Goal: Task Accomplishment & Management: Use online tool/utility

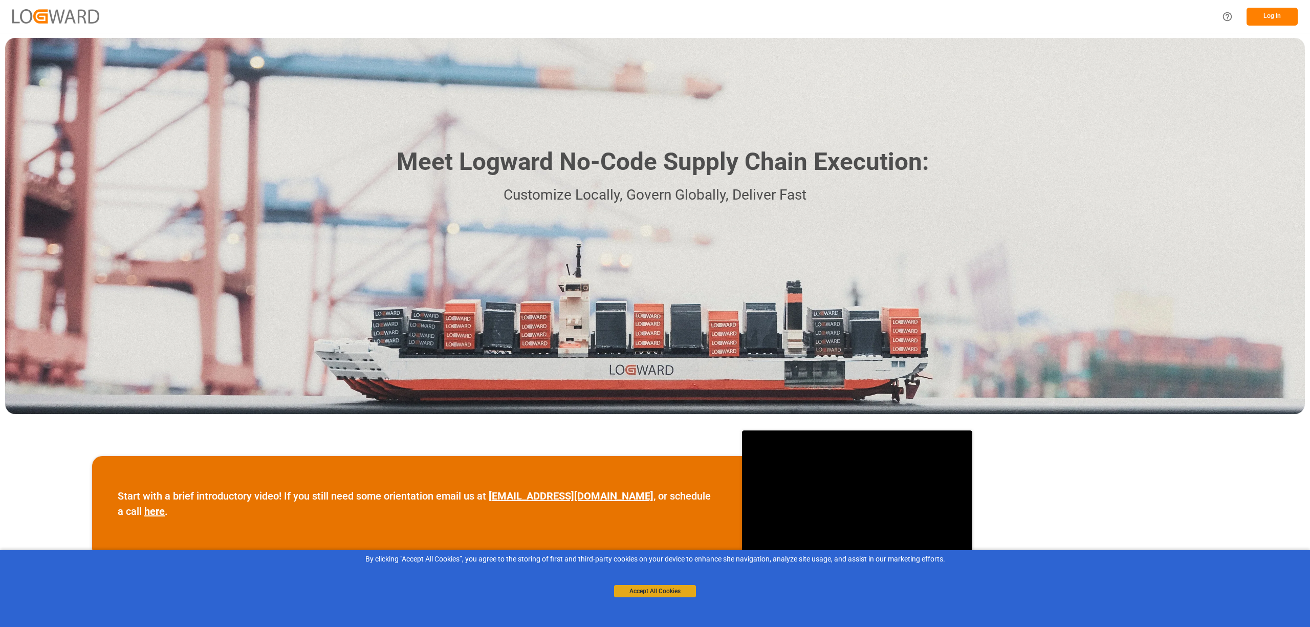
click at [668, 592] on button "Accept All Cookies" at bounding box center [655, 591] width 82 height 12
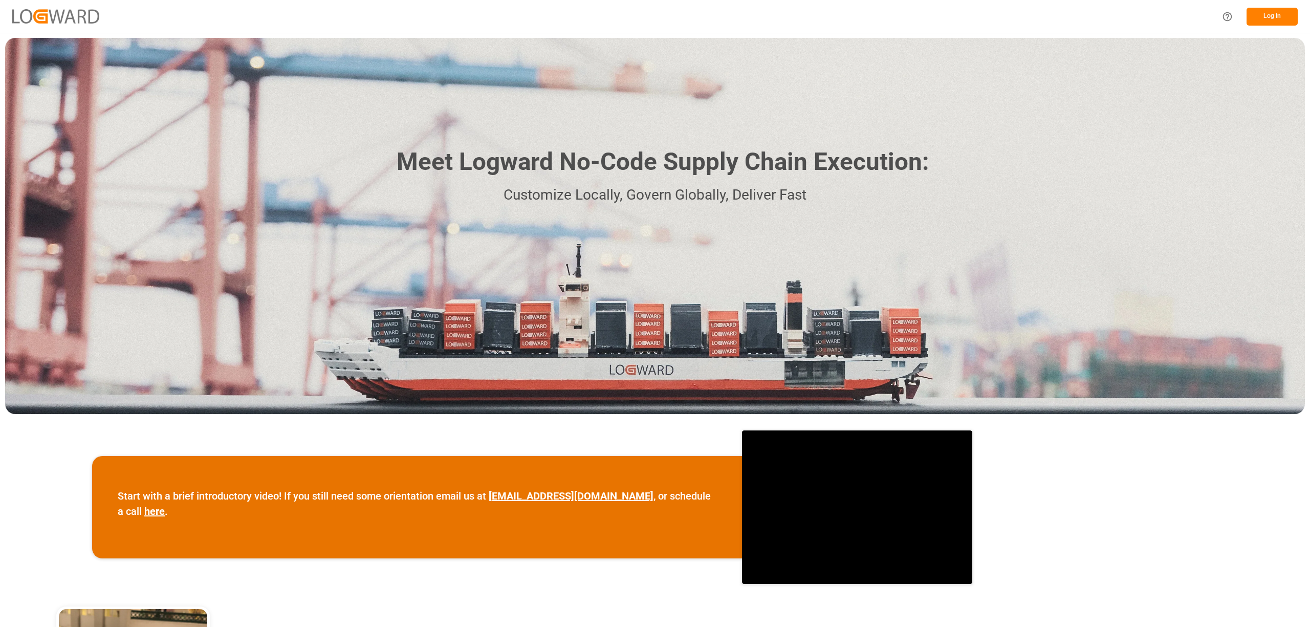
click at [1266, 16] on button "Log In" at bounding box center [1272, 17] width 51 height 18
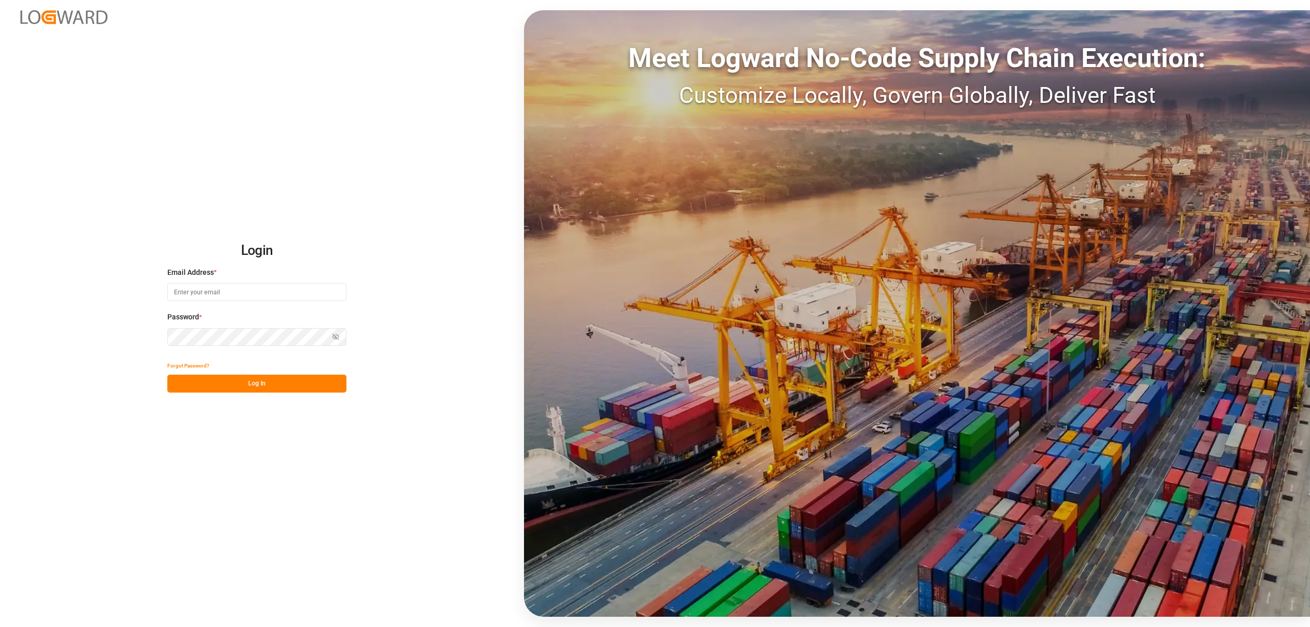
click at [188, 293] on input at bounding box center [256, 292] width 179 height 18
type input "[PERSON_NAME][EMAIL_ADDRESS][PERSON_NAME][DOMAIN_NAME]"
click at [265, 390] on button "Log In" at bounding box center [256, 384] width 179 height 18
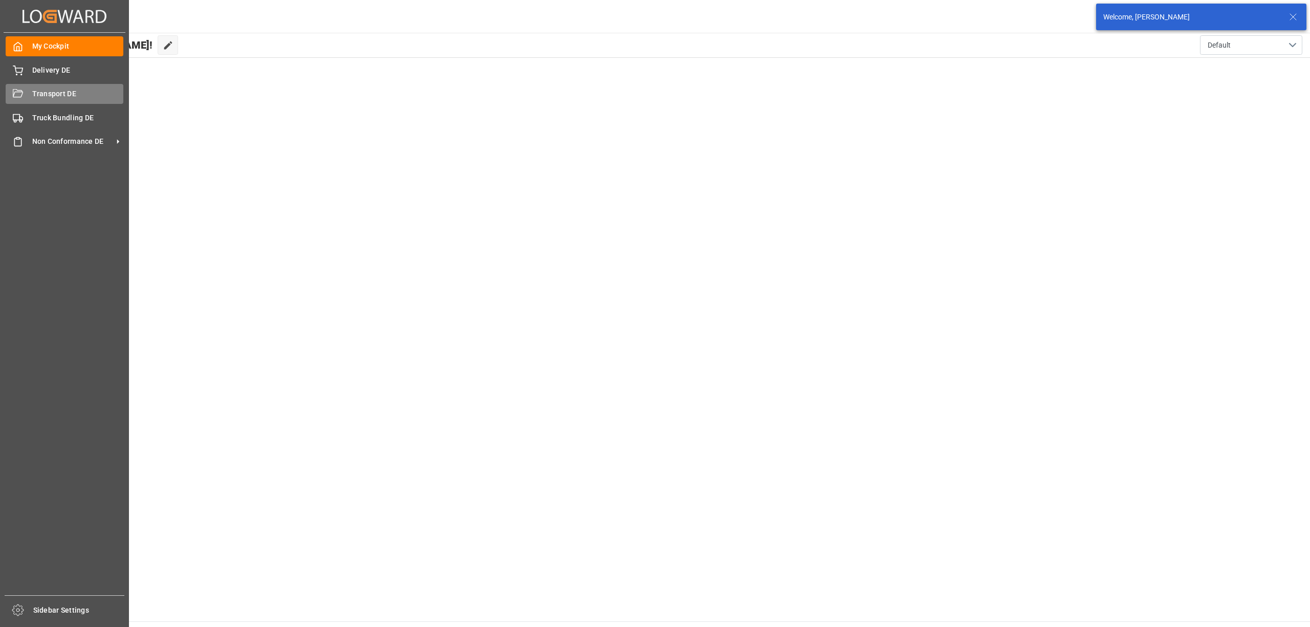
click at [29, 96] on div "Transport DE Transport DE" at bounding box center [65, 94] width 118 height 20
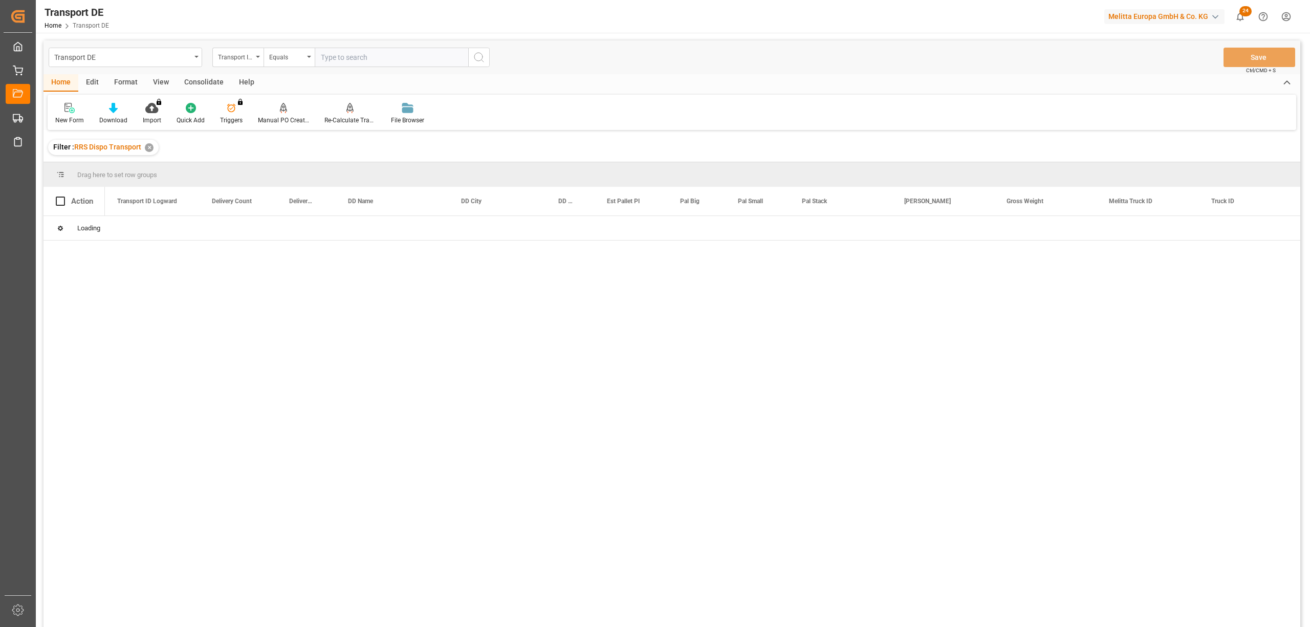
click at [201, 83] on div "Consolidate" at bounding box center [204, 82] width 55 height 17
click at [66, 109] on div at bounding box center [80, 107] width 50 height 11
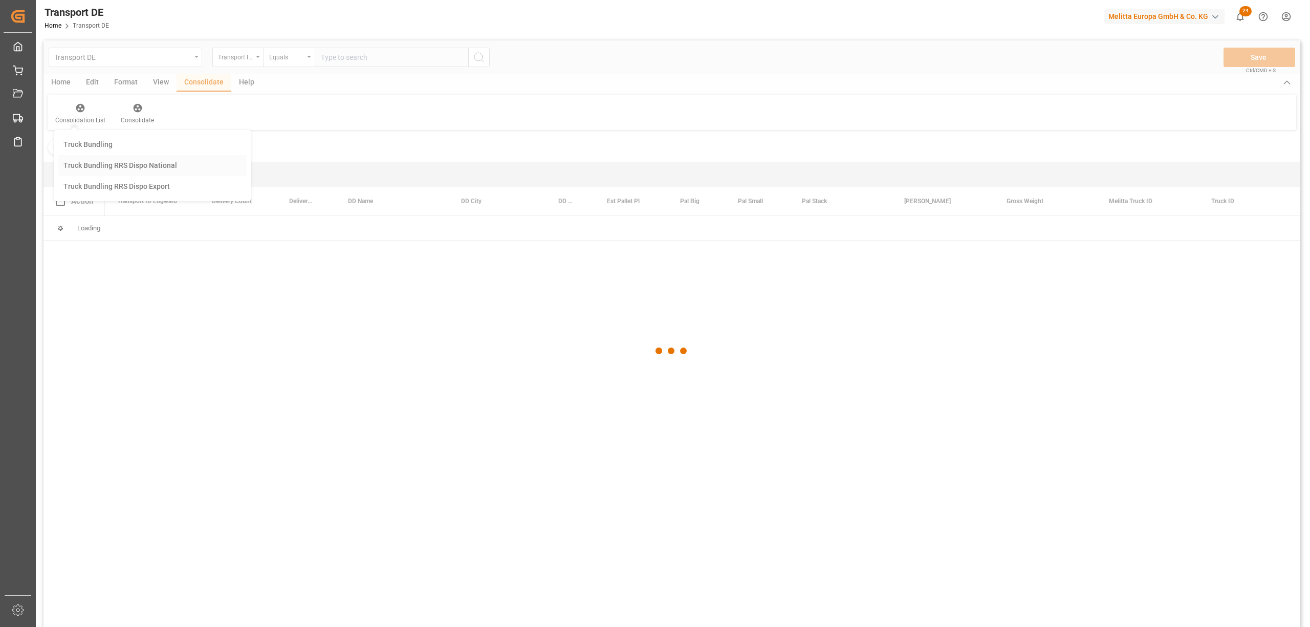
click at [89, 168] on div "Transport DE Transport ID Logward Equals Save Ctrl/CMD + S Home Edit Format Vie…" at bounding box center [672, 347] width 1257 height 614
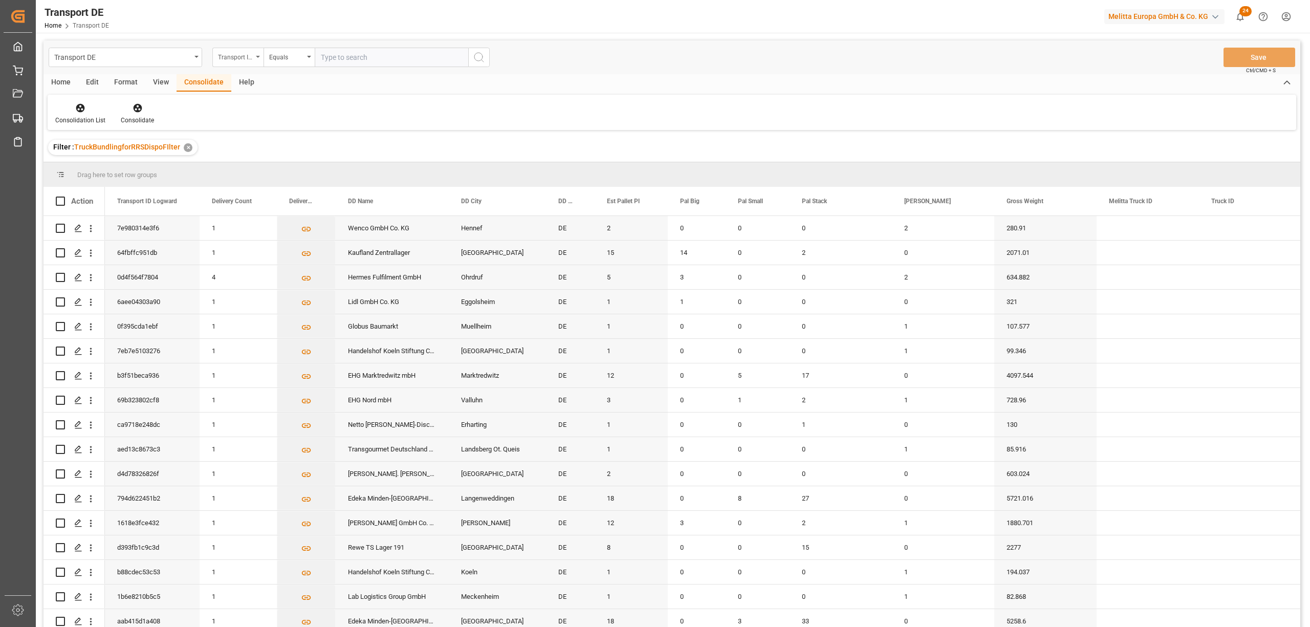
click at [239, 59] on div "Transport ID Logward" at bounding box center [235, 56] width 35 height 12
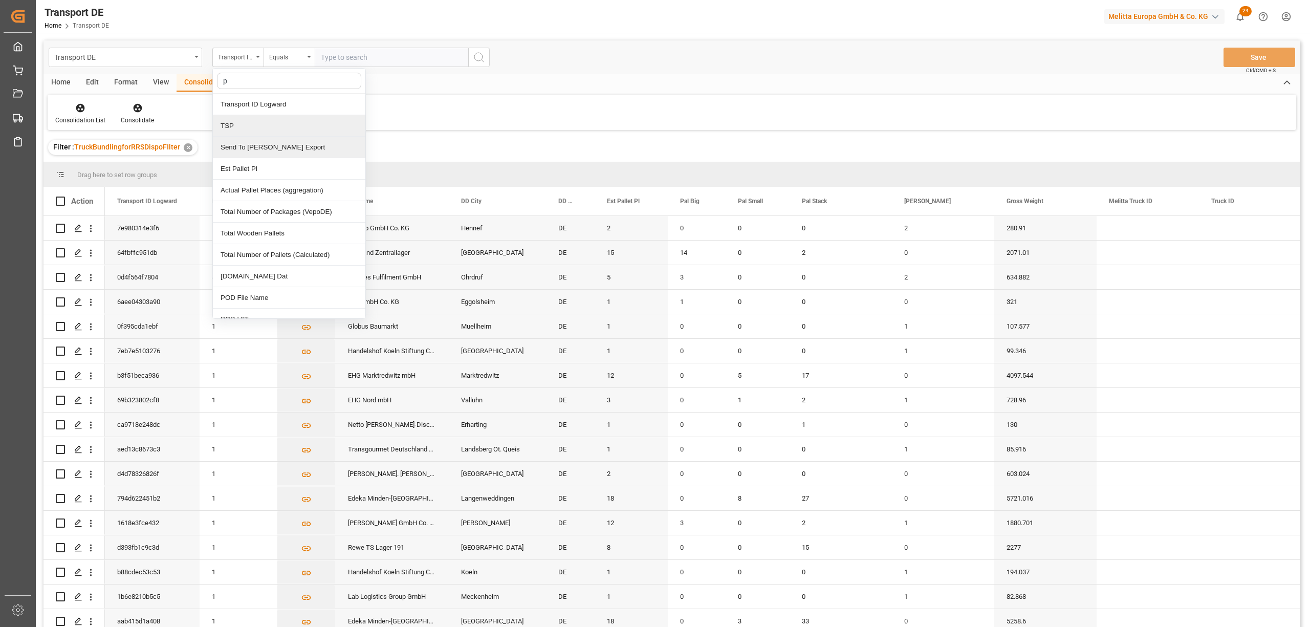
type input "pl"
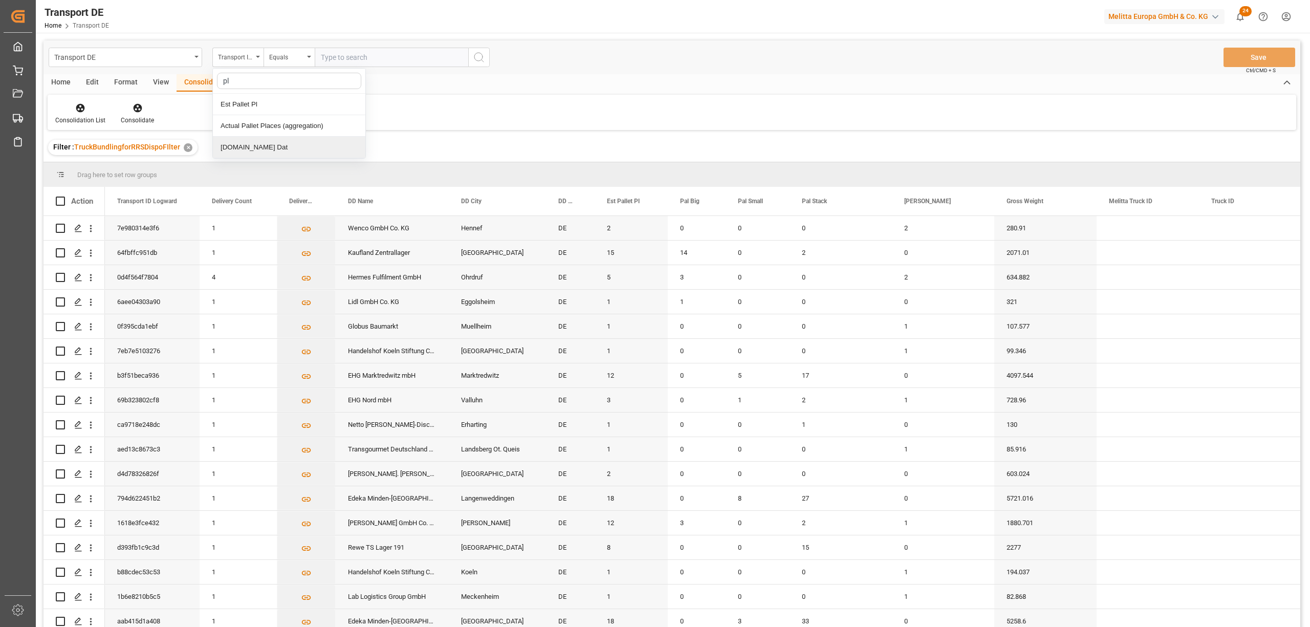
click at [265, 154] on div "[DOMAIN_NAME] Dat" at bounding box center [289, 147] width 153 height 21
click at [321, 56] on input "text" at bounding box center [392, 57] width 154 height 19
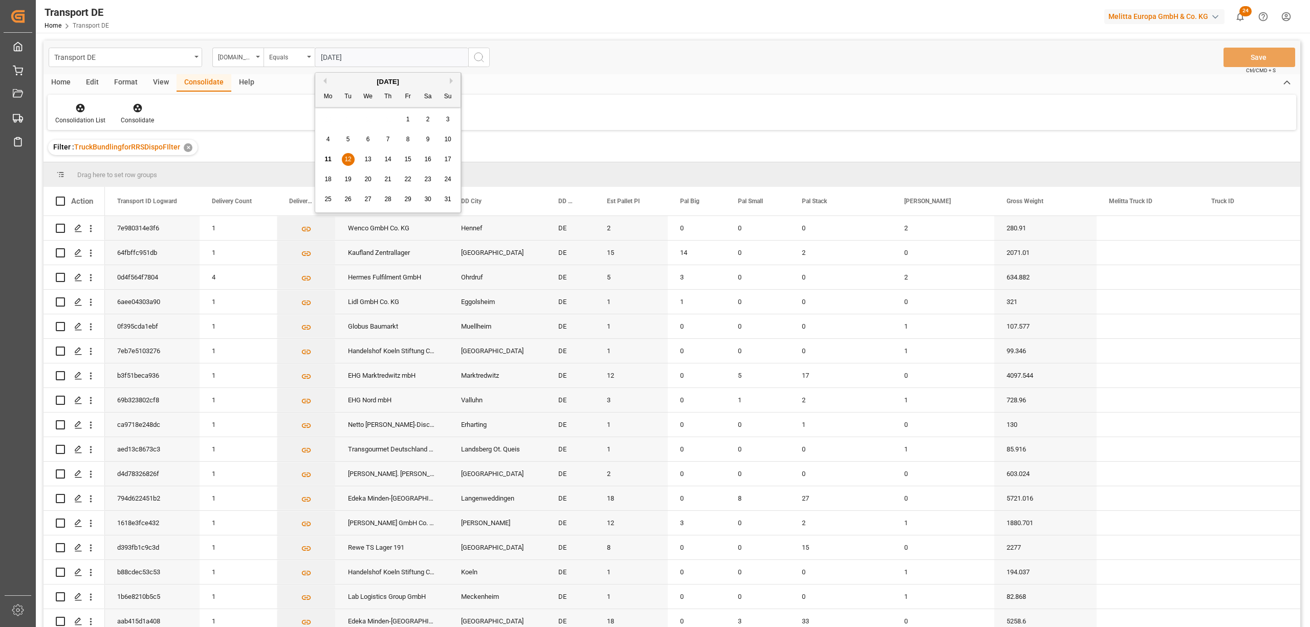
type input "[DATE]"
click at [482, 55] on icon "search button" at bounding box center [479, 57] width 12 height 12
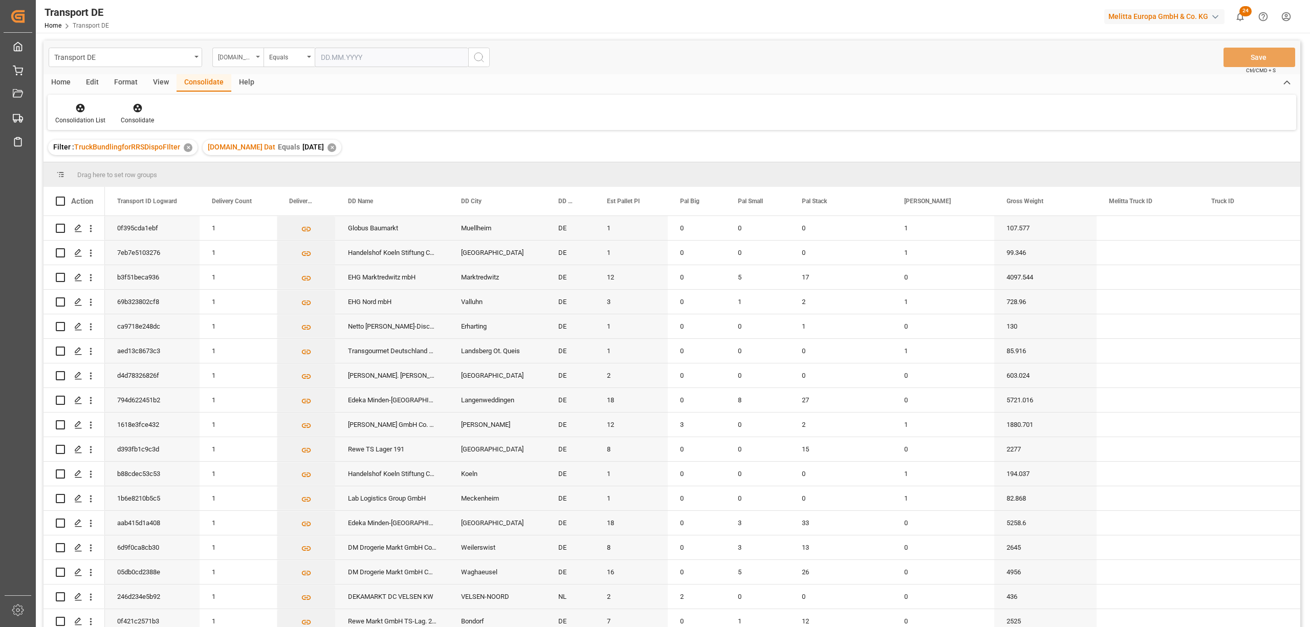
click at [232, 60] on div "[DOMAIN_NAME] Dat" at bounding box center [235, 56] width 35 height 12
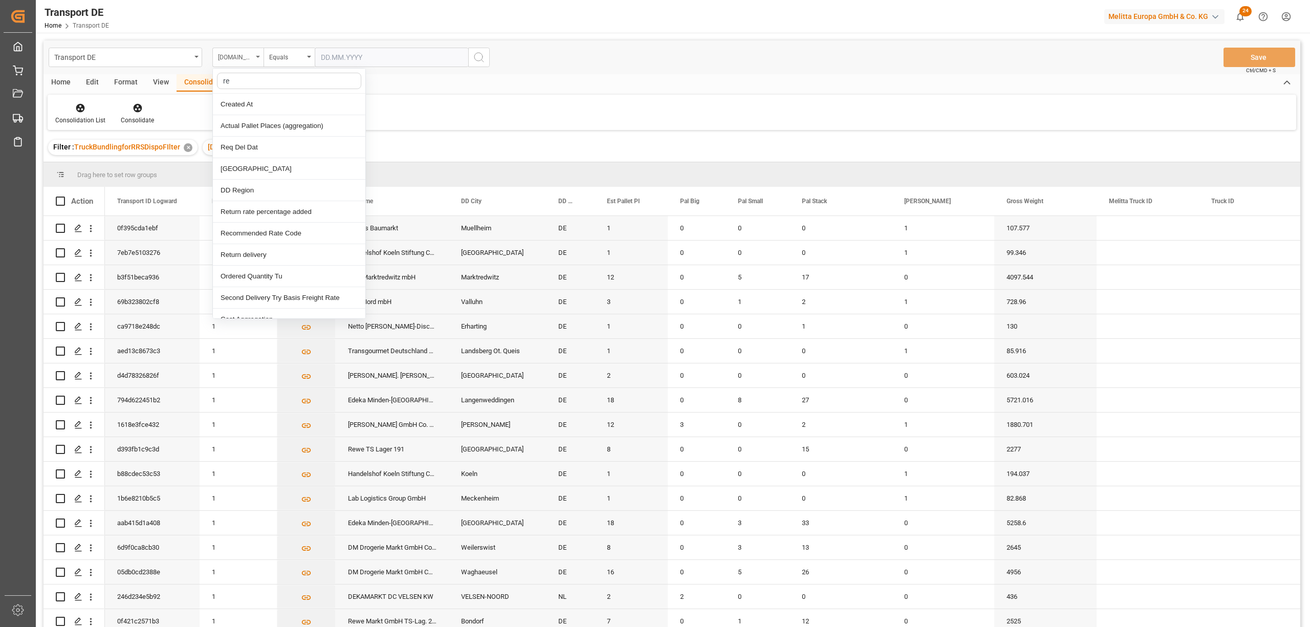
type input "req"
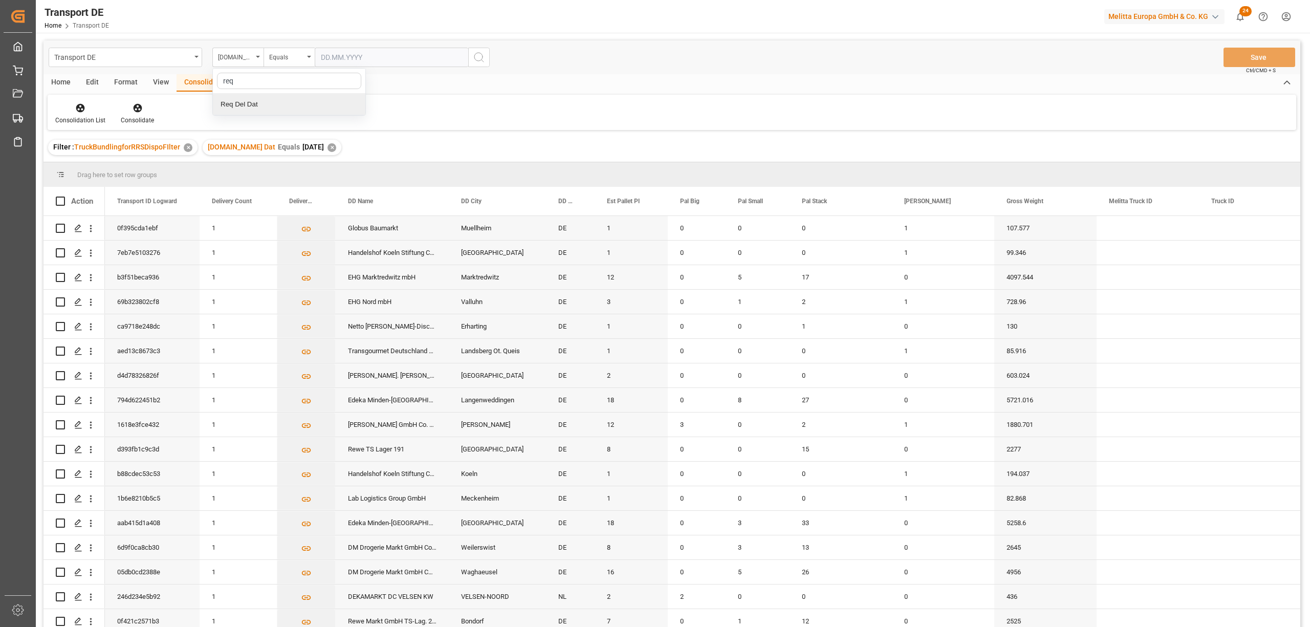
click at [245, 109] on div "Req Del Dat" at bounding box center [289, 104] width 153 height 21
click at [279, 58] on div "Equals" at bounding box center [286, 56] width 35 height 12
click at [293, 187] on div "In range" at bounding box center [340, 190] width 153 height 21
click at [321, 54] on input "text" at bounding box center [353, 57] width 77 height 19
type input "13.08.2025"
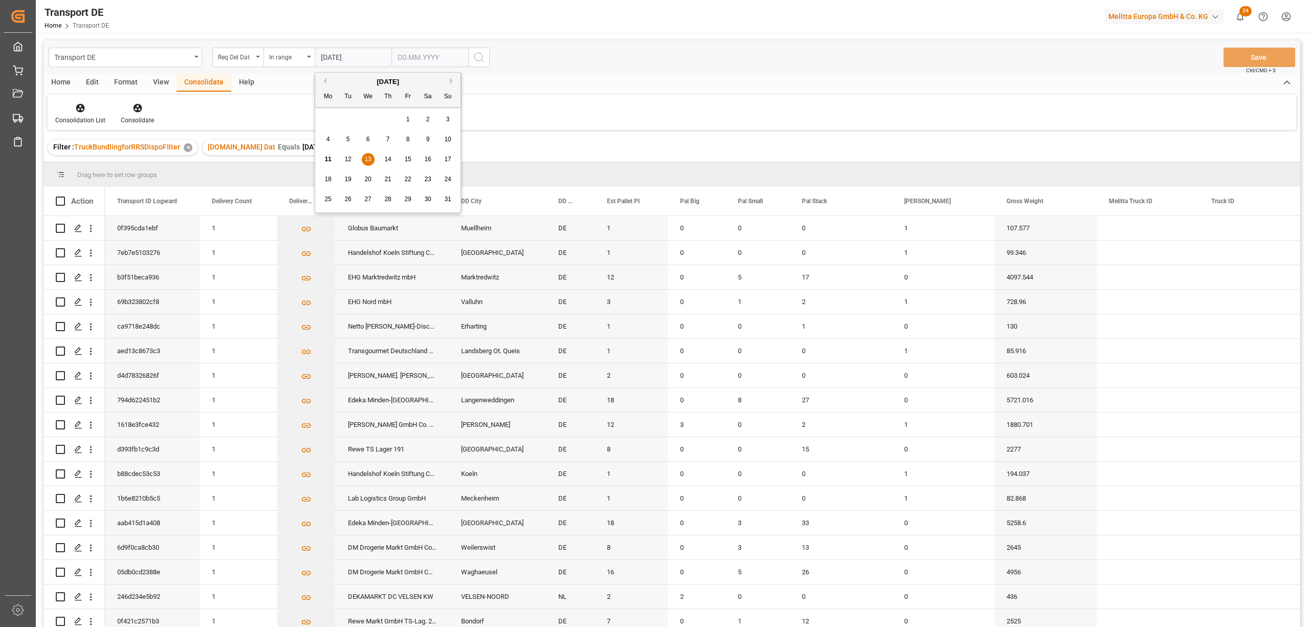
click at [392, 55] on input "text" at bounding box center [353, 57] width 77 height 19
type input "15.08.2025"
click at [476, 57] on icon "search button" at bounding box center [479, 57] width 12 height 12
click at [224, 56] on div "Req Del Dat" at bounding box center [235, 56] width 35 height 12
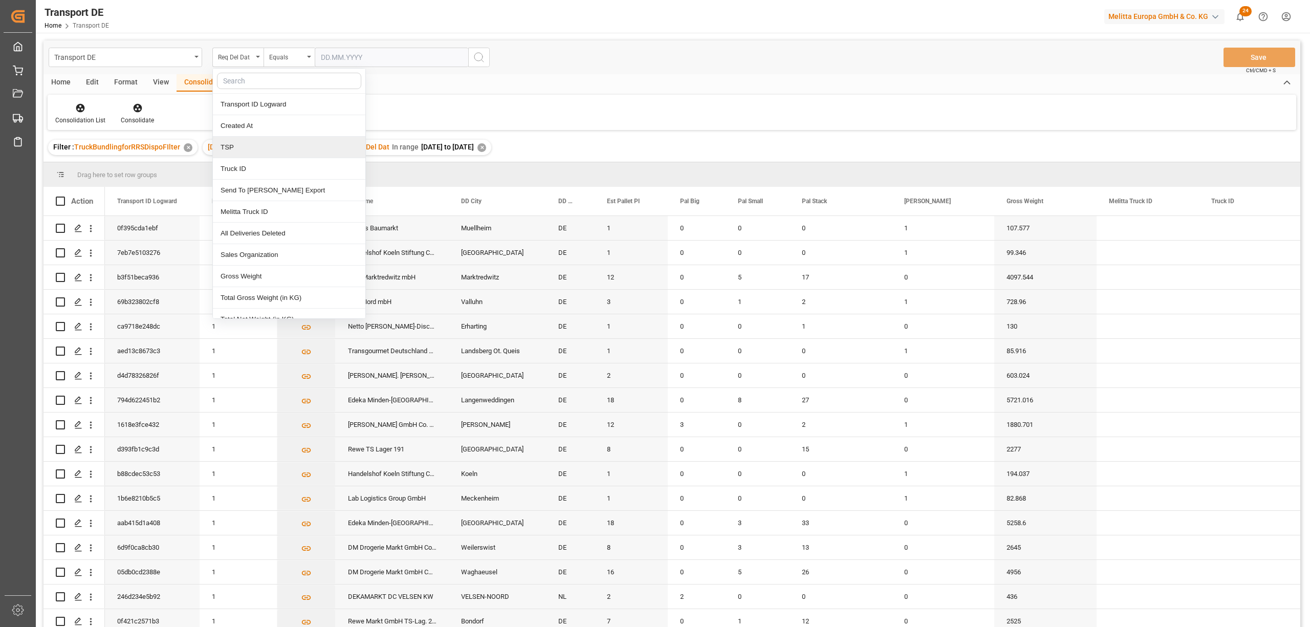
click at [227, 150] on div "TSP" at bounding box center [289, 147] width 153 height 21
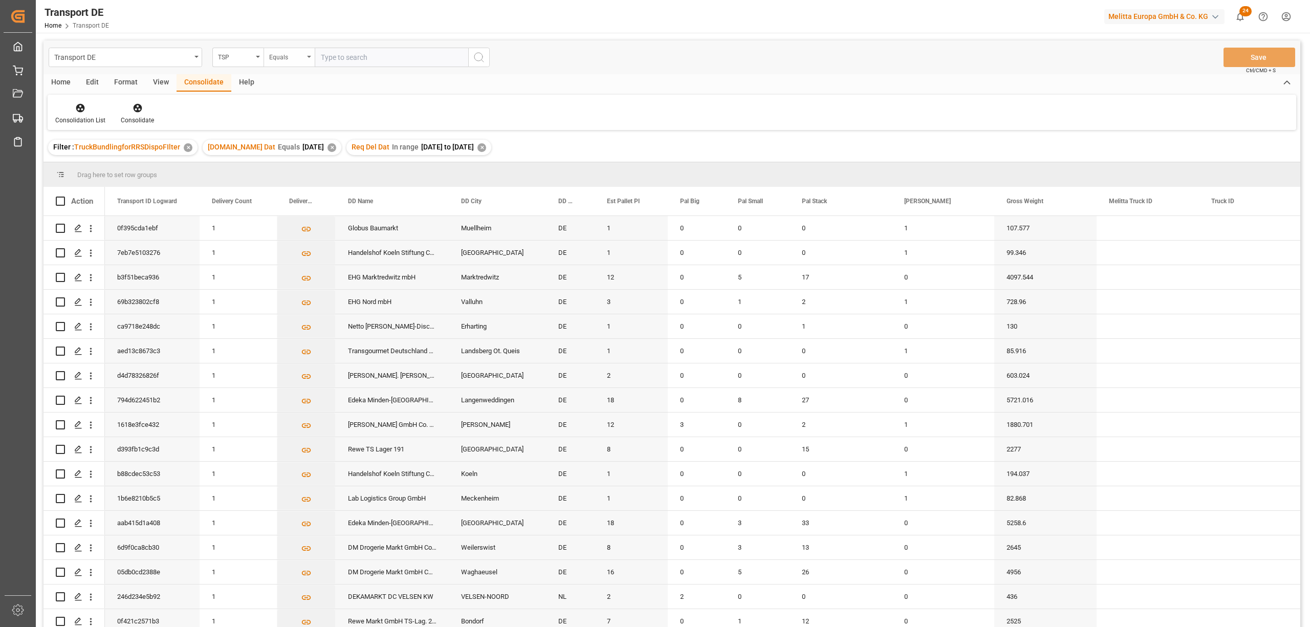
click at [290, 55] on div "Equals" at bounding box center [286, 56] width 35 height 12
type input "LIT DE"
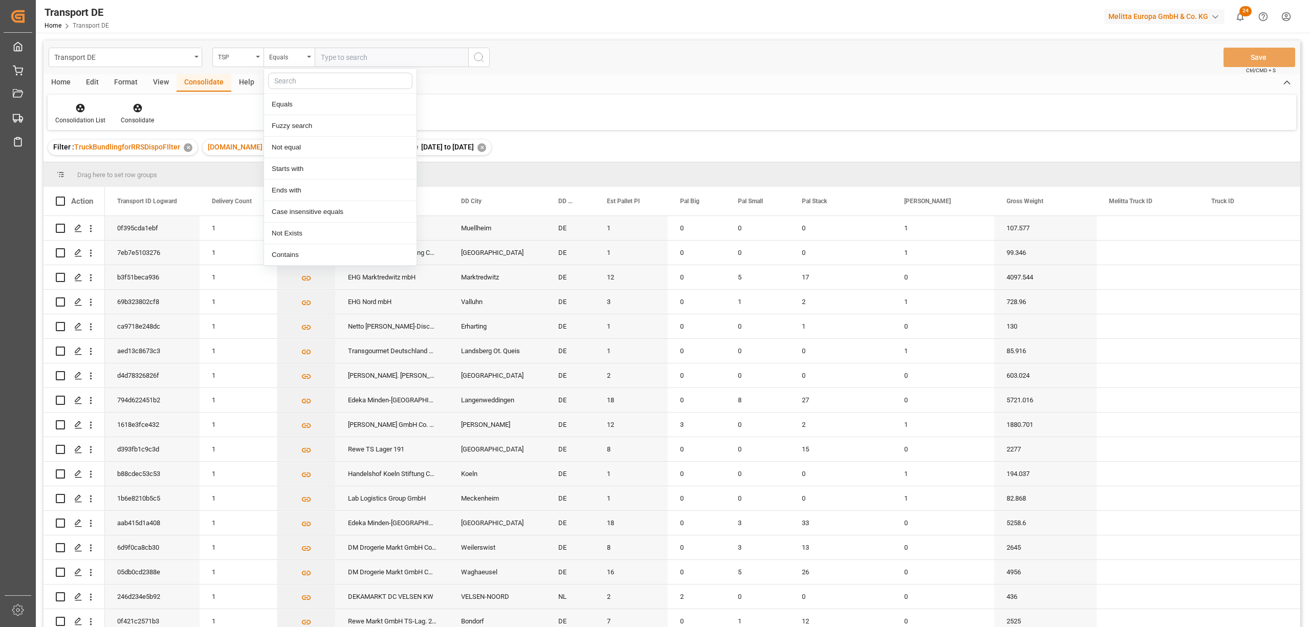
click at [446, 97] on div "Consolidation List Consolidate" at bounding box center [672, 112] width 1249 height 35
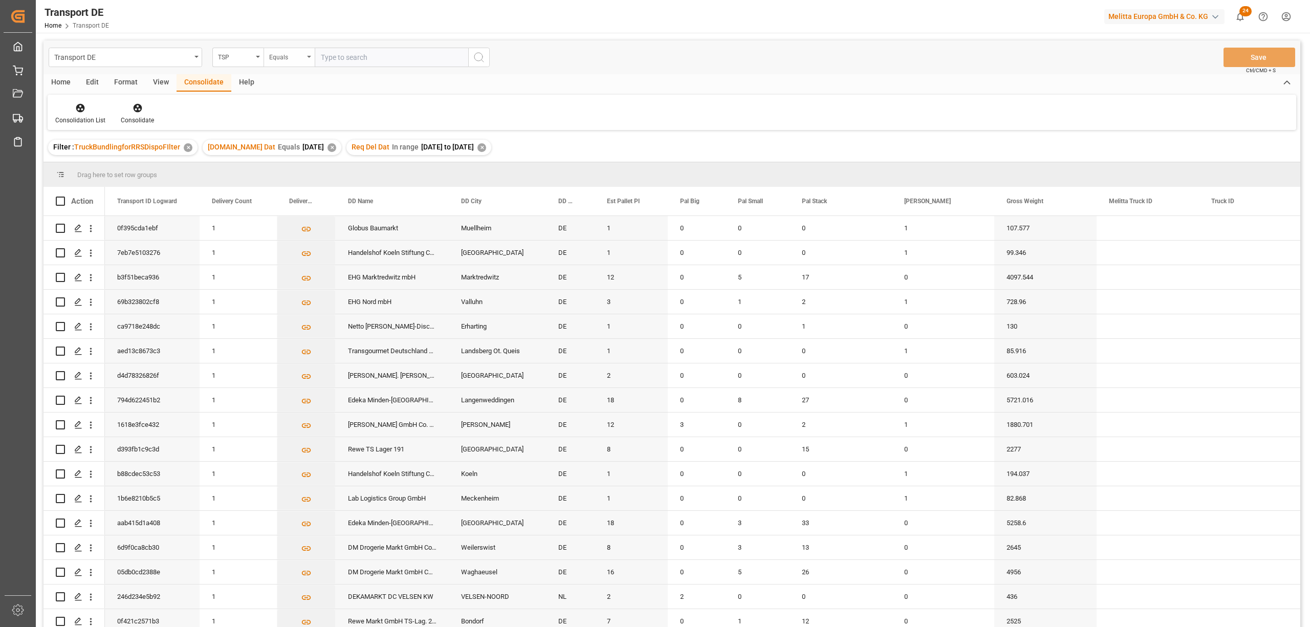
click at [301, 57] on div "Equals" at bounding box center [286, 56] width 35 height 12
click at [293, 172] on div "Starts with" at bounding box center [340, 168] width 153 height 21
type input "LIT DE"
click at [478, 57] on icon "search button" at bounding box center [479, 57] width 12 height 12
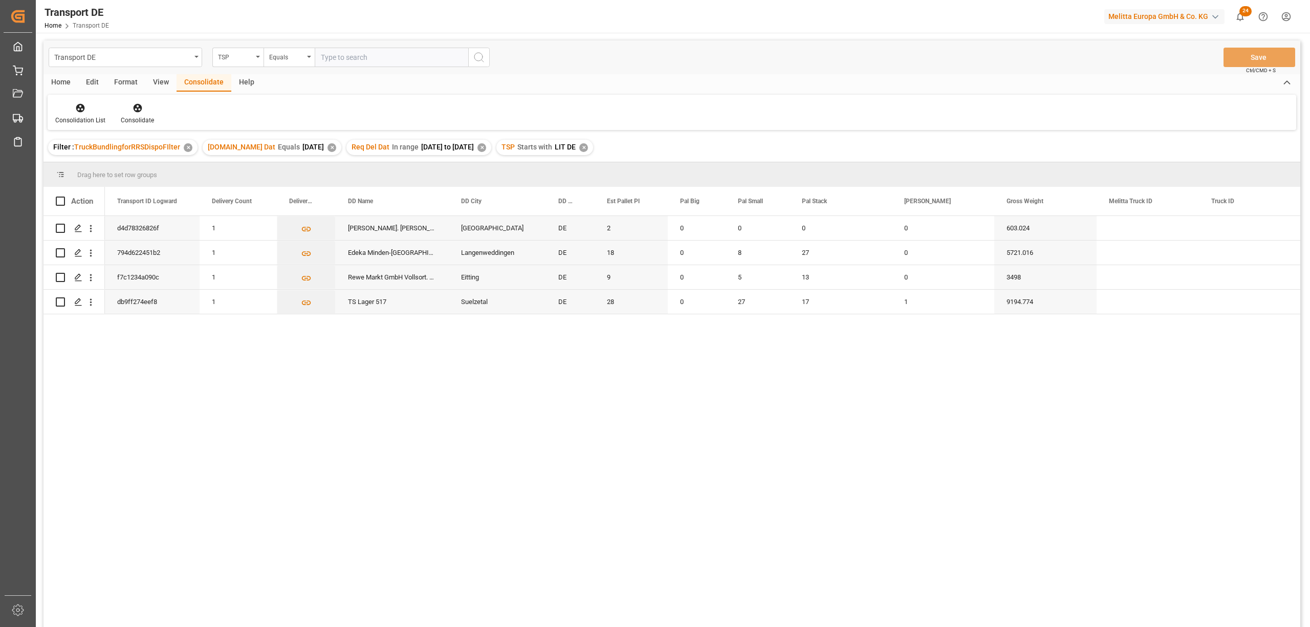
click at [475, 443] on div "d4d78326826f 1 Georg Jos. Kaes GmbH Mauerstetten DE 2 0 0 0 0 603.024 794d62245…" at bounding box center [703, 425] width 1196 height 418
click at [56, 253] on input "Press Space to toggle row selection (unchecked)" at bounding box center [60, 252] width 9 height 9
click at [140, 115] on div "Consolidate" at bounding box center [137, 113] width 49 height 23
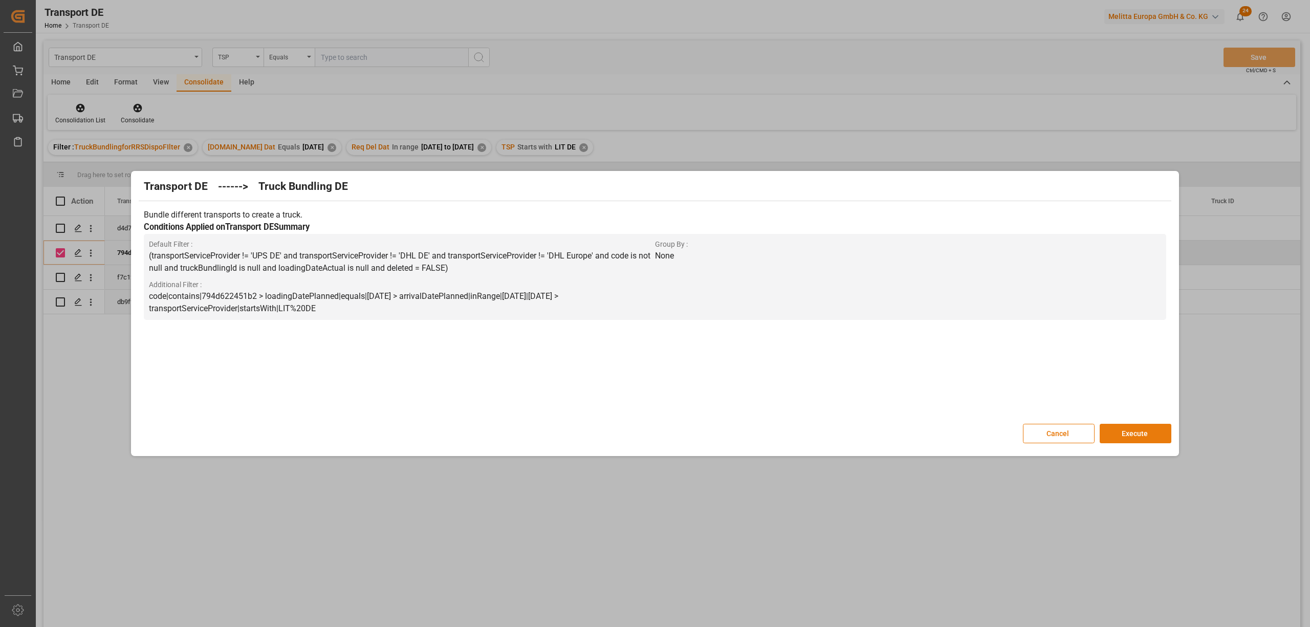
click at [1147, 439] on button "Execute" at bounding box center [1136, 433] width 72 height 19
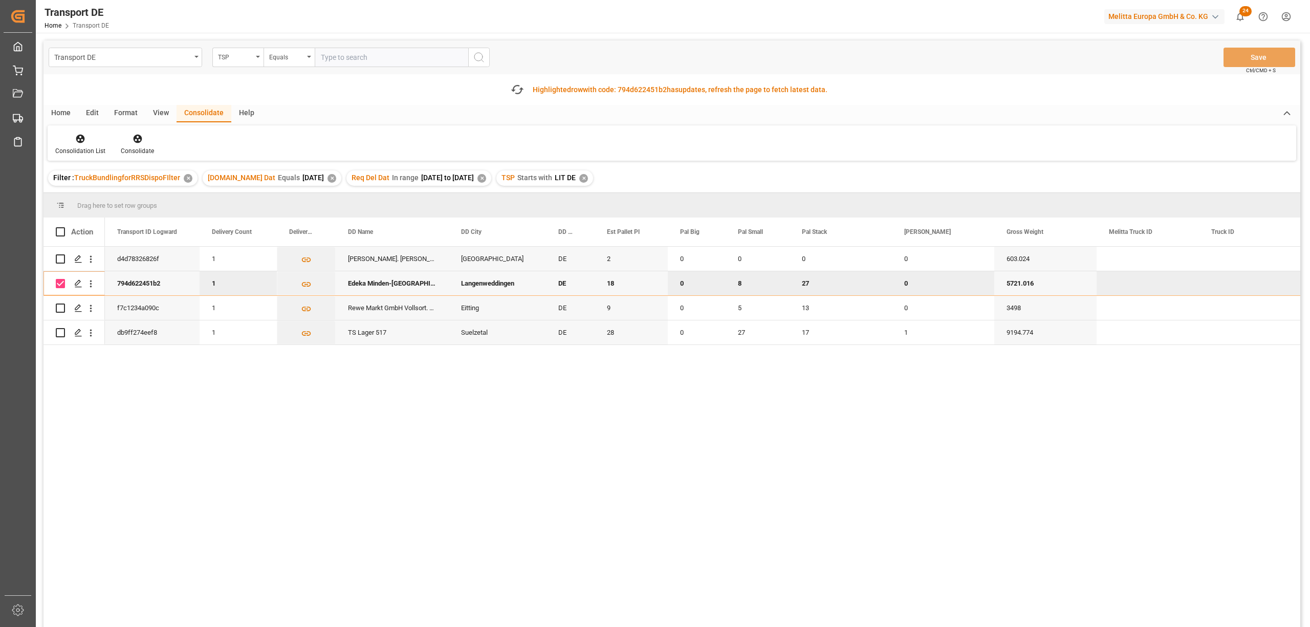
click at [60, 281] on input "Press Space to toggle row selection (checked)" at bounding box center [60, 283] width 9 height 9
checkbox input "false"
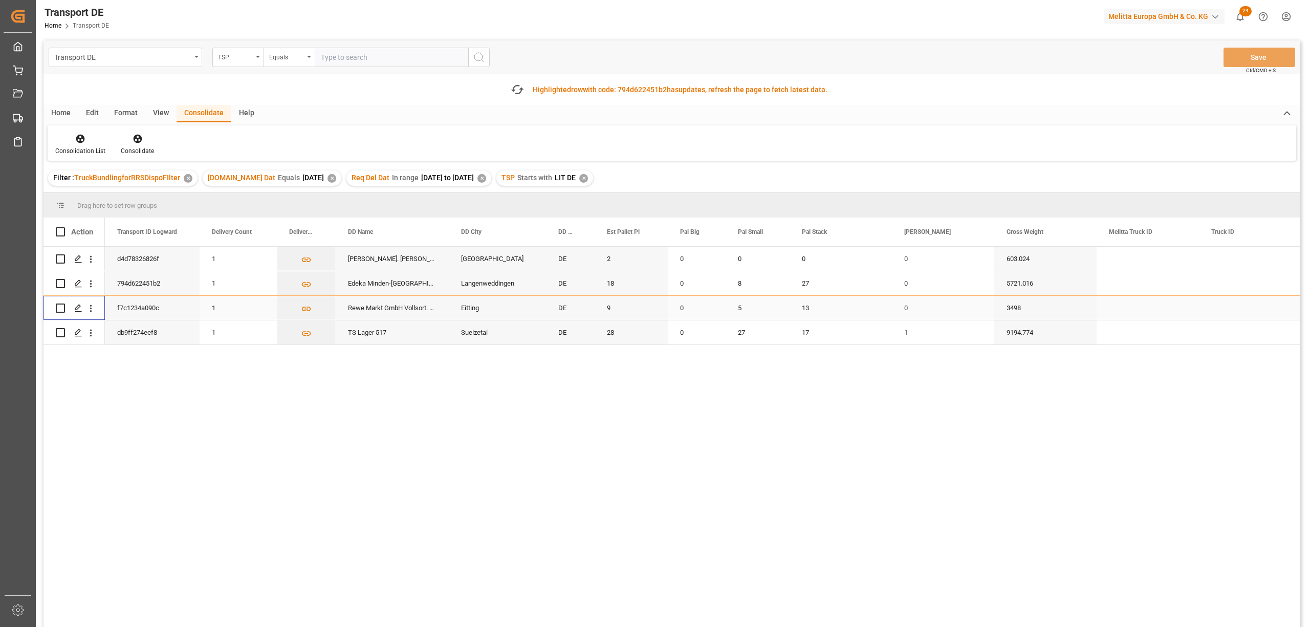
click at [59, 306] on input "Press Space to toggle row selection (unchecked)" at bounding box center [60, 308] width 9 height 9
click at [139, 139] on icon at bounding box center [137, 139] width 9 height 9
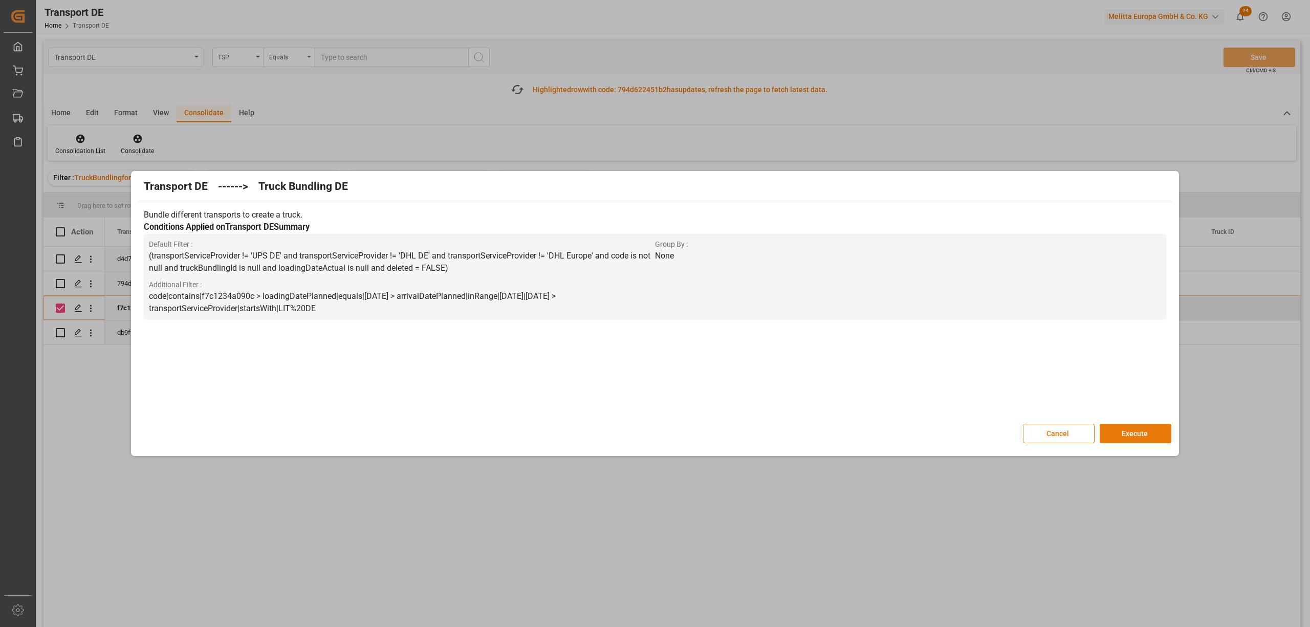
click at [1140, 440] on button "Execute" at bounding box center [1136, 433] width 72 height 19
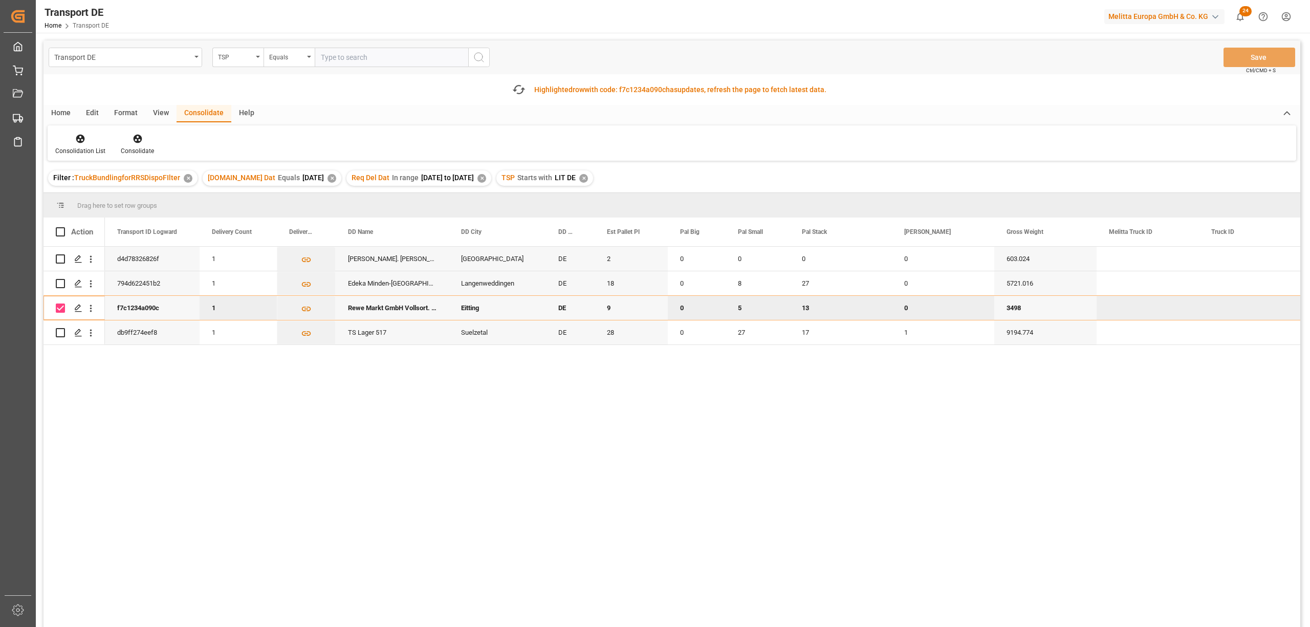
click at [64, 308] on input "Press Space to toggle row selection (checked)" at bounding box center [60, 308] width 9 height 9
checkbox input "false"
click at [57, 332] on input "Press Space to toggle row selection (unchecked)" at bounding box center [60, 332] width 9 height 9
checkbox input "true"
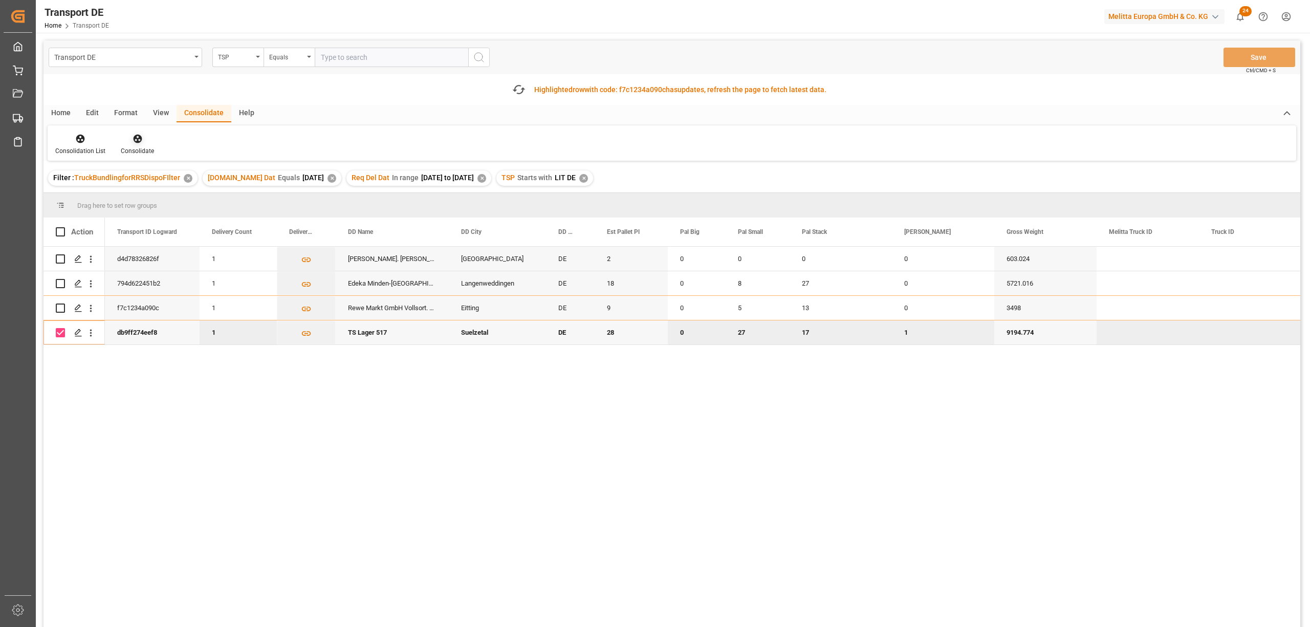
click at [136, 142] on icon at bounding box center [137, 139] width 9 height 9
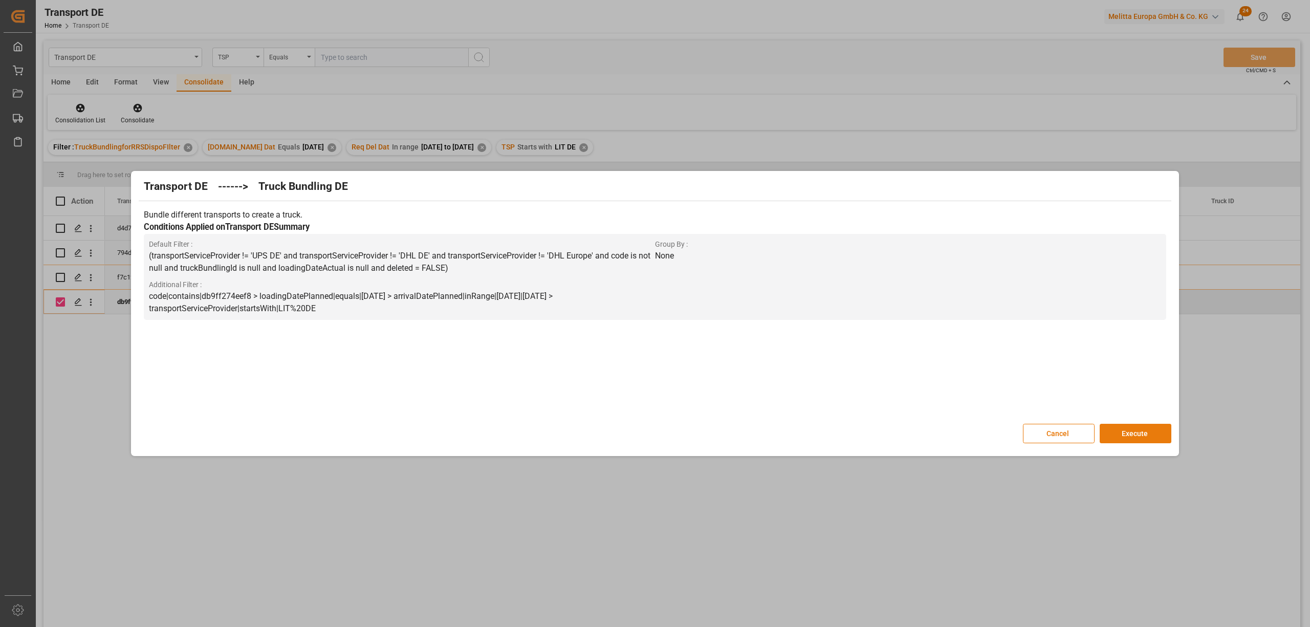
click at [1140, 439] on button "Execute" at bounding box center [1136, 433] width 72 height 19
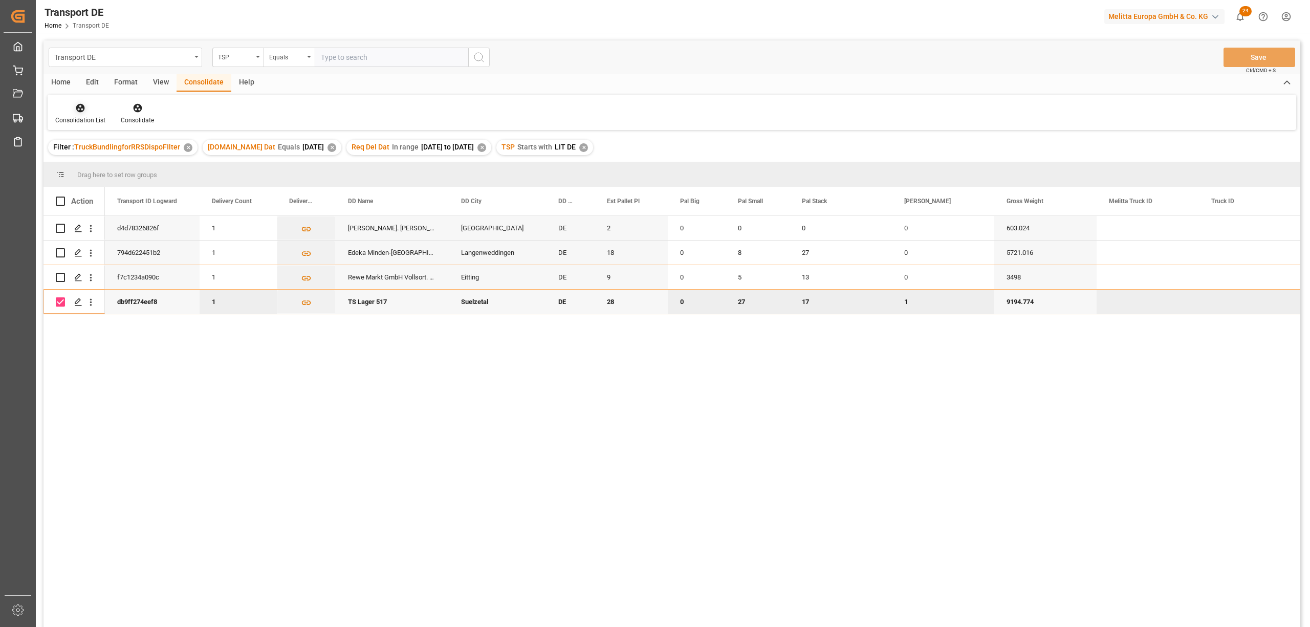
click at [73, 106] on div at bounding box center [80, 107] width 50 height 11
click at [116, 164] on div "Transport DE TSP Equals Save Ctrl/CMD + S Home Edit Format View Consolidate Hel…" at bounding box center [672, 347] width 1257 height 614
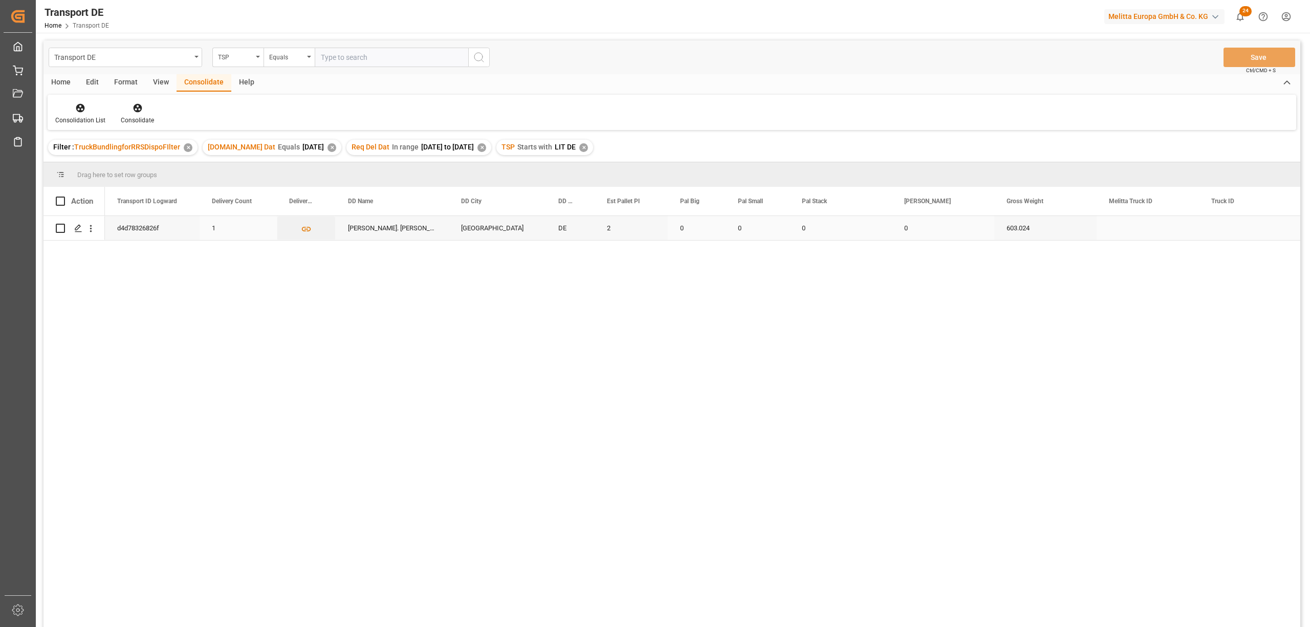
click at [62, 228] on input "Press Space to toggle row selection (unchecked)" at bounding box center [60, 228] width 9 height 9
checkbox input "true"
click at [136, 110] on icon at bounding box center [137, 108] width 9 height 9
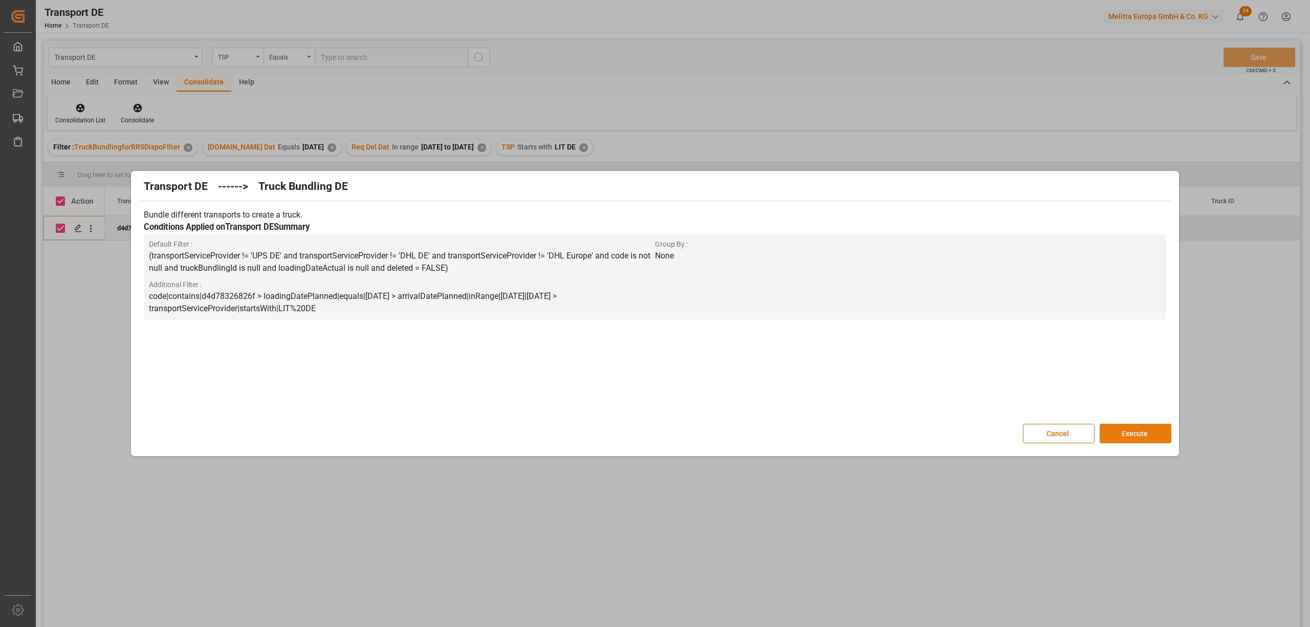
click at [1151, 428] on button "Execute" at bounding box center [1136, 433] width 72 height 19
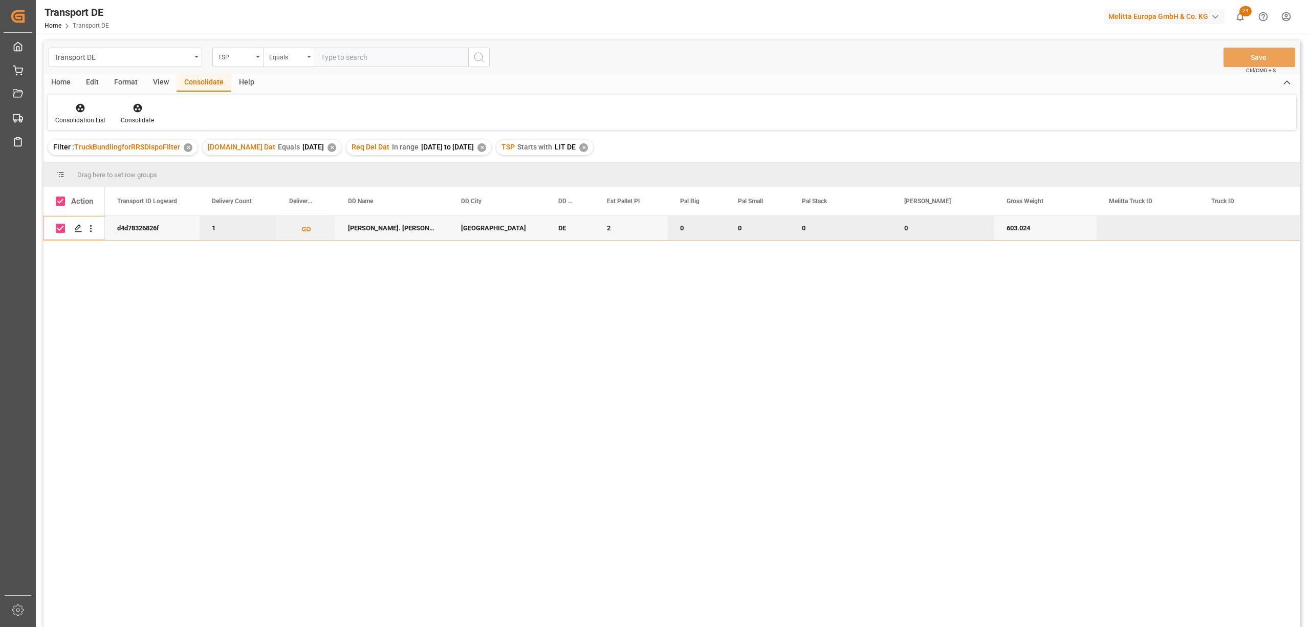
click at [586, 146] on div "✕" at bounding box center [583, 147] width 9 height 9
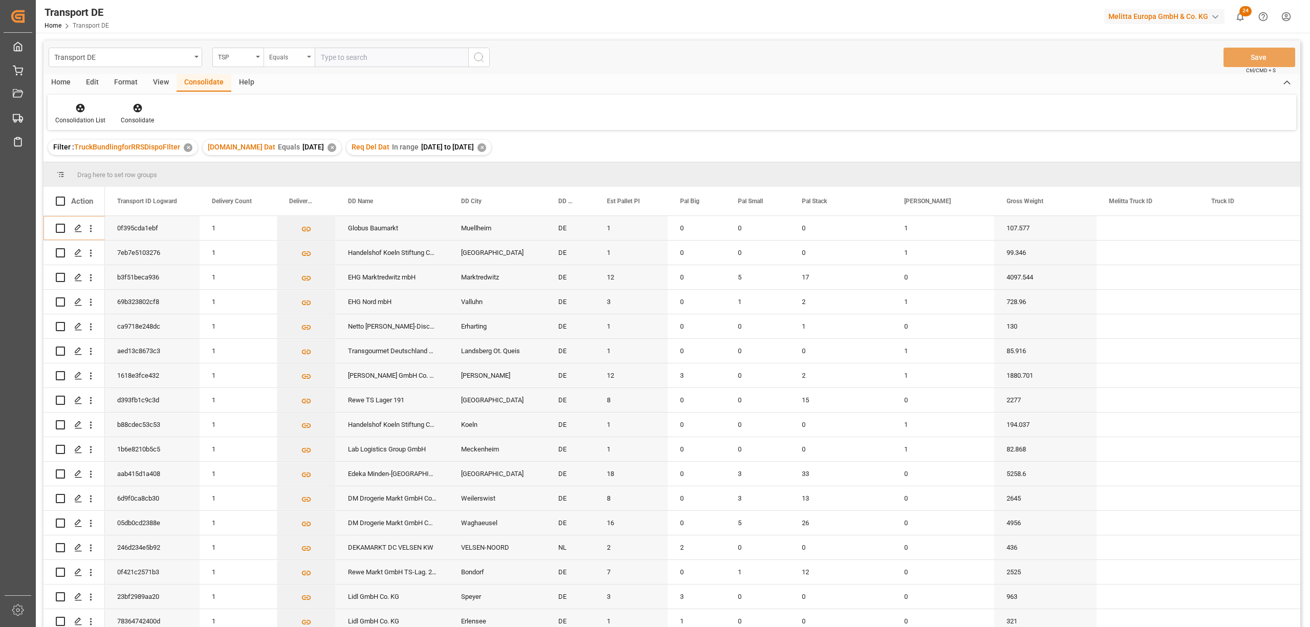
click at [287, 59] on div "Equals" at bounding box center [286, 56] width 35 height 12
click at [307, 168] on div "Starts with" at bounding box center [340, 168] width 153 height 21
type input "Moeller"
click at [481, 57] on icon "search button" at bounding box center [479, 57] width 12 height 12
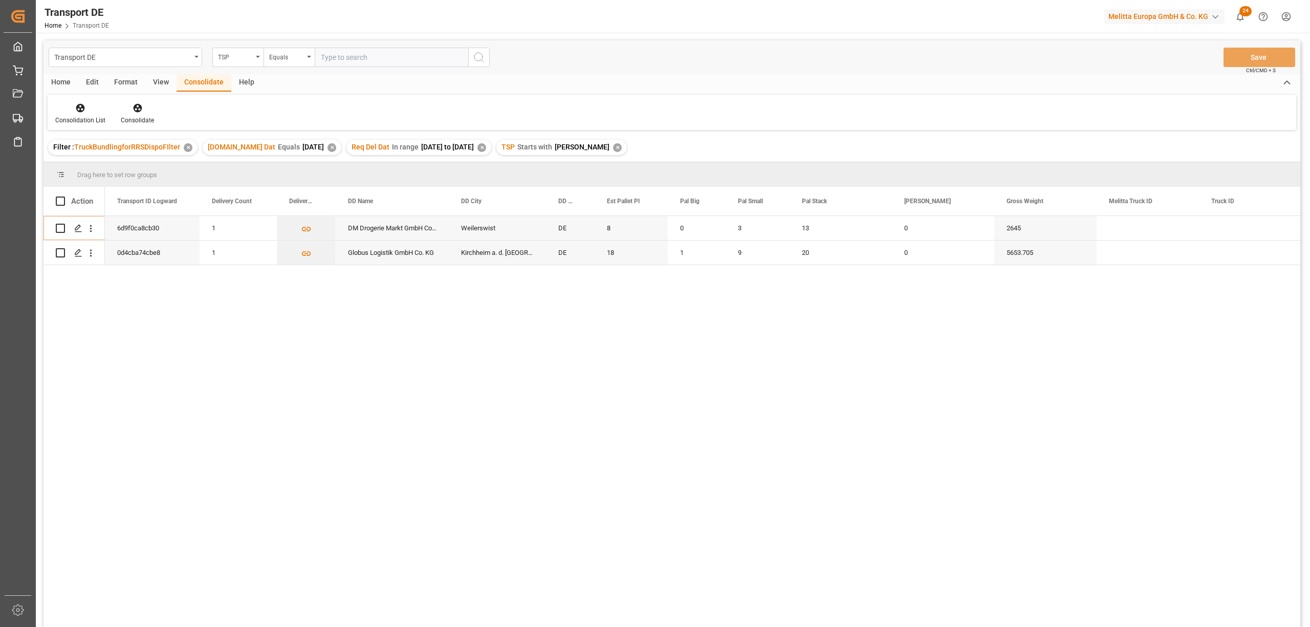
click at [613, 148] on div "✕" at bounding box center [617, 147] width 9 height 9
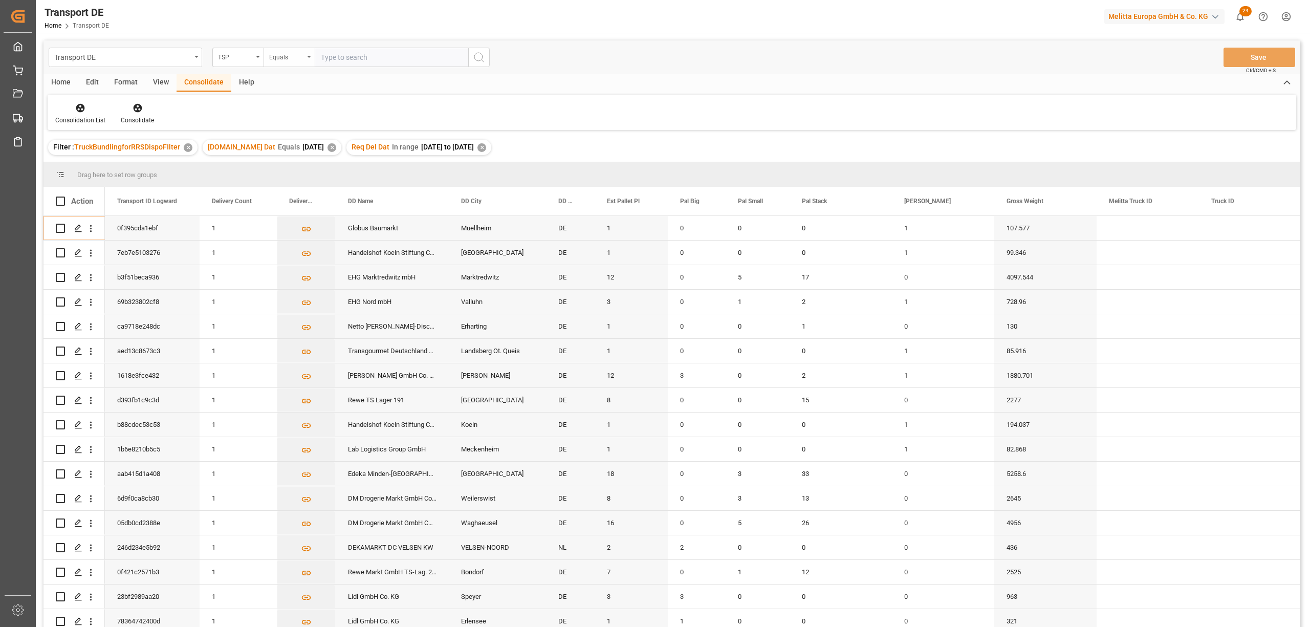
click at [291, 61] on div "Equals" at bounding box center [286, 56] width 35 height 12
click at [308, 171] on div "Starts with" at bounding box center [340, 168] width 153 height 21
type input "Moeller"
click at [483, 51] on icon "search button" at bounding box center [479, 57] width 12 height 12
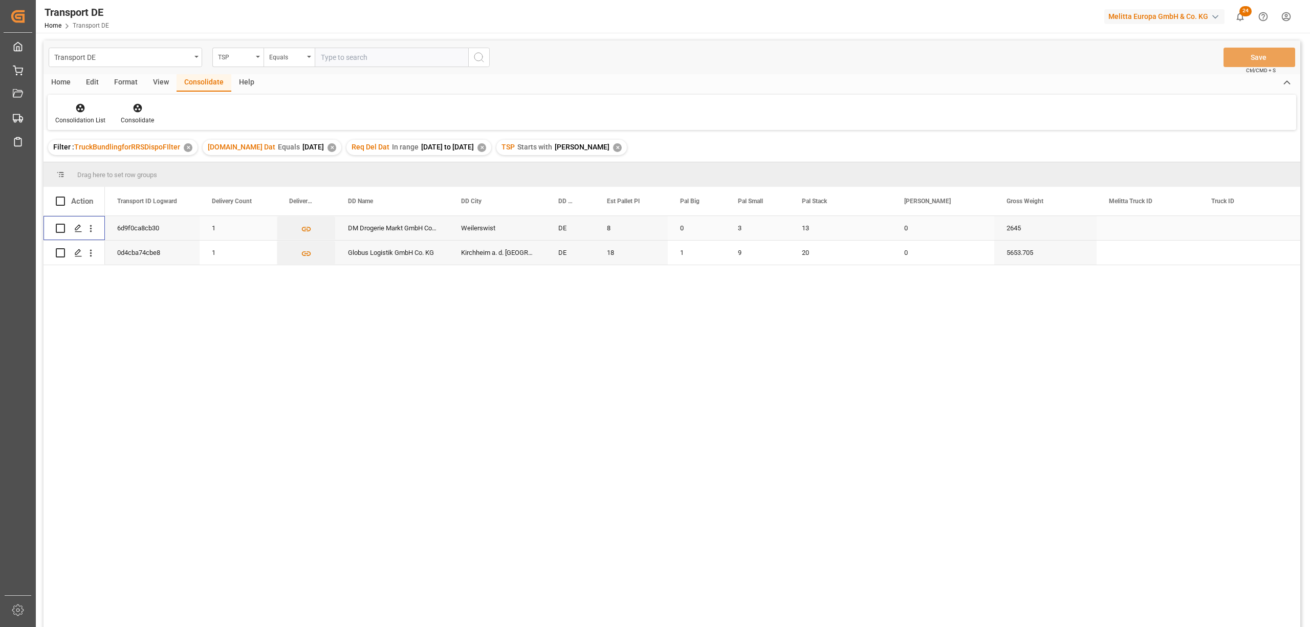
click at [62, 226] on input "Press Space to toggle row selection (unchecked)" at bounding box center [60, 228] width 9 height 9
click at [136, 111] on icon at bounding box center [137, 108] width 9 height 9
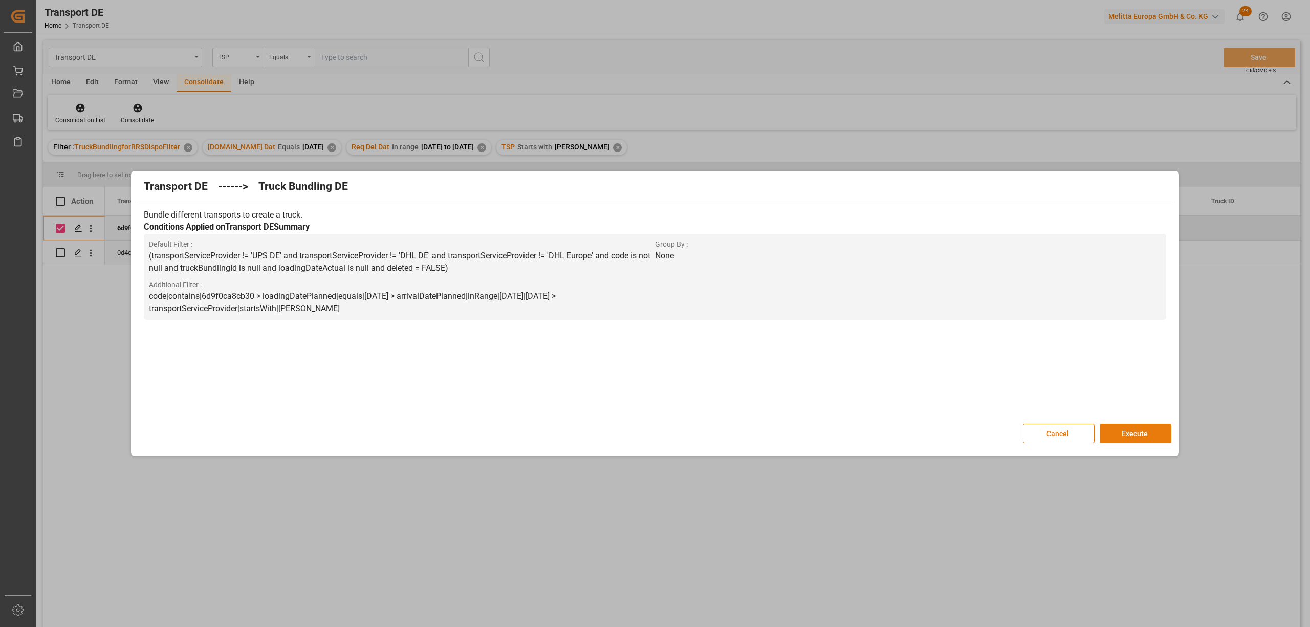
click at [1132, 431] on button "Execute" at bounding box center [1136, 433] width 72 height 19
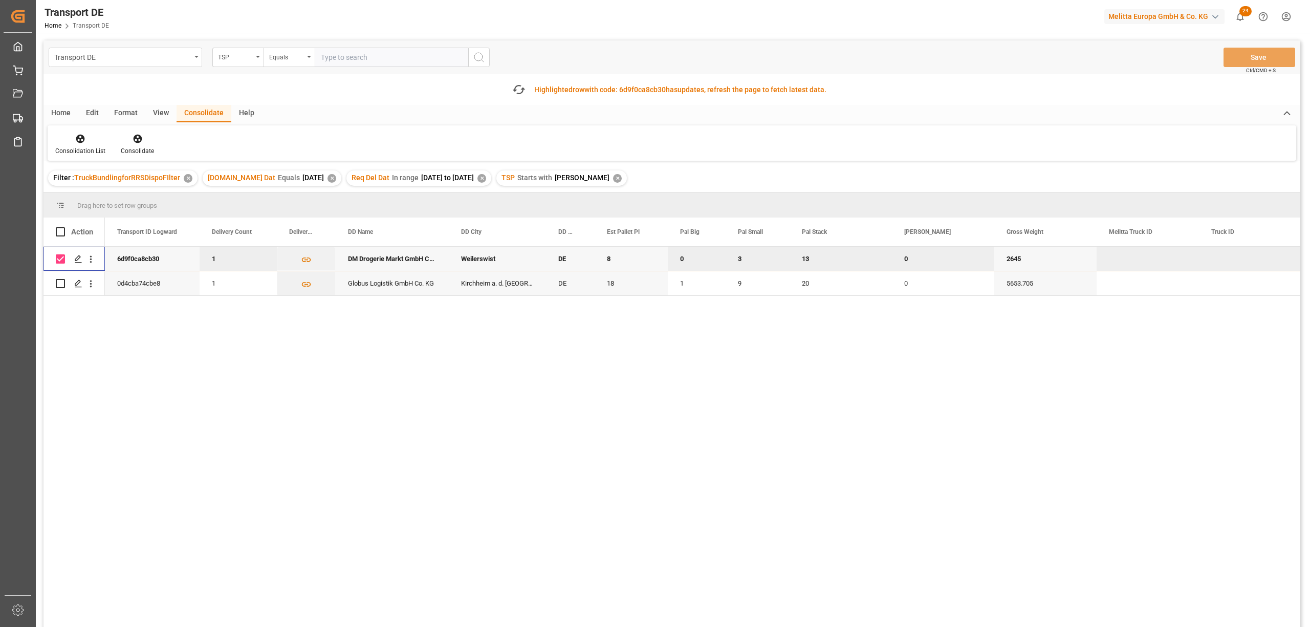
click at [60, 256] on input "Press Space to toggle row selection (checked)" at bounding box center [60, 258] width 9 height 9
checkbox input "false"
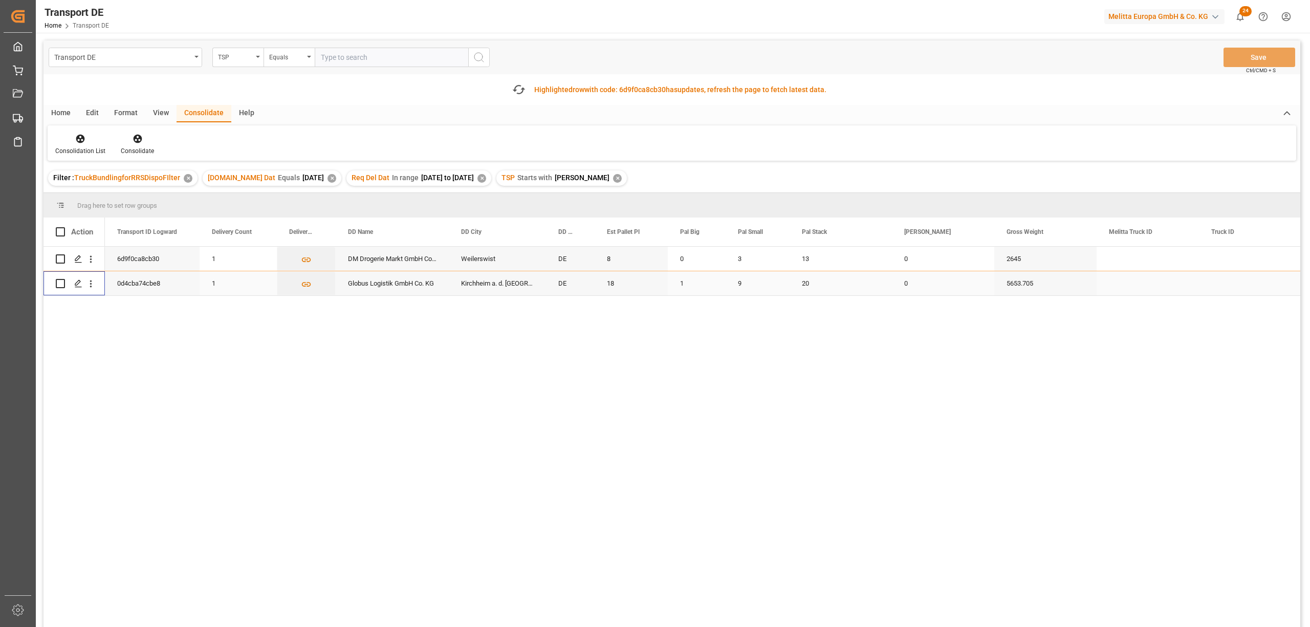
click at [60, 282] on input "Press Space to toggle row selection (unchecked)" at bounding box center [60, 283] width 9 height 9
checkbox input "true"
click at [136, 141] on icon at bounding box center [137, 139] width 9 height 9
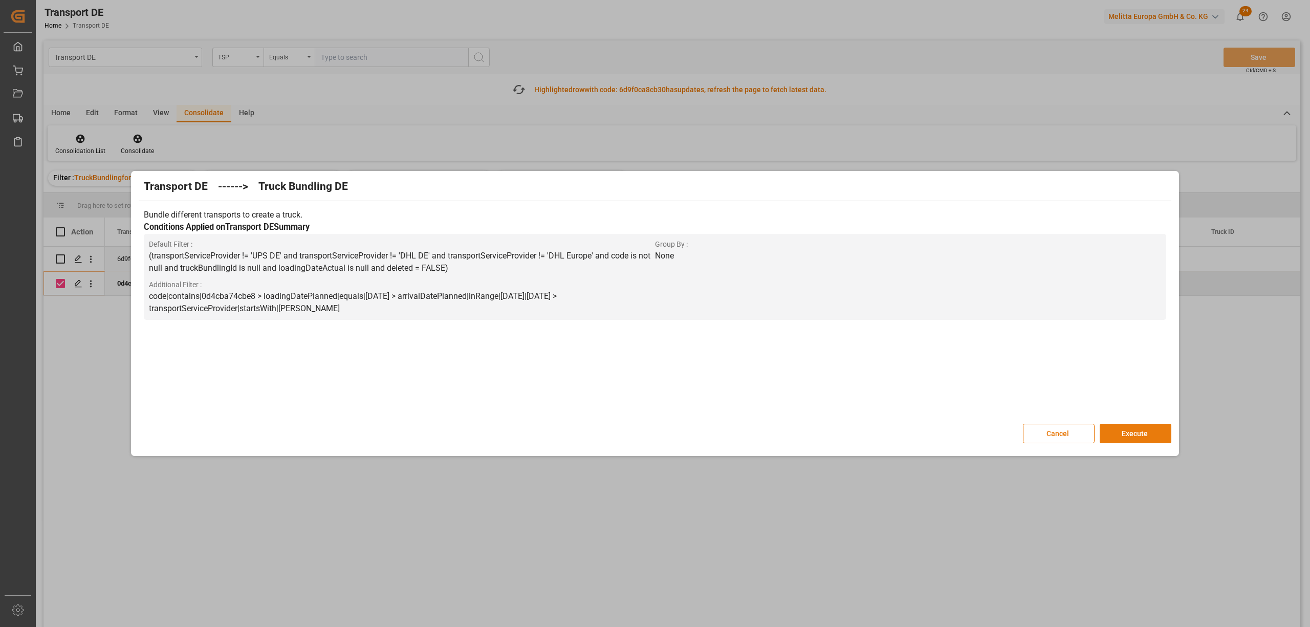
click at [1157, 437] on button "Execute" at bounding box center [1136, 433] width 72 height 19
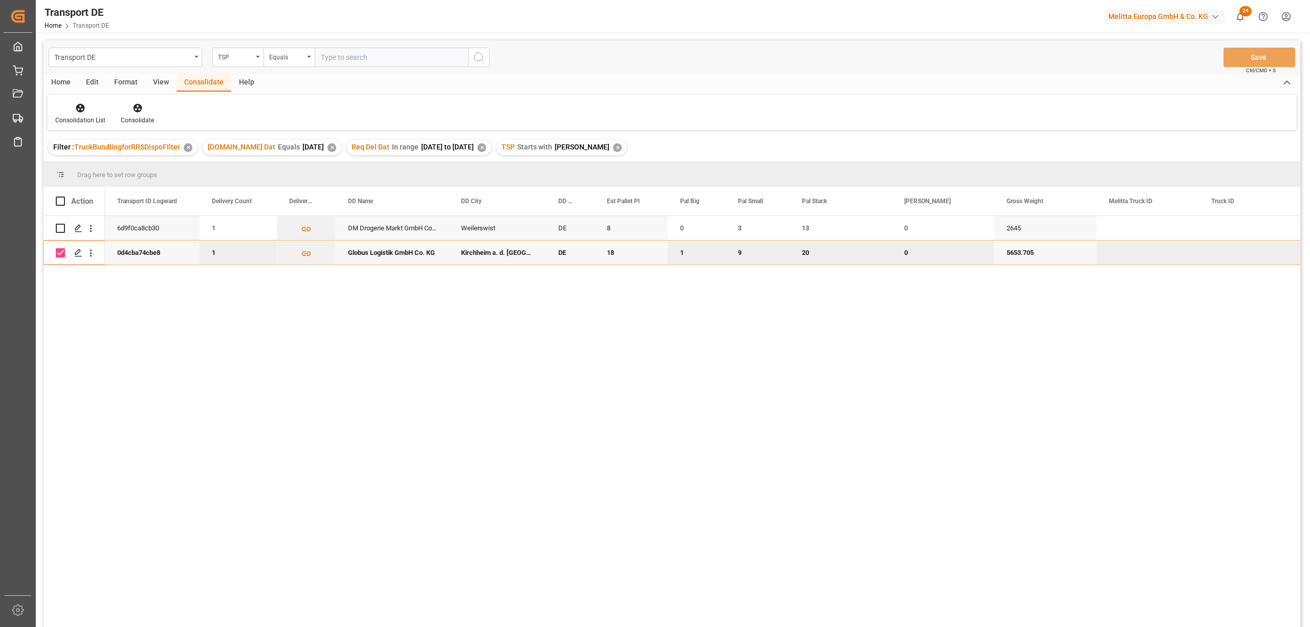
click at [82, 116] on div "Consolidation List" at bounding box center [80, 120] width 50 height 9
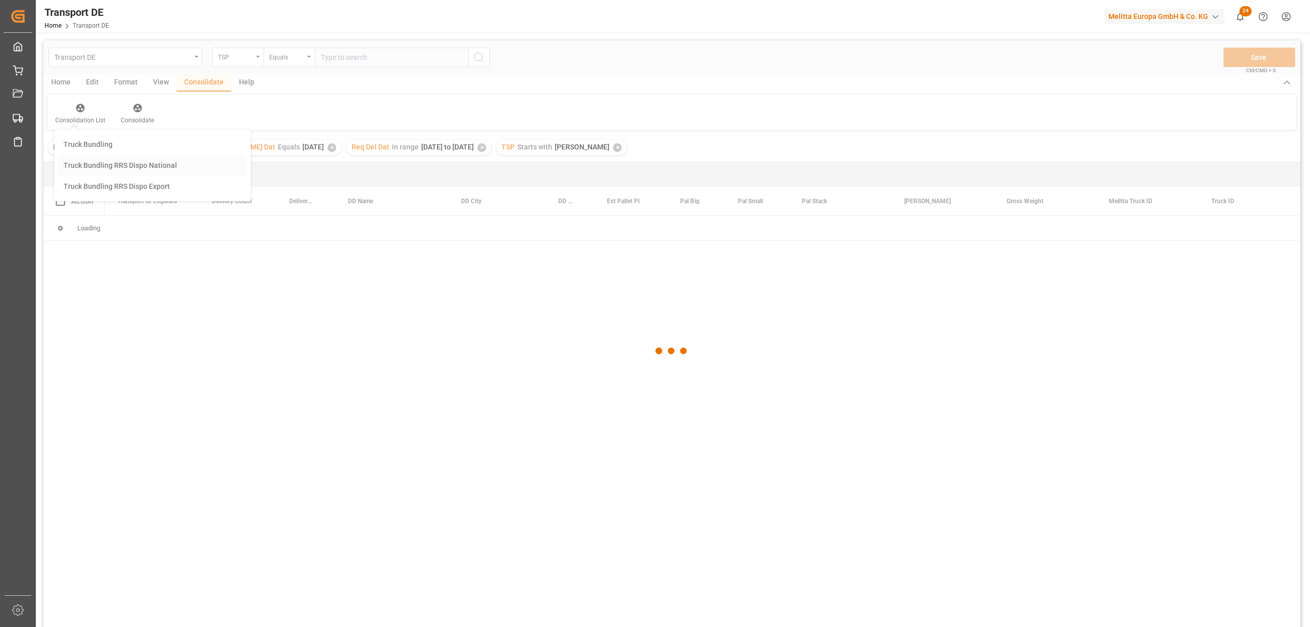
click at [131, 160] on div "Transport DE TSP Equals Save Ctrl/CMD + S Home Edit Format View Consolidate Hel…" at bounding box center [672, 347] width 1257 height 614
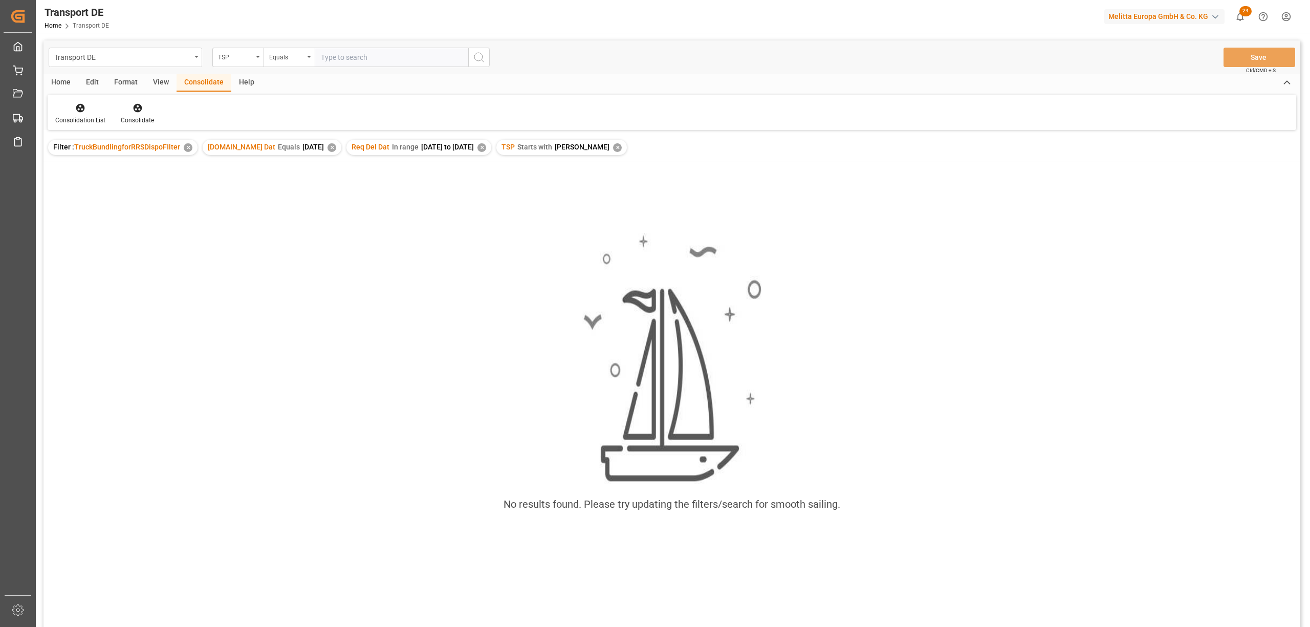
click at [613, 146] on div "✕" at bounding box center [617, 147] width 9 height 9
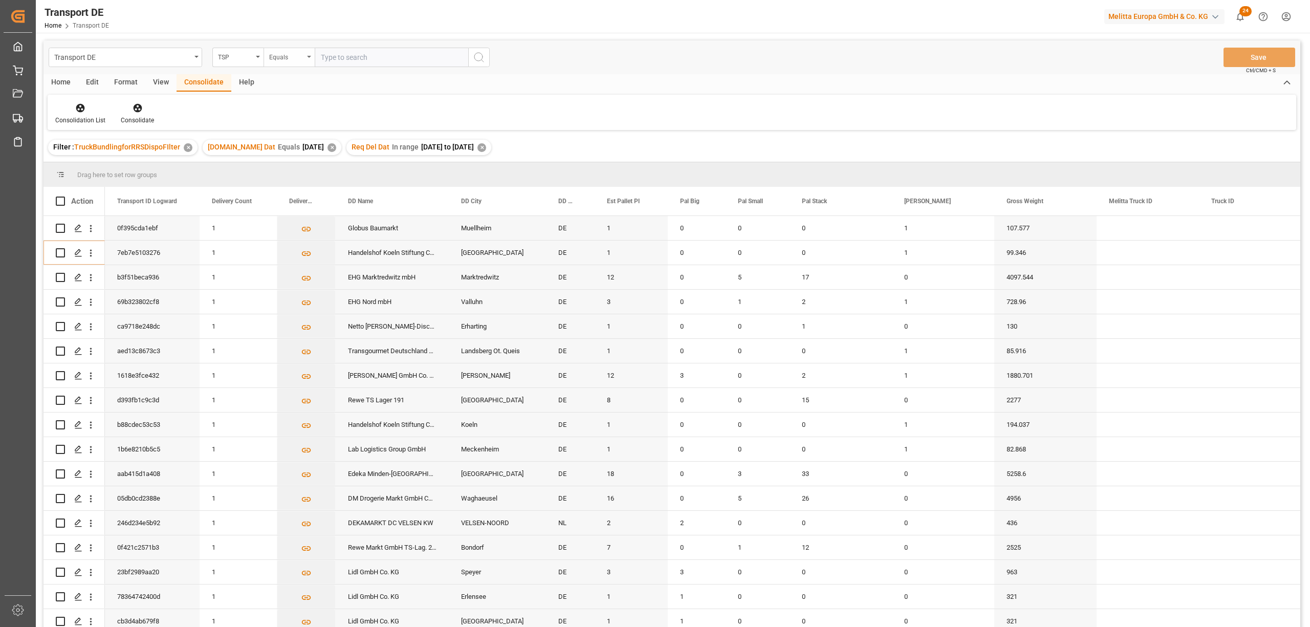
click at [279, 52] on div "Equals" at bounding box center [286, 56] width 35 height 12
drag, startPoint x: 287, startPoint y: 166, endPoint x: 299, endPoint y: 165, distance: 12.9
click at [287, 166] on div "Starts with" at bounding box center [340, 168] width 153 height 21
type input "Dachser DE"
click at [477, 58] on icon "search button" at bounding box center [479, 57] width 12 height 12
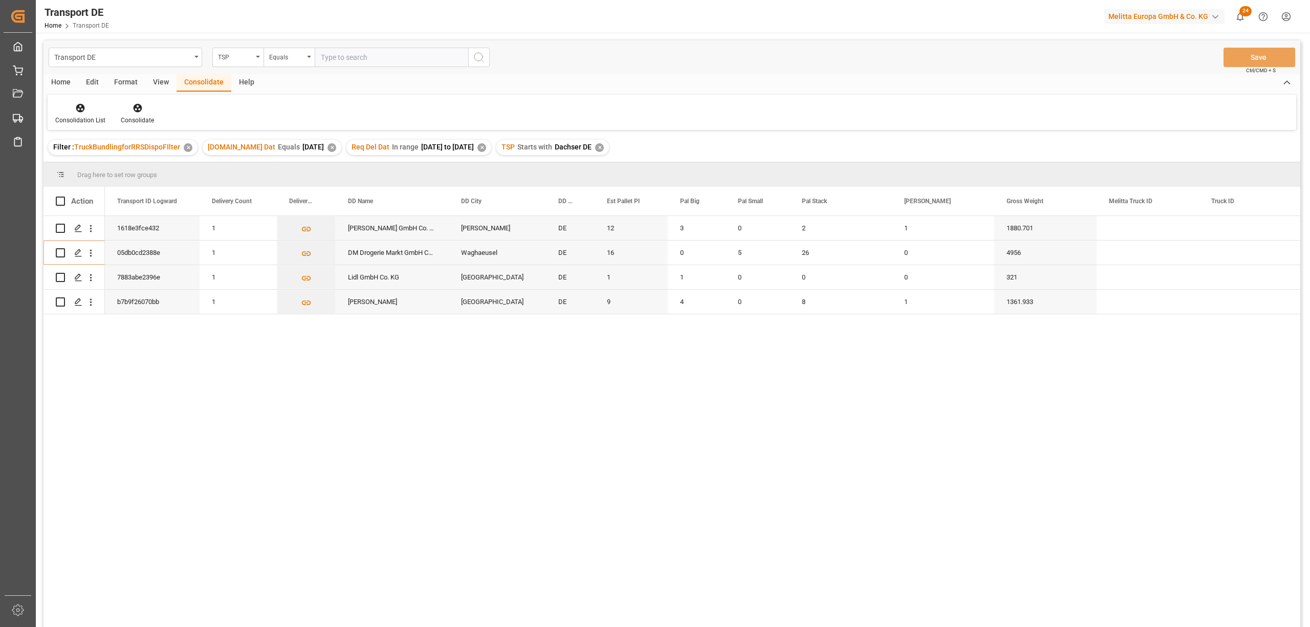
click at [604, 148] on div "✕" at bounding box center [599, 147] width 9 height 9
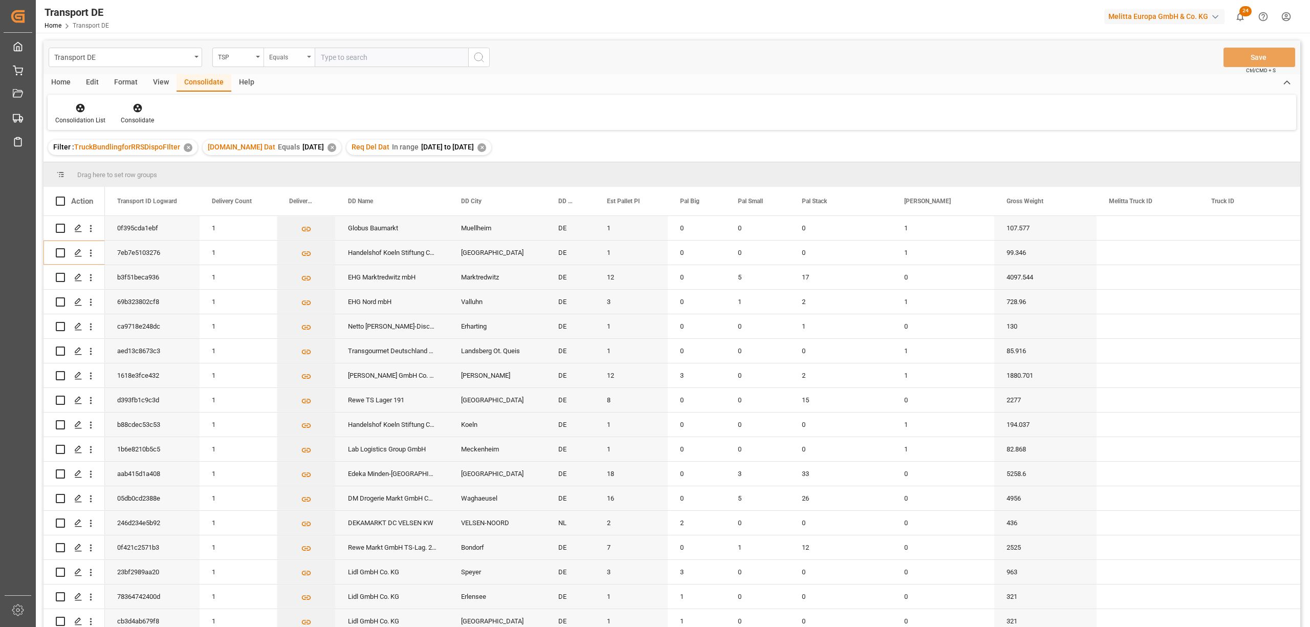
click at [283, 58] on div "Equals" at bounding box center [286, 56] width 35 height 12
click at [300, 175] on div "Starts with" at bounding box center [340, 168] width 153 height 21
type input "Dachser DE"
click at [477, 60] on icon "search button" at bounding box center [479, 57] width 12 height 12
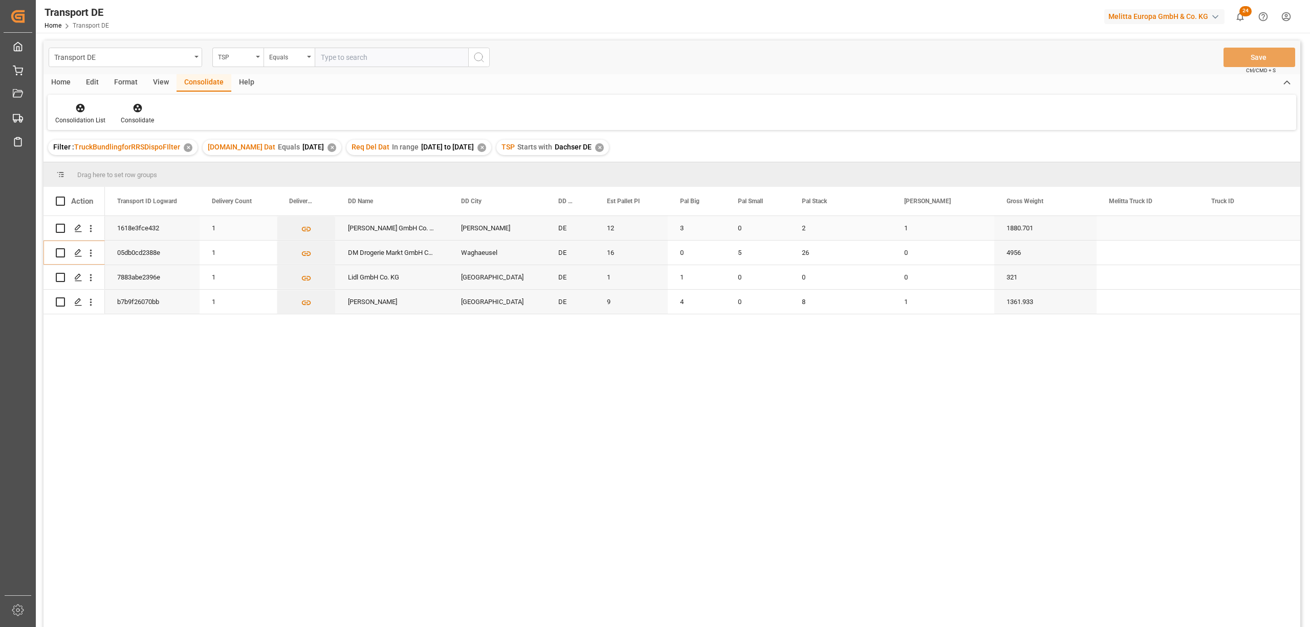
click at [62, 228] on input "Press Space to toggle row selection (unchecked)" at bounding box center [60, 228] width 9 height 9
click at [138, 112] on icon at bounding box center [138, 108] width 10 height 10
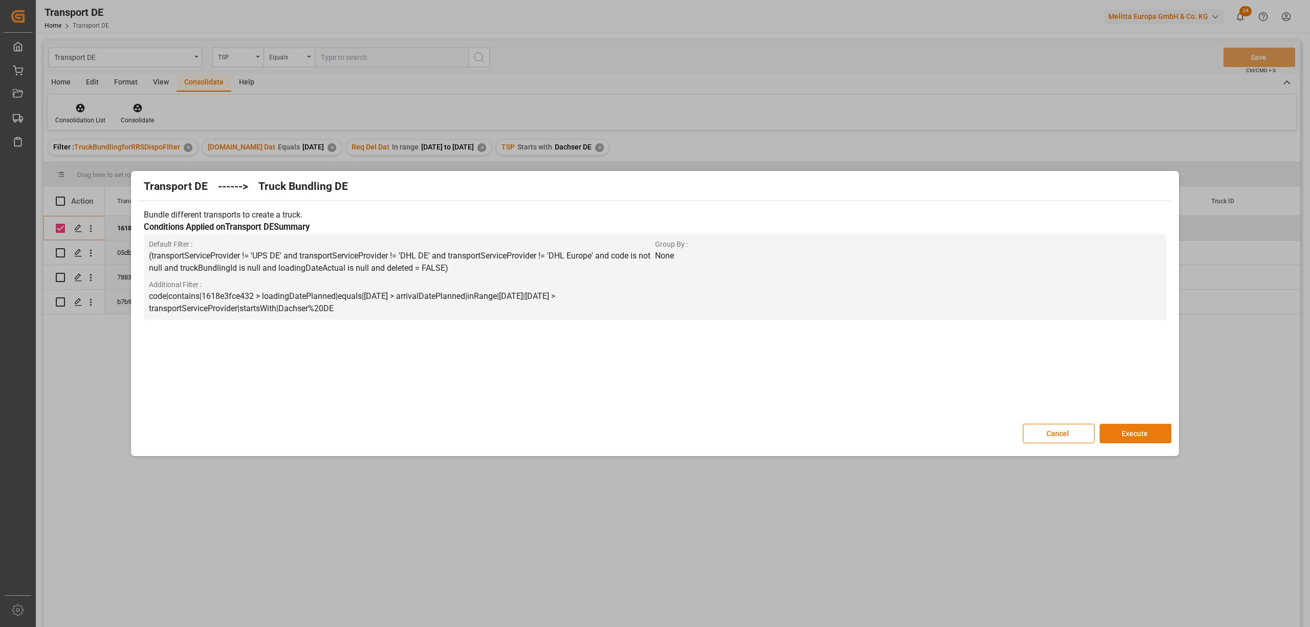
click at [1121, 429] on button "Execute" at bounding box center [1136, 433] width 72 height 19
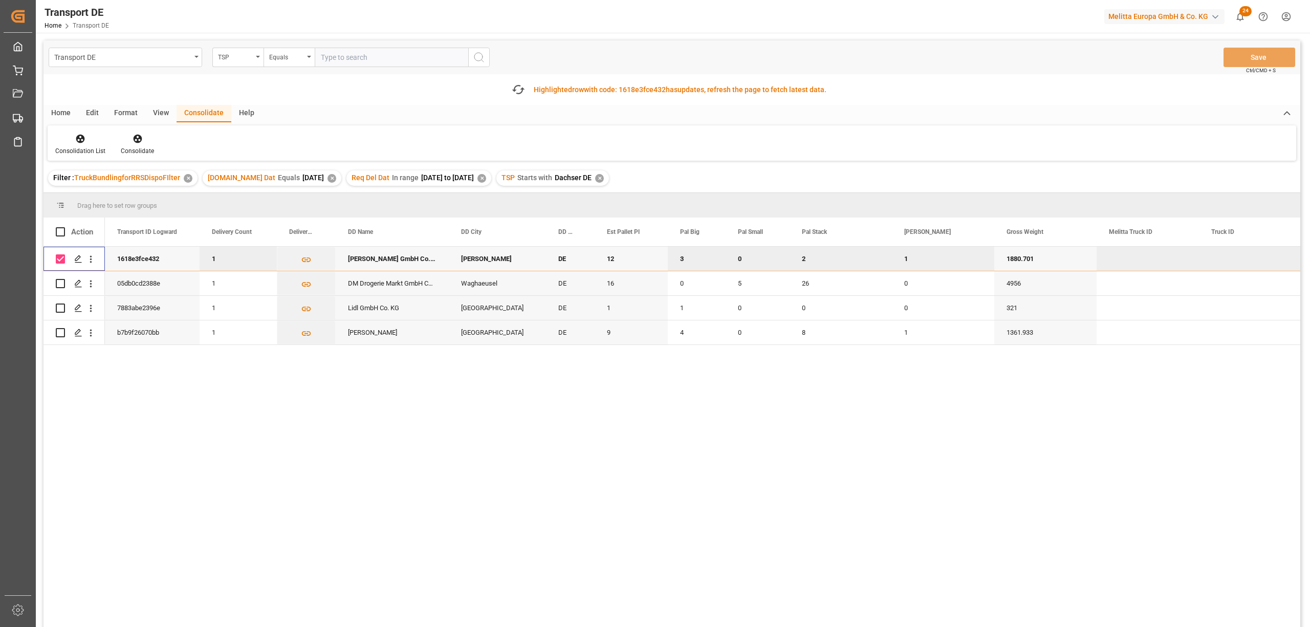
click at [60, 258] on input "Press Space to toggle row selection (checked)" at bounding box center [60, 258] width 9 height 9
checkbox input "false"
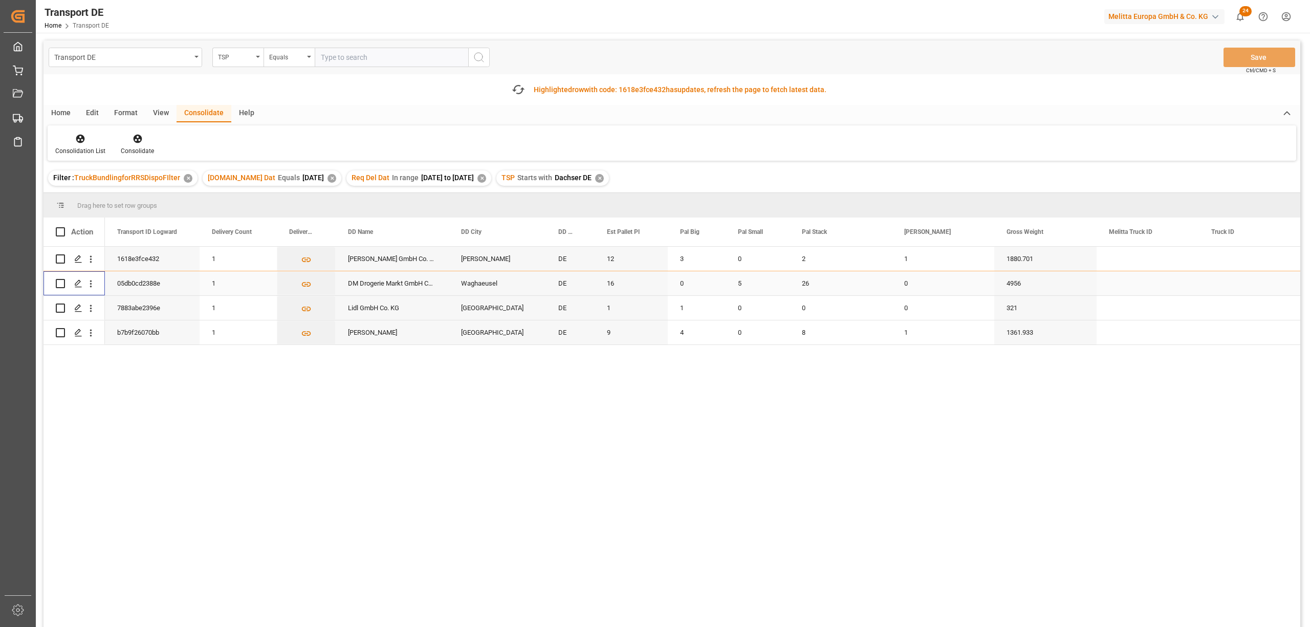
click at [61, 282] on input "Press Space to toggle row selection (unchecked)" at bounding box center [60, 283] width 9 height 9
click at [134, 138] on icon at bounding box center [137, 139] width 9 height 9
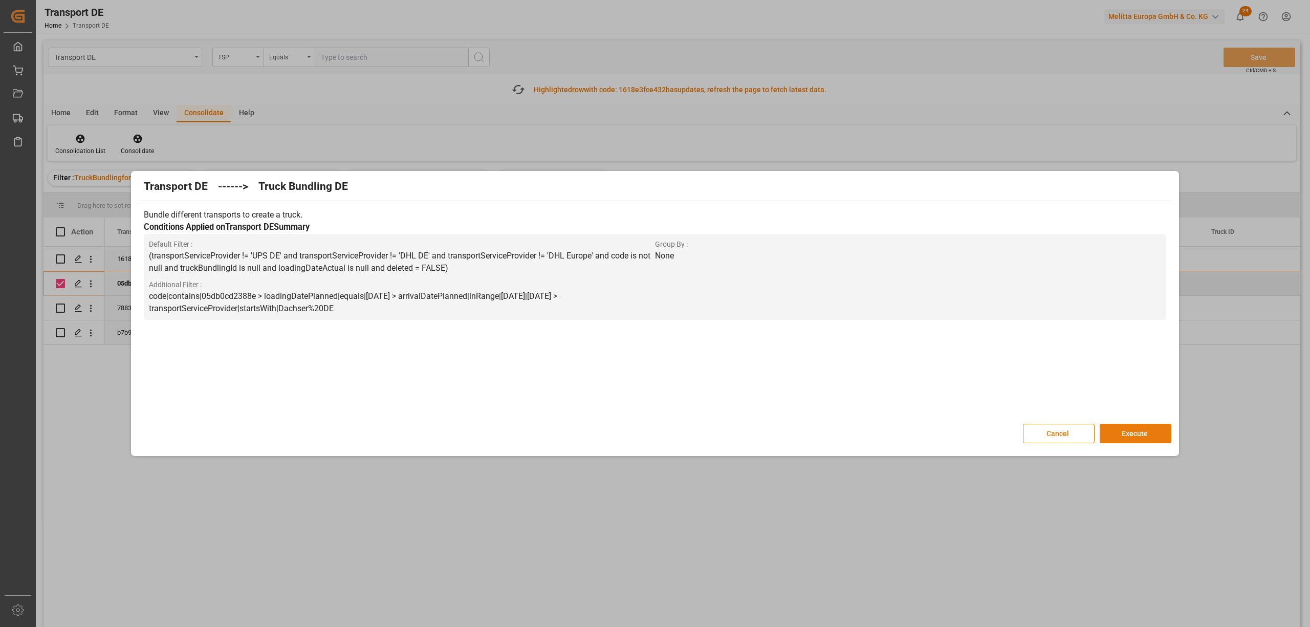
click at [1129, 426] on button "Execute" at bounding box center [1136, 433] width 72 height 19
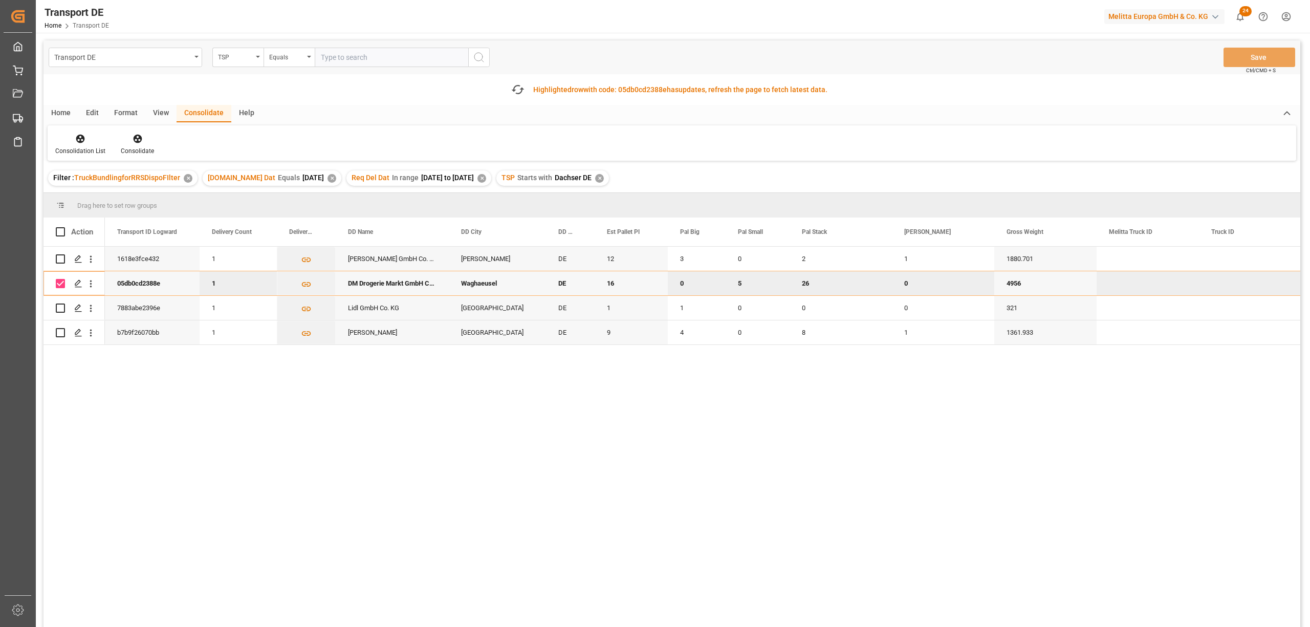
click at [60, 284] on input "Press Space to toggle row selection (checked)" at bounding box center [60, 283] width 9 height 9
checkbox input "false"
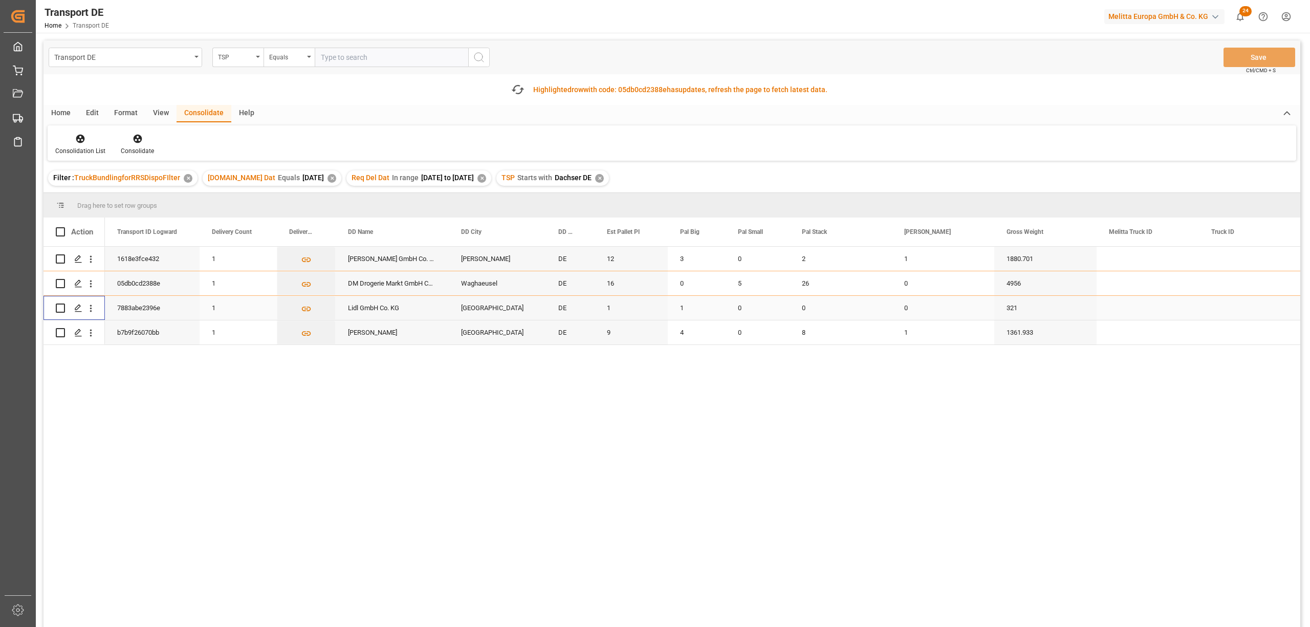
click at [59, 307] on input "Press Space to toggle row selection (unchecked)" at bounding box center [60, 308] width 9 height 9
checkbox input "true"
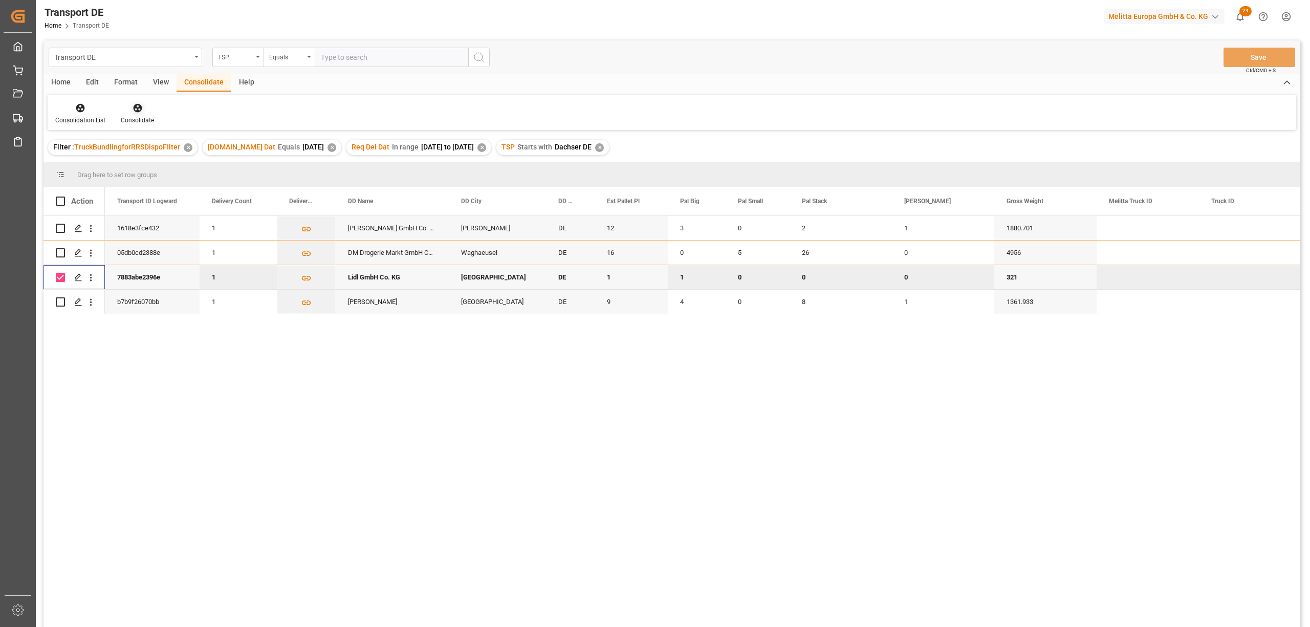
click at [137, 109] on icon at bounding box center [138, 108] width 10 height 10
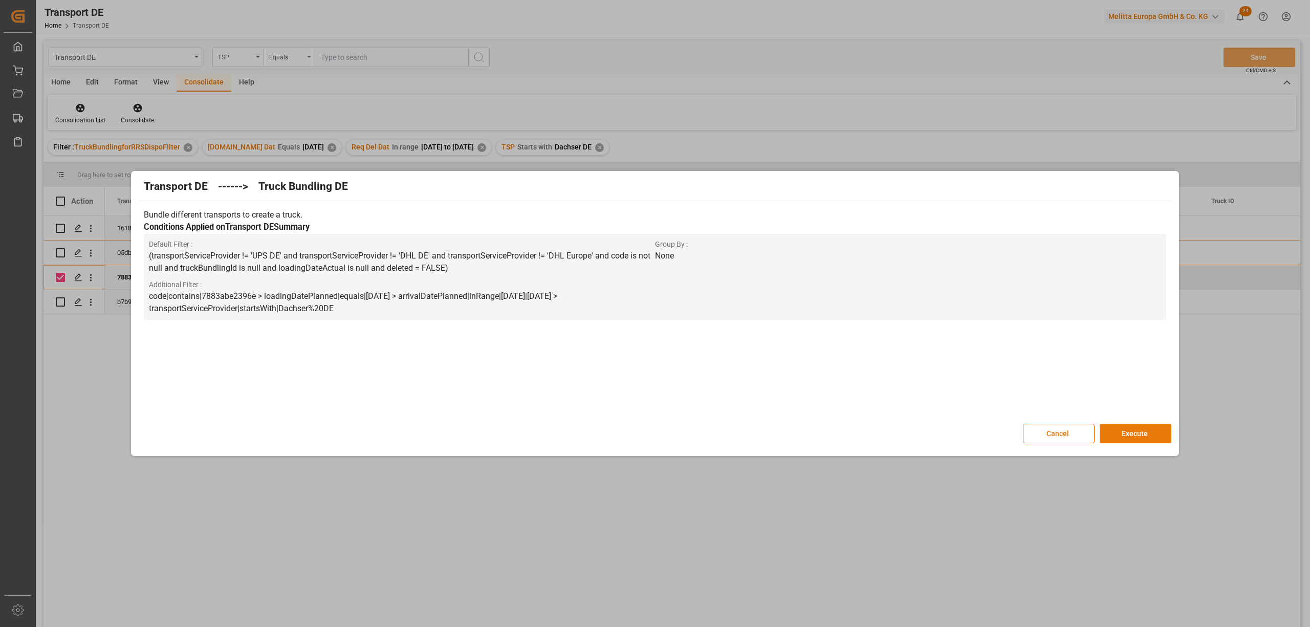
click at [1127, 430] on button "Execute" at bounding box center [1136, 433] width 72 height 19
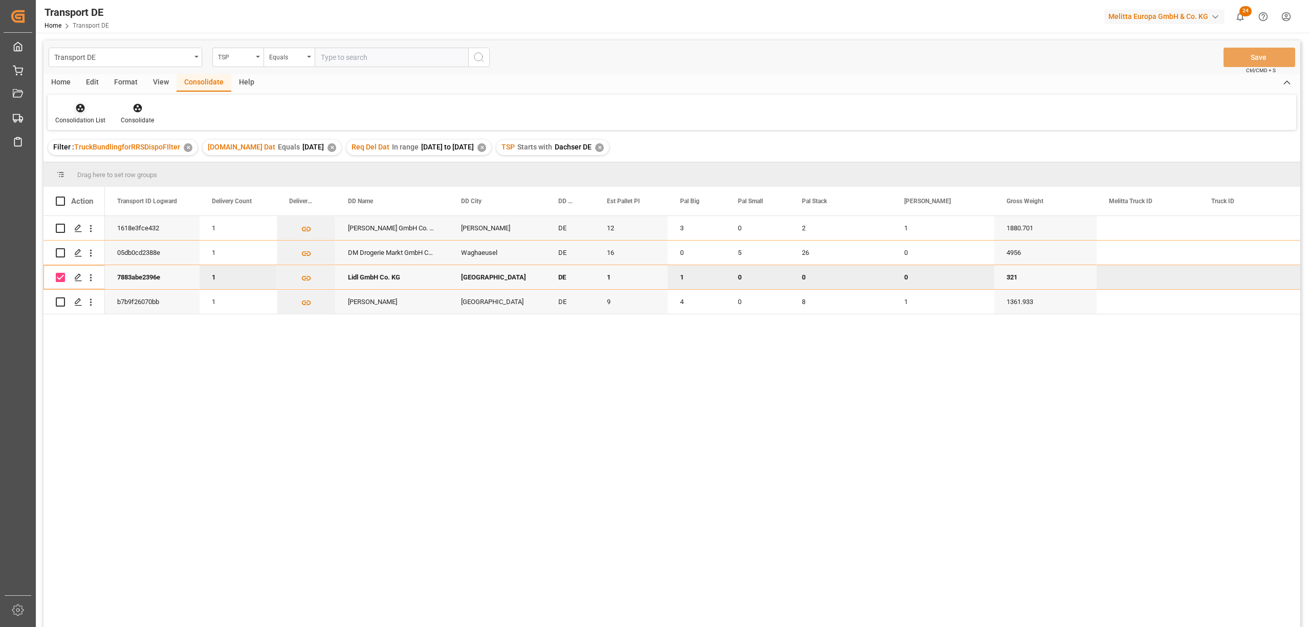
click at [76, 111] on icon at bounding box center [80, 108] width 10 height 10
click at [127, 164] on div "Transport DE TSP Equals Save Ctrl/CMD + S Home Edit Format View Consolidate Hel…" at bounding box center [672, 347] width 1257 height 614
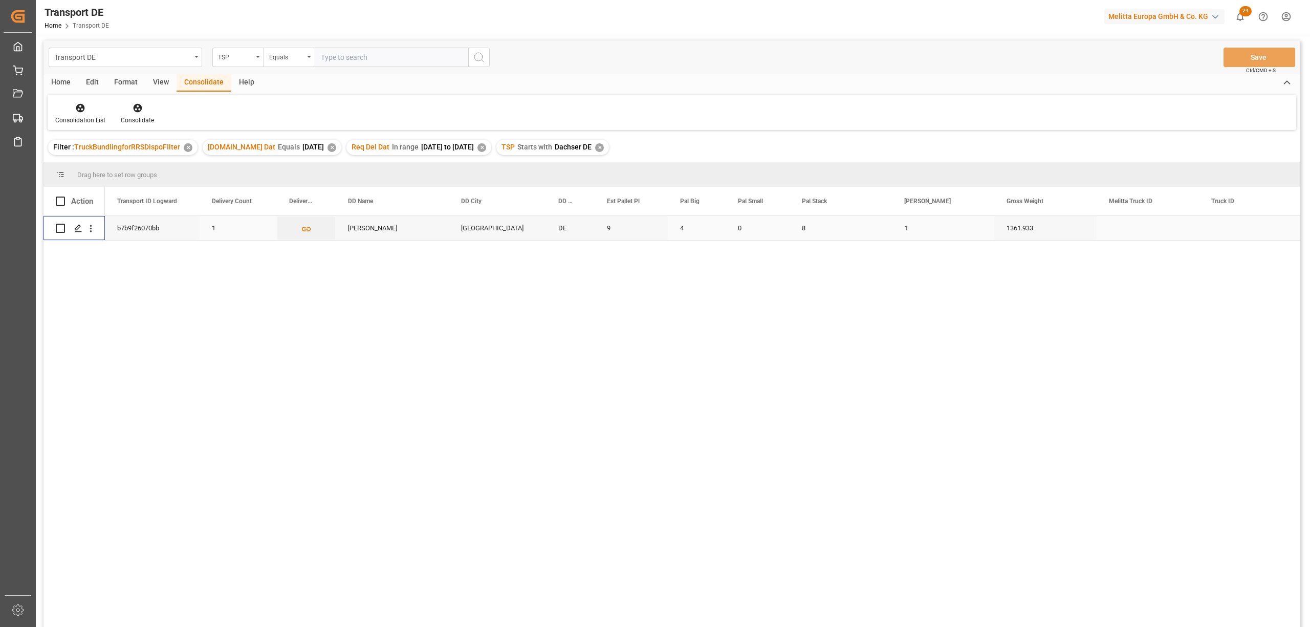
click at [58, 229] on input "Press Space to toggle row selection (unchecked)" at bounding box center [60, 228] width 9 height 9
checkbox input "true"
click at [137, 112] on icon at bounding box center [137, 108] width 9 height 9
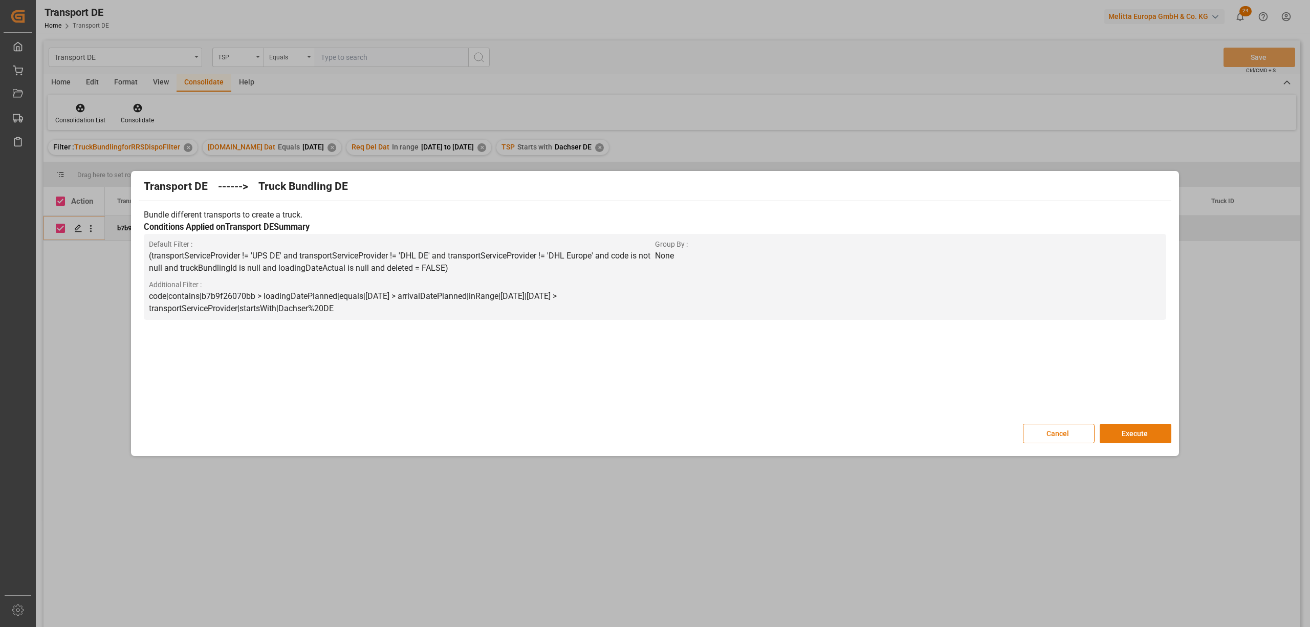
click at [1135, 437] on button "Execute" at bounding box center [1136, 433] width 72 height 19
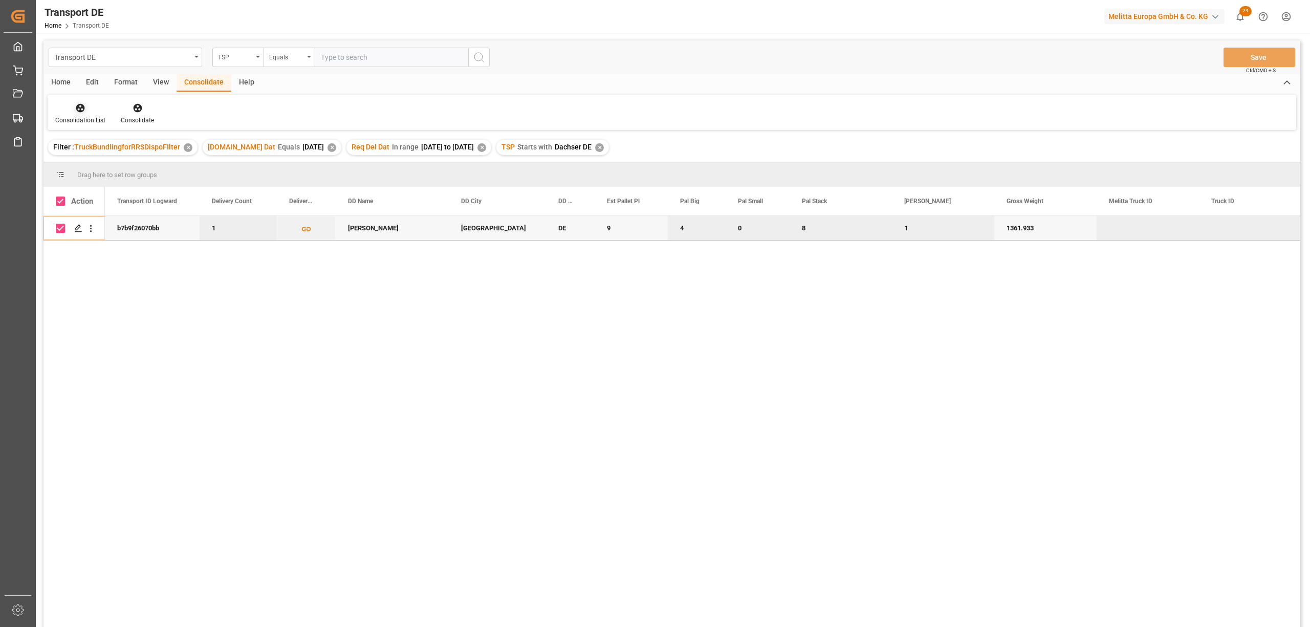
click at [80, 120] on div "Consolidation List" at bounding box center [80, 120] width 50 height 9
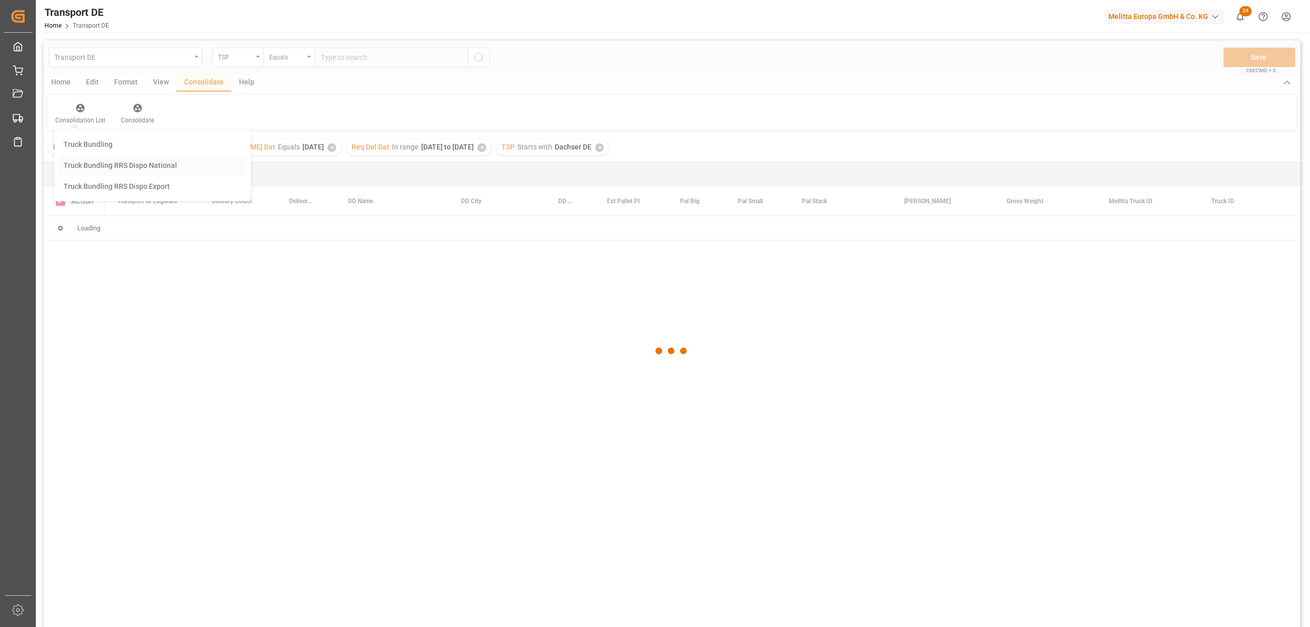
click at [87, 162] on div "Transport DE TSP Equals Save Ctrl/CMD + S Home Edit Format View Consolidate Hel…" at bounding box center [672, 347] width 1257 height 614
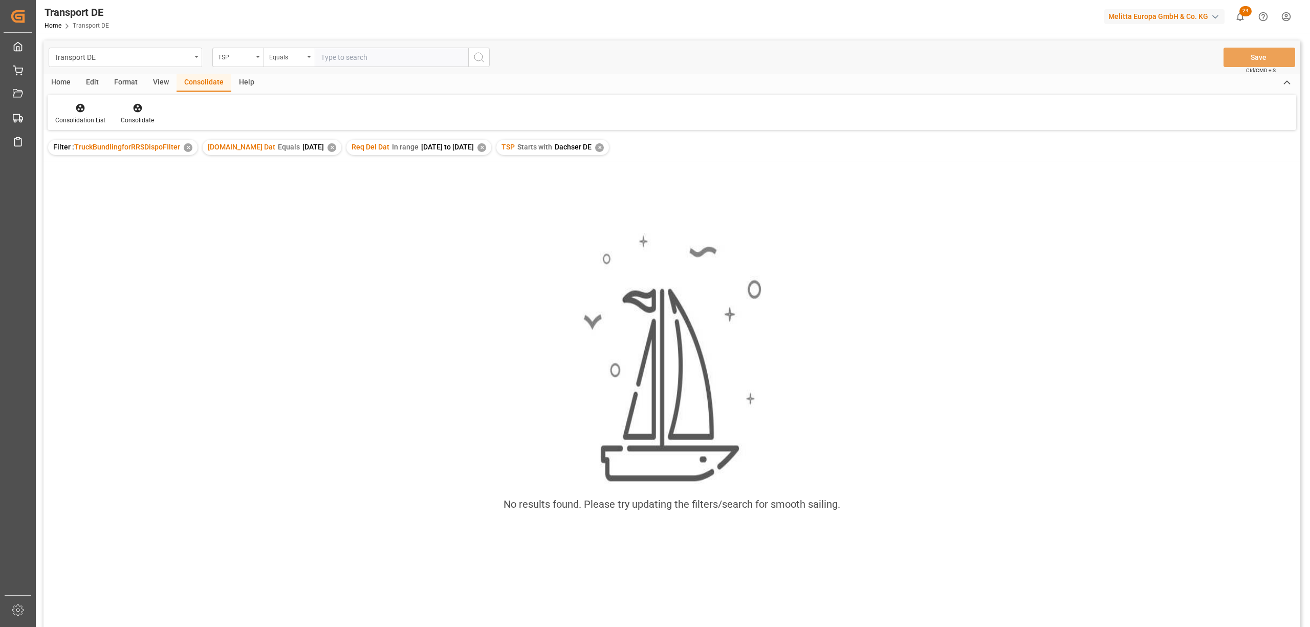
click at [602, 147] on div "✕" at bounding box center [599, 147] width 9 height 9
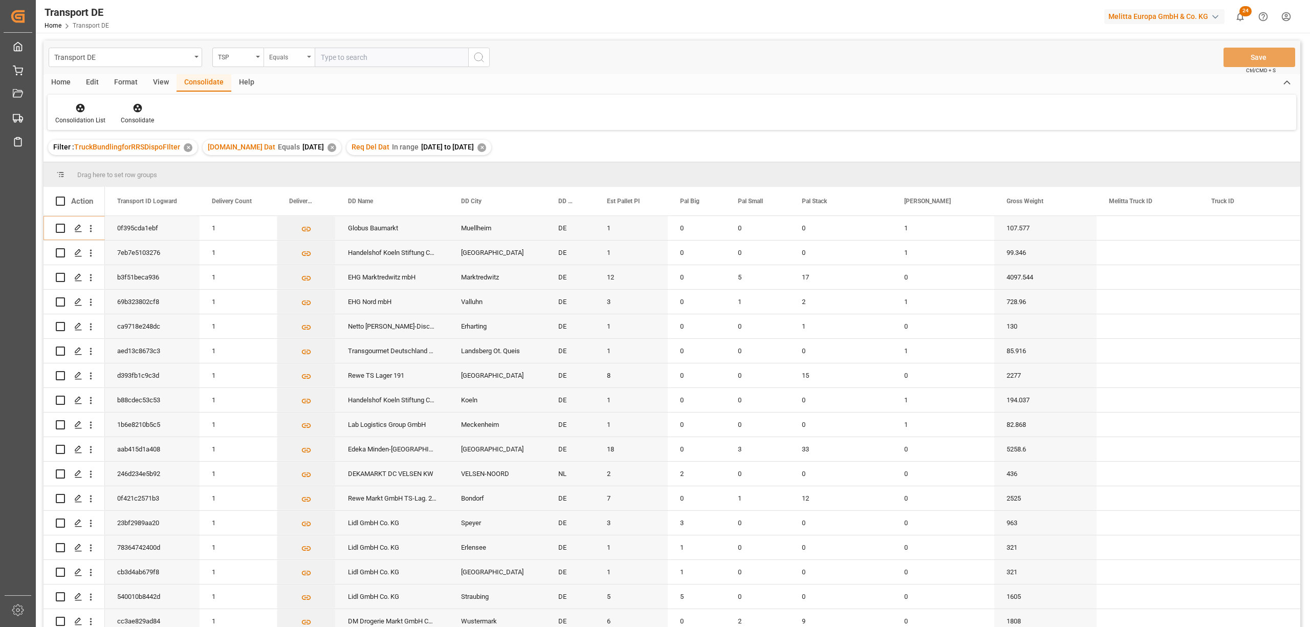
click at [285, 55] on div "Equals" at bounding box center [286, 56] width 35 height 12
click at [301, 170] on div "Starts with" at bounding box center [340, 168] width 153 height 21
type input "Hartmann"
click at [482, 60] on line "search button" at bounding box center [483, 61] width 2 height 2
click at [64, 82] on div "Home" at bounding box center [61, 82] width 35 height 17
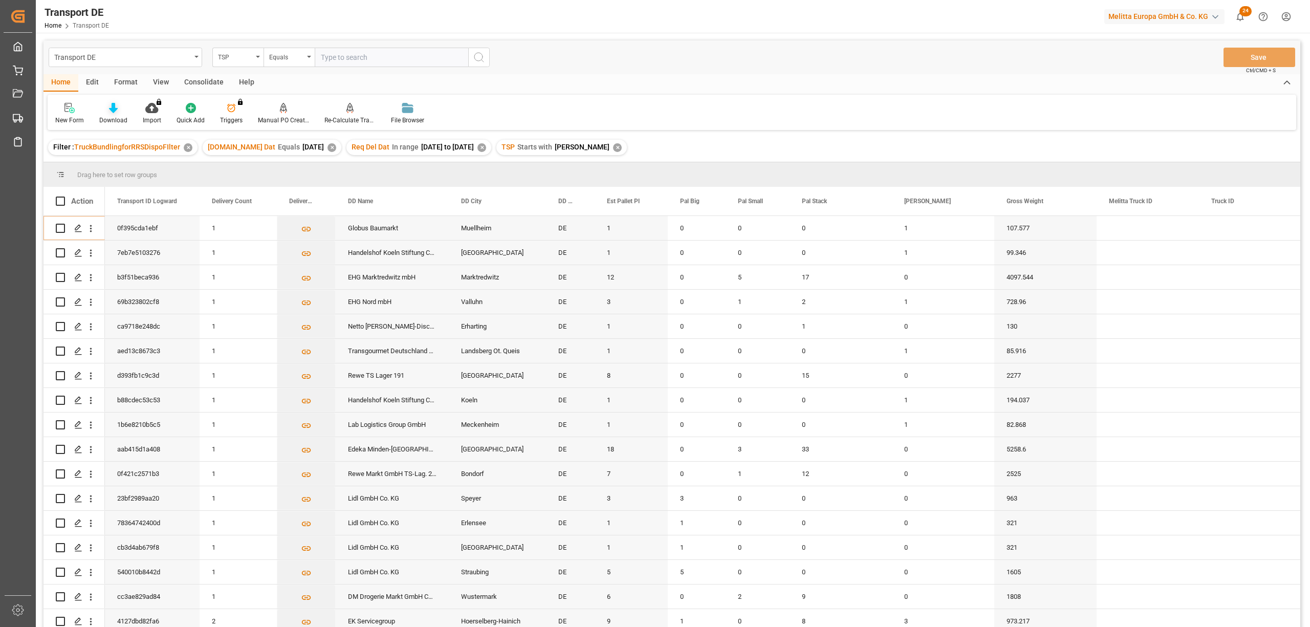
click at [110, 109] on icon at bounding box center [113, 108] width 9 height 10
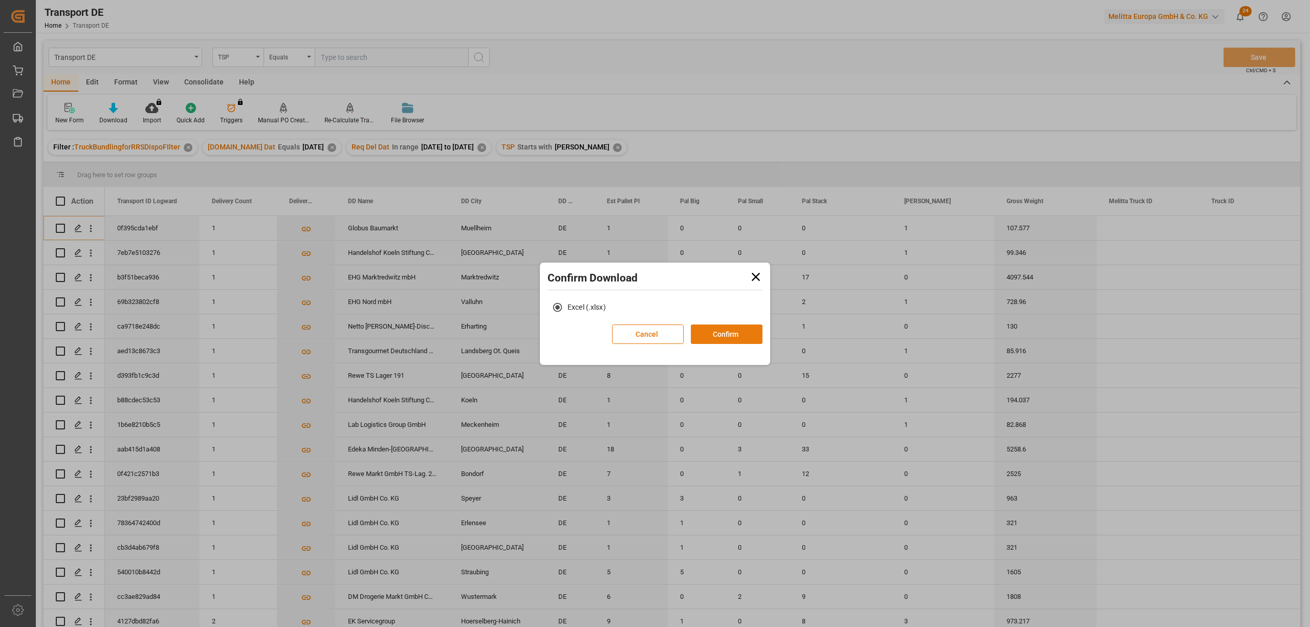
click at [736, 333] on button "Confirm" at bounding box center [727, 334] width 72 height 19
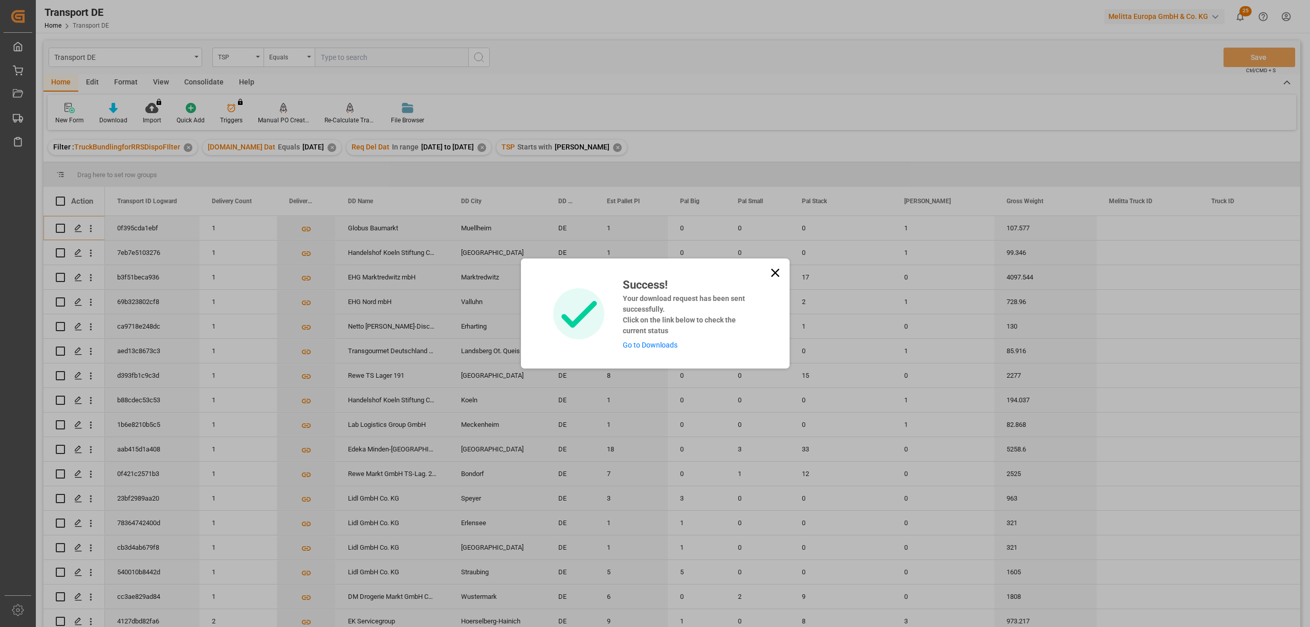
click at [773, 273] on icon at bounding box center [775, 273] width 8 height 8
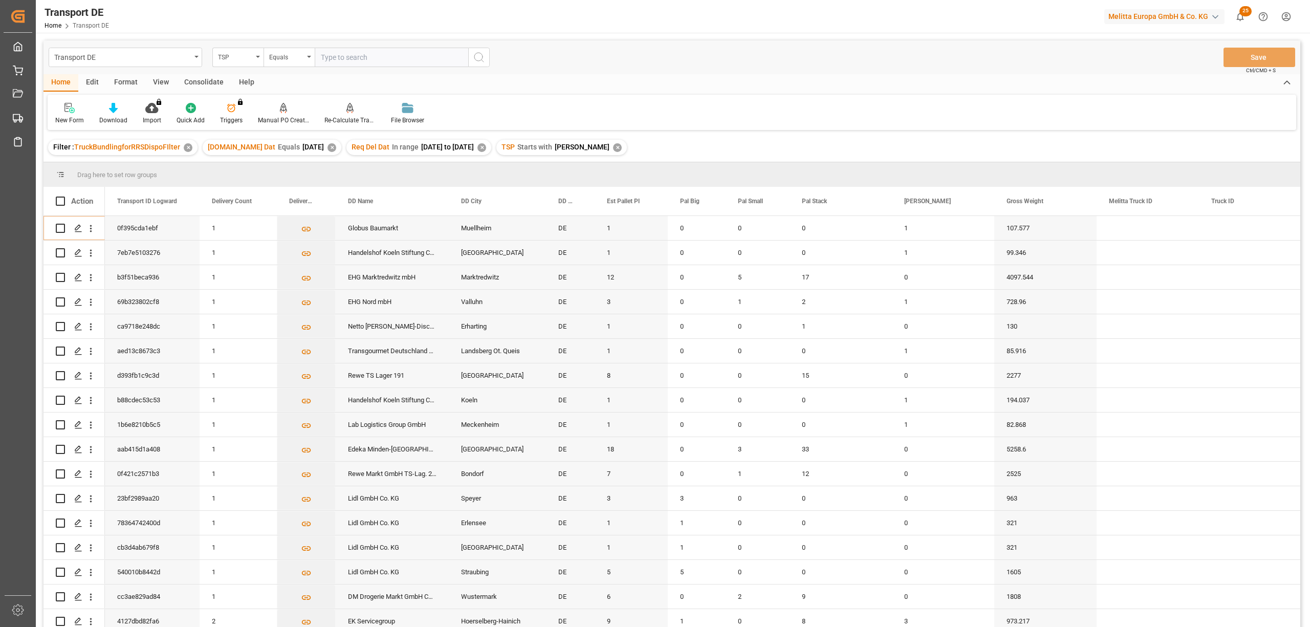
click at [199, 84] on div "Consolidate" at bounding box center [204, 82] width 55 height 17
click at [84, 116] on div "Consolidation List" at bounding box center [80, 120] width 50 height 9
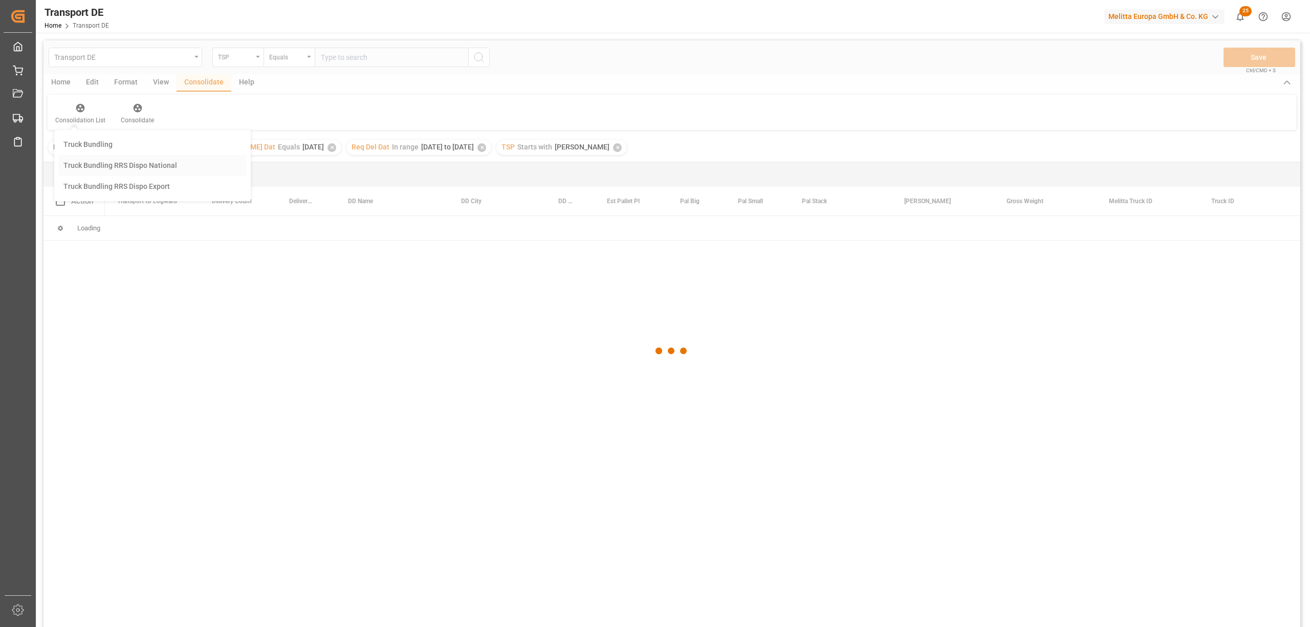
click at [110, 163] on div "Transport DE TSP Equals Save Ctrl/CMD + S Home Edit Format View Consolidate Hel…" at bounding box center [672, 347] width 1257 height 614
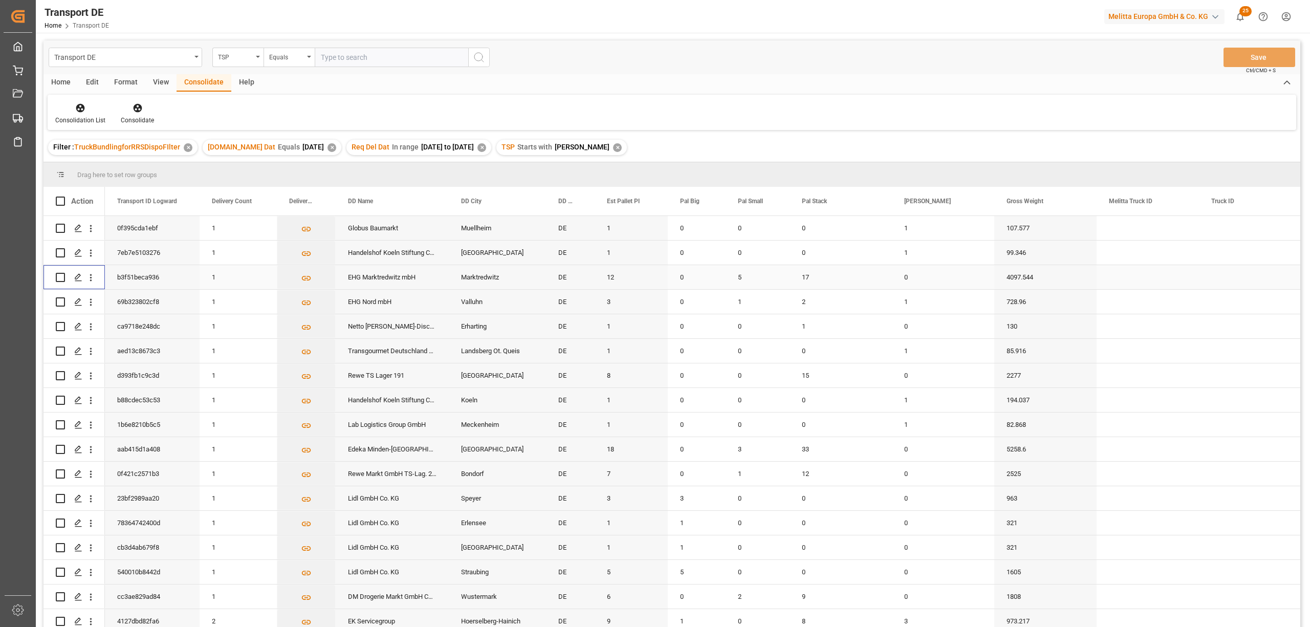
click at [60, 277] on input "Press Space to toggle row selection (unchecked)" at bounding box center [60, 277] width 9 height 9
click at [138, 109] on icon at bounding box center [138, 108] width 10 height 10
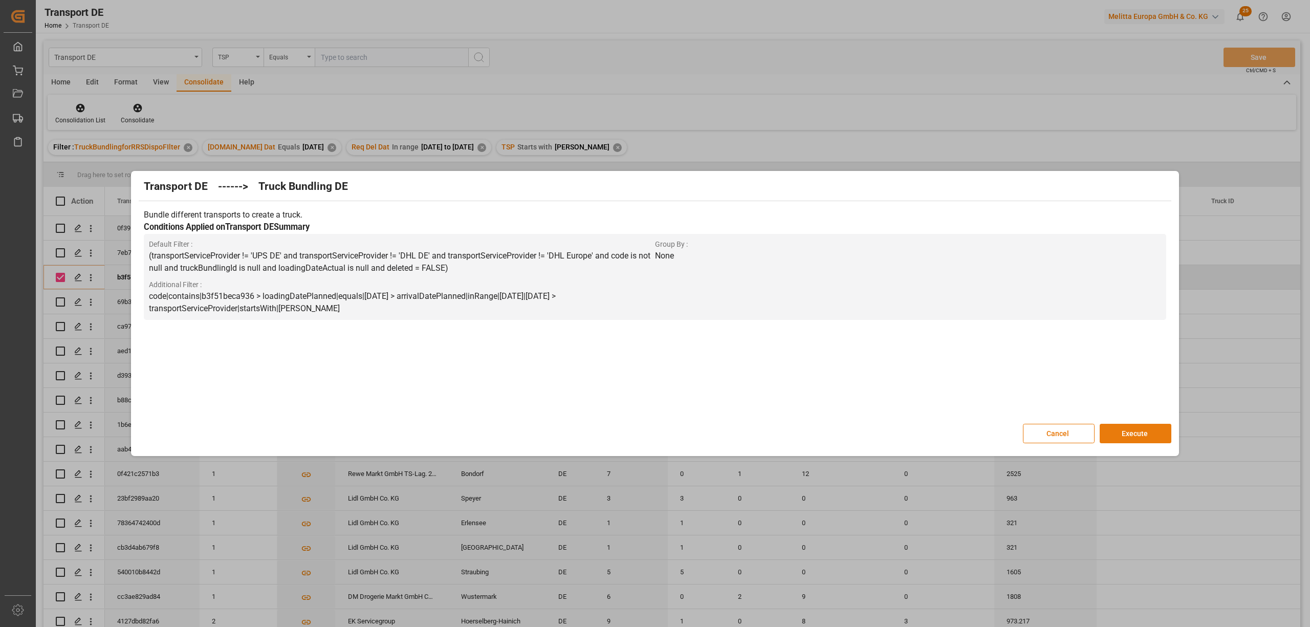
click at [1133, 428] on button "Execute" at bounding box center [1136, 433] width 72 height 19
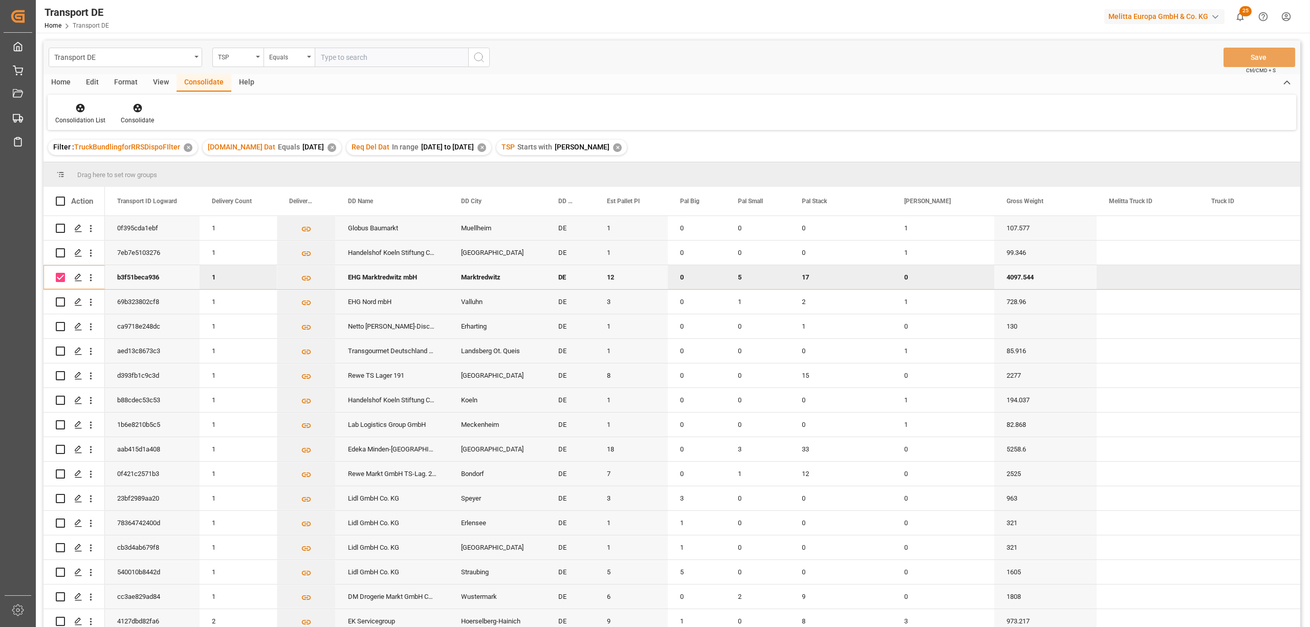
click at [61, 277] on input "Press Space to toggle row selection (checked)" at bounding box center [60, 277] width 9 height 9
checkbox input "false"
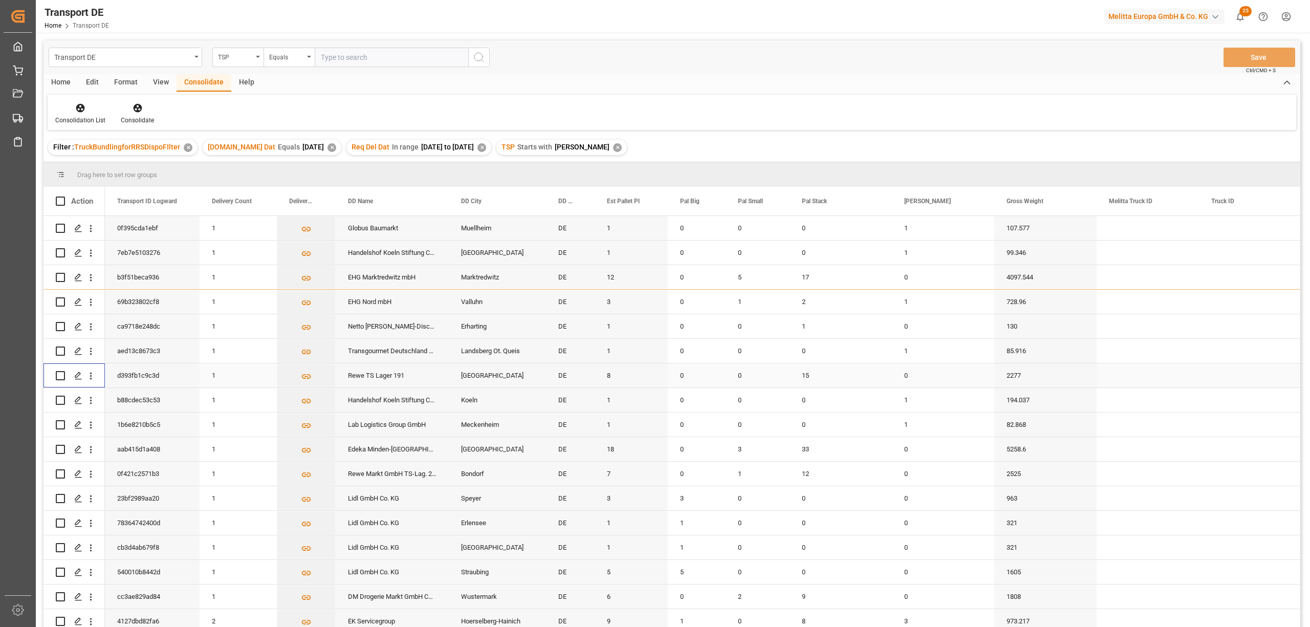
click at [58, 373] on input "Press Space to toggle row selection (unchecked)" at bounding box center [60, 375] width 9 height 9
click at [136, 109] on icon at bounding box center [137, 108] width 9 height 9
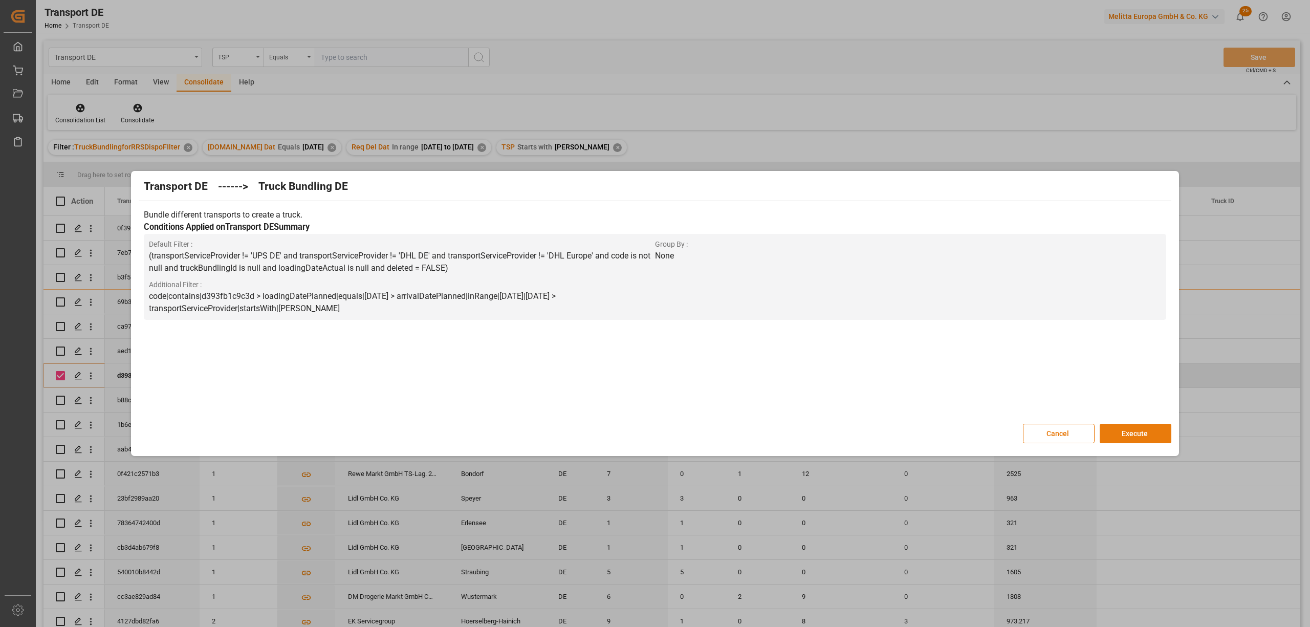
click at [1126, 437] on button "Execute" at bounding box center [1136, 433] width 72 height 19
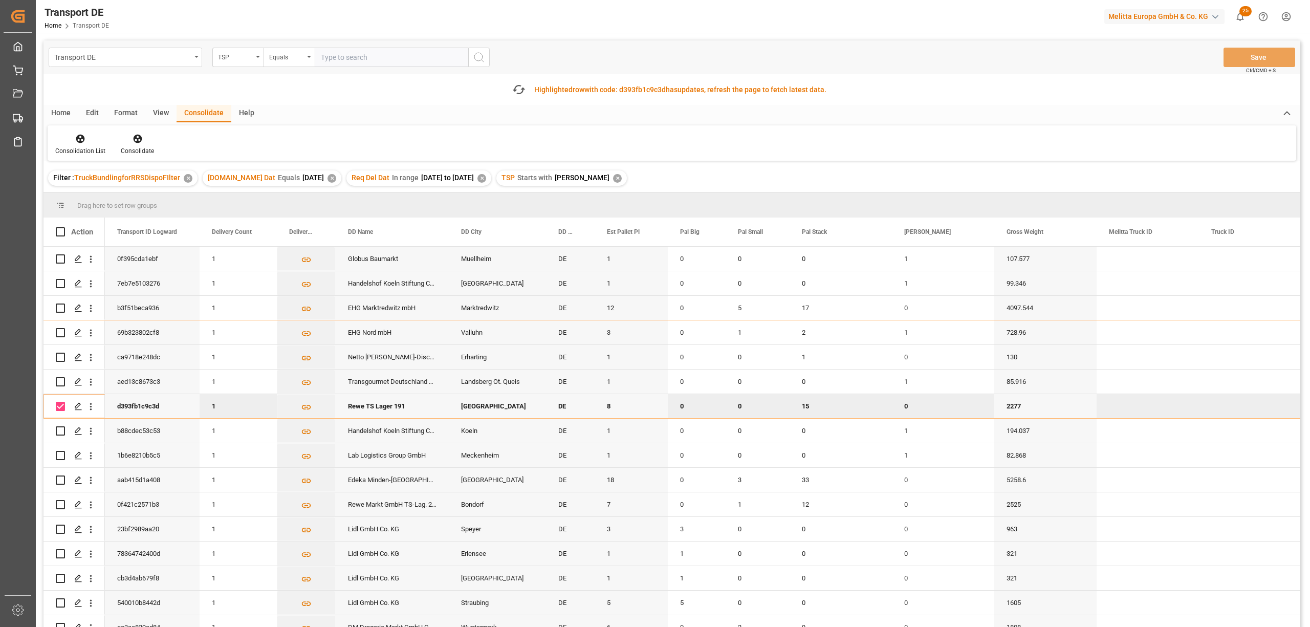
click at [61, 408] on input "Press Space to toggle row selection (checked)" at bounding box center [60, 406] width 9 height 9
checkbox input "false"
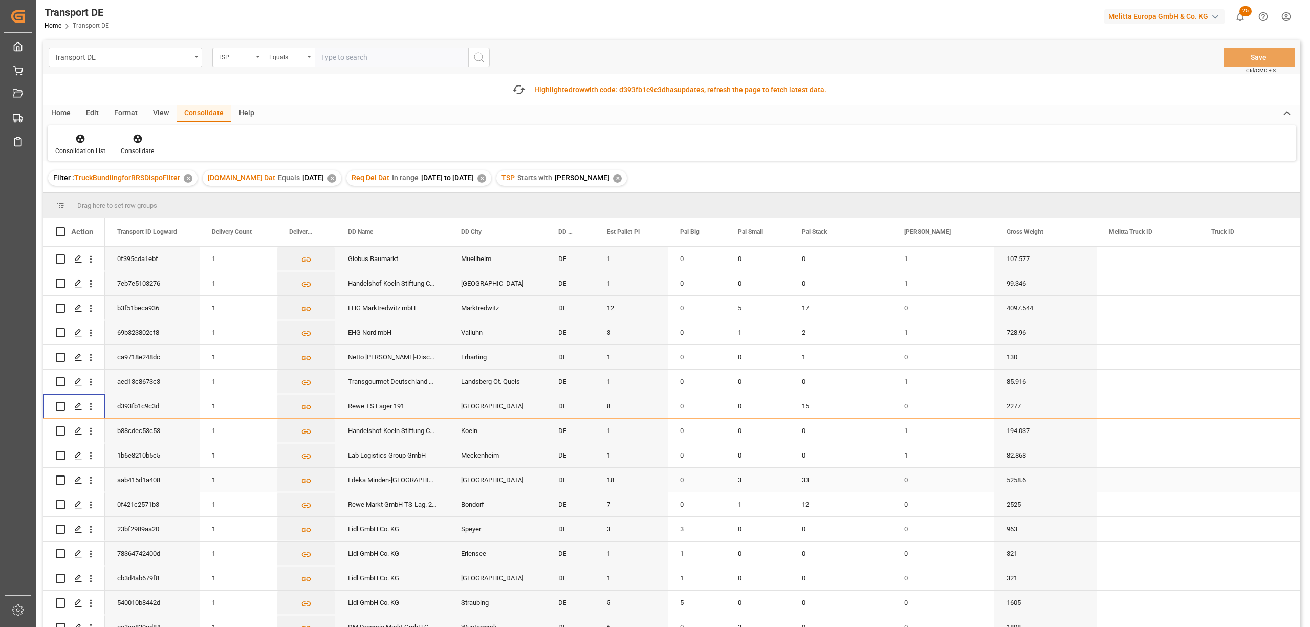
click at [59, 482] on input "Press Space to toggle row selection (unchecked)" at bounding box center [60, 480] width 9 height 9
click at [130, 140] on div at bounding box center [137, 138] width 33 height 11
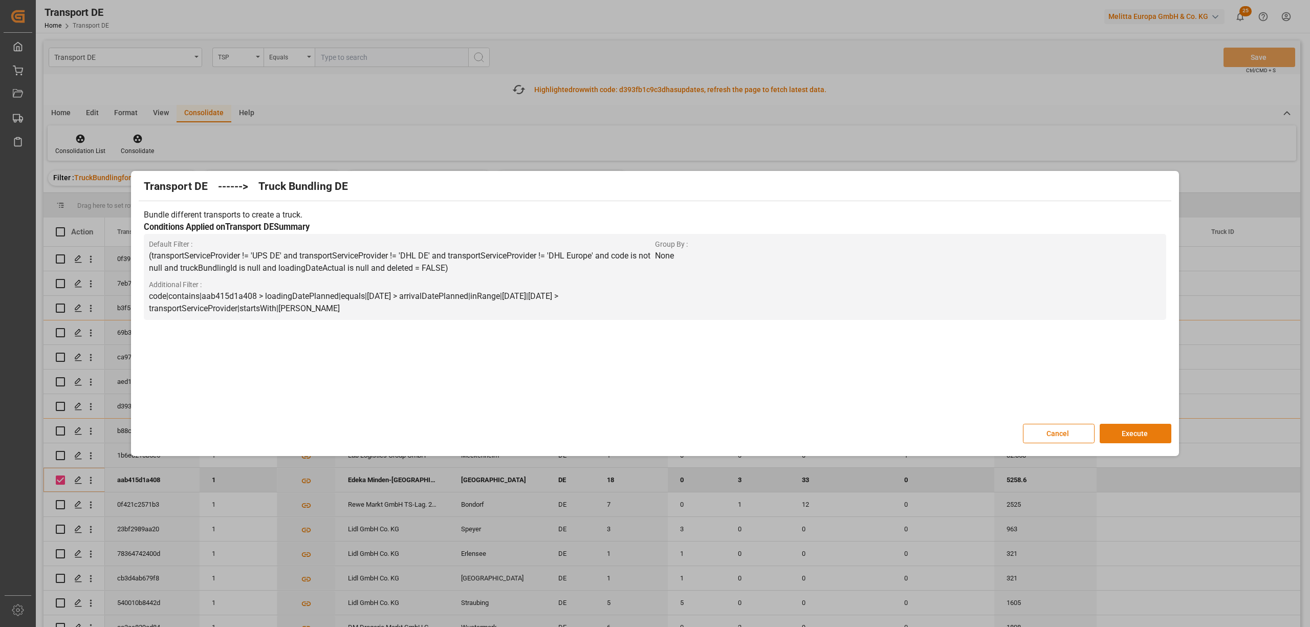
click at [1134, 438] on button "Execute" at bounding box center [1136, 433] width 72 height 19
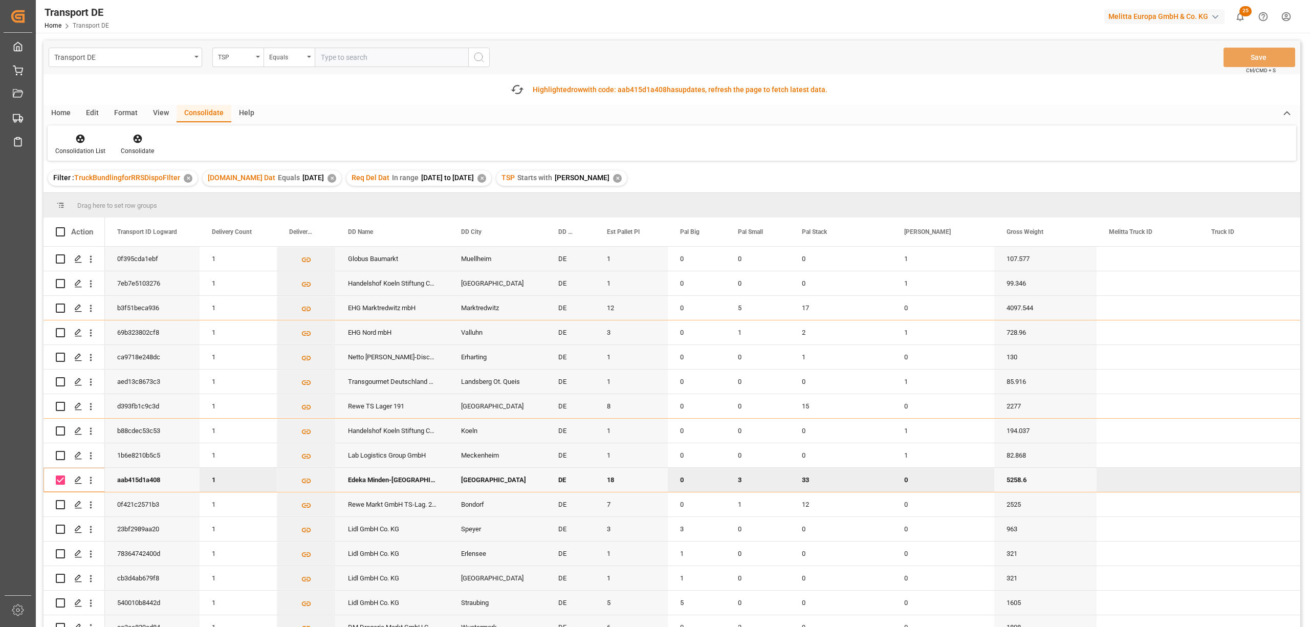
click at [59, 478] on input "Press Space to toggle row selection (checked)" at bounding box center [60, 480] width 9 height 9
checkbox input "false"
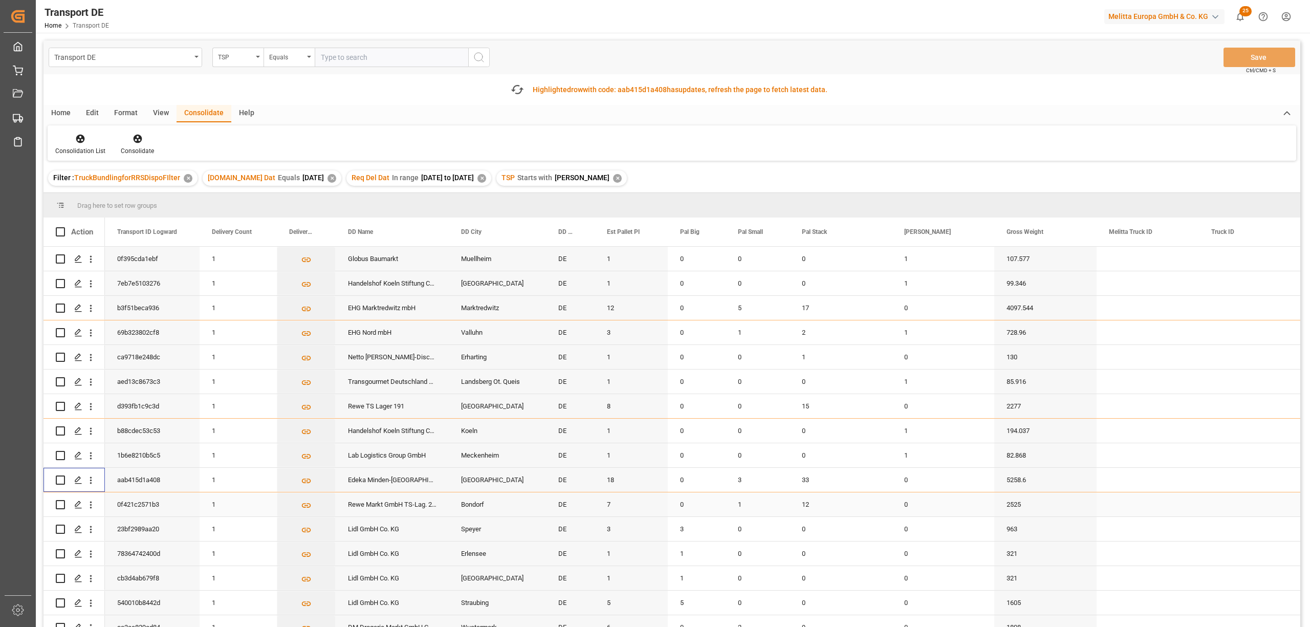
click at [60, 504] on input "Press Space to toggle row selection (unchecked)" at bounding box center [60, 504] width 9 height 9
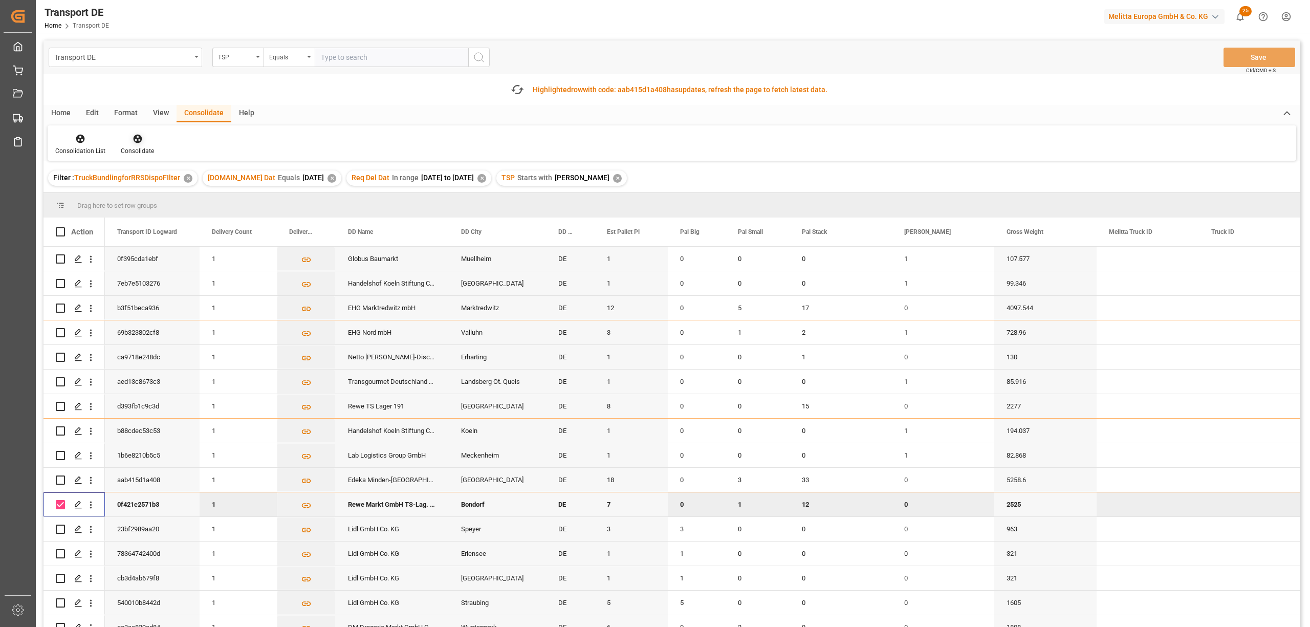
click at [133, 138] on icon at bounding box center [137, 139] width 9 height 9
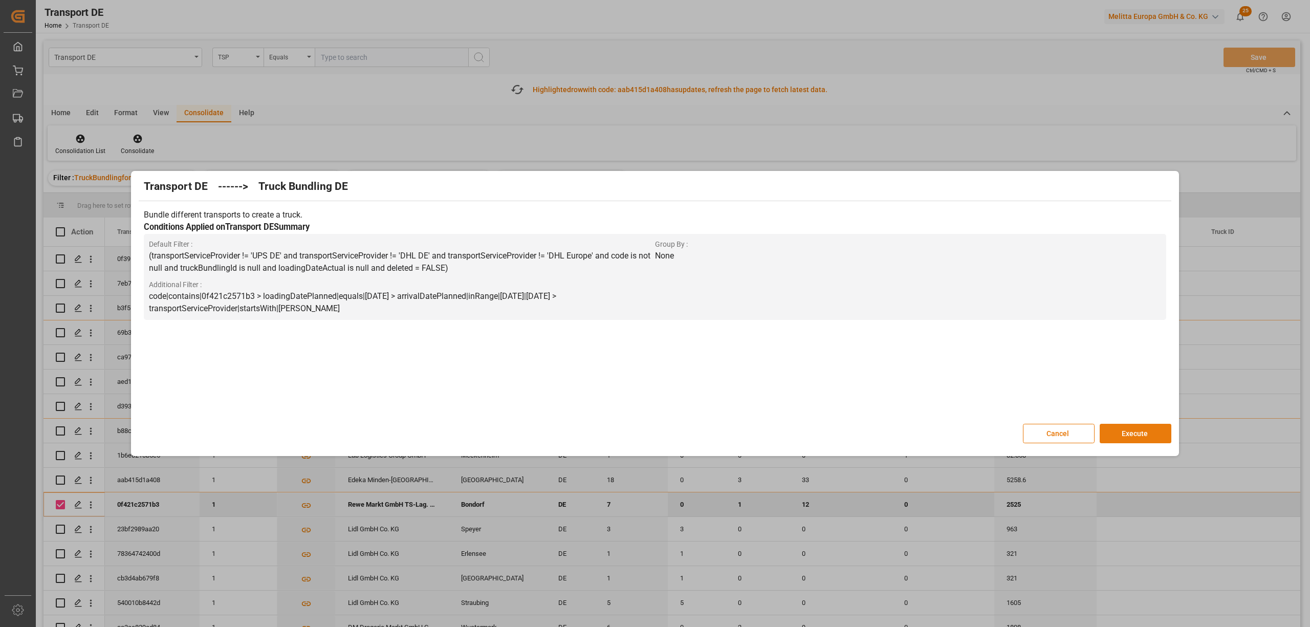
click at [1118, 433] on button "Execute" at bounding box center [1136, 433] width 72 height 19
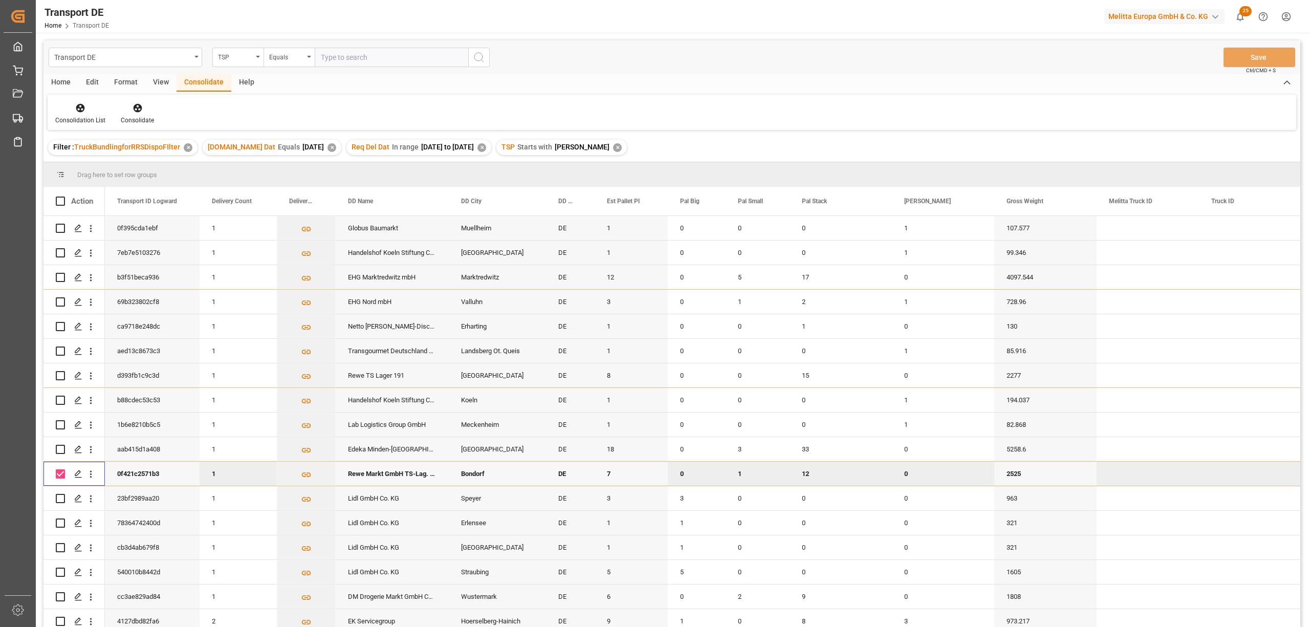
click at [60, 476] on input "Press Space to toggle row selection (checked)" at bounding box center [60, 473] width 9 height 9
checkbox input "false"
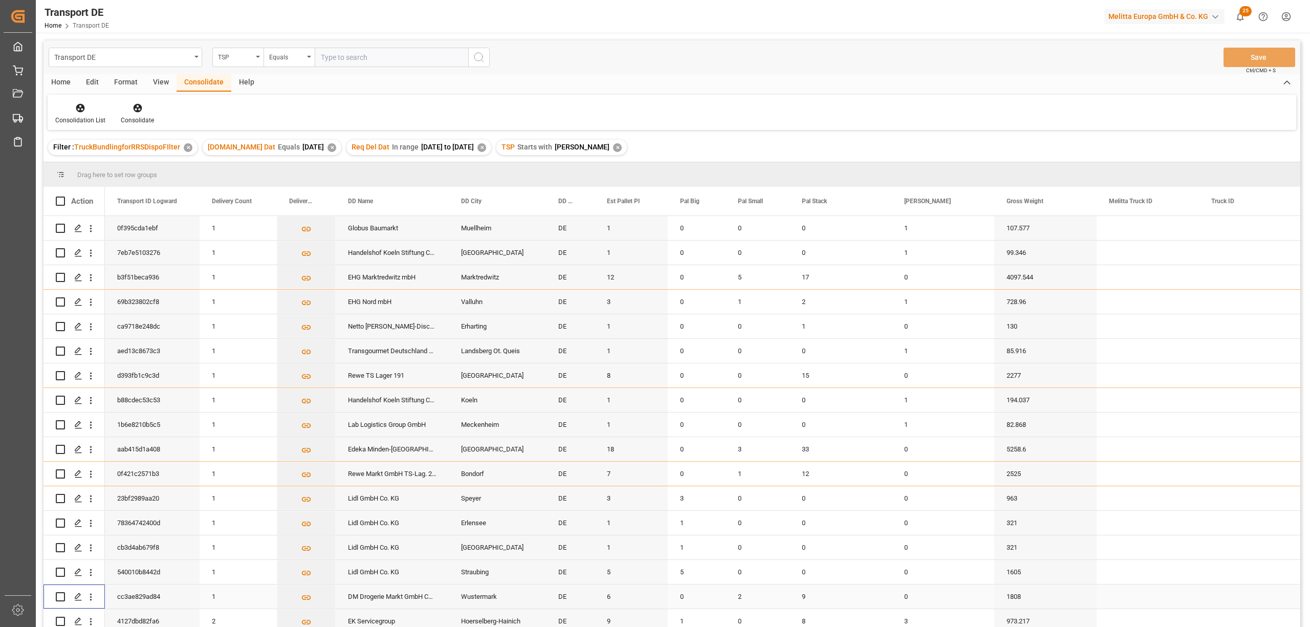
click at [62, 596] on input "Press Space to toggle row selection (unchecked)" at bounding box center [60, 596] width 9 height 9
click at [134, 111] on icon at bounding box center [137, 108] width 9 height 9
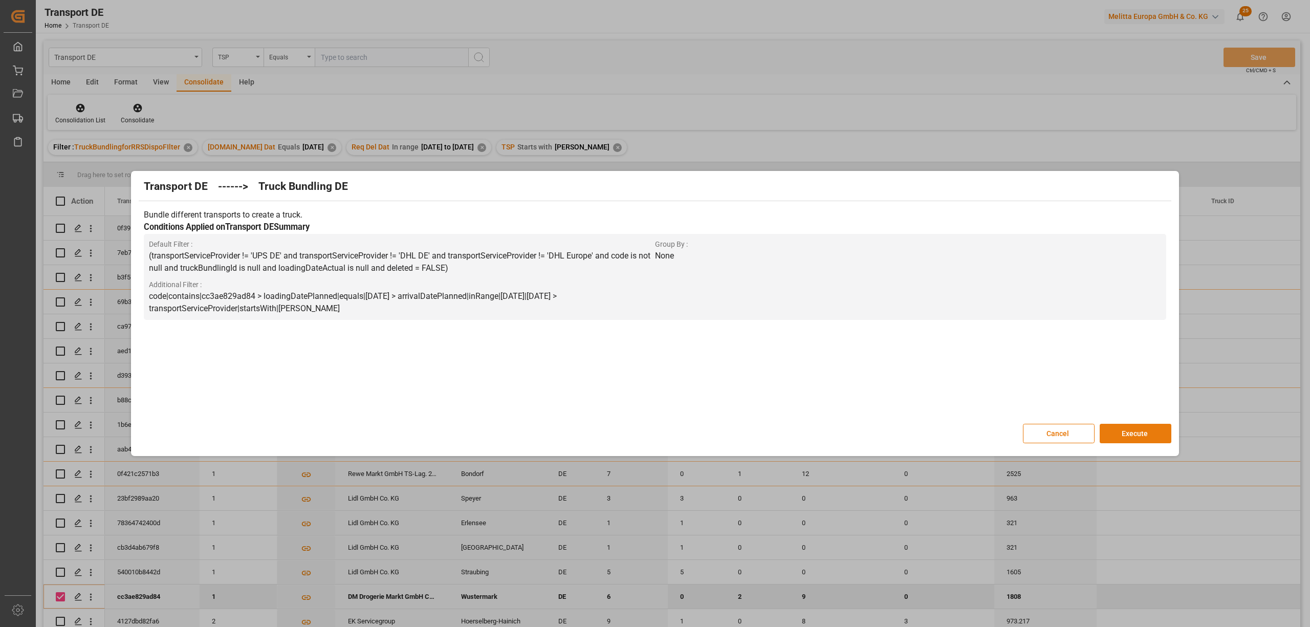
click at [1145, 432] on button "Execute" at bounding box center [1136, 433] width 72 height 19
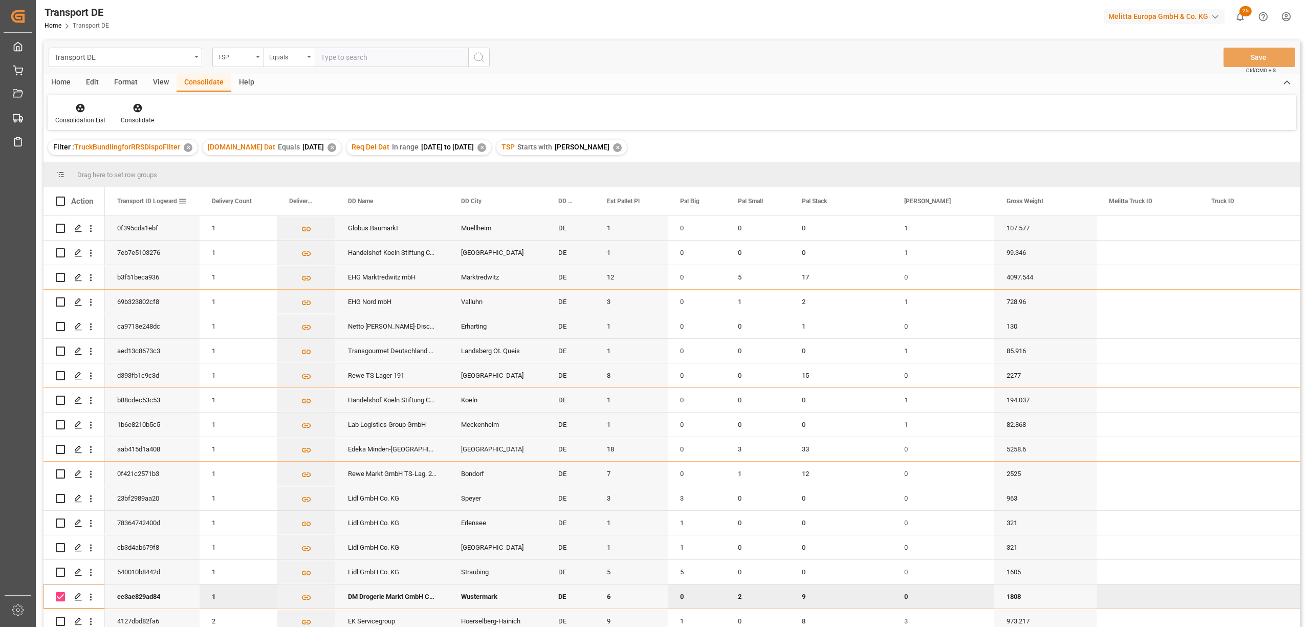
scroll to position [68, 0]
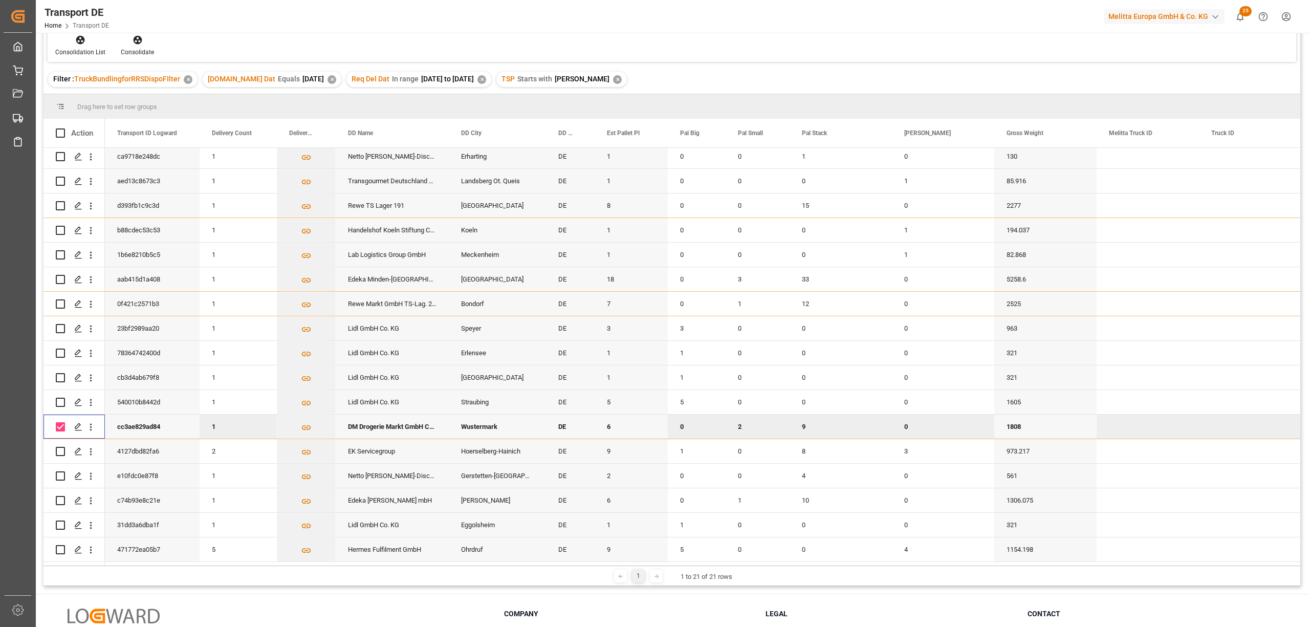
click at [60, 422] on input "Press Space to toggle row selection (checked)" at bounding box center [60, 426] width 9 height 9
checkbox input "false"
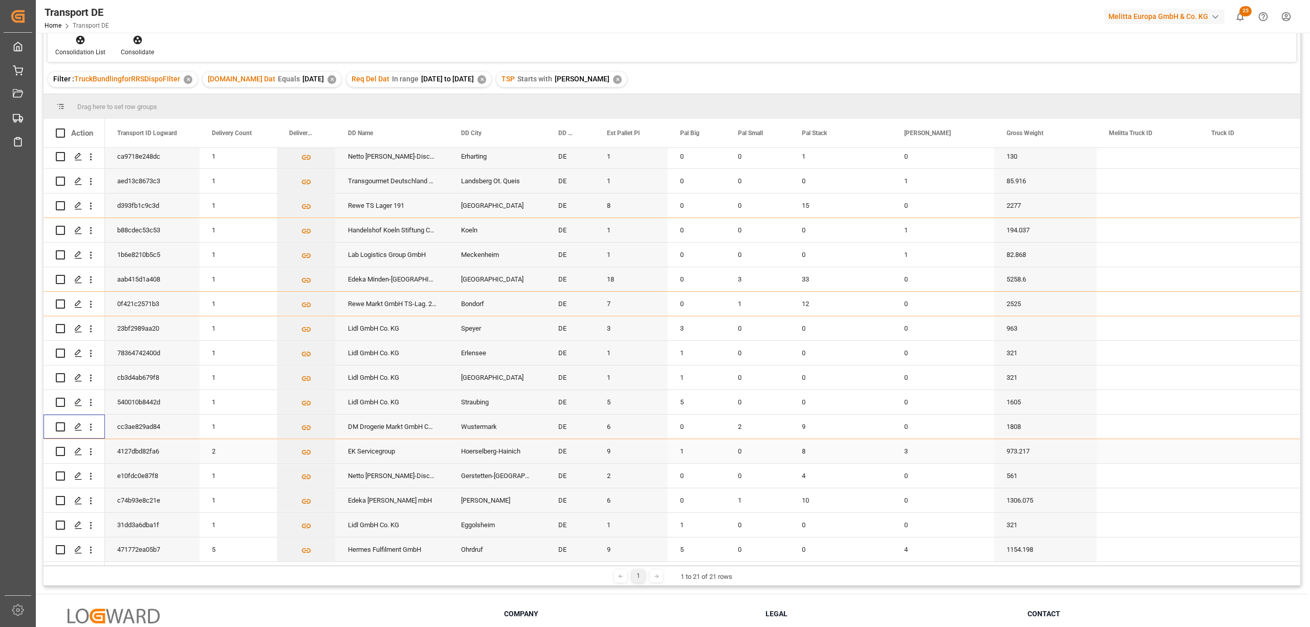
click at [56, 448] on input "Press Space to toggle row selection (unchecked)" at bounding box center [60, 451] width 9 height 9
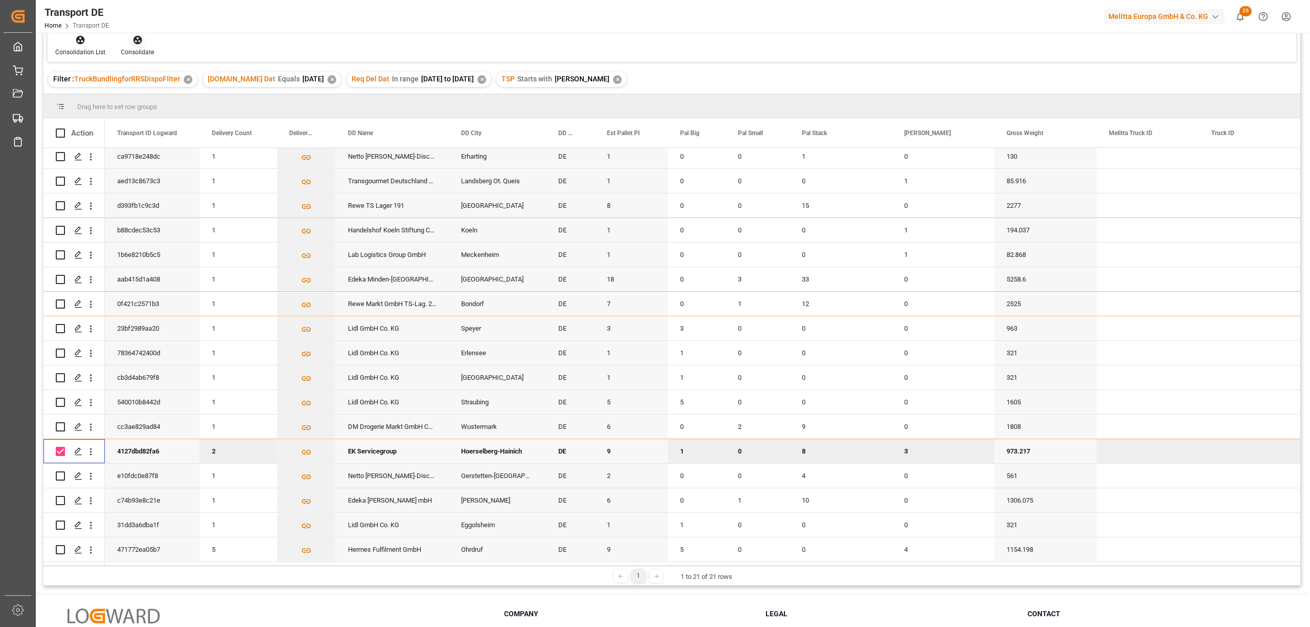
click at [138, 41] on icon at bounding box center [138, 40] width 10 height 10
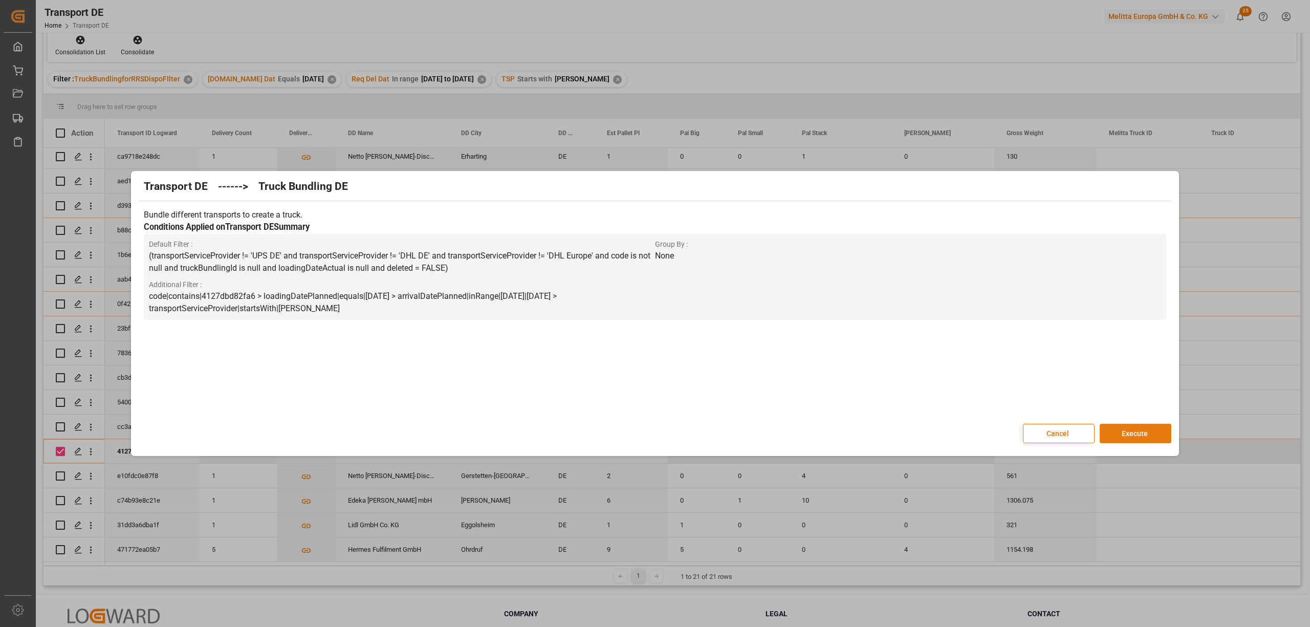
click at [1137, 435] on button "Execute" at bounding box center [1136, 433] width 72 height 19
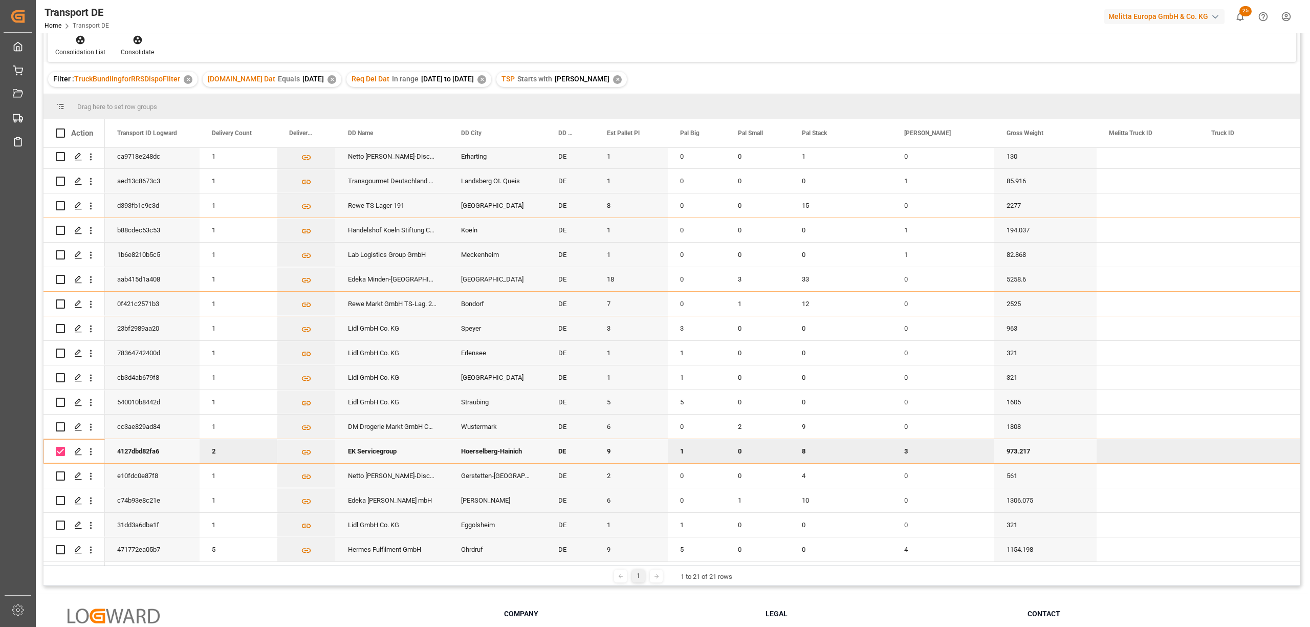
click at [58, 447] on input "Press Space to toggle row selection (checked)" at bounding box center [60, 451] width 9 height 9
checkbox input "false"
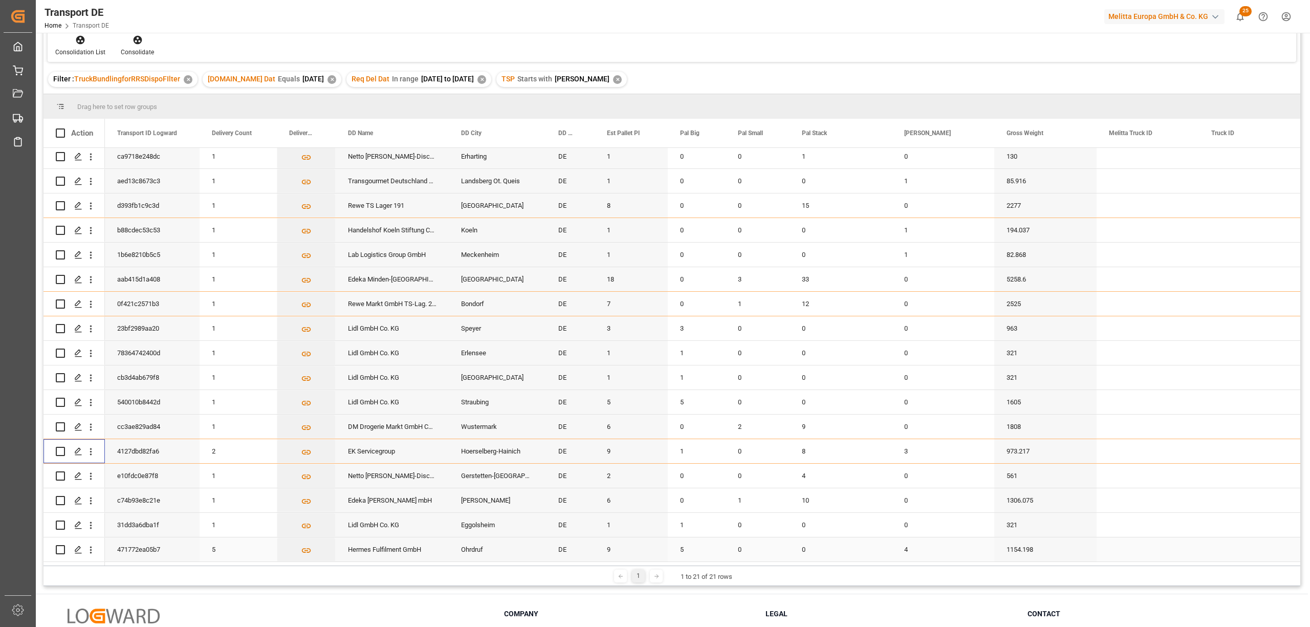
click at [60, 545] on input "Press Space to toggle row selection (unchecked)" at bounding box center [60, 549] width 9 height 9
checkbox input "true"
click at [137, 44] on icon at bounding box center [138, 40] width 10 height 10
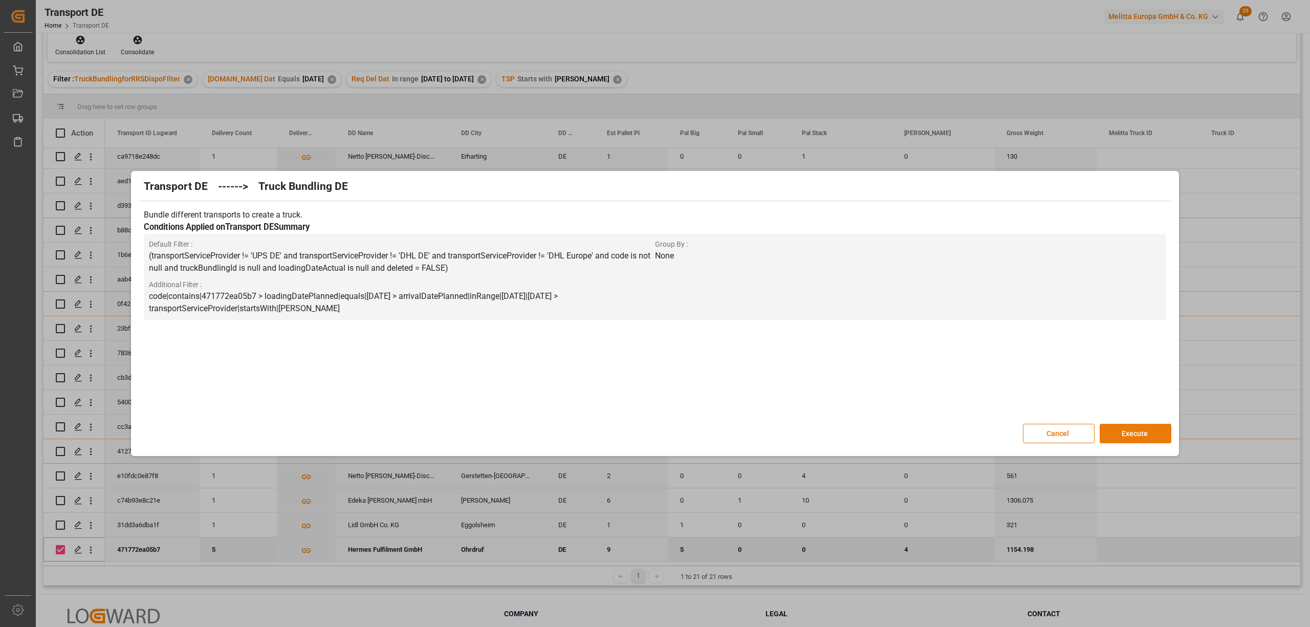
click at [1149, 431] on button "Execute" at bounding box center [1136, 433] width 72 height 19
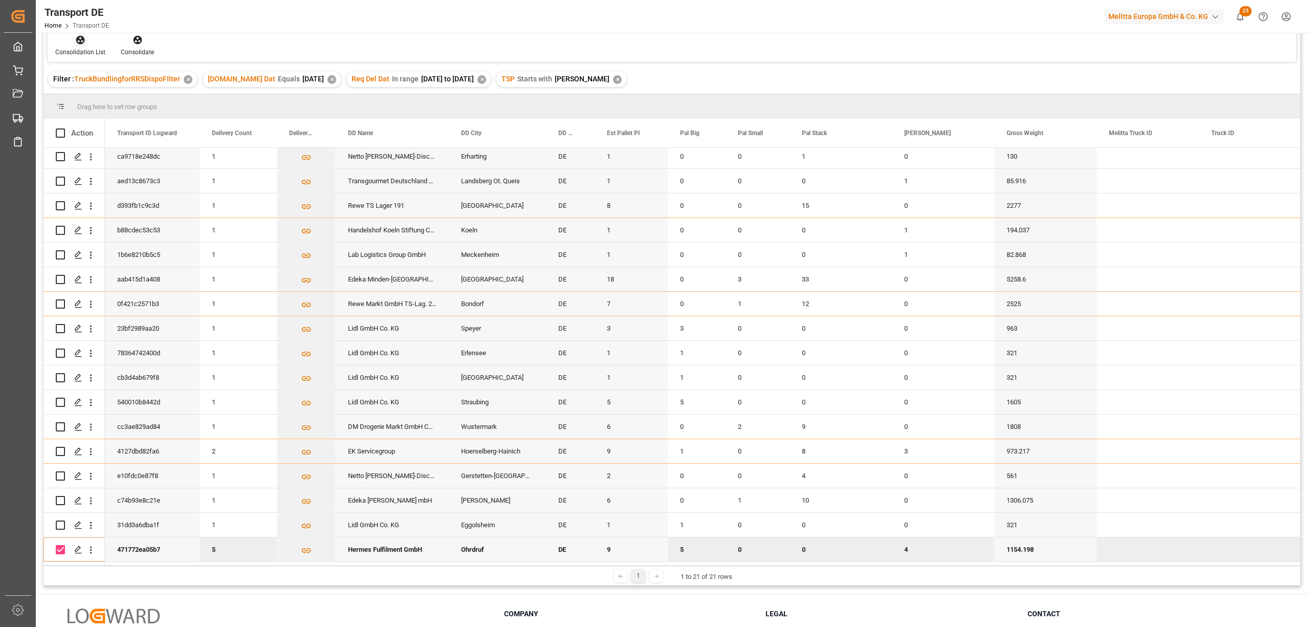
click at [80, 45] on div "Consolidation List" at bounding box center [81, 45] width 66 height 23
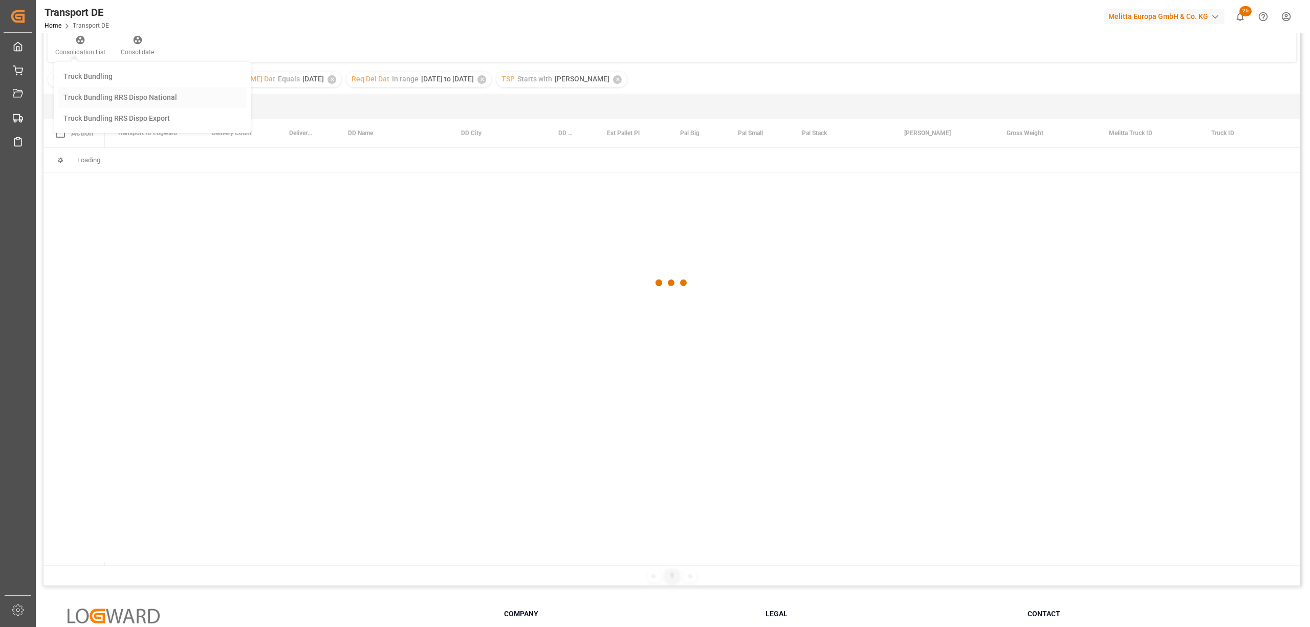
click at [105, 99] on div "Transport DE TSP Equals Save Ctrl/CMD + S Home Edit Format View Consolidate Hel…" at bounding box center [672, 279] width 1257 height 614
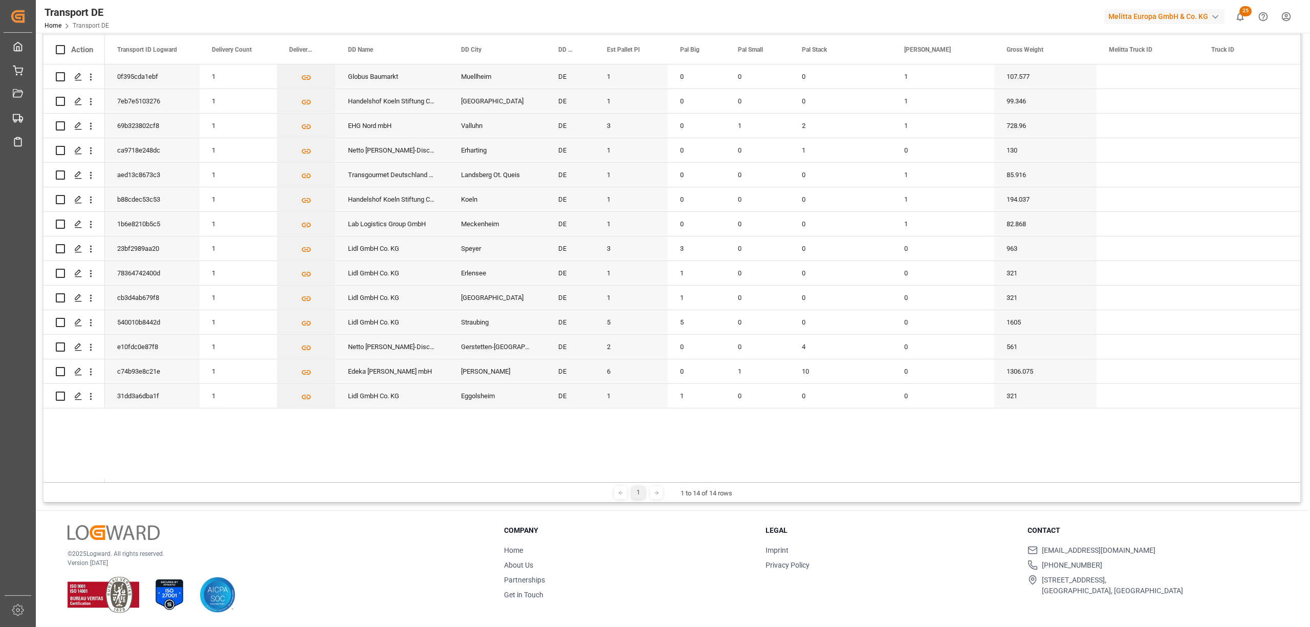
scroll to position [0, 0]
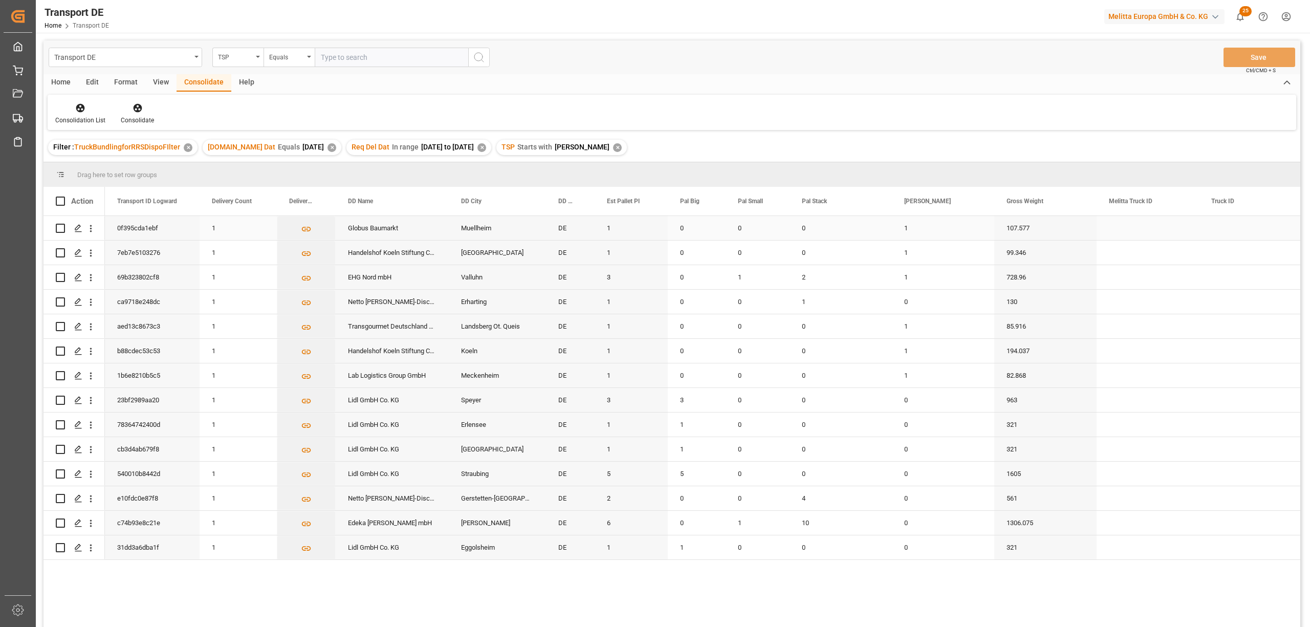
click at [60, 230] on input "Press Space to toggle row selection (unchecked)" at bounding box center [60, 228] width 9 height 9
checkbox input "true"
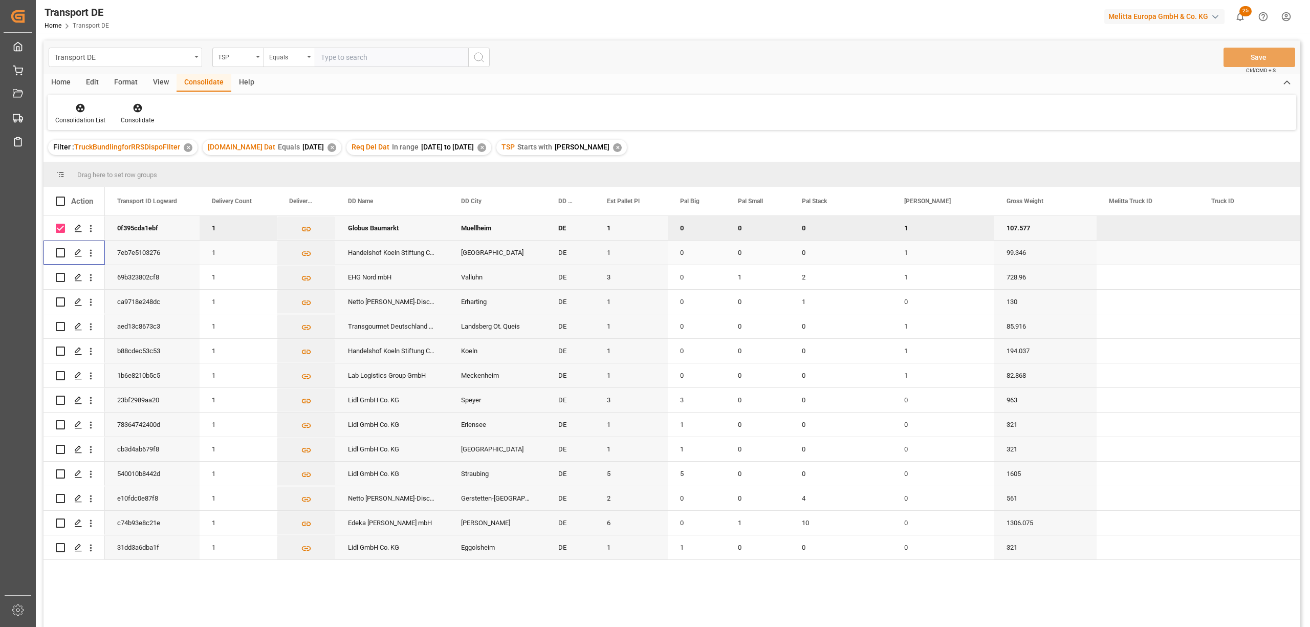
click at [58, 251] on input "Press Space to toggle row selection (unchecked)" at bounding box center [60, 252] width 9 height 9
checkbox input "true"
click at [60, 275] on input "Press Space to toggle row selection (unchecked)" at bounding box center [60, 277] width 9 height 9
checkbox input "true"
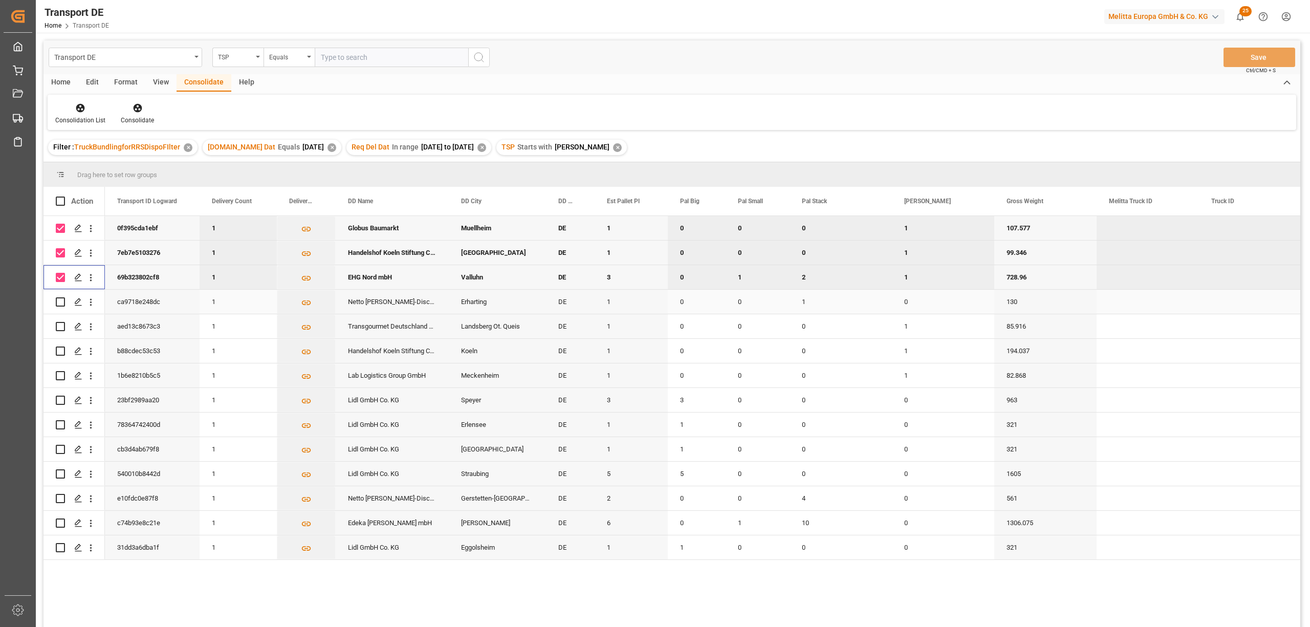
click at [58, 305] on input "Press Space to toggle row selection (unchecked)" at bounding box center [60, 301] width 9 height 9
checkbox input "true"
click at [60, 326] on input "Press Space to toggle row selection (unchecked)" at bounding box center [60, 326] width 9 height 9
checkbox input "true"
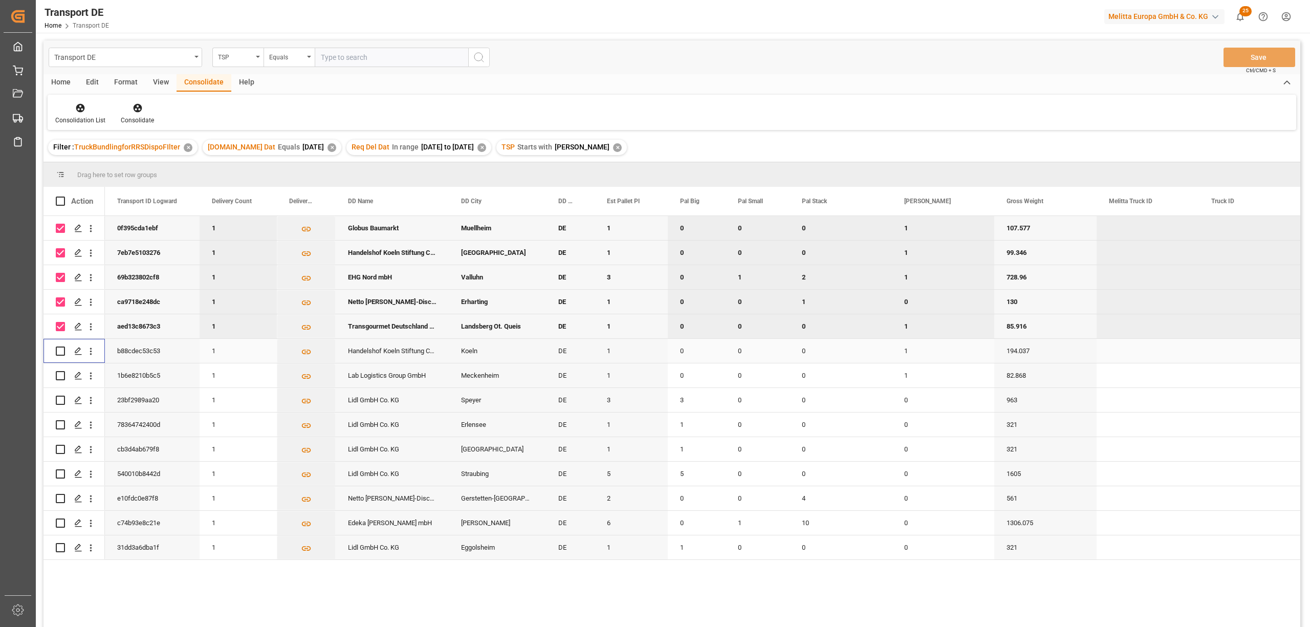
drag, startPoint x: 60, startPoint y: 350, endPoint x: 60, endPoint y: 369, distance: 18.4
click at [60, 351] on input "Press Space to toggle row selection (unchecked)" at bounding box center [60, 351] width 9 height 9
checkbox input "true"
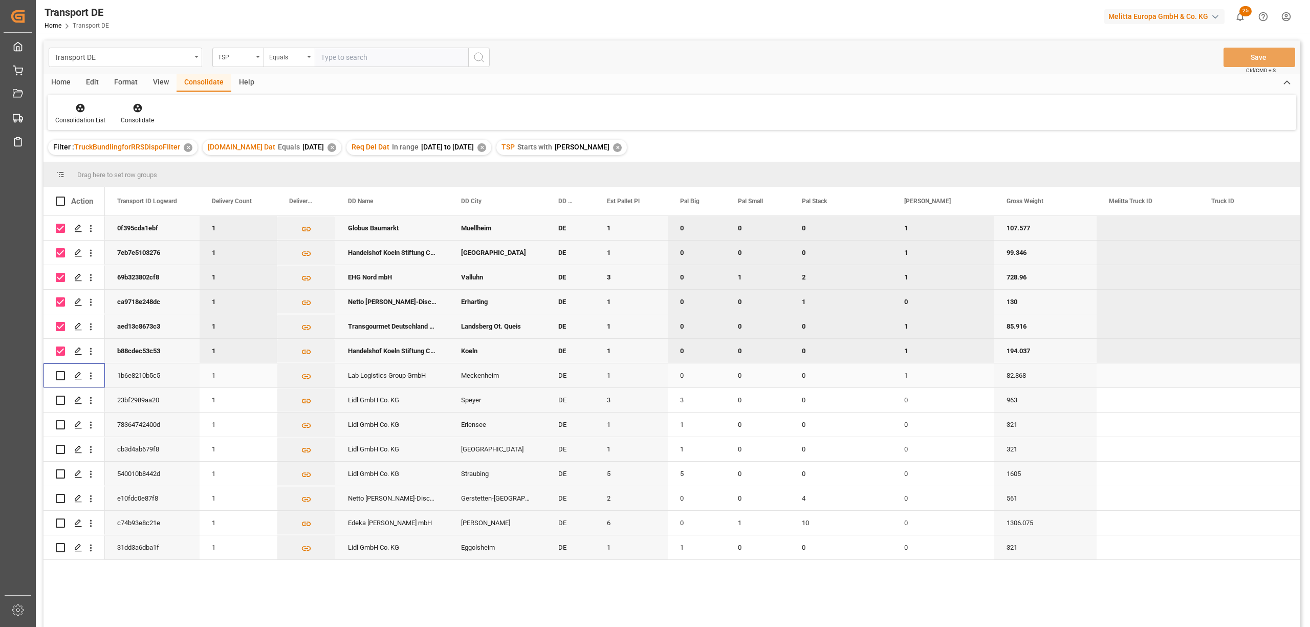
drag, startPoint x: 60, startPoint y: 376, endPoint x: 60, endPoint y: 392, distance: 16.4
click at [60, 381] on div "Press SPACE to select this row." at bounding box center [60, 376] width 9 height 24
drag, startPoint x: 61, startPoint y: 400, endPoint x: 57, endPoint y: 406, distance: 7.4
click at [61, 401] on input "Press Space to toggle row selection (unchecked)" at bounding box center [60, 400] width 9 height 9
checkbox input "true"
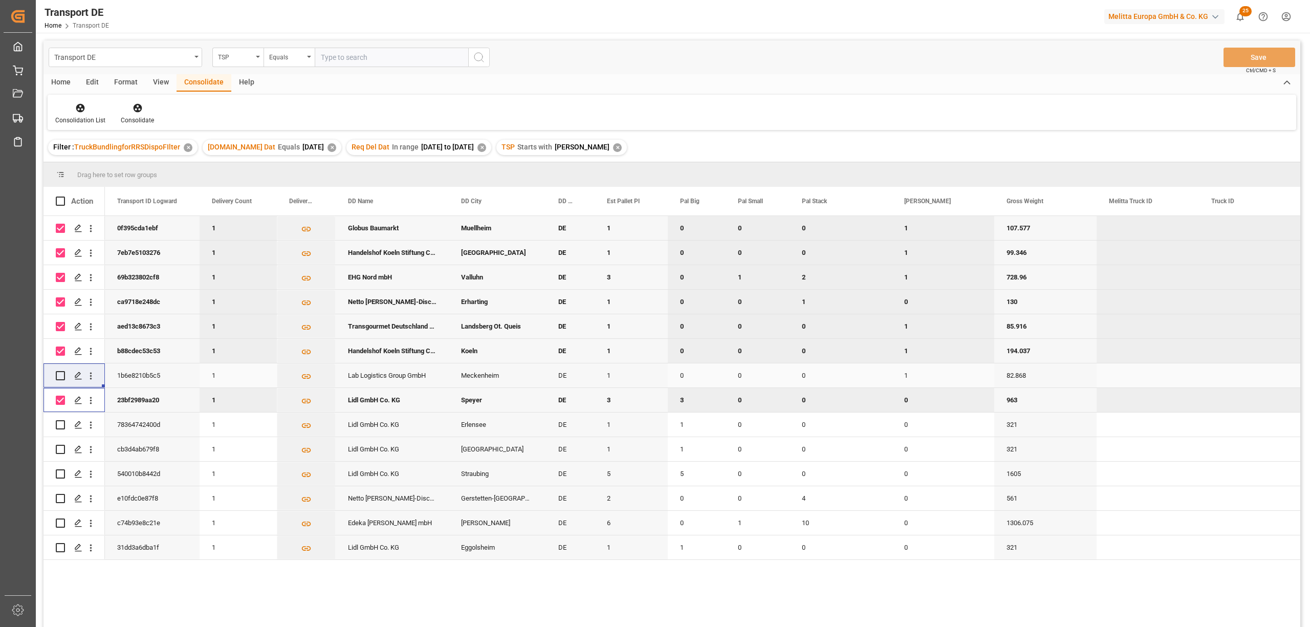
click at [61, 373] on input "Press Space to toggle row selection (unchecked)" at bounding box center [60, 375] width 9 height 9
checkbox input "true"
click at [61, 425] on input "Press Space to toggle row selection (unchecked)" at bounding box center [60, 424] width 9 height 9
checkbox input "true"
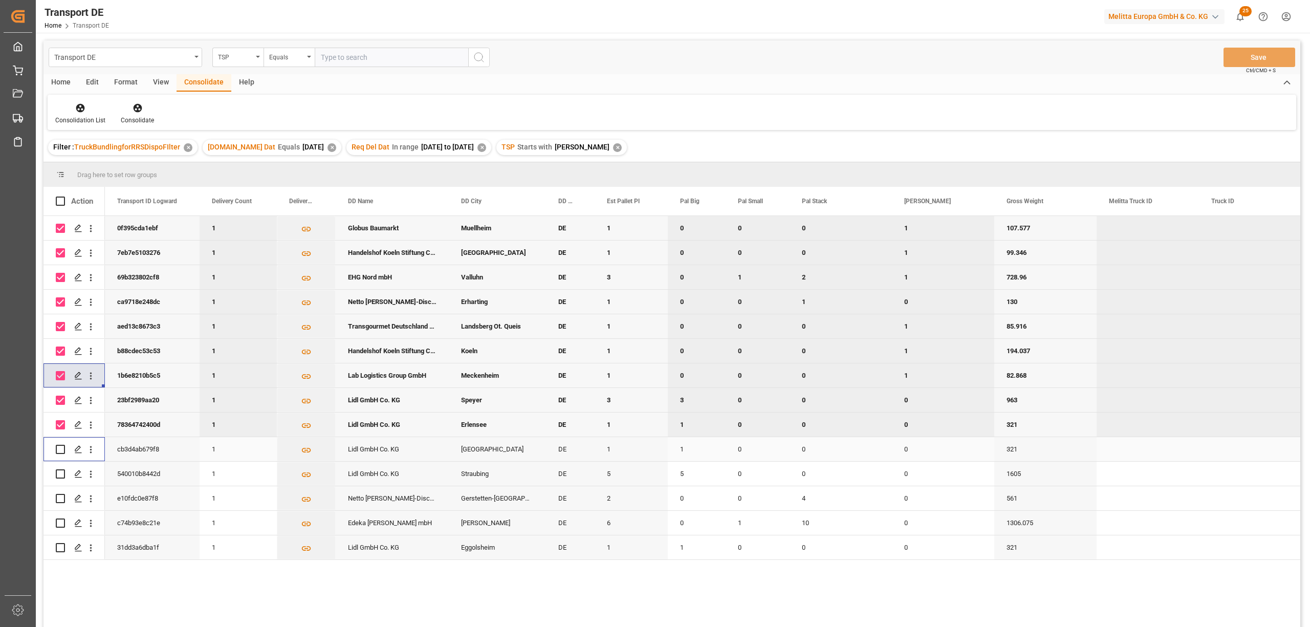
click at [60, 451] on input "Press Space to toggle row selection (unchecked)" at bounding box center [60, 449] width 9 height 9
checkbox input "true"
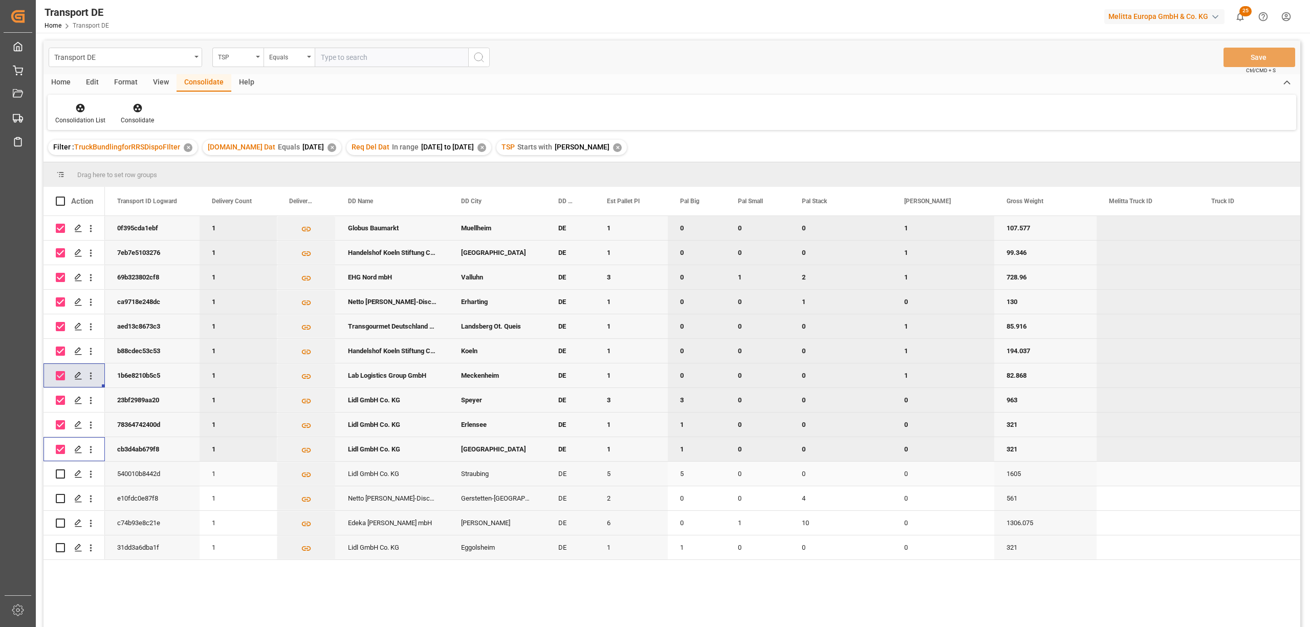
click at [60, 473] on input "Press Space to toggle row selection (unchecked)" at bounding box center [60, 473] width 9 height 9
checkbox input "true"
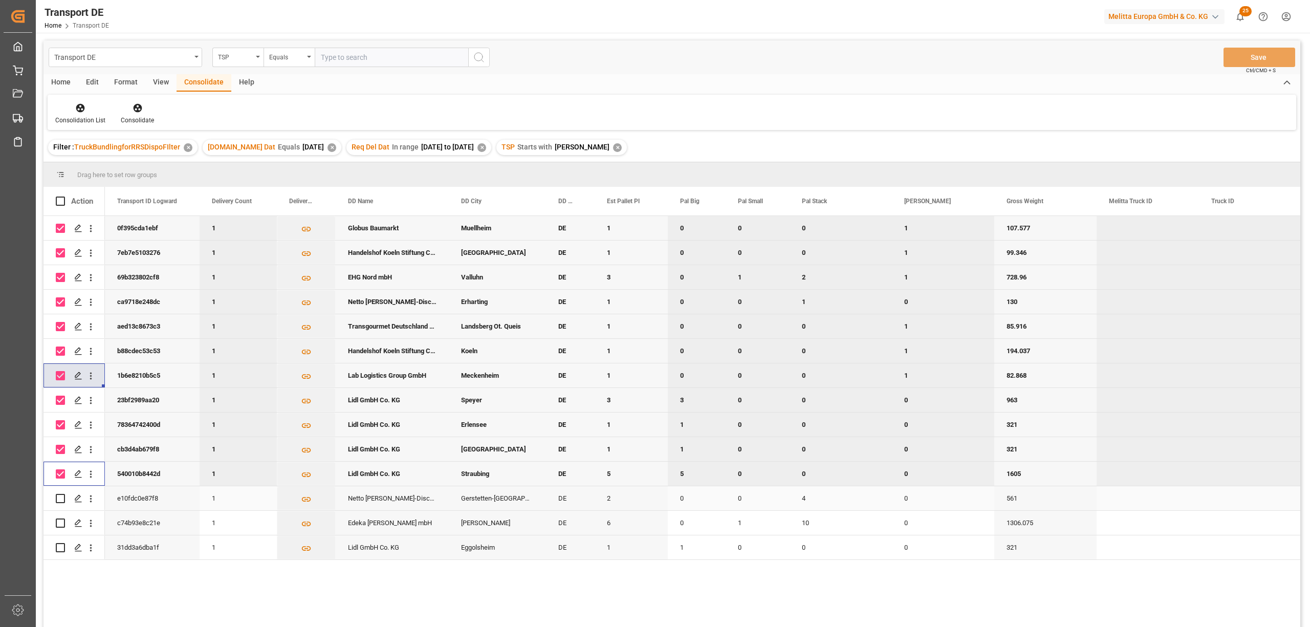
click at [64, 498] on input "Press Space to toggle row selection (unchecked)" at bounding box center [60, 498] width 9 height 9
checkbox input "true"
click at [60, 523] on input "Press Space to toggle row selection (unchecked)" at bounding box center [60, 523] width 9 height 9
checkbox input "true"
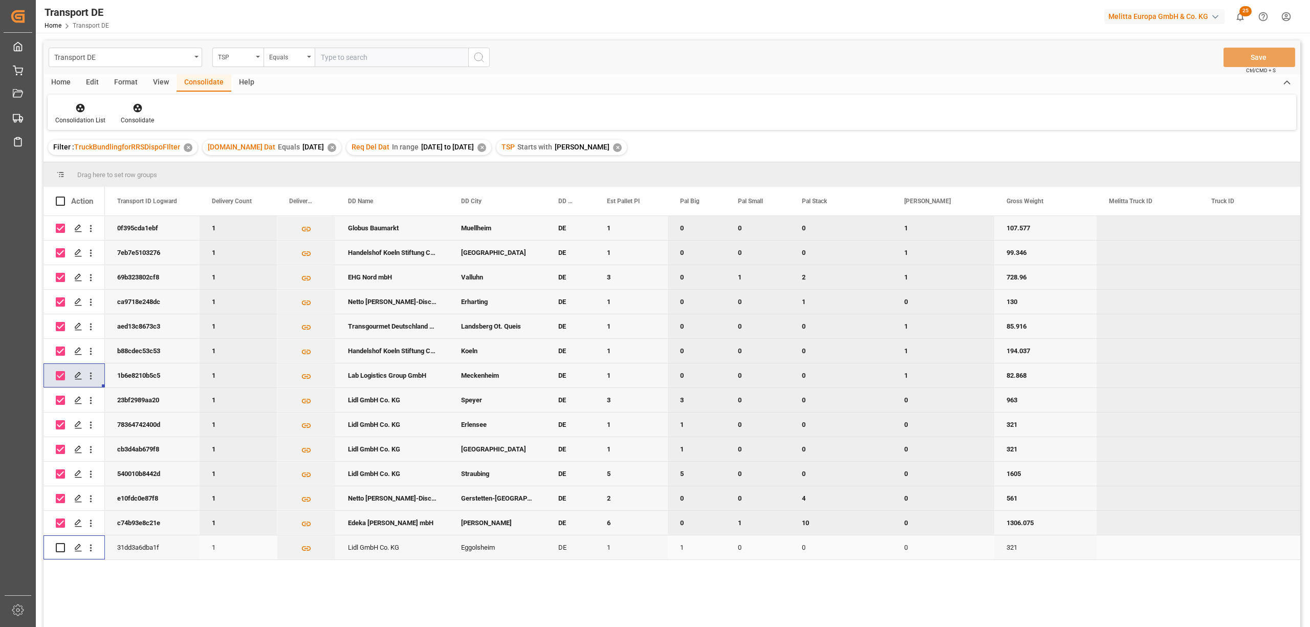
click at [62, 551] on input "Press Space to toggle row selection (unchecked)" at bounding box center [60, 547] width 9 height 9
checkbox input "true"
click at [135, 112] on icon at bounding box center [137, 108] width 9 height 9
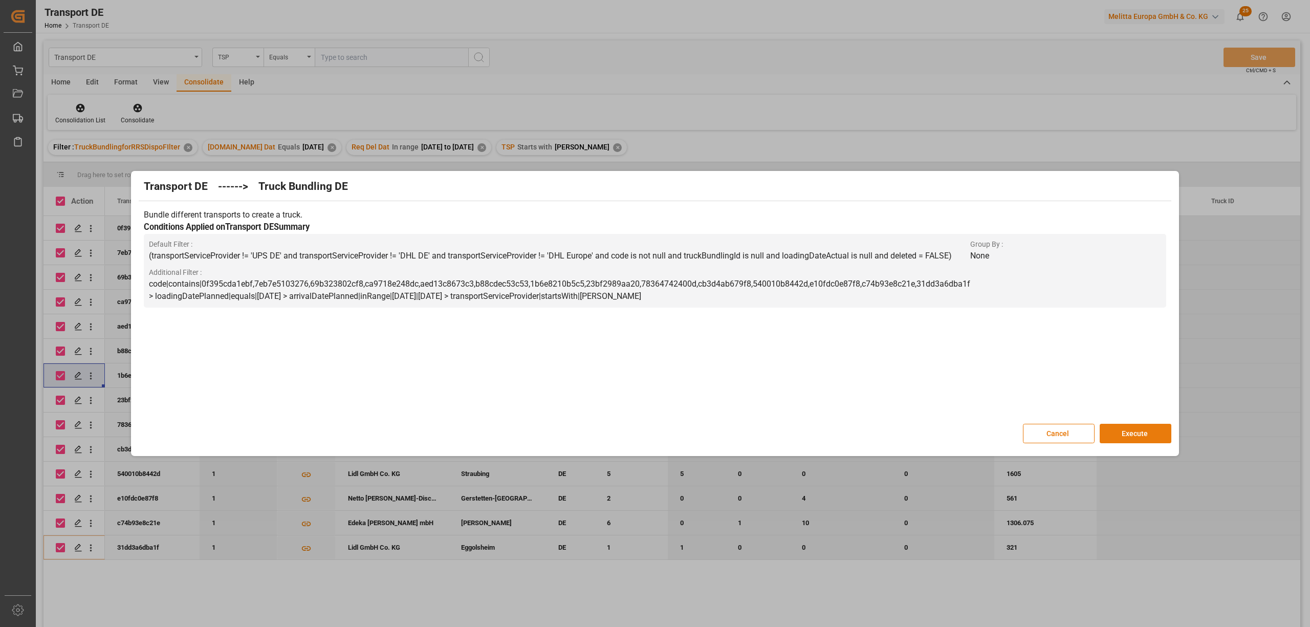
click at [1122, 437] on button "Execute" at bounding box center [1136, 433] width 72 height 19
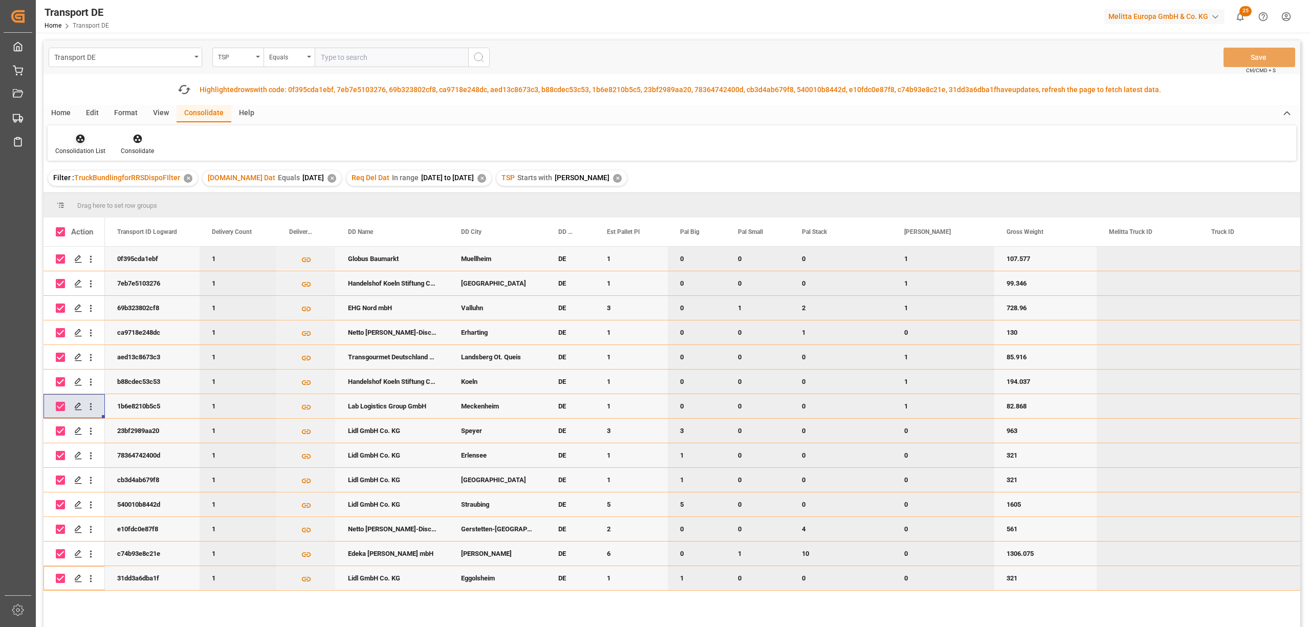
click at [70, 139] on div at bounding box center [80, 138] width 50 height 11
click at [170, 197] on div "Transport DE TSP Equals Save Ctrl/CMD + S Fetch latest updates Highlighted rows…" at bounding box center [672, 362] width 1257 height 644
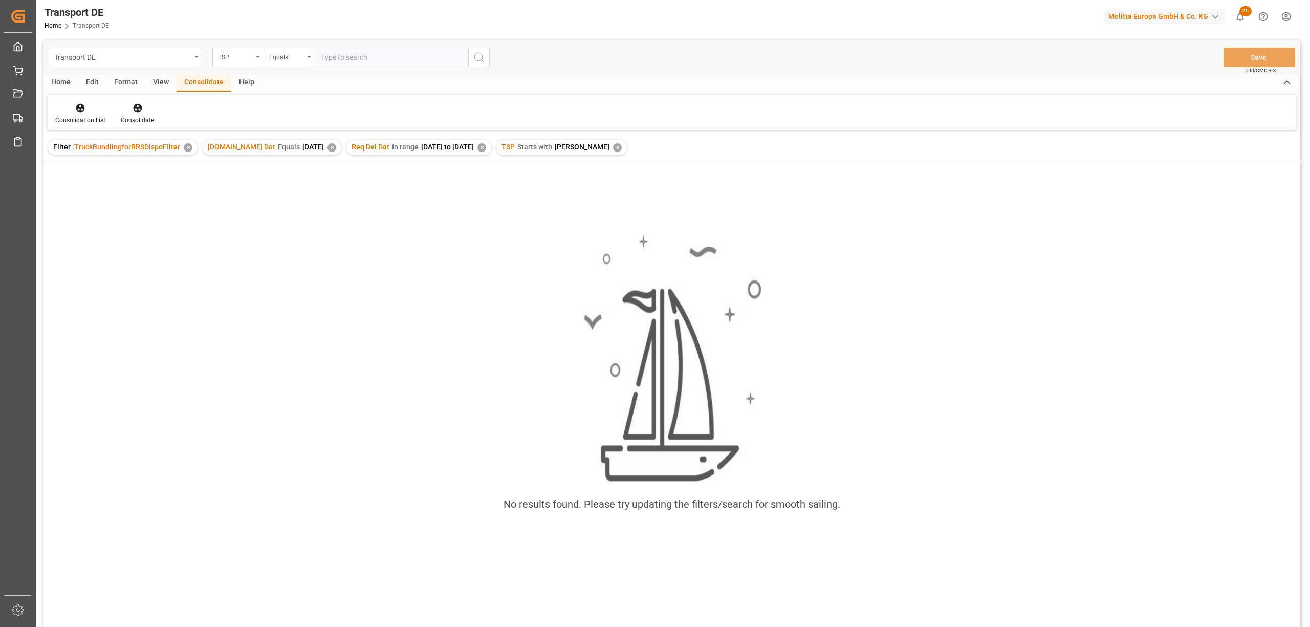
click at [613, 148] on div "✕" at bounding box center [617, 147] width 9 height 9
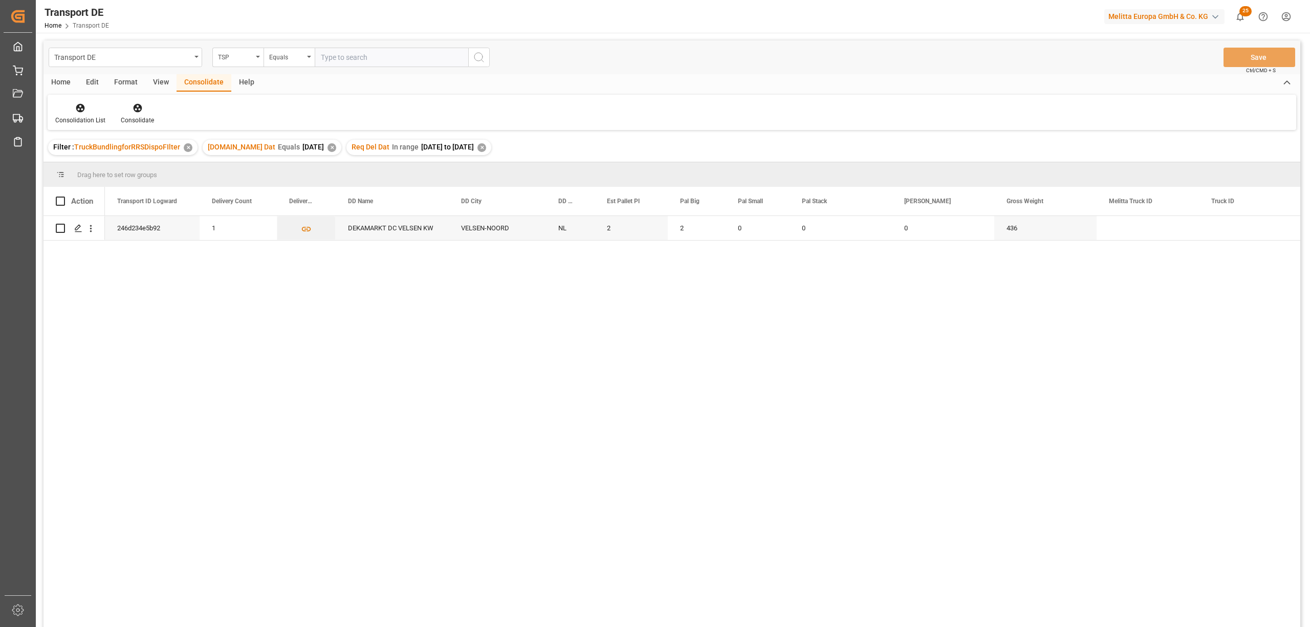
click at [486, 149] on div "✕" at bounding box center [482, 147] width 9 height 9
click at [328, 150] on div "✕" at bounding box center [332, 147] width 9 height 9
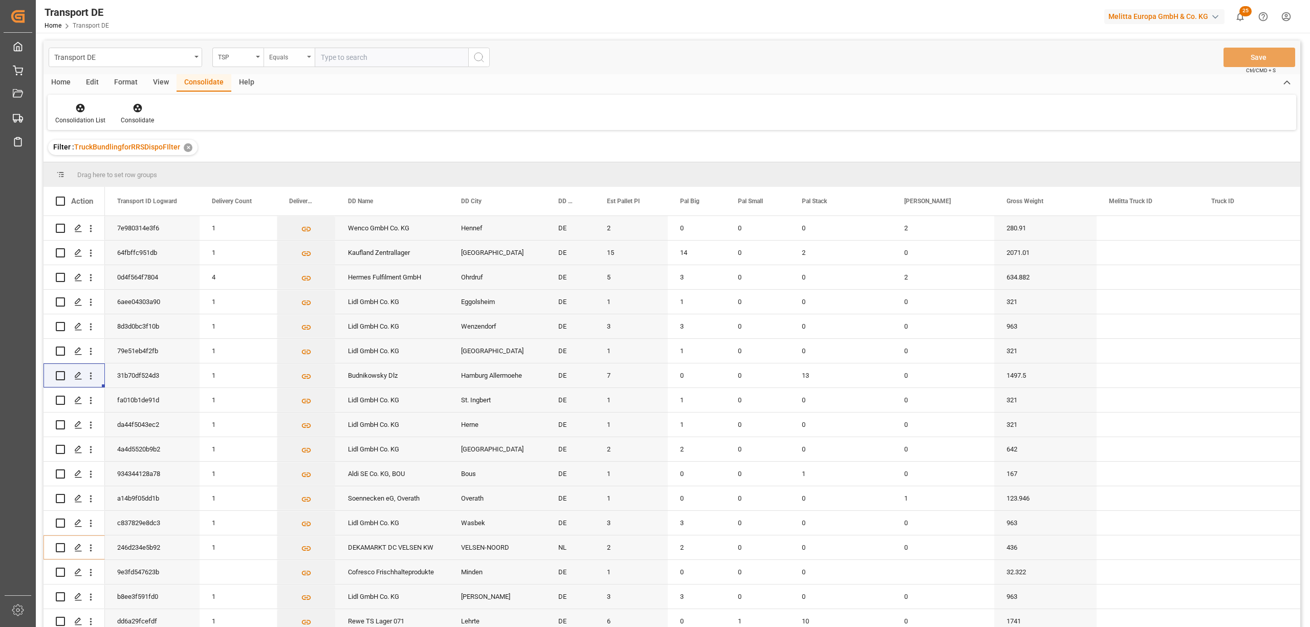
click at [279, 59] on div "Equals" at bounding box center [286, 56] width 35 height 12
click at [295, 172] on div "Starts with" at bounding box center [340, 168] width 153 height 21
type input "Self"
click at [480, 54] on icon "search button" at bounding box center [479, 57] width 12 height 12
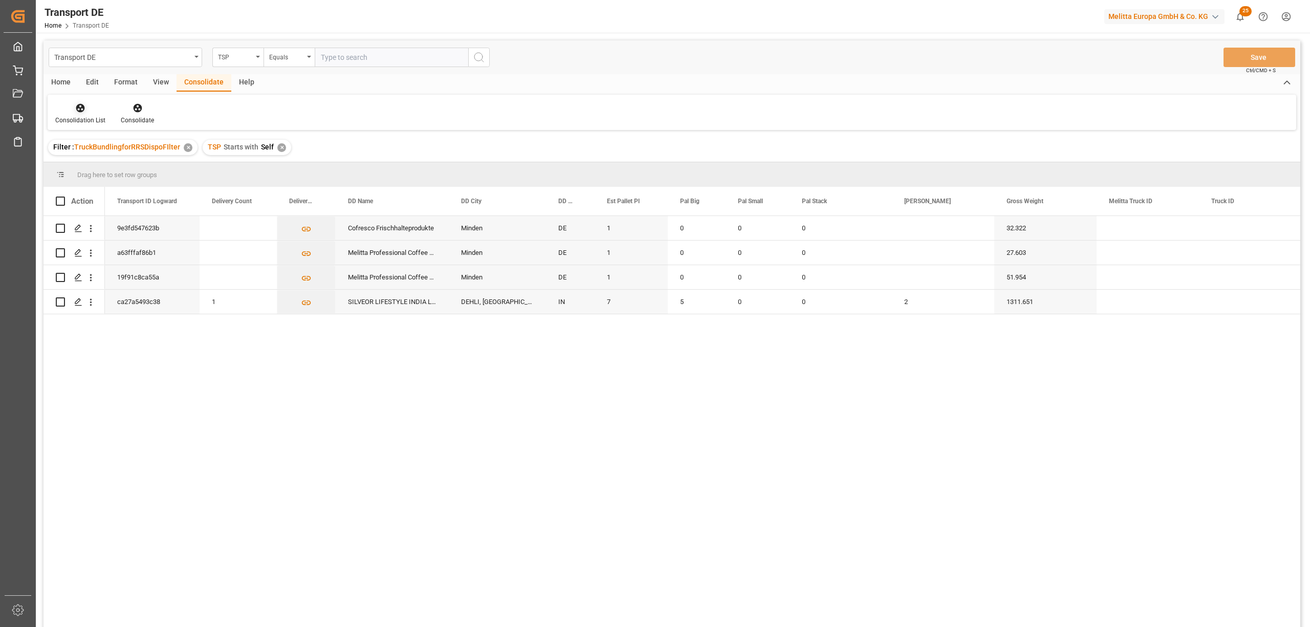
click at [84, 114] on div "Consolidation List" at bounding box center [81, 113] width 66 height 23
click at [116, 190] on div "Transport DE TSP Equals Save Ctrl/CMD + S Home Edit Format View Consolidate Hel…" at bounding box center [672, 347] width 1257 height 614
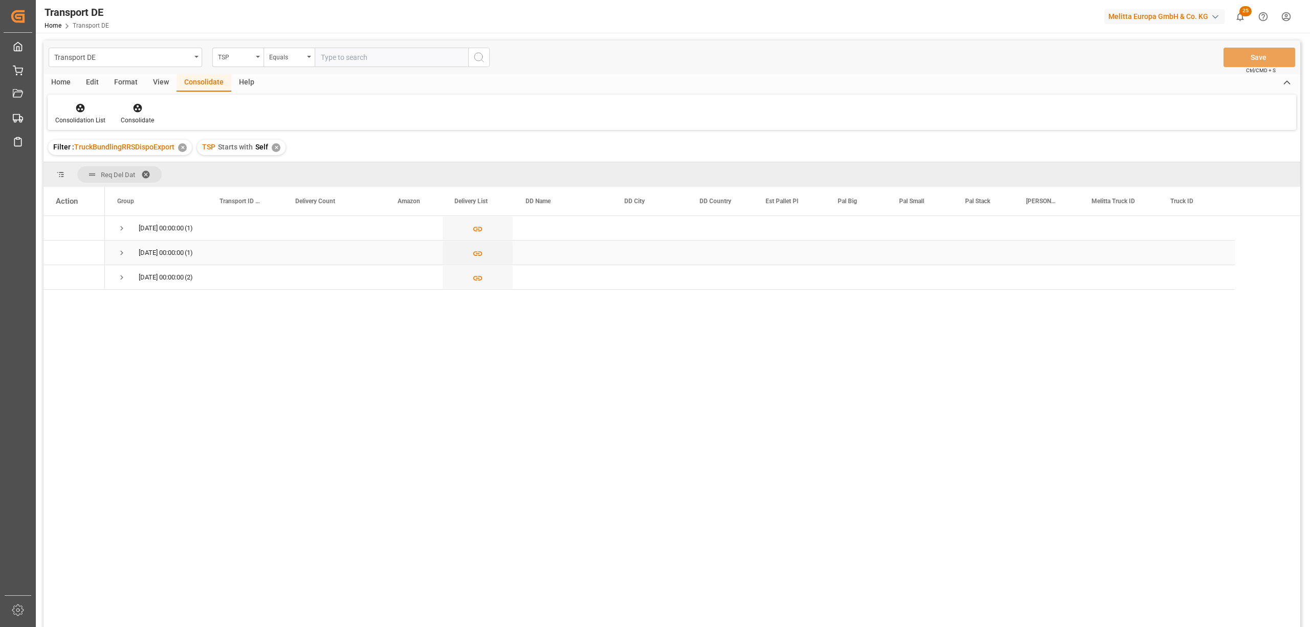
click at [120, 252] on span "Press SPACE to select this row." at bounding box center [121, 252] width 9 height 9
click at [57, 276] on input "Press Space to toggle row selection (unchecked)" at bounding box center [60, 277] width 9 height 9
checkbox input "true"
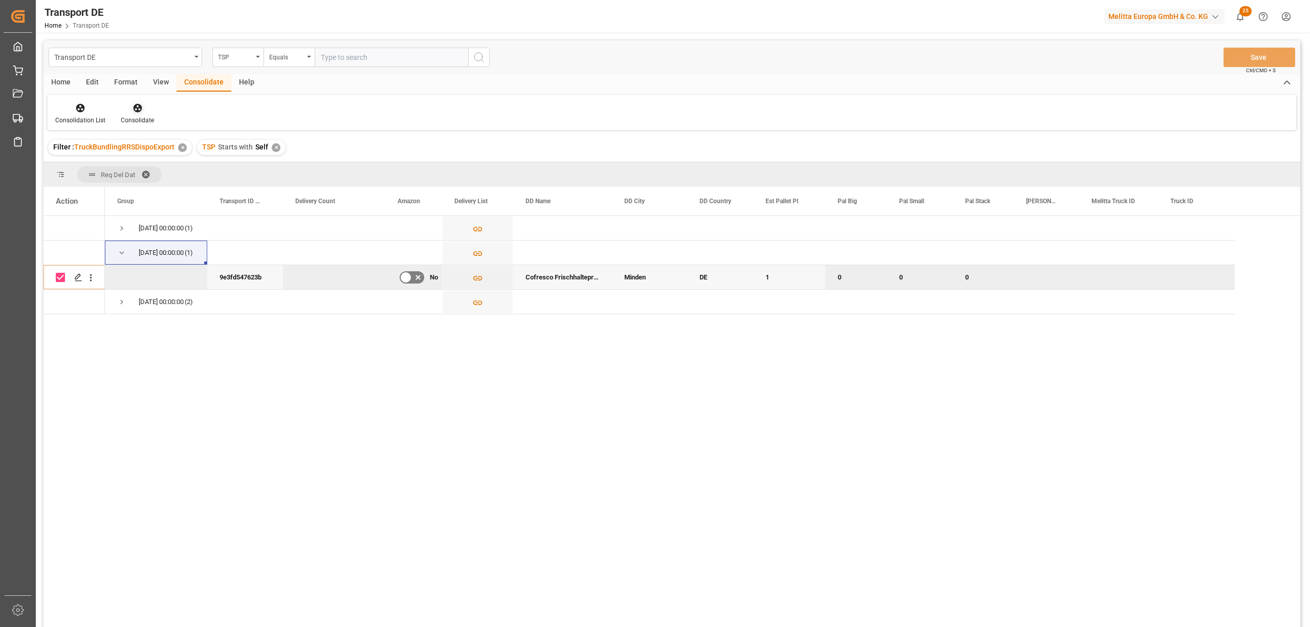
click at [133, 107] on icon at bounding box center [137, 108] width 9 height 9
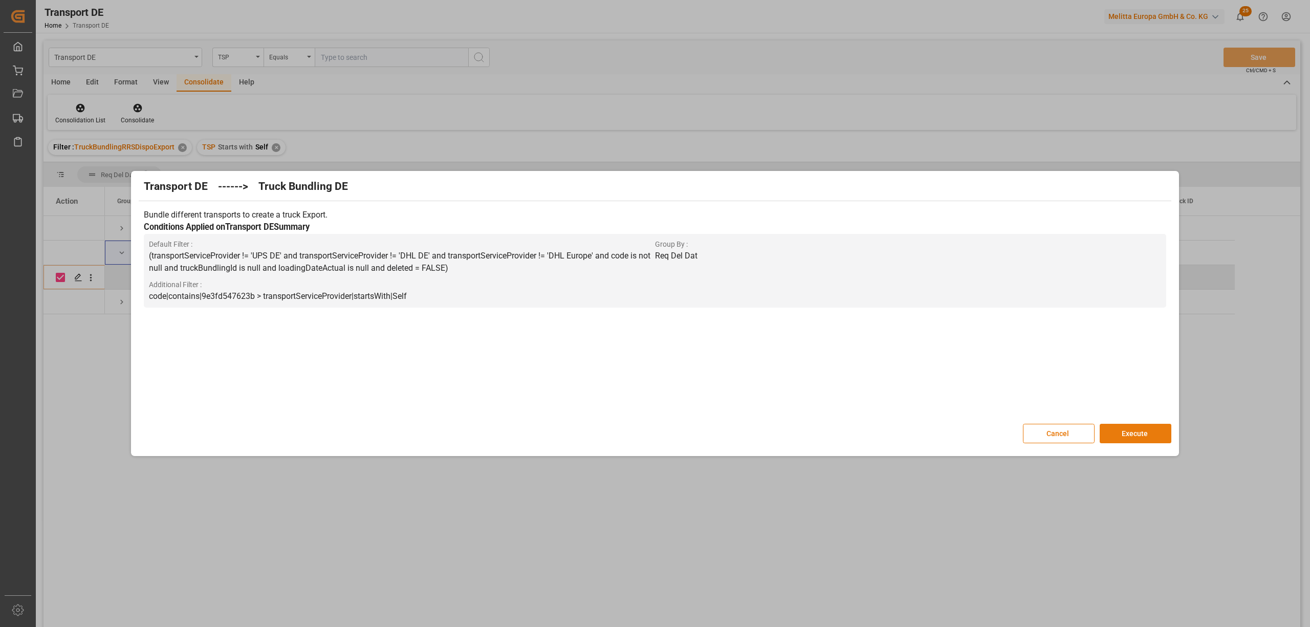
click at [1143, 431] on button "Execute" at bounding box center [1136, 433] width 72 height 19
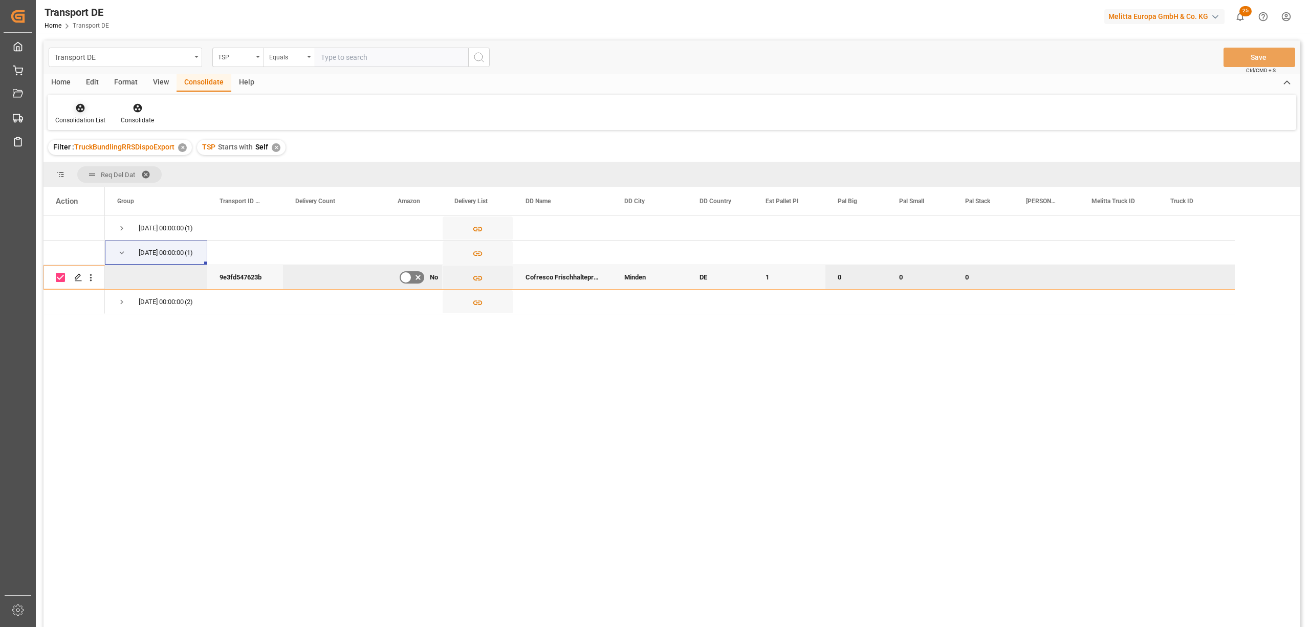
click at [77, 109] on icon at bounding box center [80, 108] width 9 height 9
click at [123, 166] on div "Transport DE TSP Equals Save Ctrl/CMD + S Home Edit Format View Consolidate Hel…" at bounding box center [672, 347] width 1257 height 614
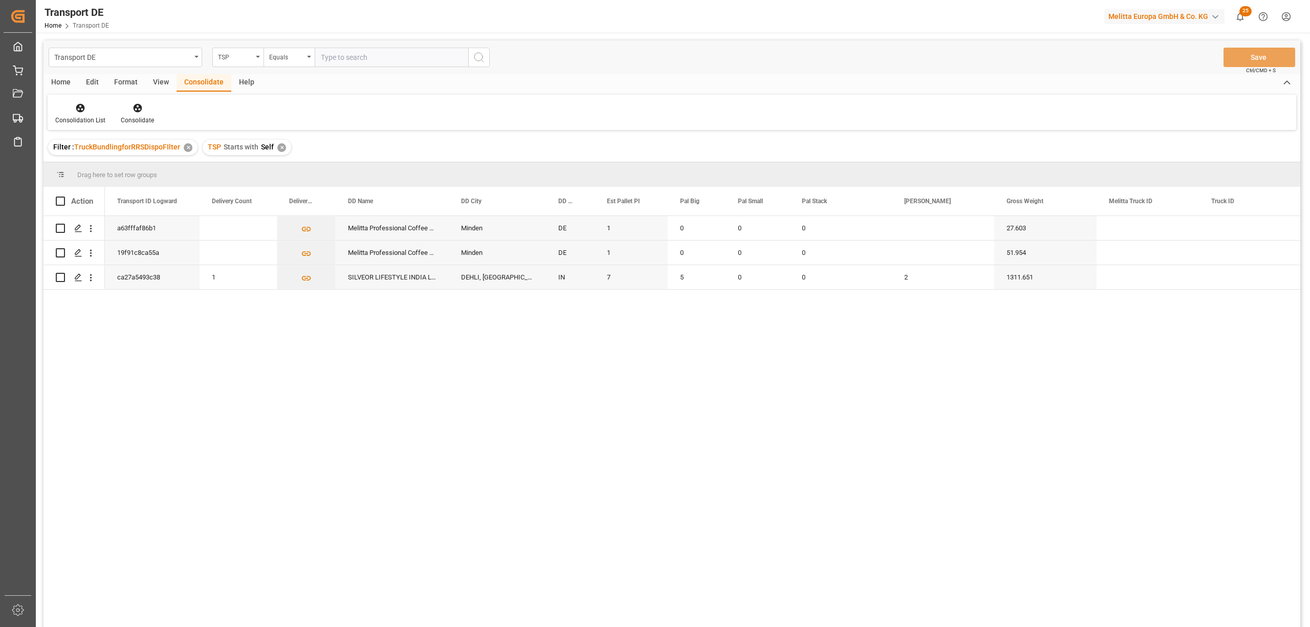
click at [279, 149] on div "✕" at bounding box center [281, 147] width 9 height 9
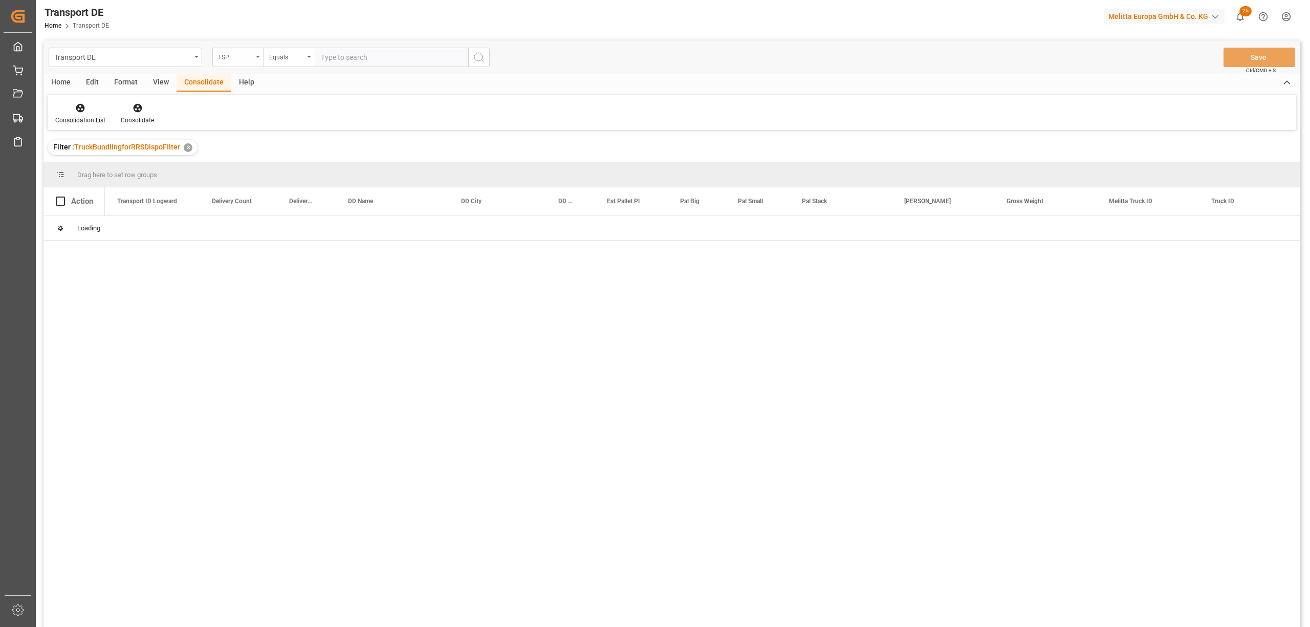
click at [234, 60] on div "TSP" at bounding box center [235, 56] width 35 height 12
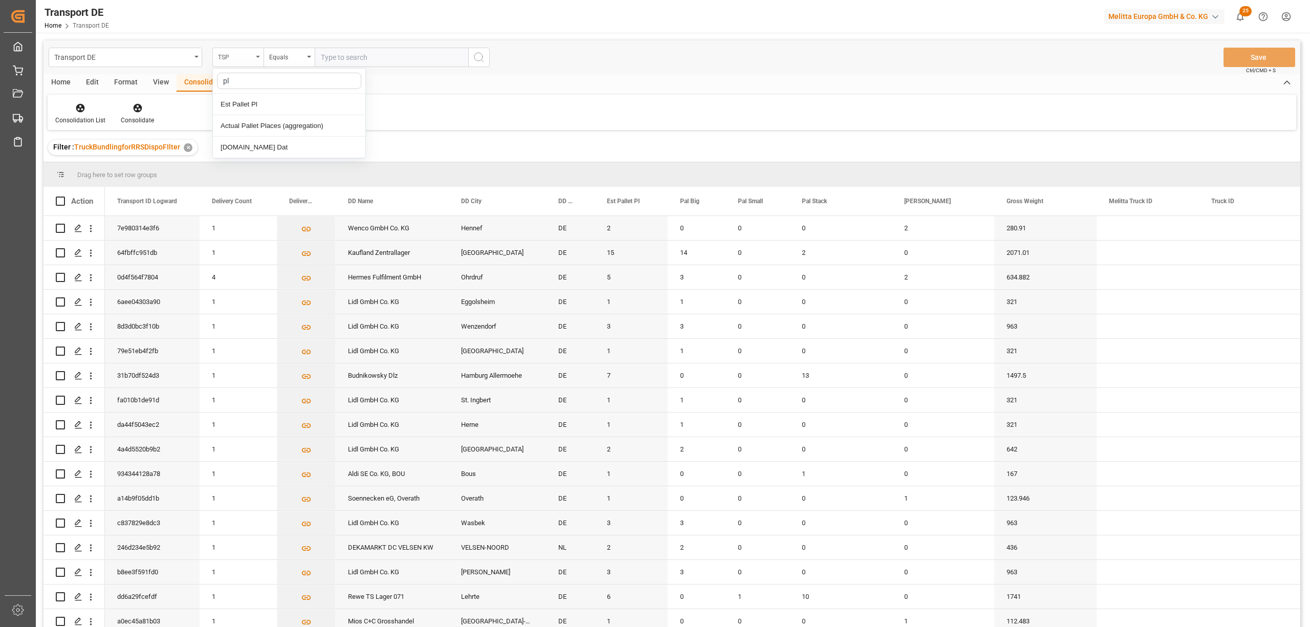
type input "p"
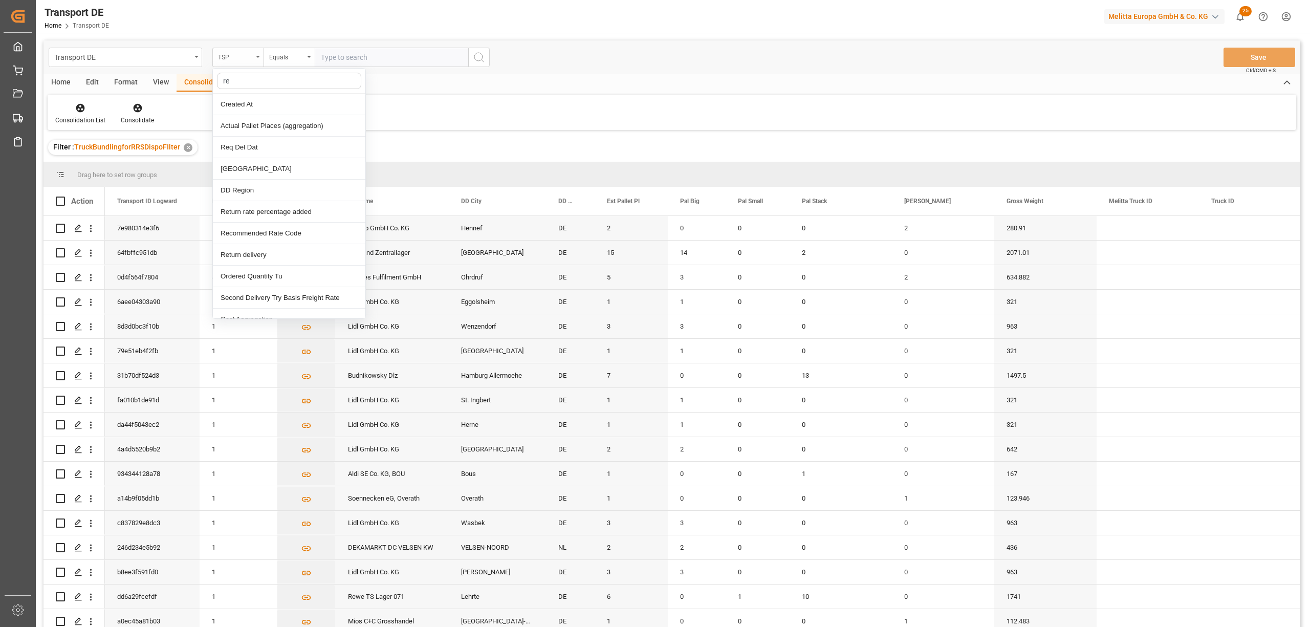
type input "req"
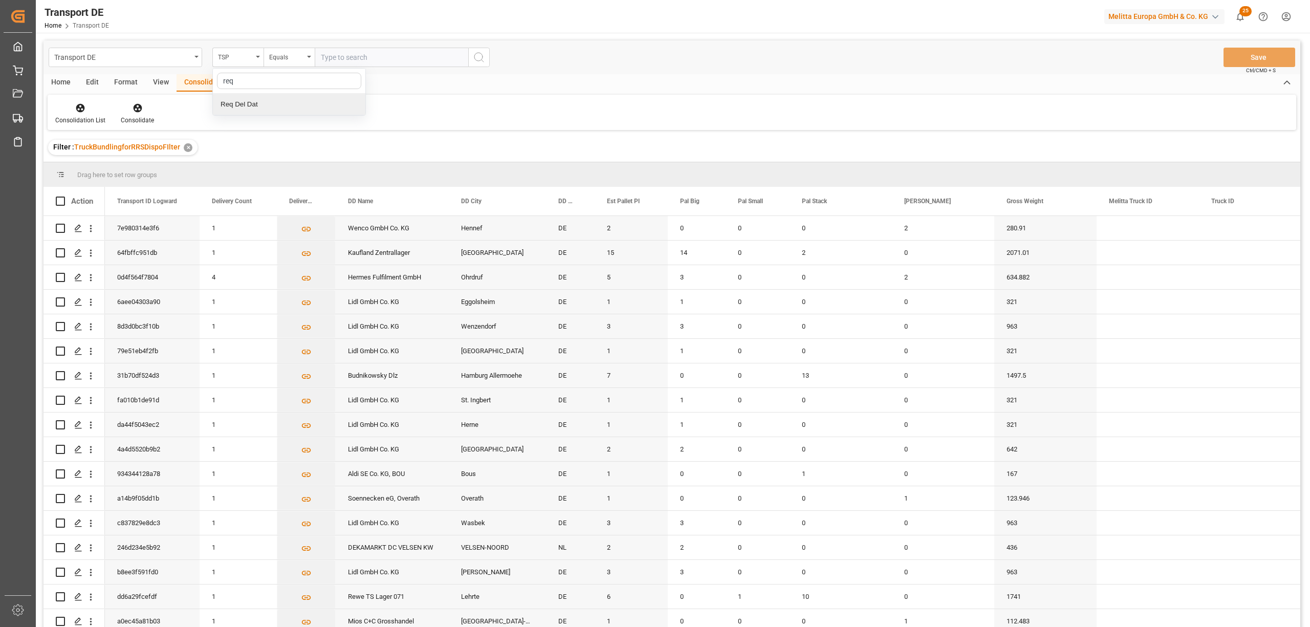
click at [273, 107] on div "Req Del Dat" at bounding box center [289, 104] width 153 height 21
click at [273, 55] on div "Equals" at bounding box center [286, 56] width 35 height 12
drag, startPoint x: 296, startPoint y: 196, endPoint x: 326, endPoint y: 118, distance: 83.3
click at [296, 197] on div "In range" at bounding box center [340, 190] width 153 height 21
click at [322, 56] on input "text" at bounding box center [353, 57] width 77 height 19
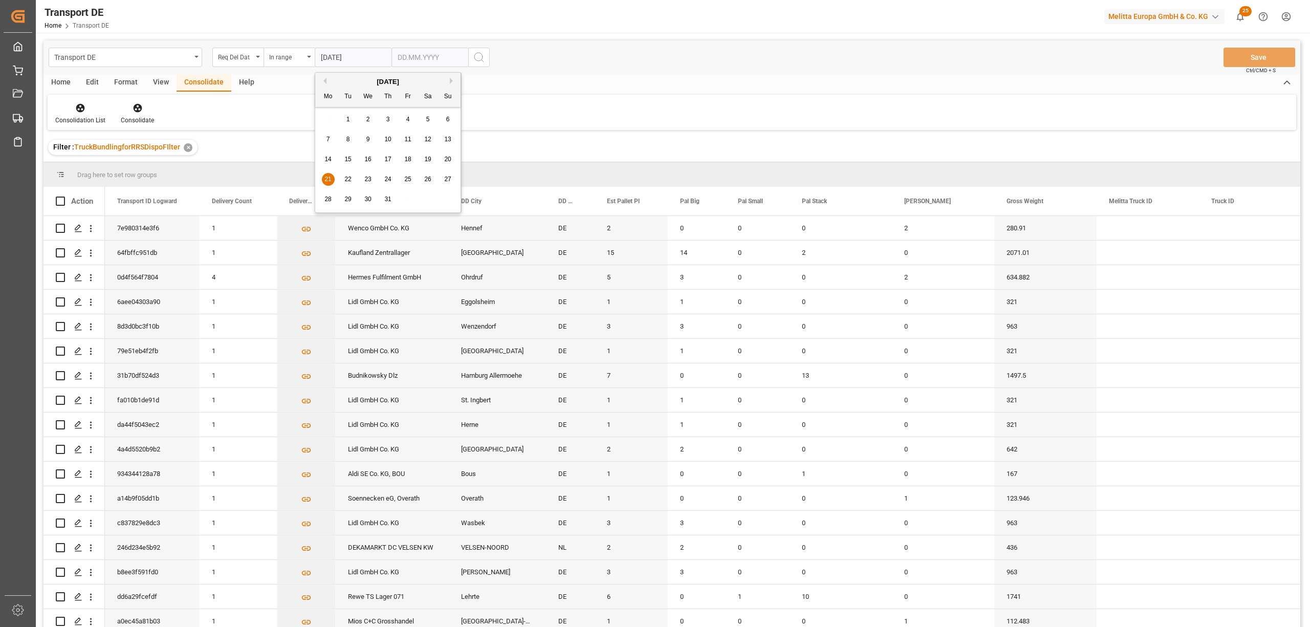
type input "[DATE]"
click at [392, 58] on input "text" at bounding box center [353, 57] width 77 height 19
type input "[DATE]"
click at [476, 59] on circle "search button" at bounding box center [479, 57] width 8 height 8
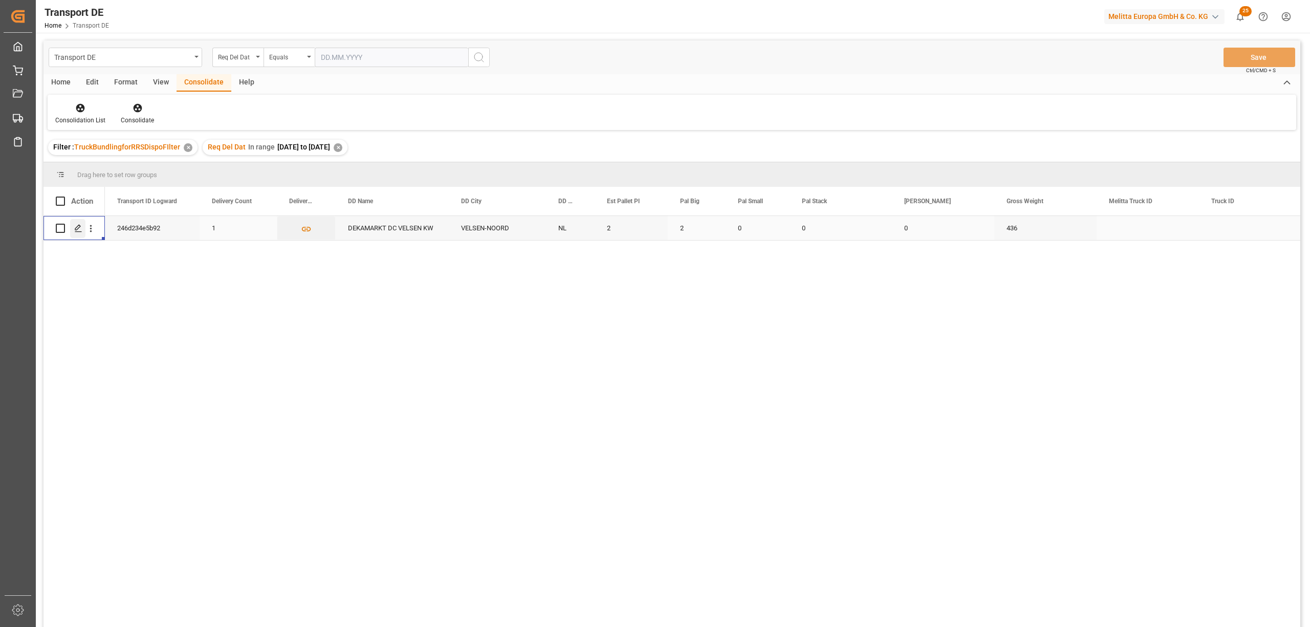
click at [78, 230] on icon "Press SPACE to select this row." at bounding box center [78, 228] width 8 height 8
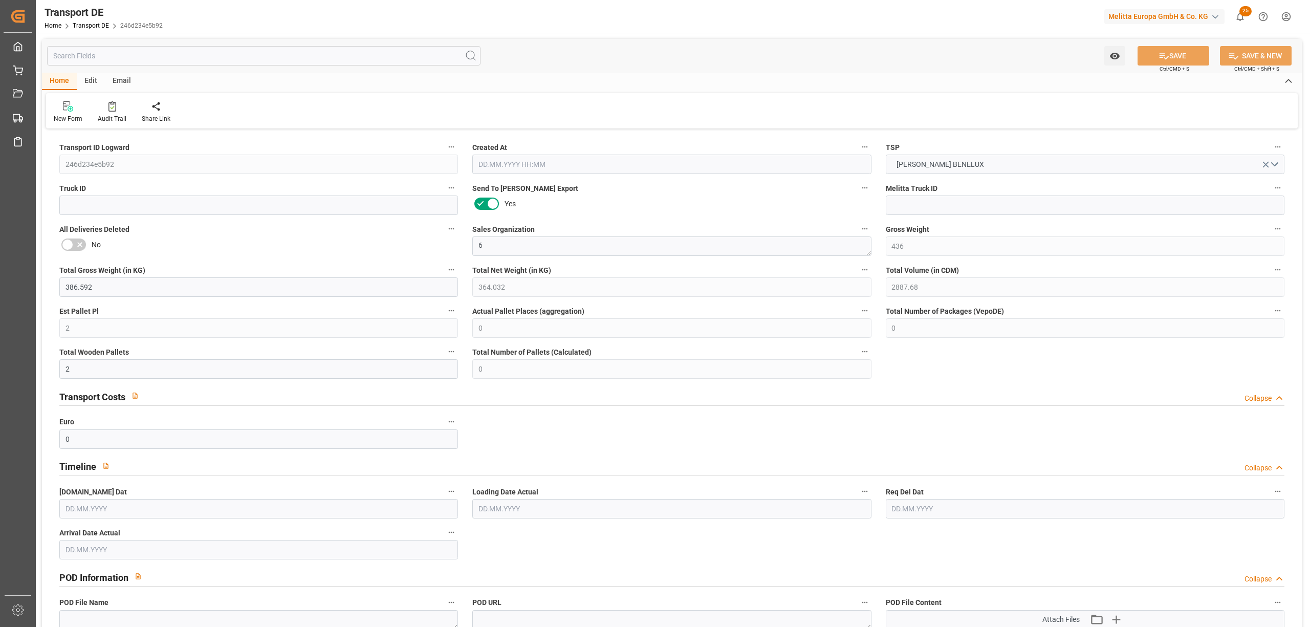
type input "436"
type input "386.592"
type input "364.032"
type input "2887.68"
type input "2"
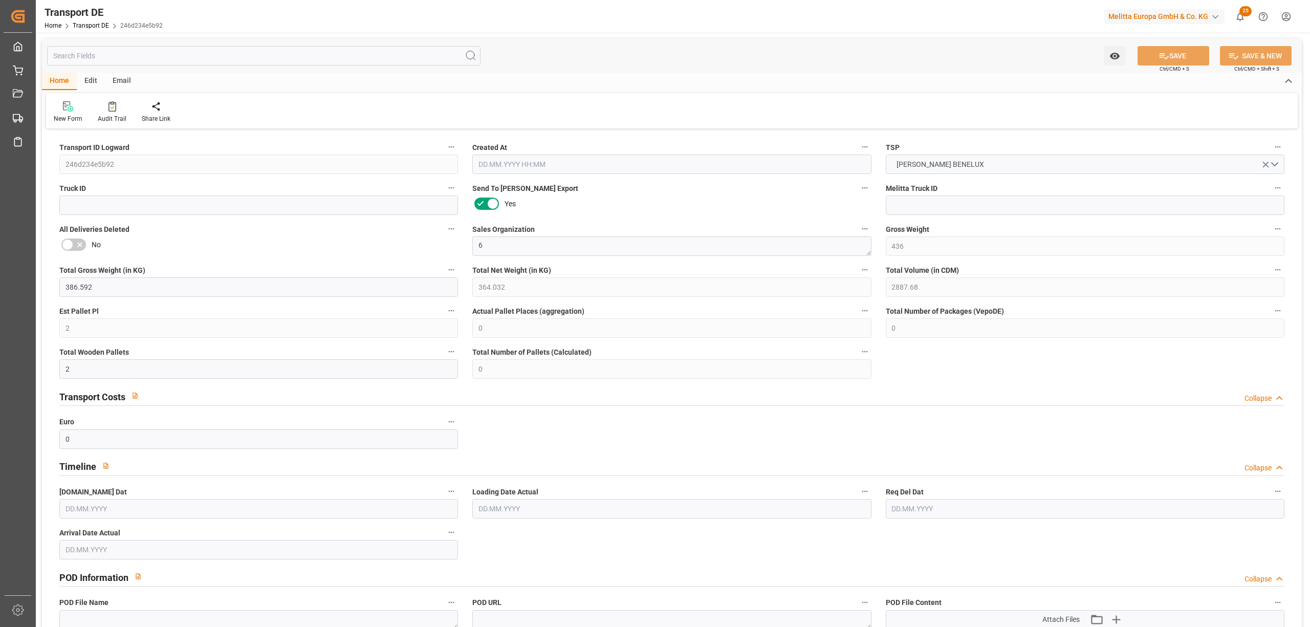
type input "0"
type input "2"
type input "0"
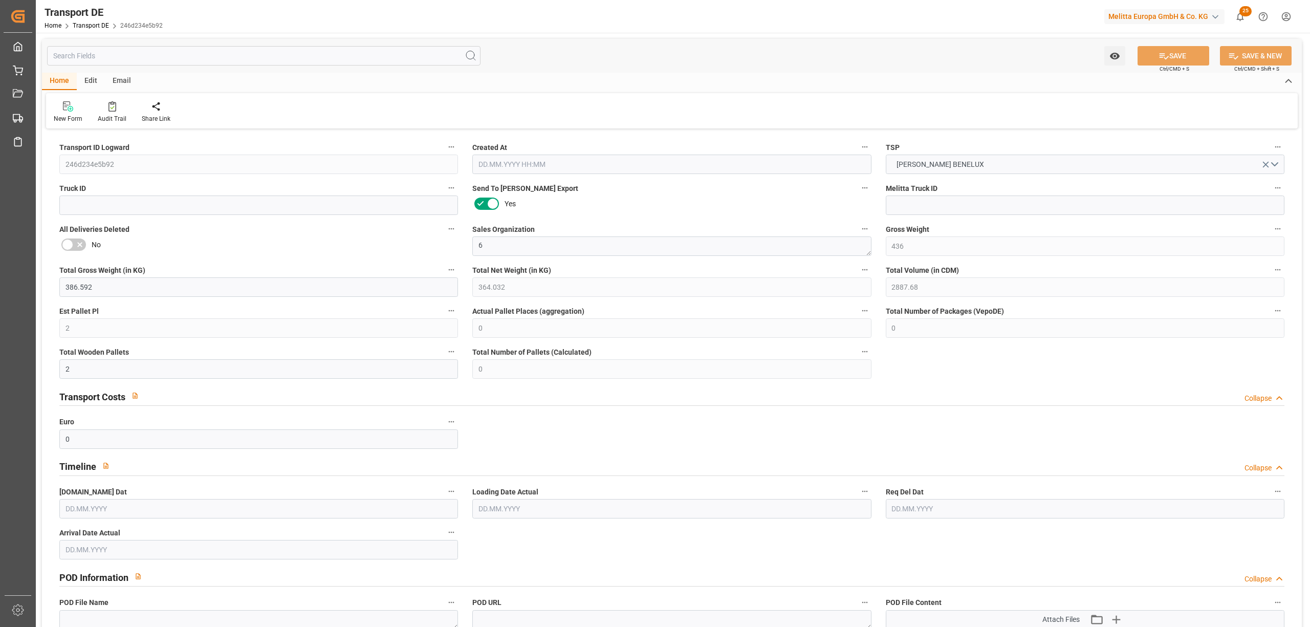
type input "19"
type input "0"
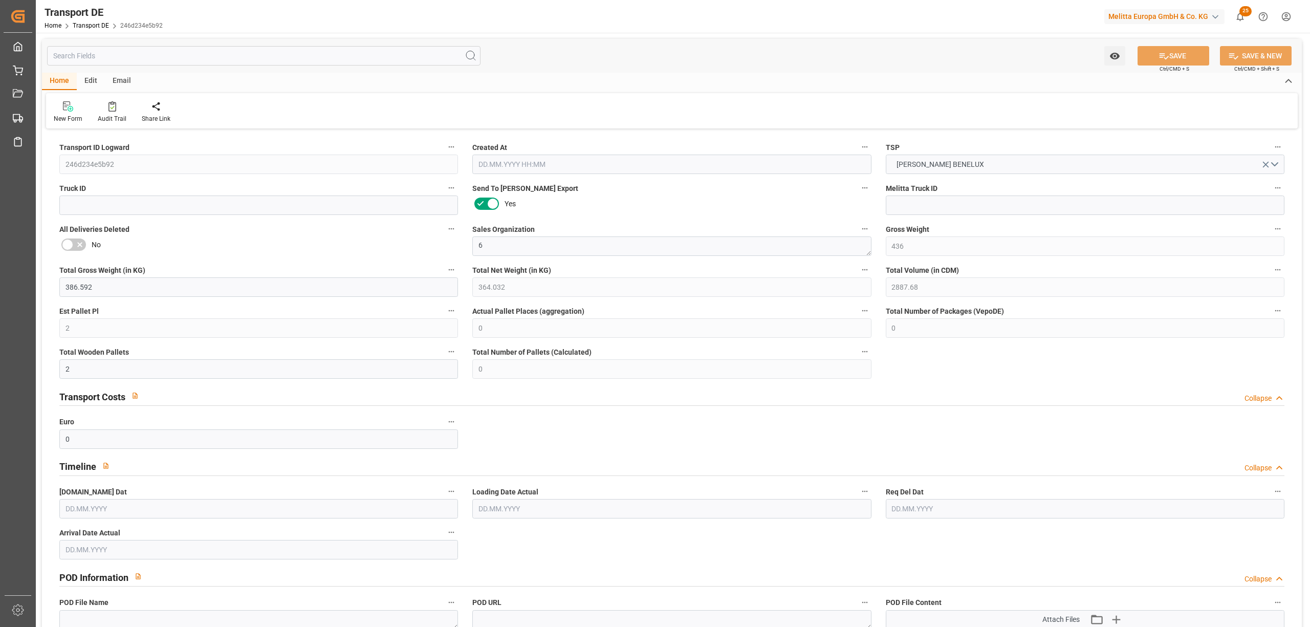
type input "0"
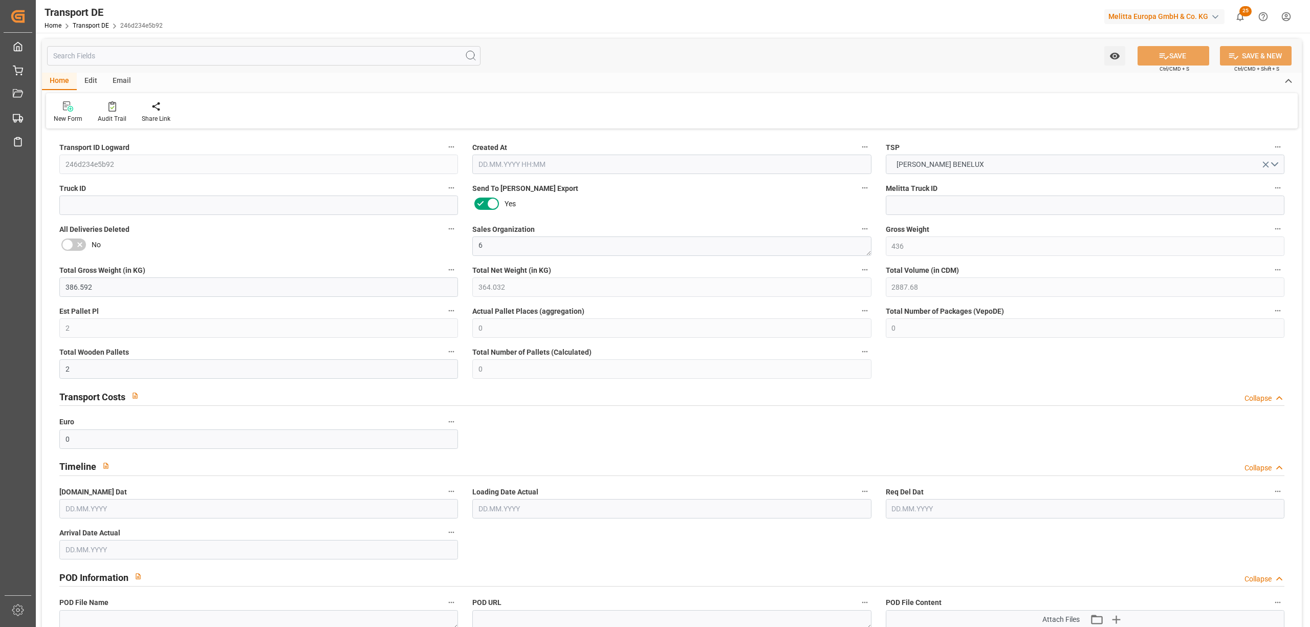
type input "0"
type input "2"
type input "0"
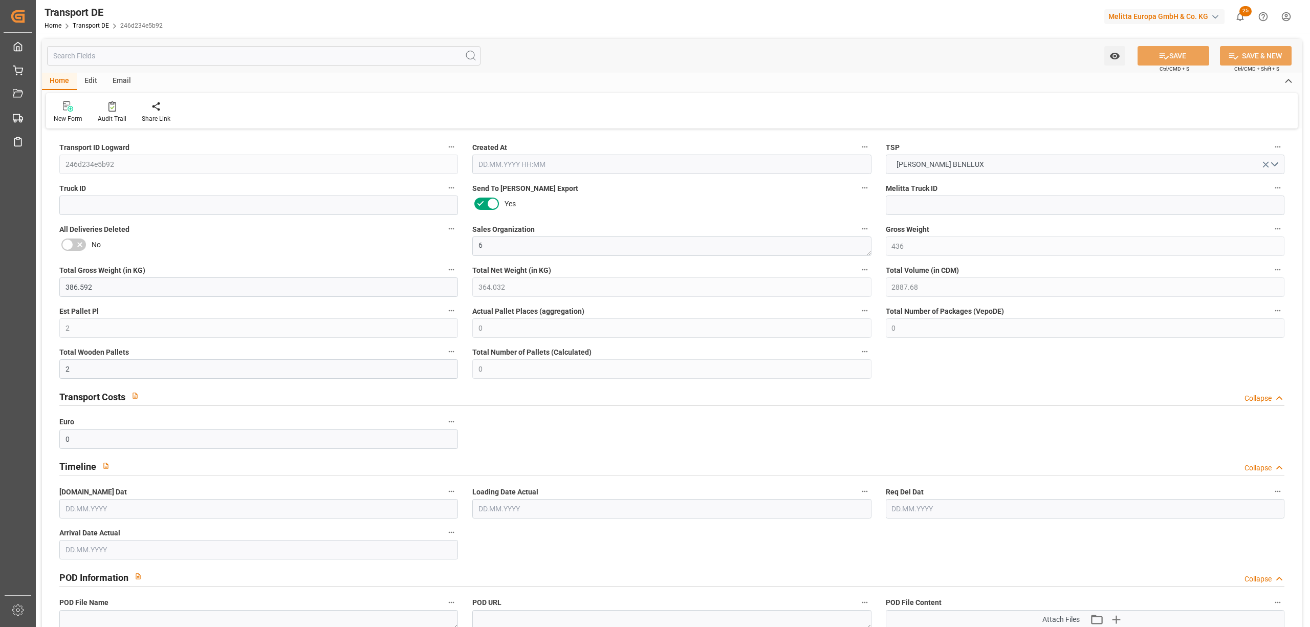
type input "0"
type input "1"
type input "0"
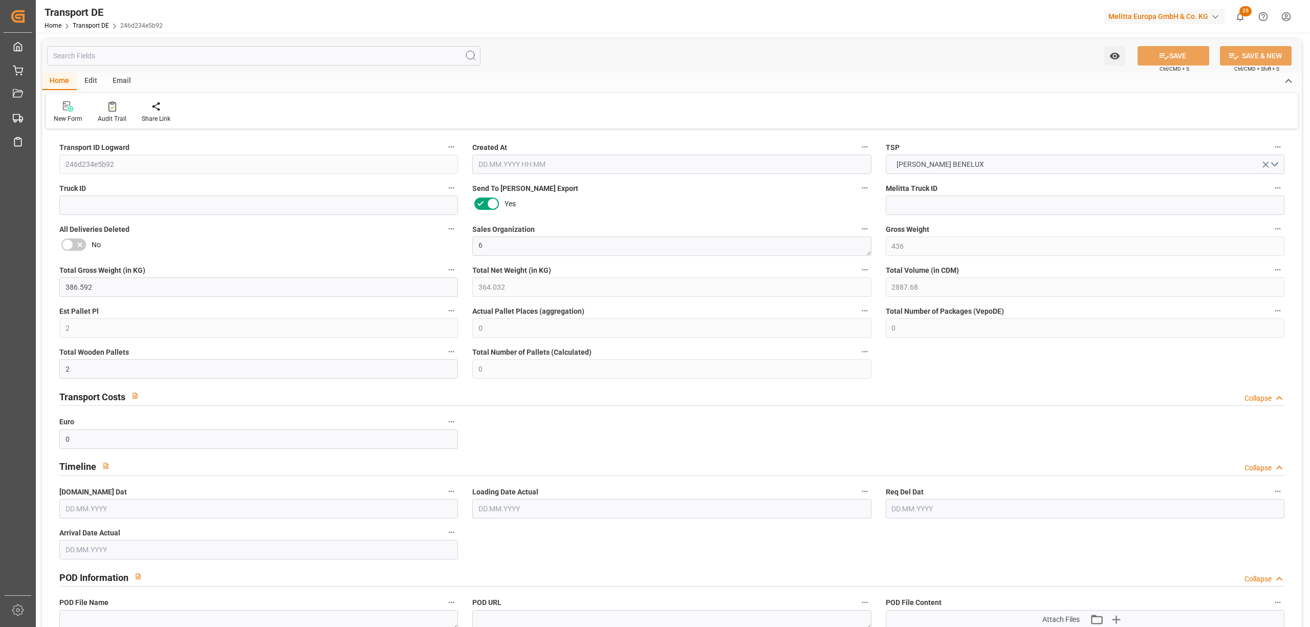
type input "96"
type input "113.4983"
type input "110.4593"
type input "08.08.2025 12:46"
type input "[DATE]"
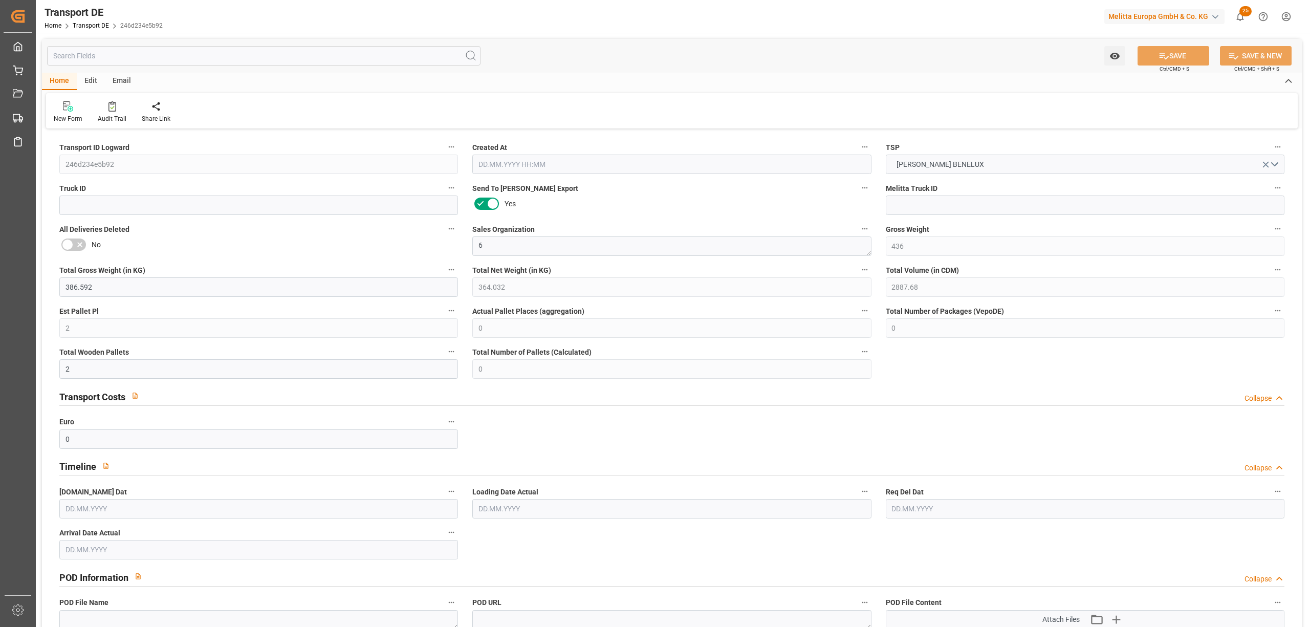
type input "[DATE]"
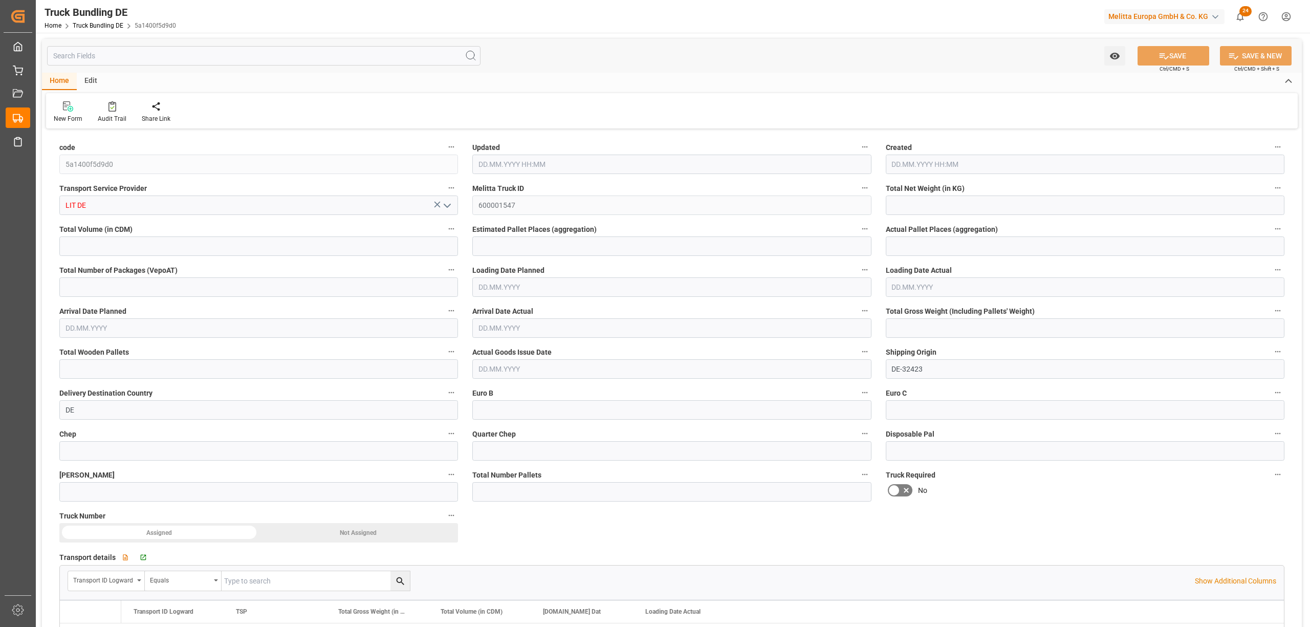
type input "3758.695"
type input "27683.984"
type input "18"
type input "0"
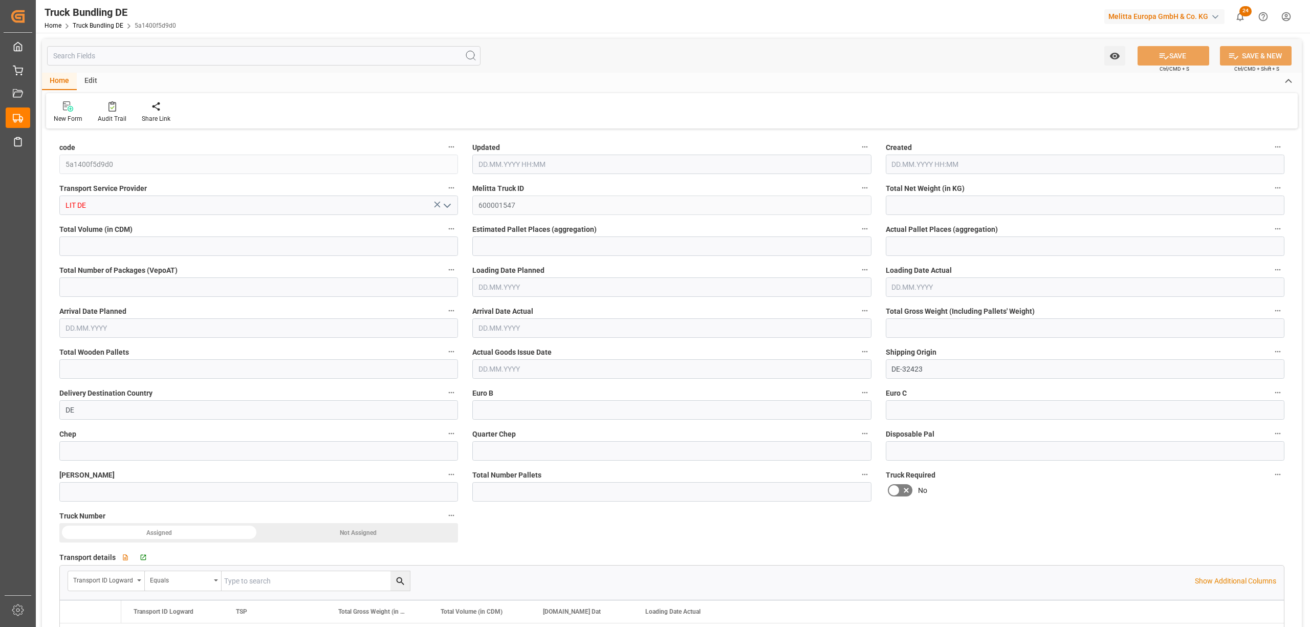
type input "5721.016"
type input "36"
type input "0"
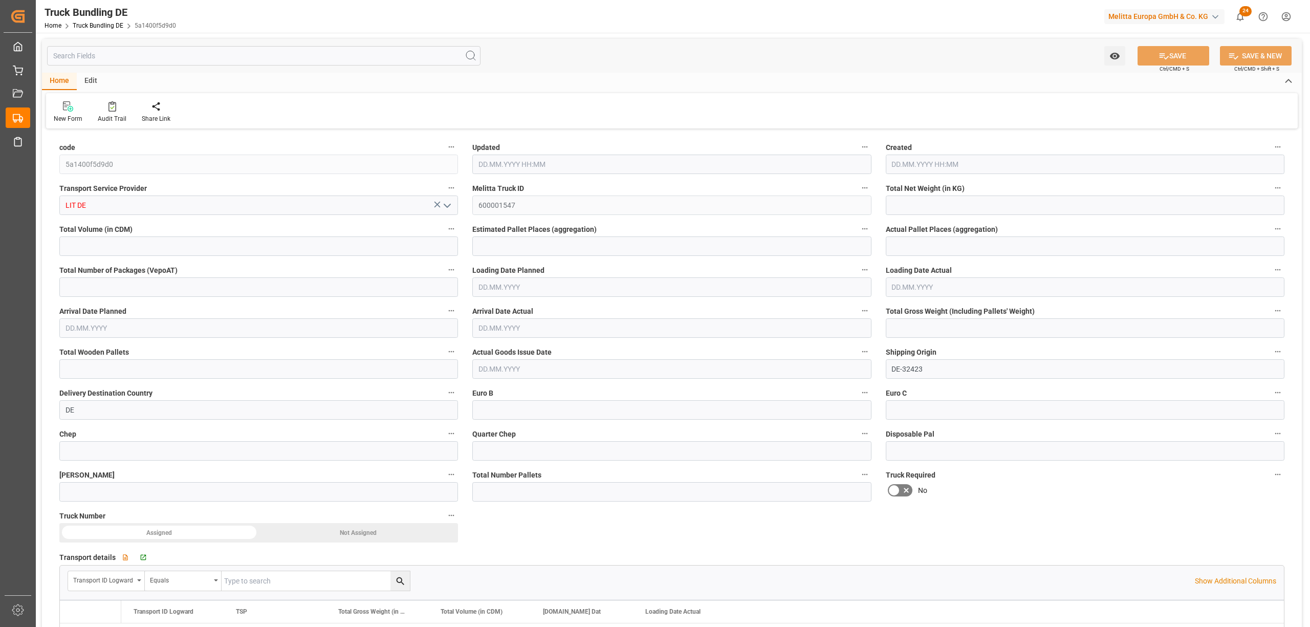
type input "0"
type input "11.08.2025 08:22"
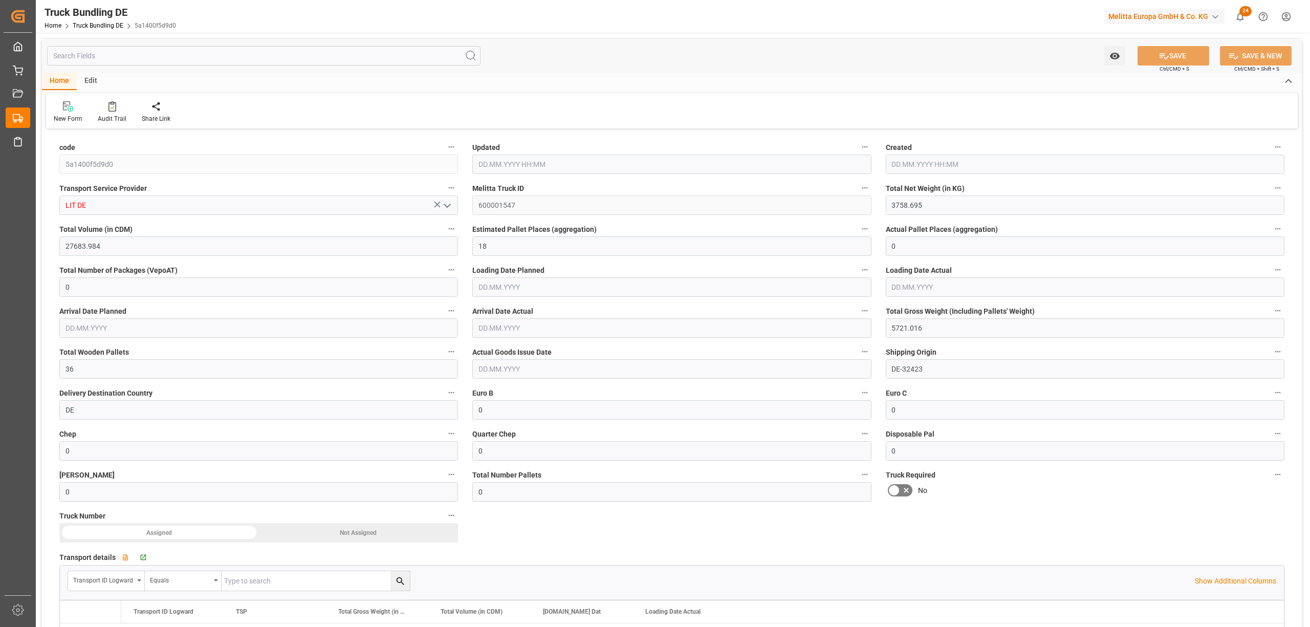
type input "11.08.2025 08:22"
type input "[DATE]"
type input "15.08.2025"
type input "[DATE]"
type input "11.08.2025 08:22"
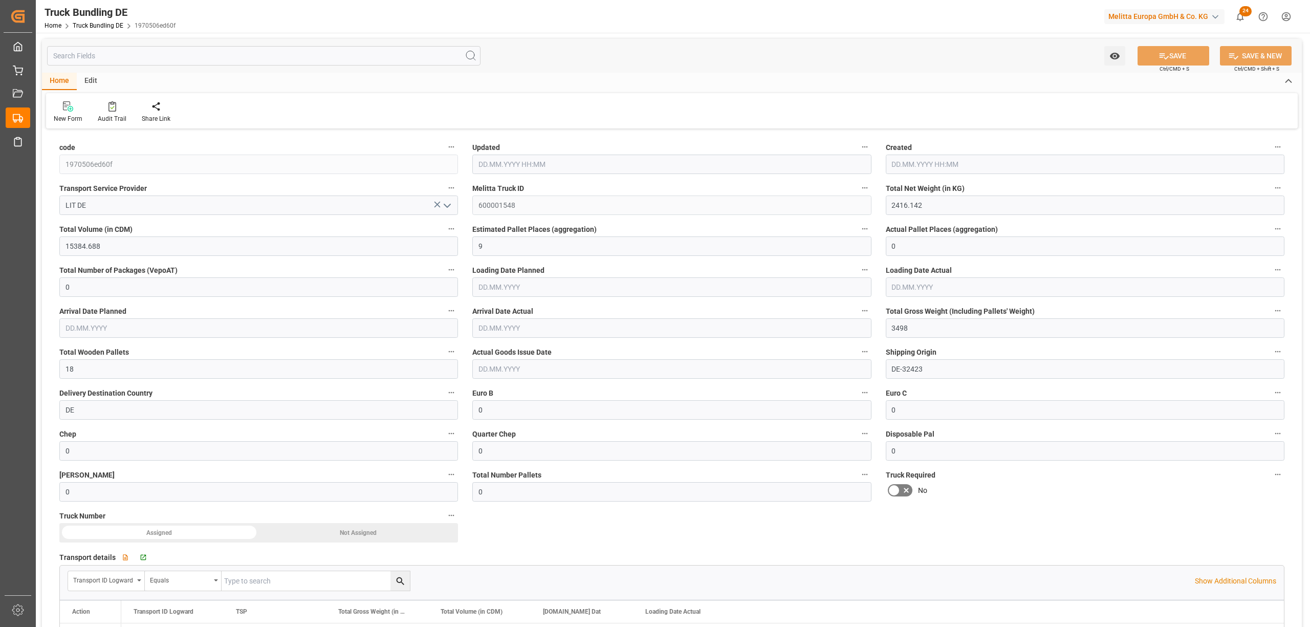
type input "11.08.2025 08:22"
type input "[DATE]"
type input "486.144"
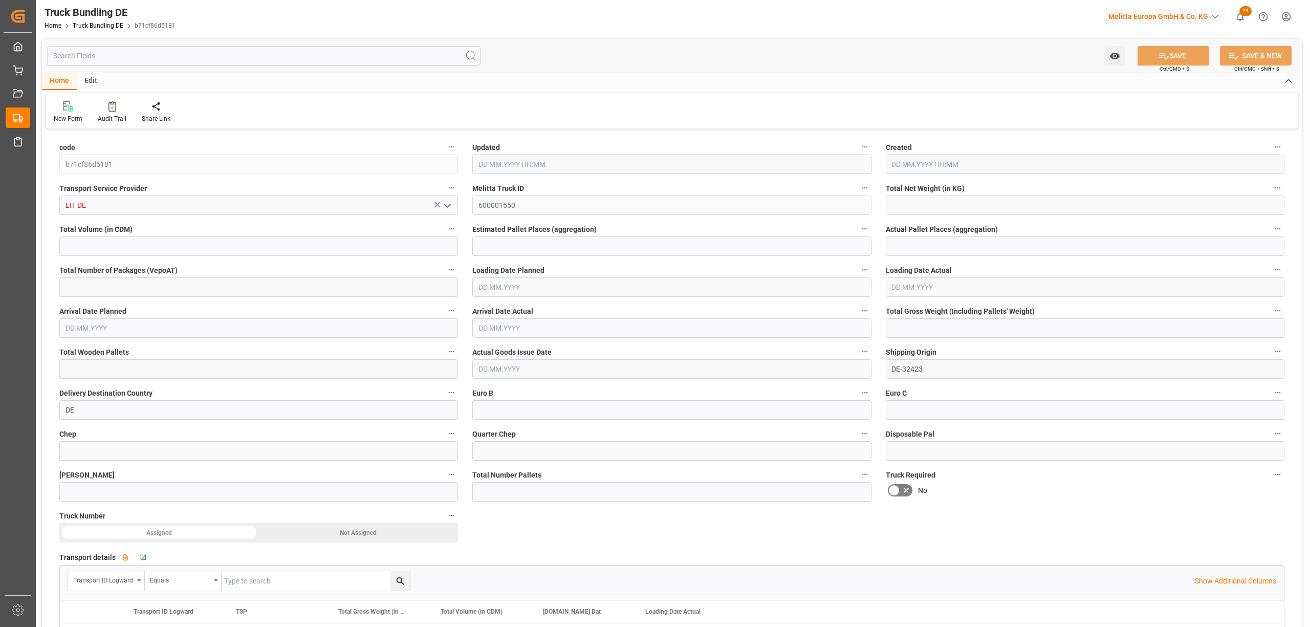
type input "1734.72"
type input "2"
type input "0"
type input "603.024"
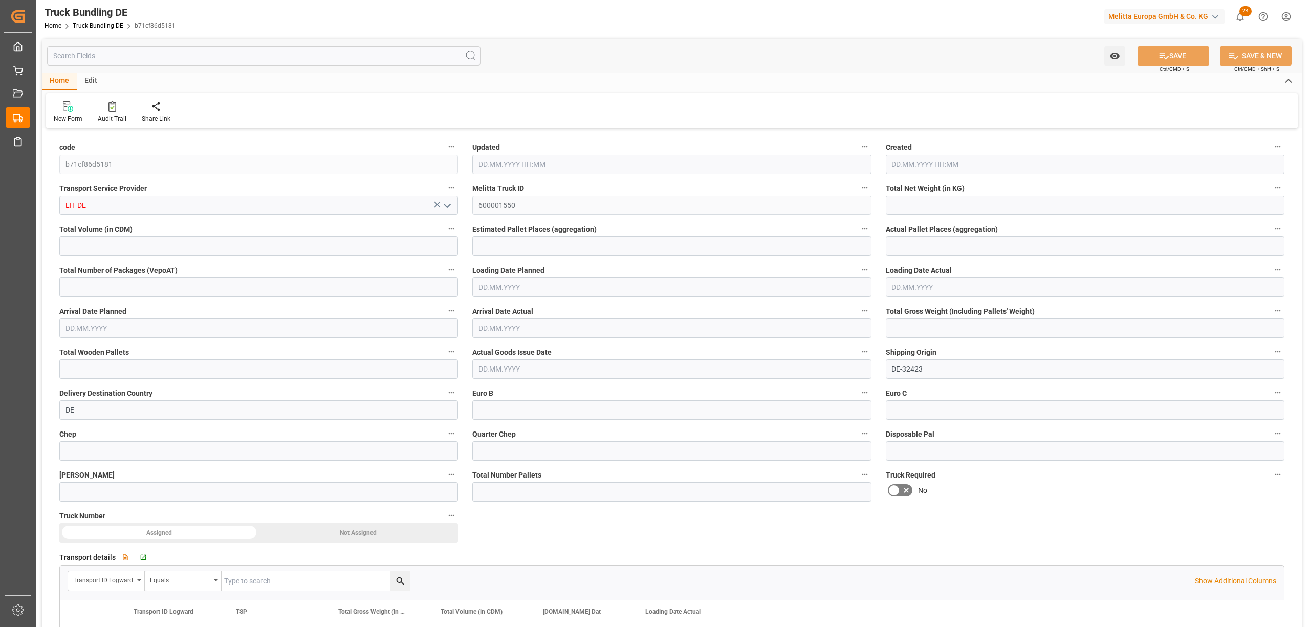
type input "3"
type input "0"
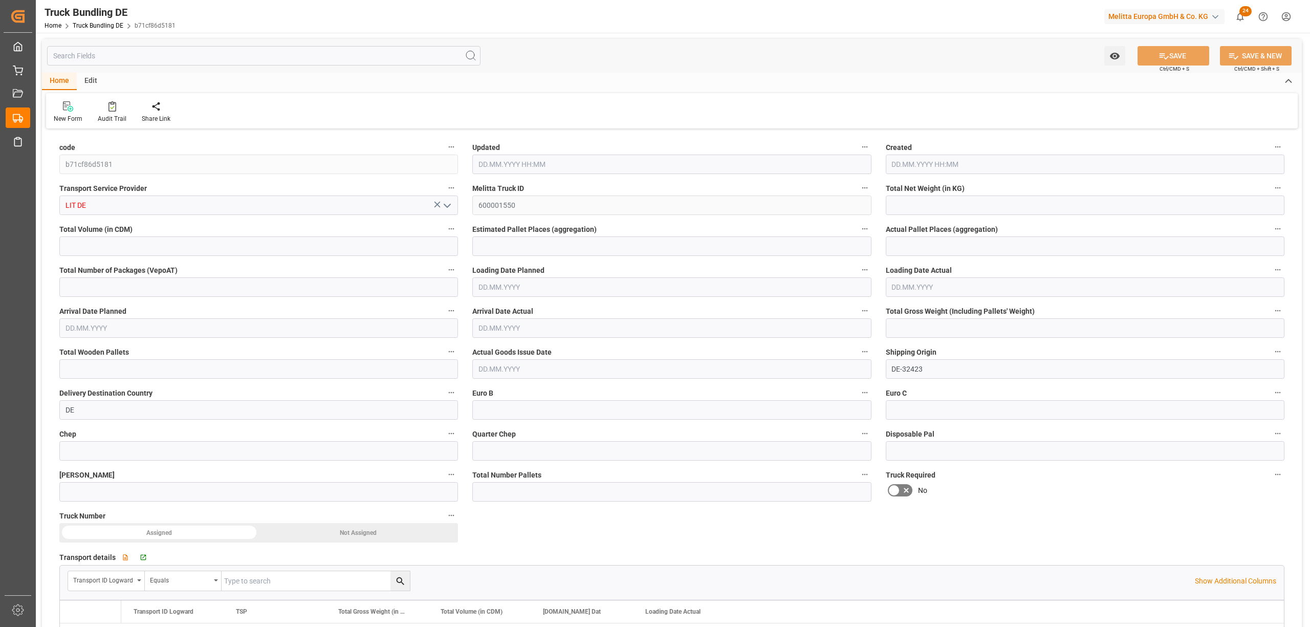
type input "0"
type input "11.08.2025 08:24"
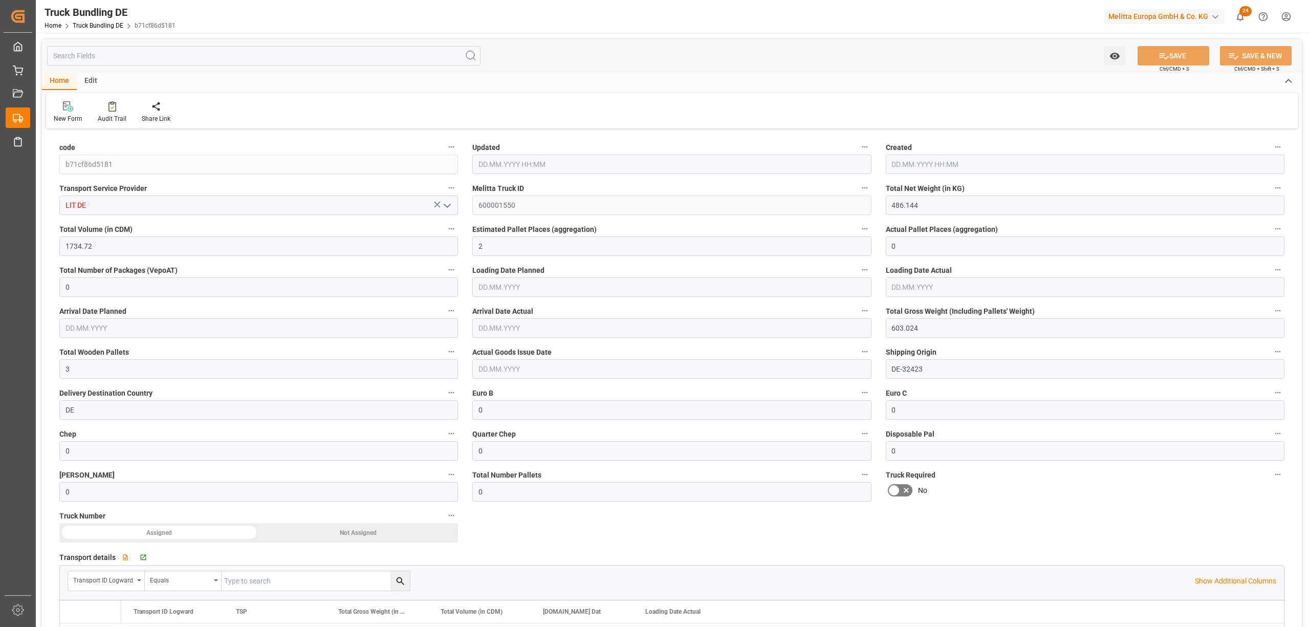
type input "[DATE]"
type input "11.08.2025"
type input "[DATE] 08:30"
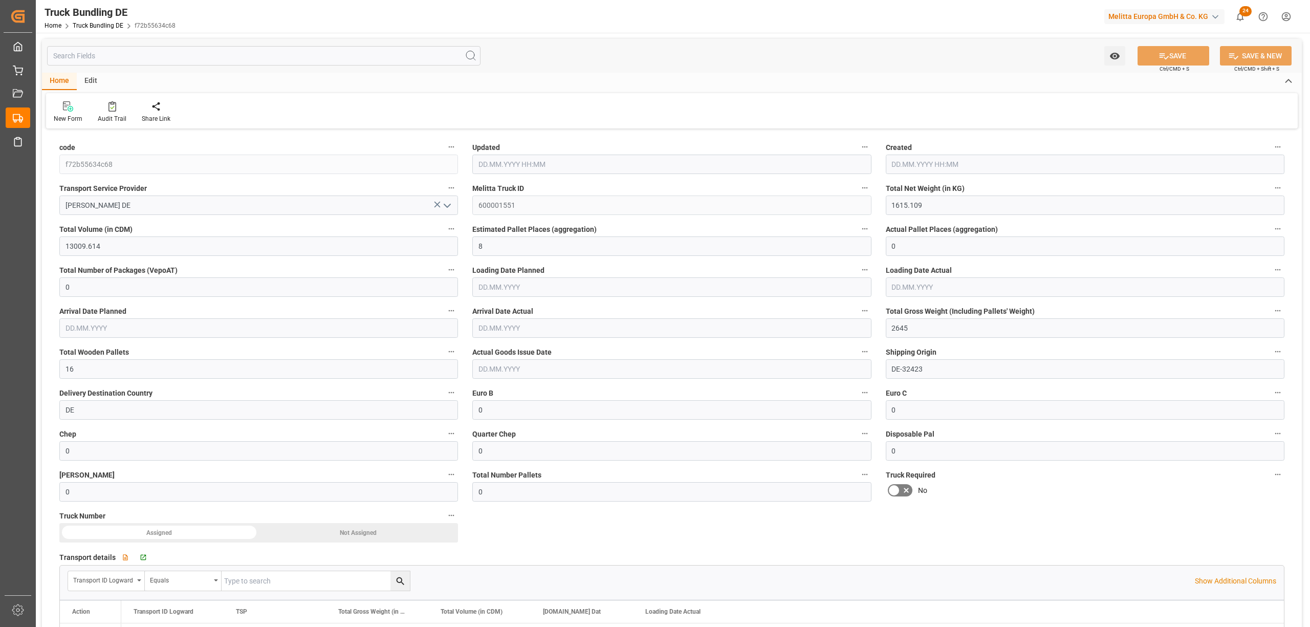
type input "[DATE]"
type input "3622.835"
type input "27414.028"
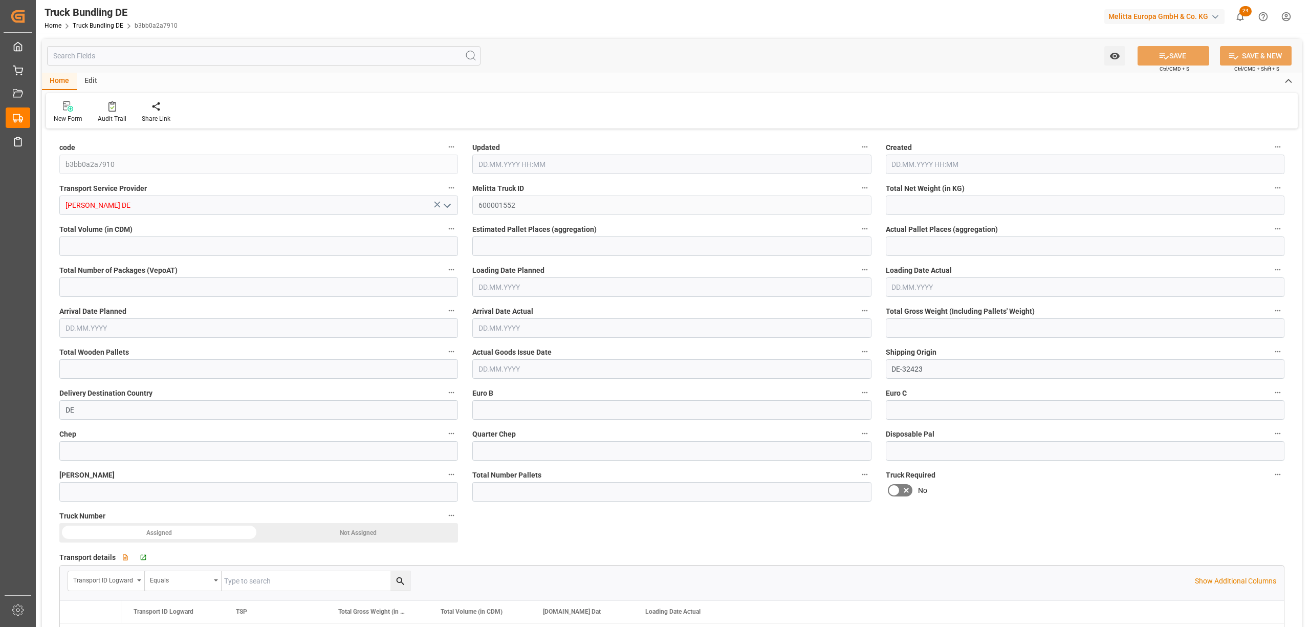
type input "18"
type input "0"
type input "5653.705"
type input "34"
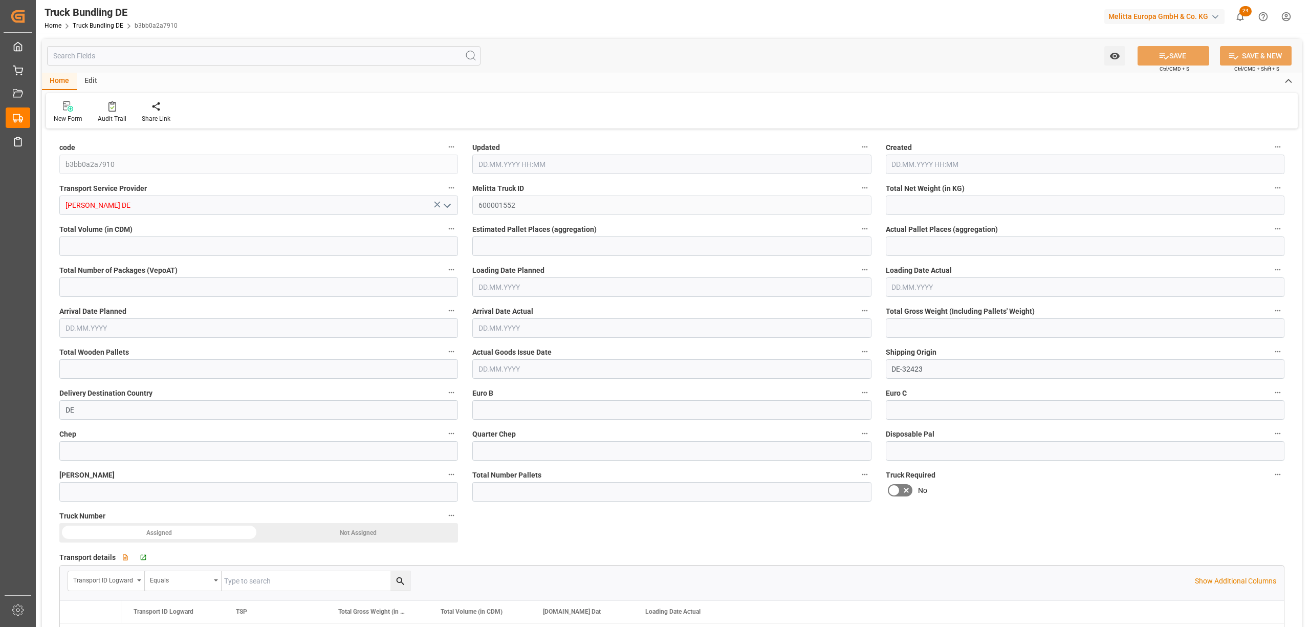
type input "0"
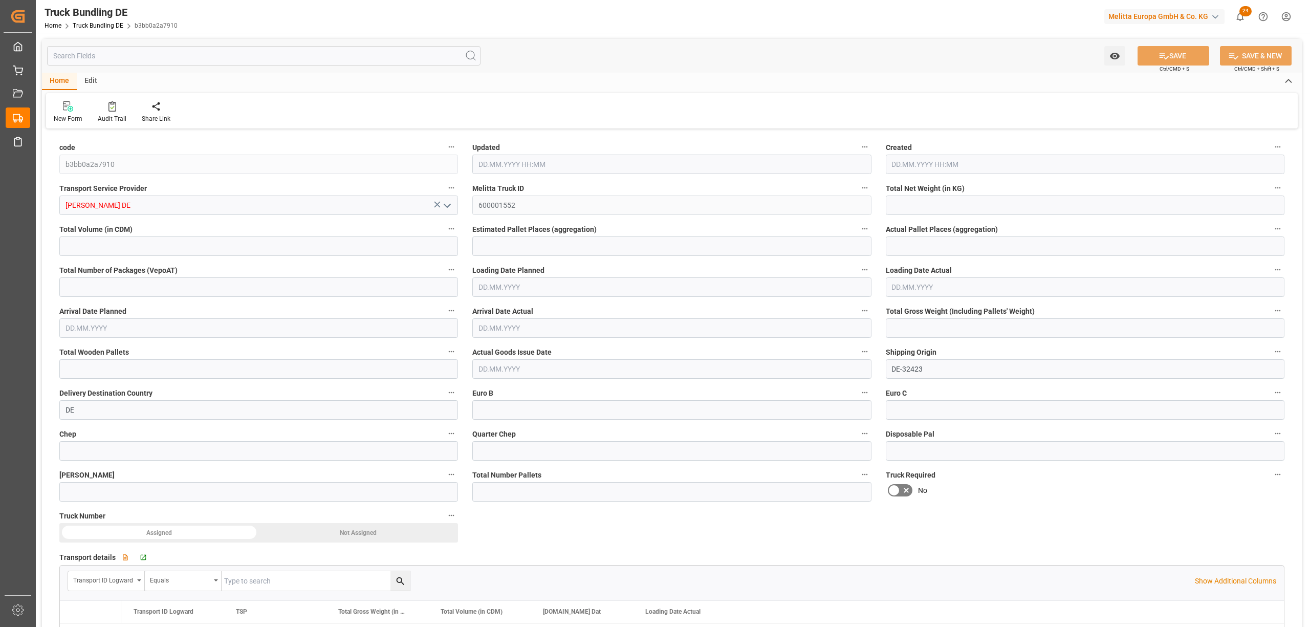
type input "0"
type input "11.08.2025 08:30"
type input "[DATE]"
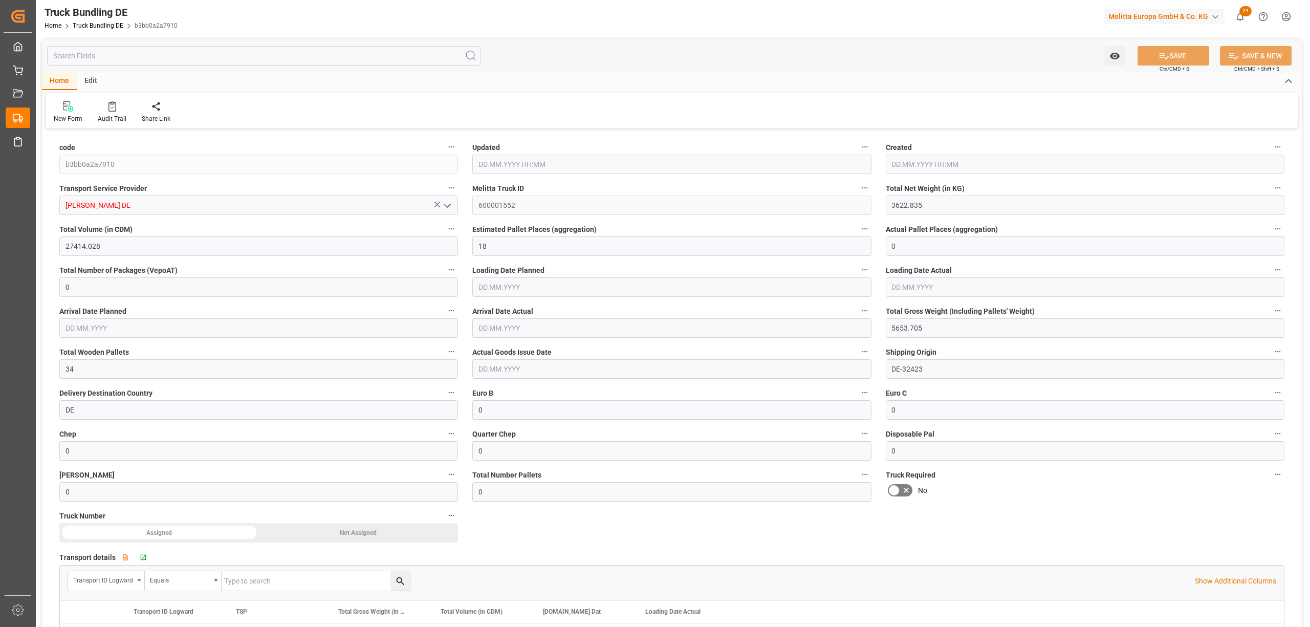
type input "[DATE]"
type input "1174.425"
type input "11220.77"
type input "12"
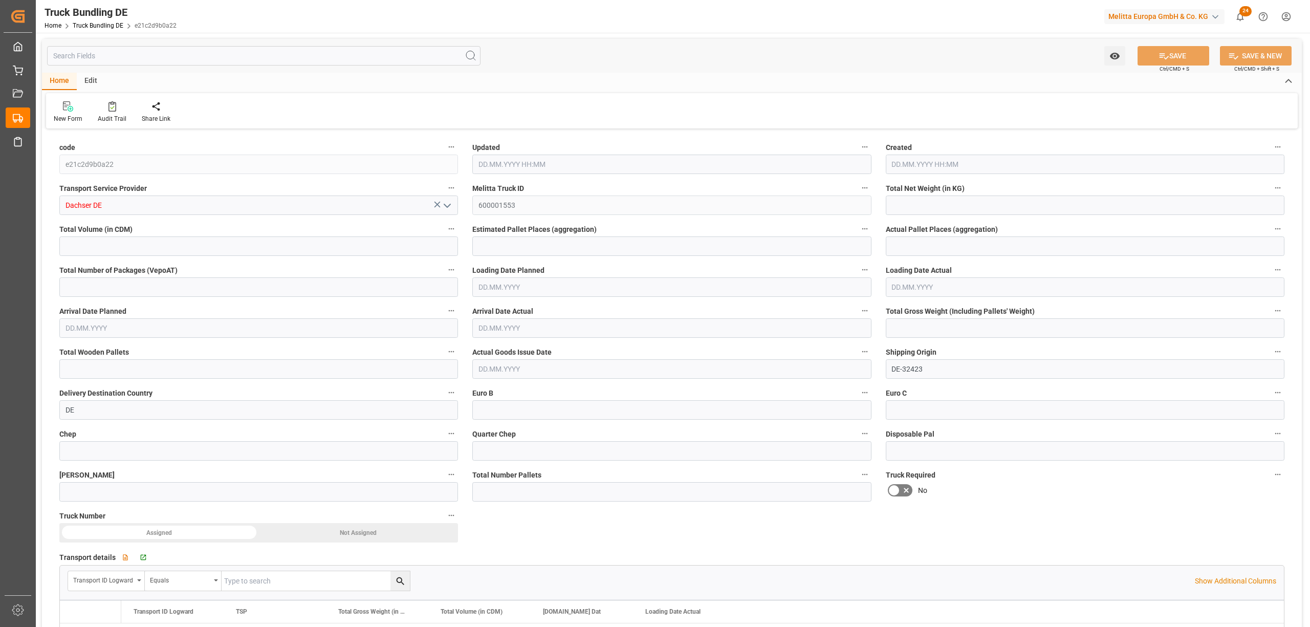
type input "0"
type input "1880.701"
type input "20"
type input "0"
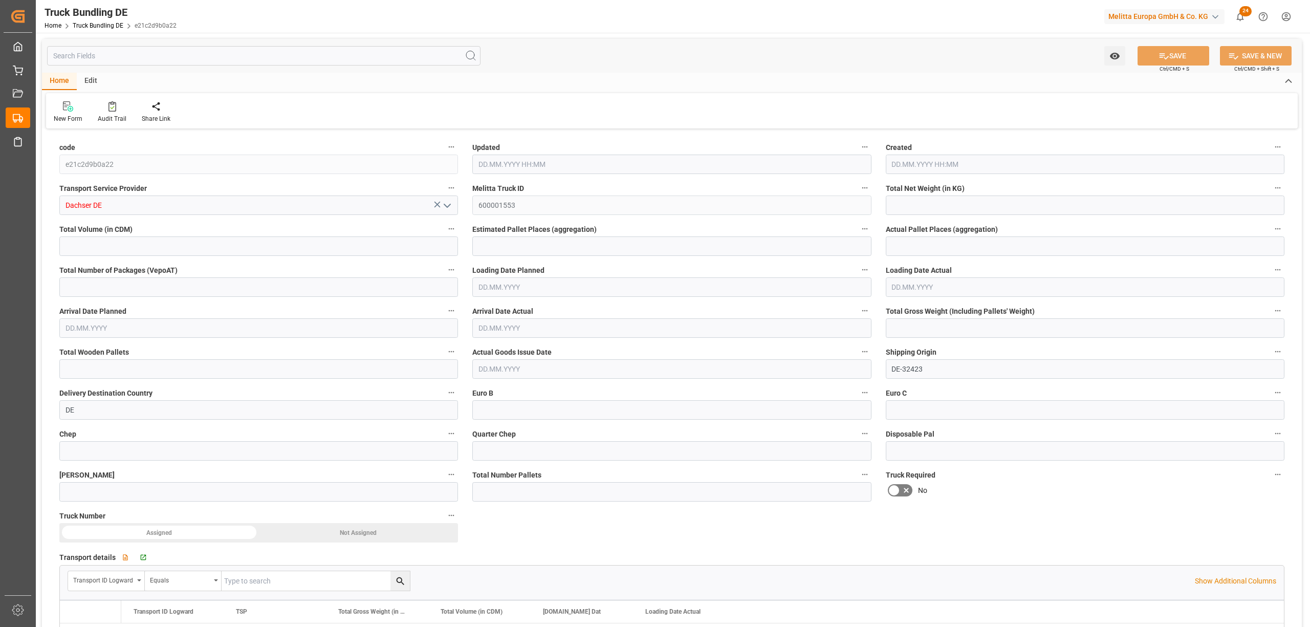
type input "0"
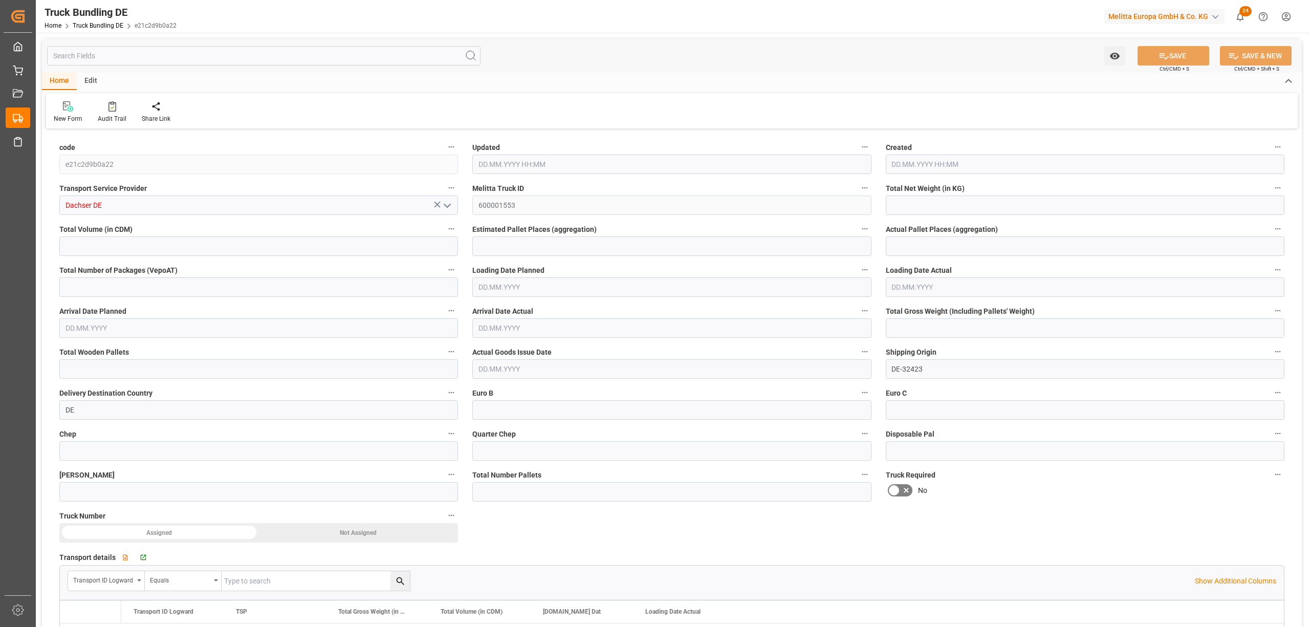
type input "0"
type input "[DATE] 08:32"
type input "[DATE]"
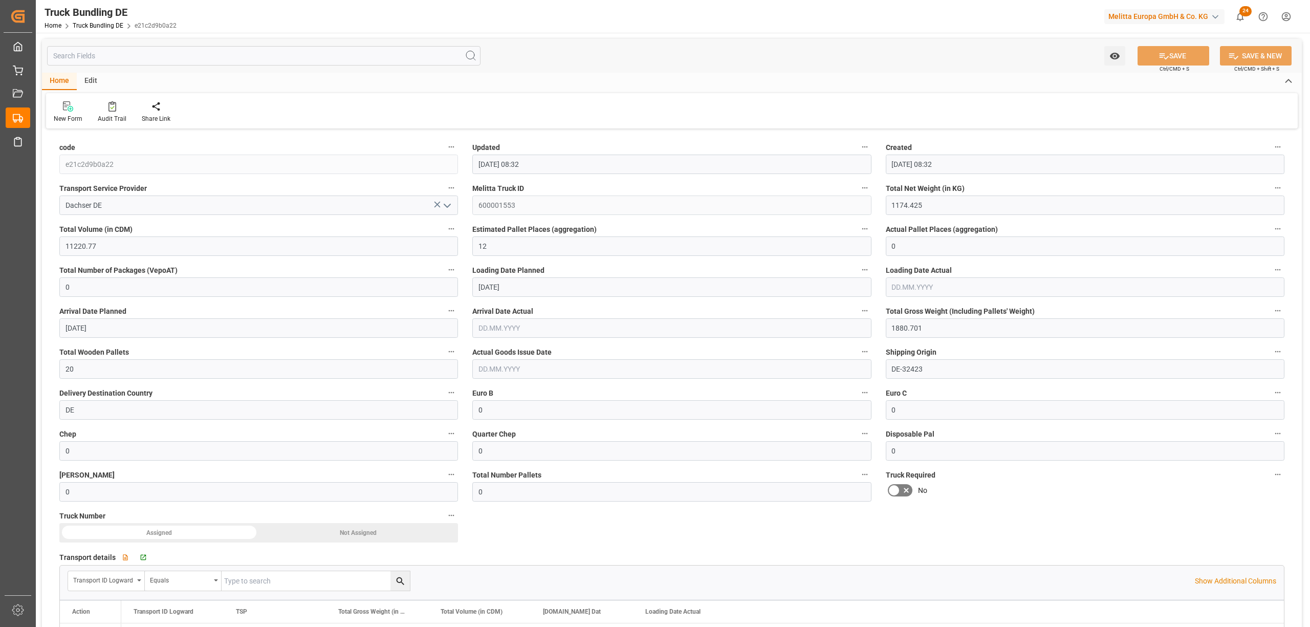
type input "[DATE]"
type input "[DATE] 08:32"
type input "[DATE]"
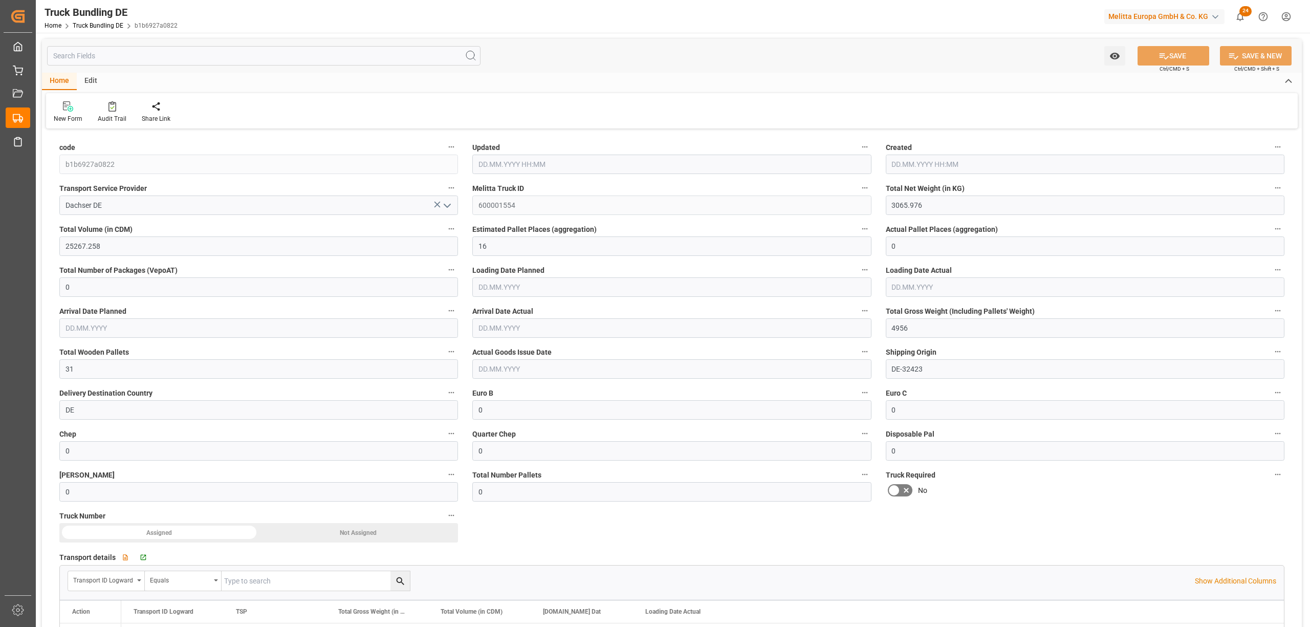
type input "[DATE]"
type input "238.464"
type input "1833.84"
type input "1"
type input "0"
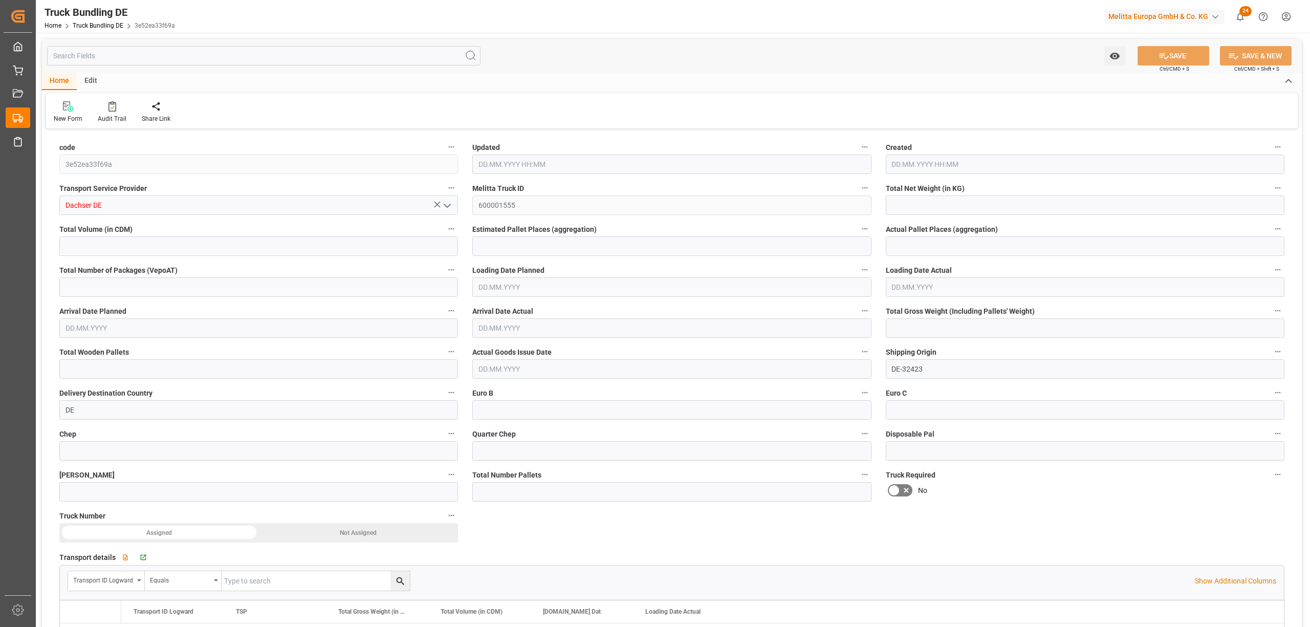
type input "0"
type input "321"
type input "1"
type input "0"
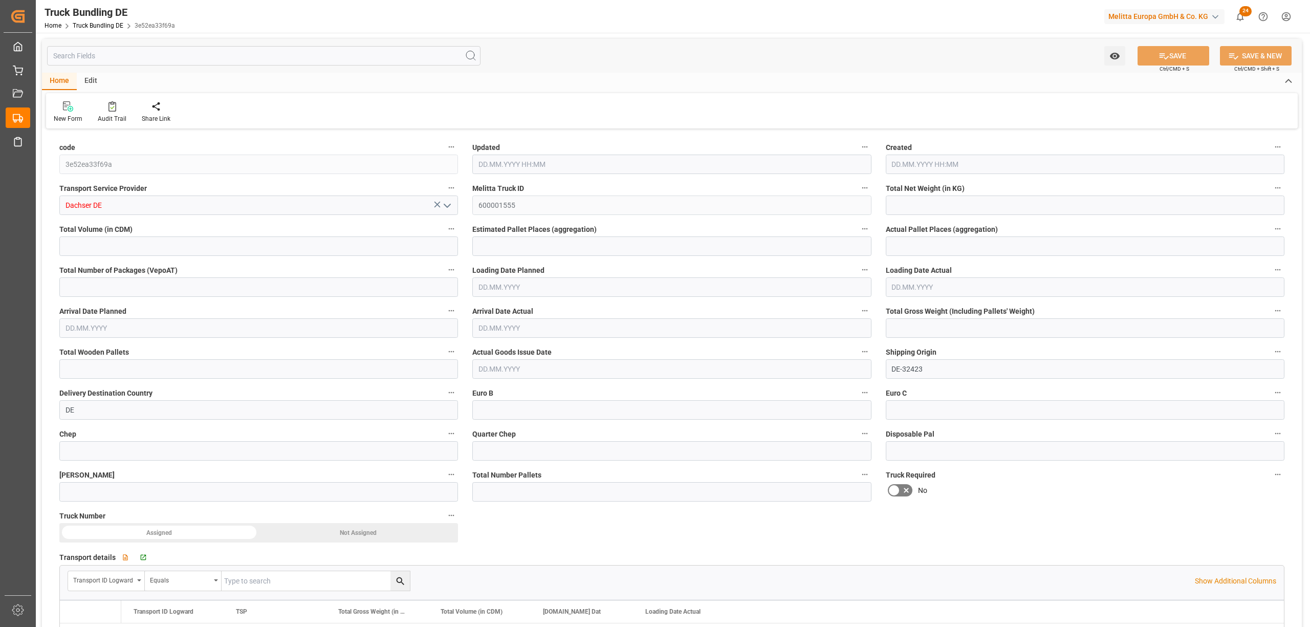
type input "0"
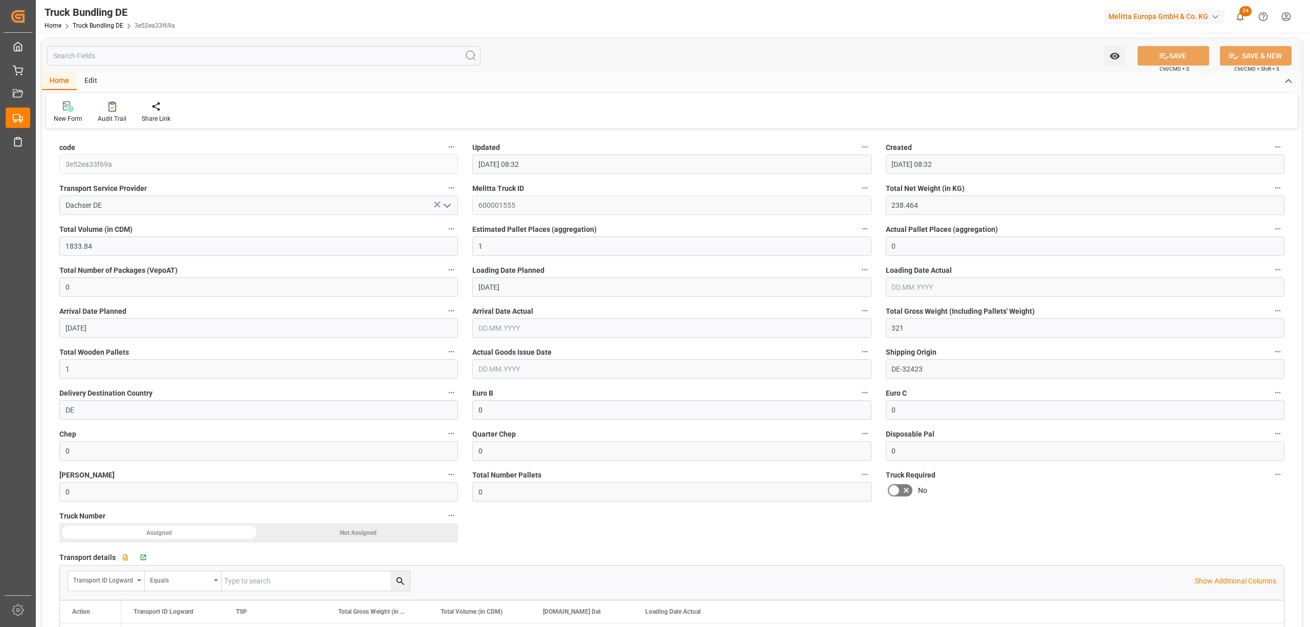
type input "11.08.2025 08:32"
type input "12.08.2025"
type input "14.08.2025"
type input "11.08.2025"
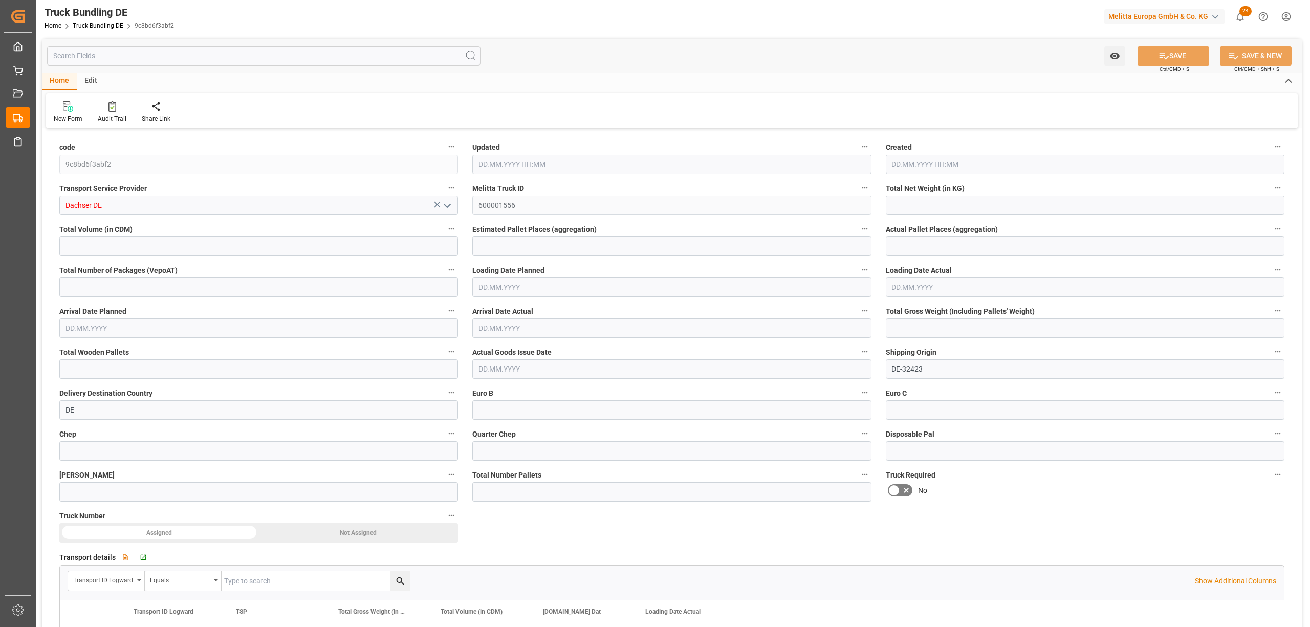
type input "804.764"
type input "9776.794"
type input "9"
type input "0"
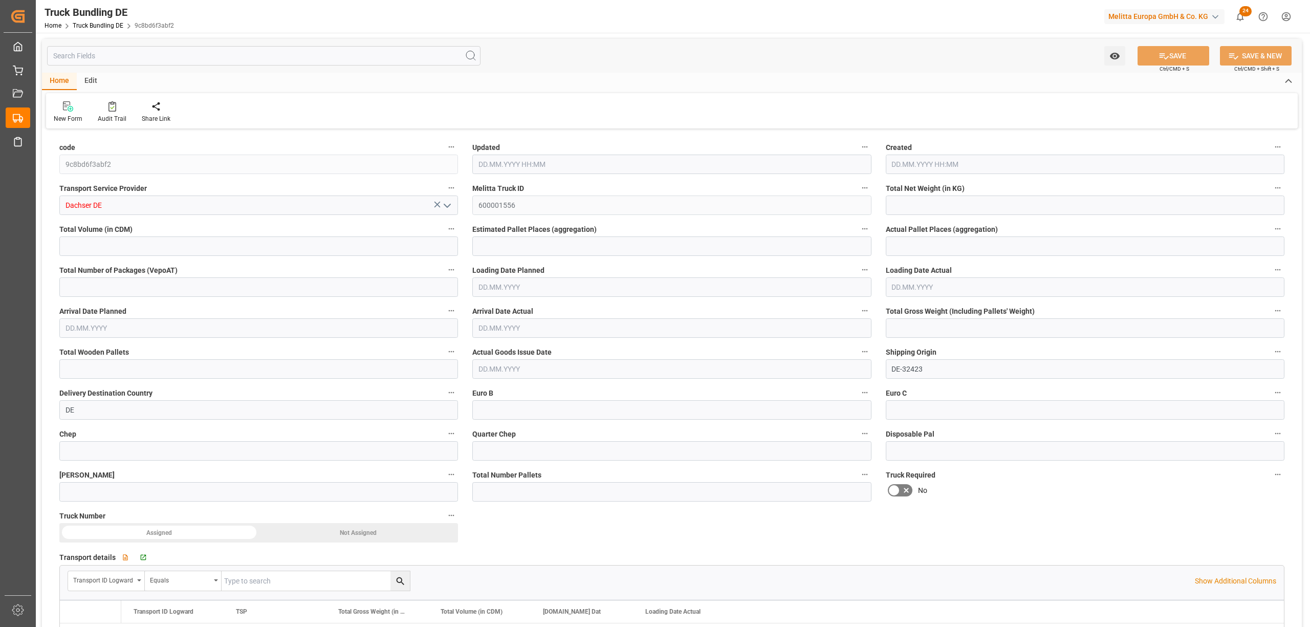
type input "1361.933"
type input "13"
type input "0"
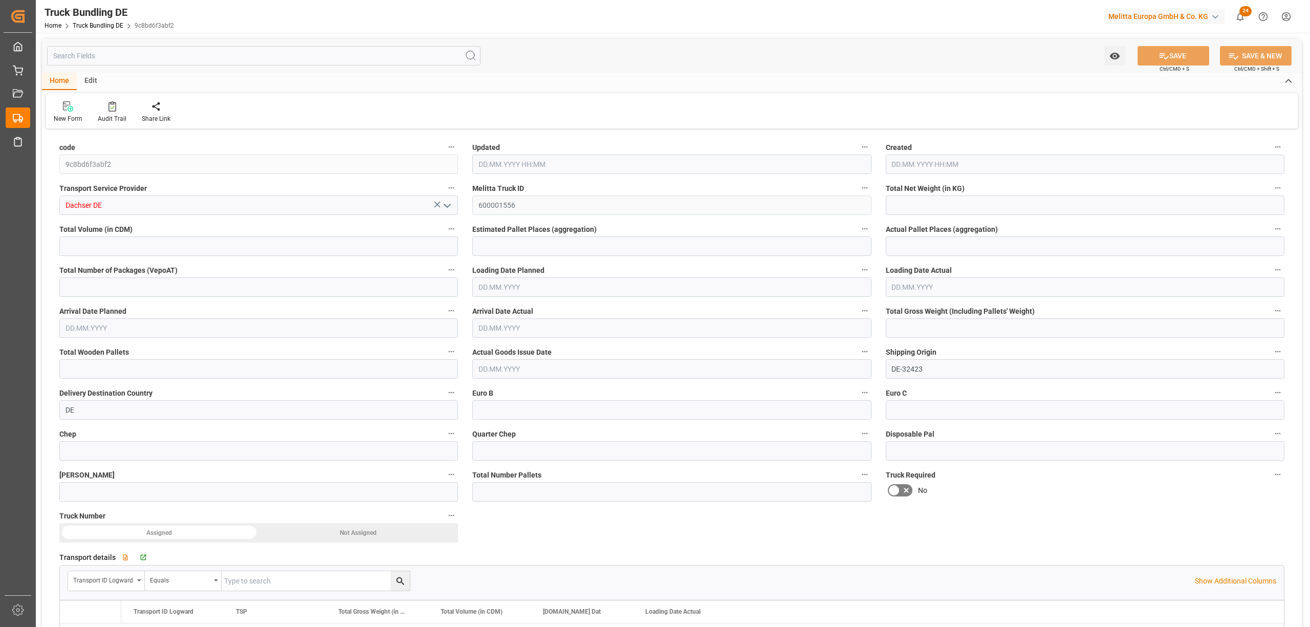
type input "0"
type input "11.08.2025 08:35"
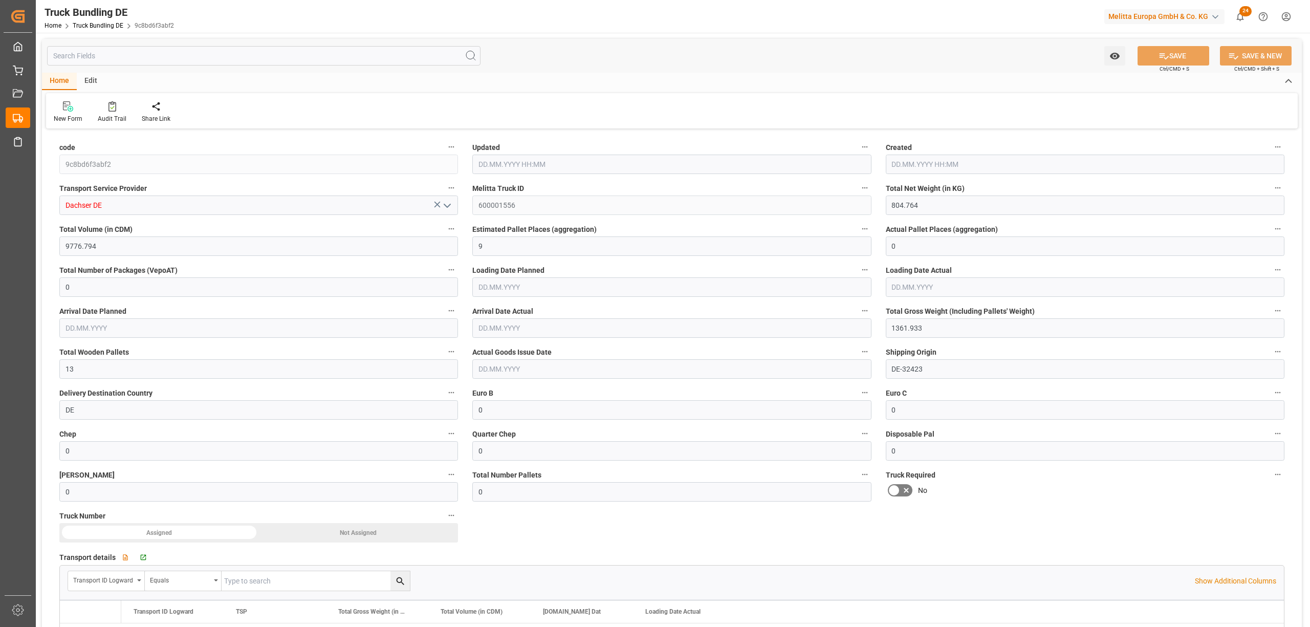
type input "11.08.2025 08:35"
type input "[DATE]"
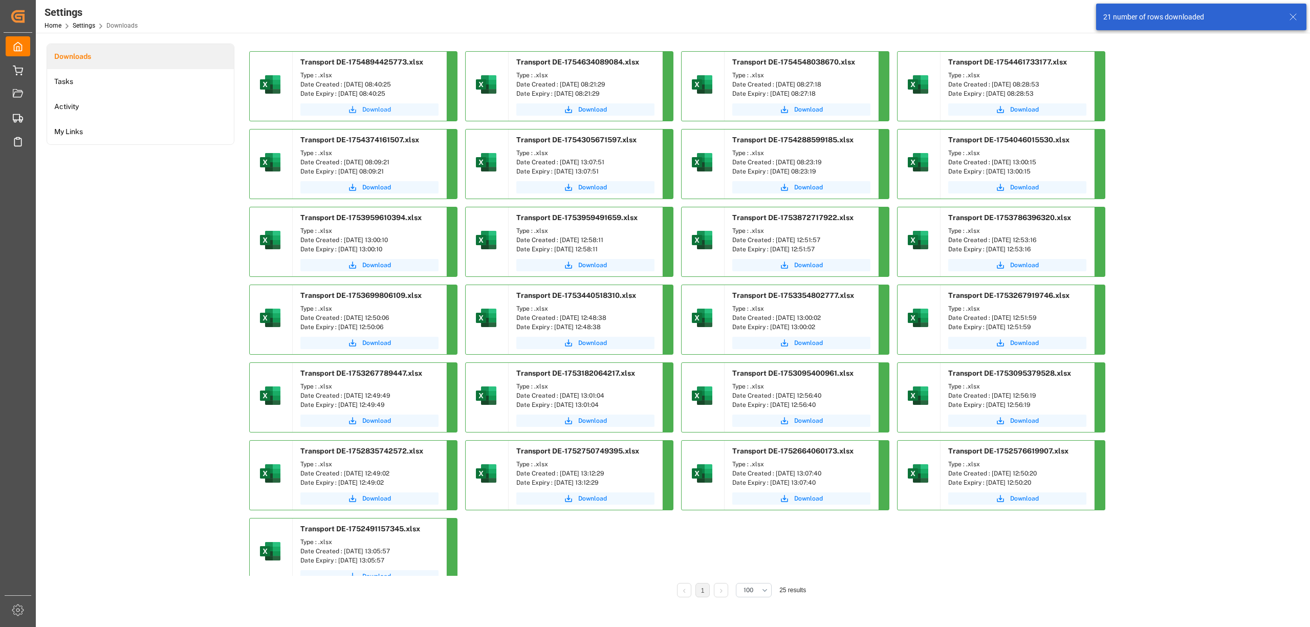
click at [387, 110] on span "Download" at bounding box center [376, 109] width 29 height 9
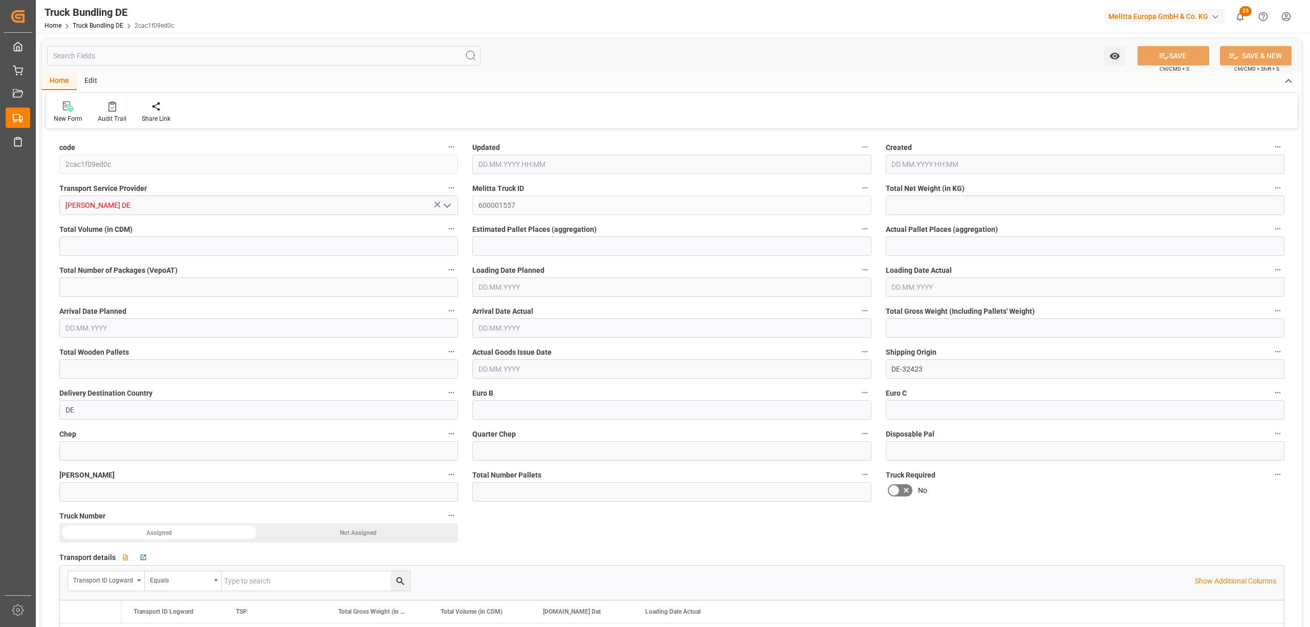
type input "2699.782"
type input "18798.512"
type input "12"
type input "0"
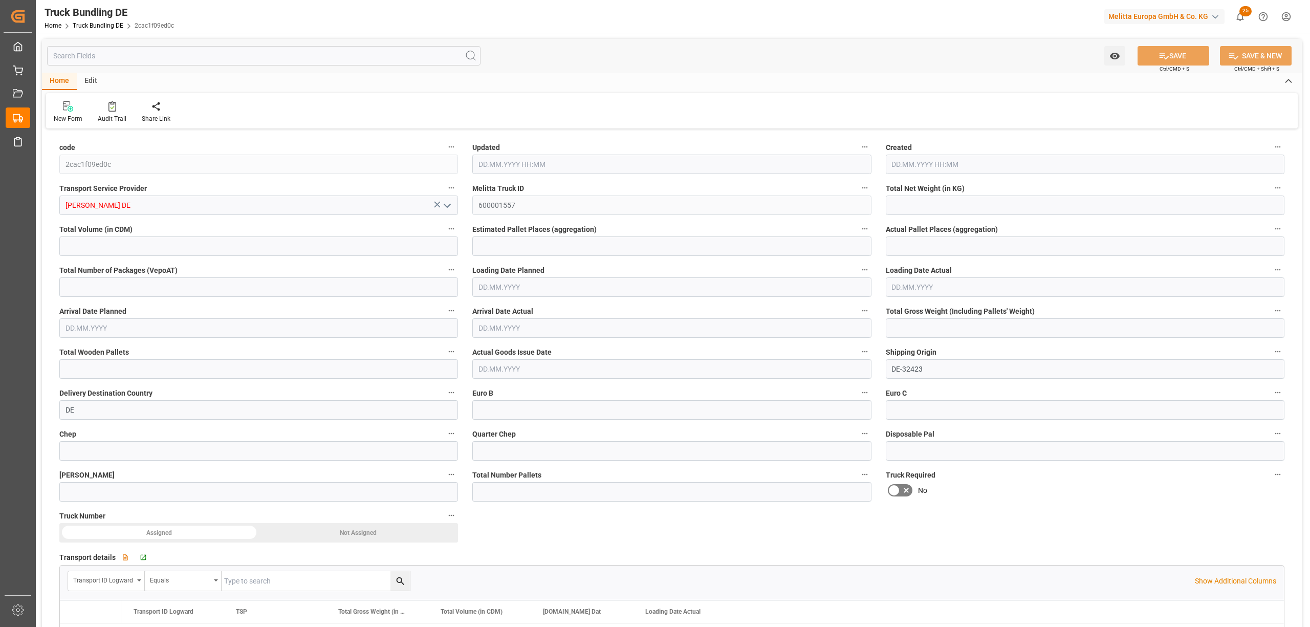
type input "4097.544"
type input "24"
type input "0"
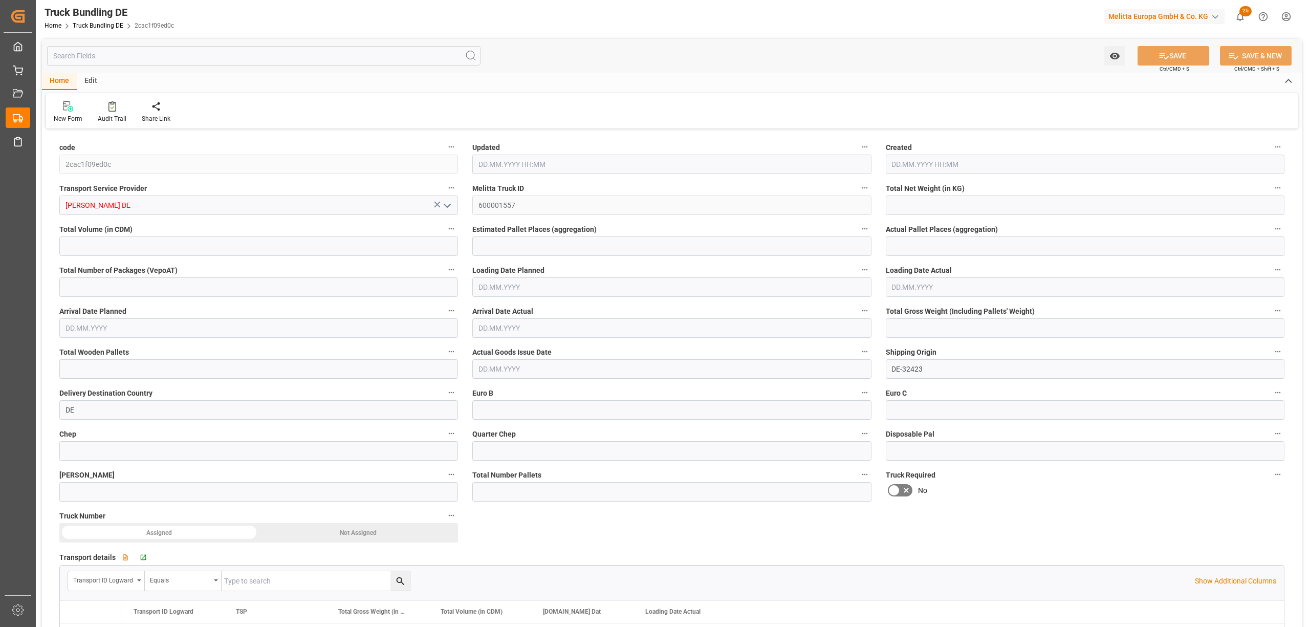
type input "0"
type input "[DATE] 08:46"
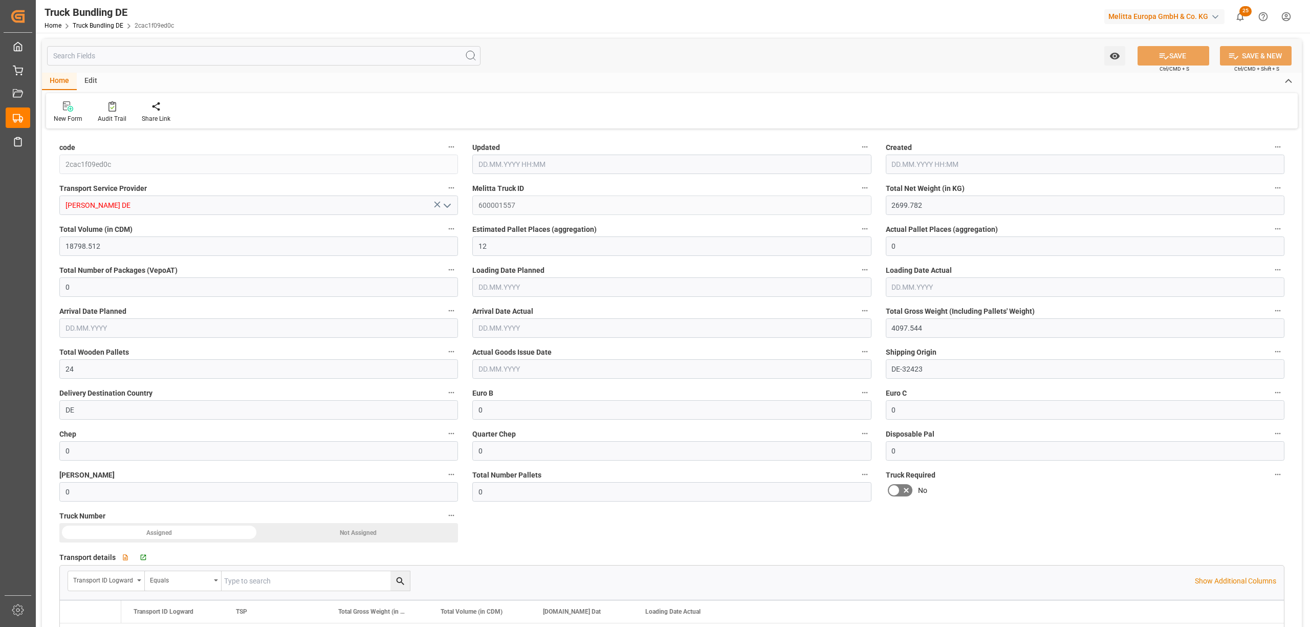
type input "[DATE] 08:46"
type input "[DATE]"
type input "15.08.2025"
type input "[DATE]"
type input "[DATE] 08:46"
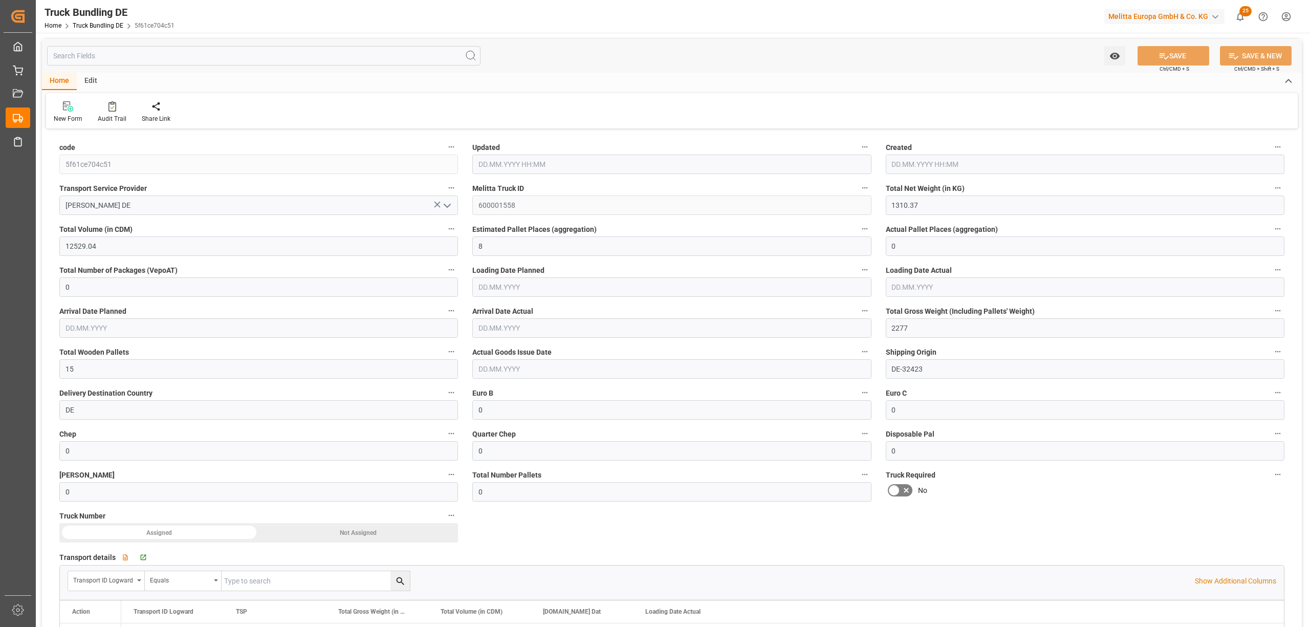
type input "[DATE] 08:46"
type input "[DATE]"
type input "3301.449"
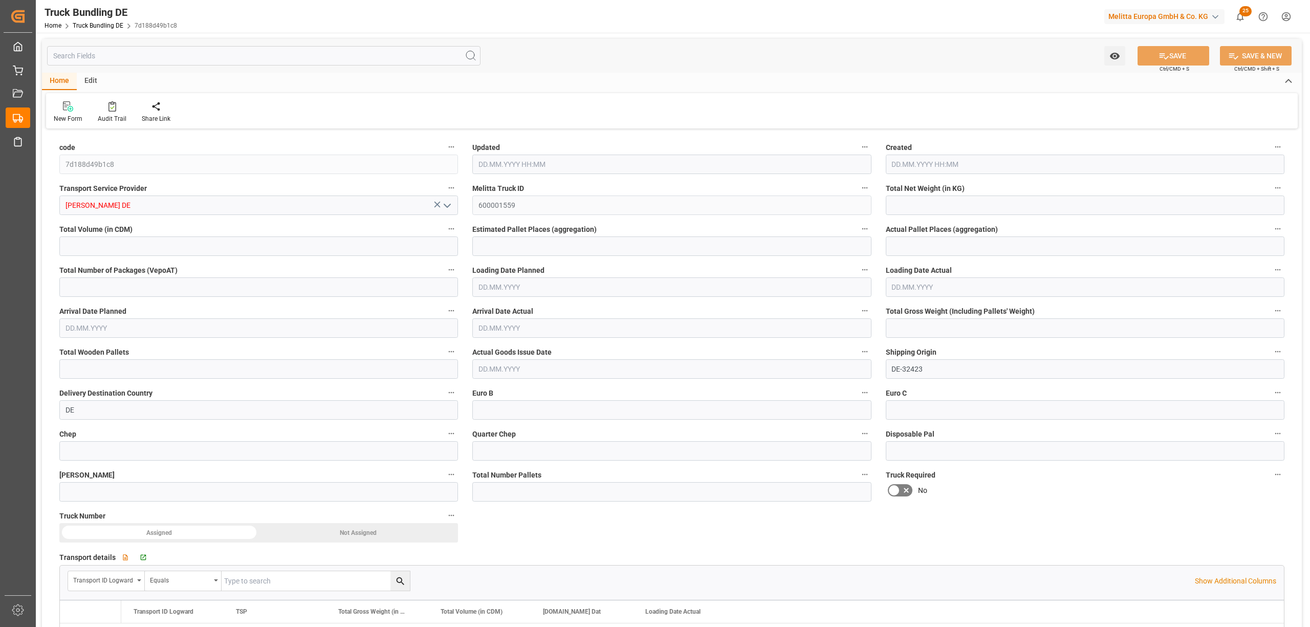
type input "27836.596"
type input "18"
type input "0"
type input "5258.6"
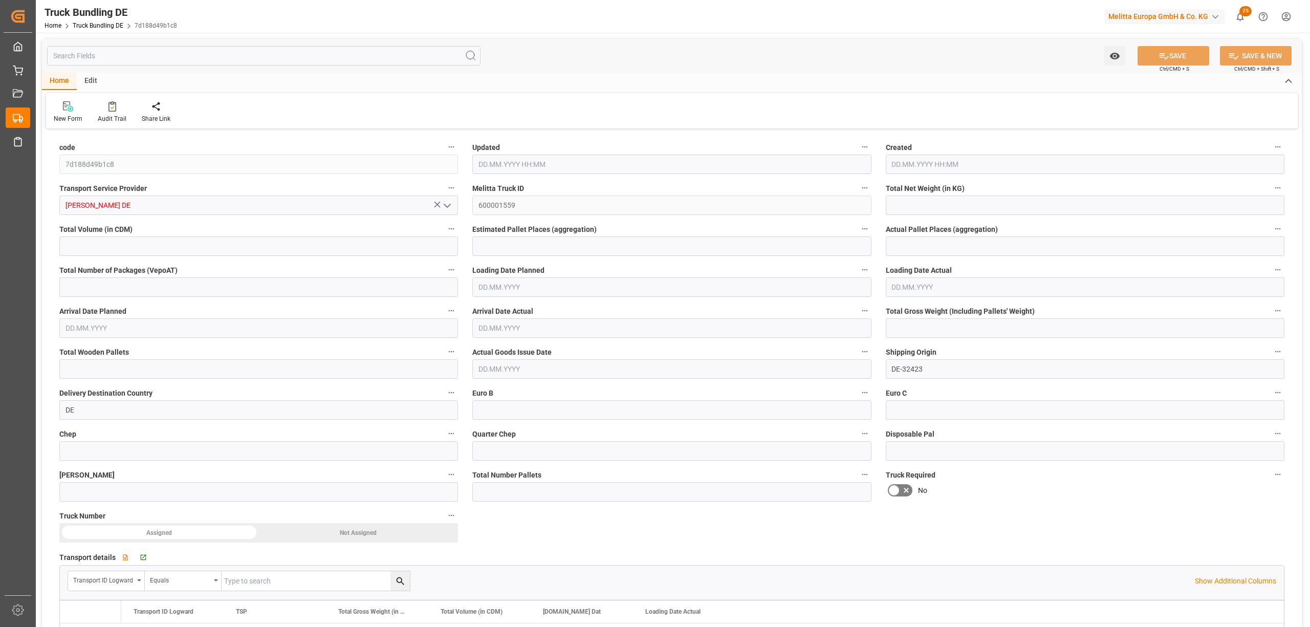
type input "36"
type input "0"
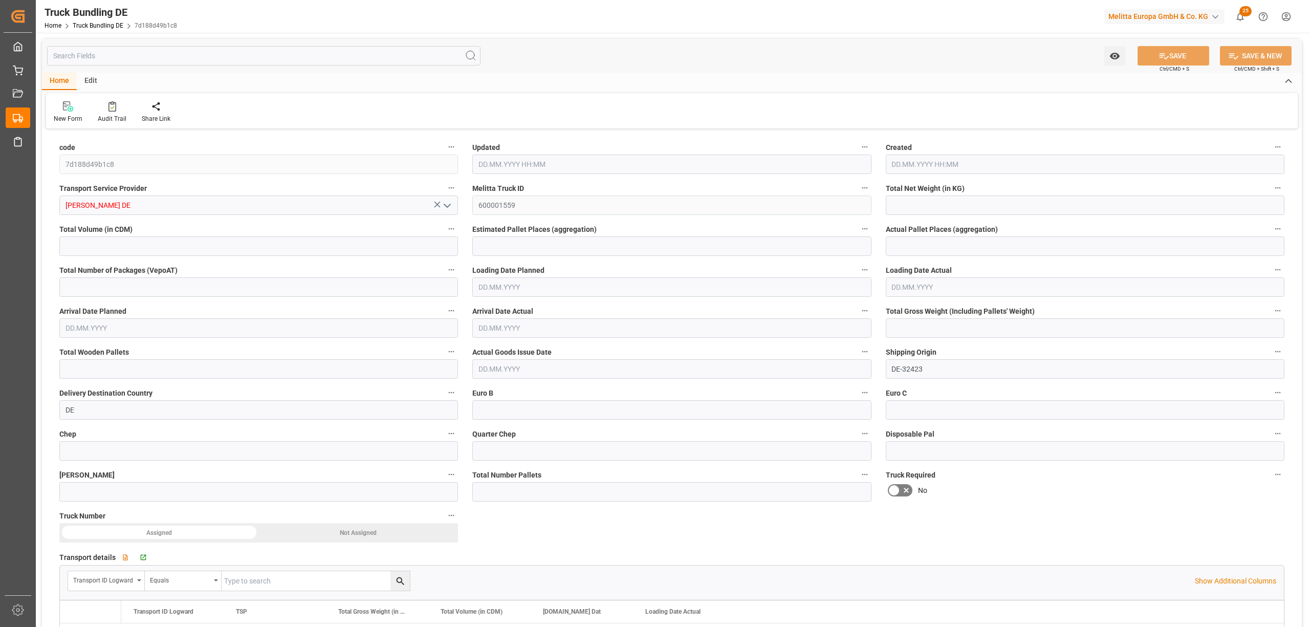
type input "0"
type input "11.08.2025 08:46"
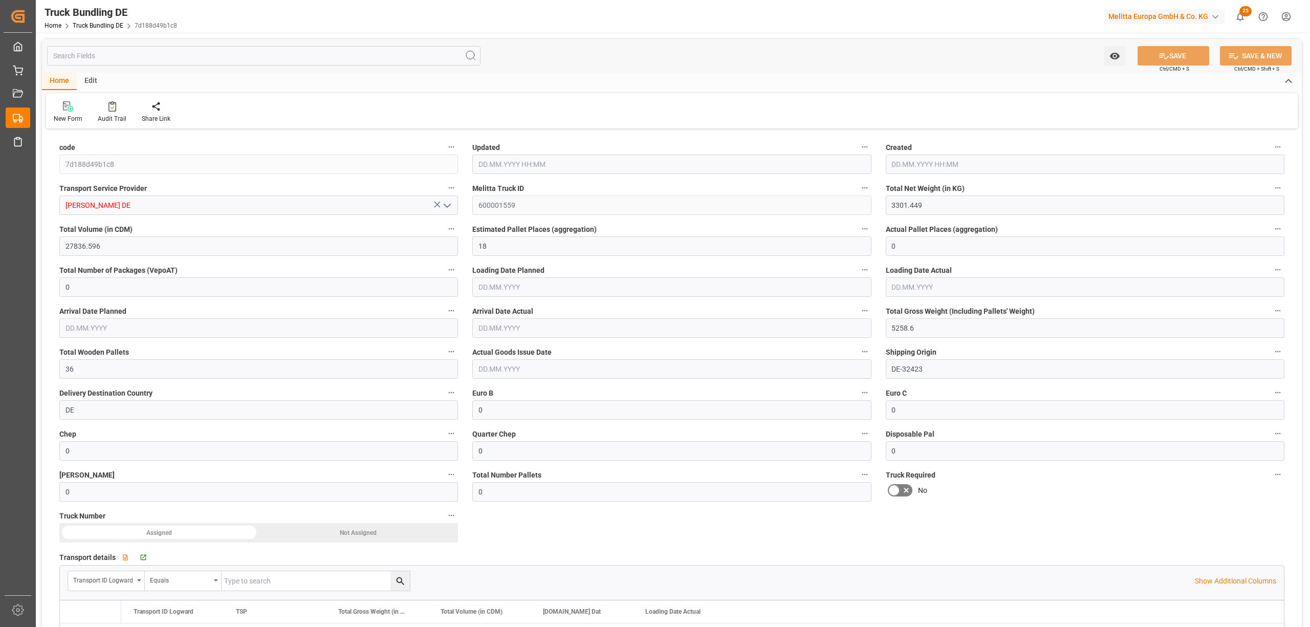
type input "[DATE]"
type input "15.08.2025"
type input "[DATE]"
type input "1126.39"
type input "9062.874"
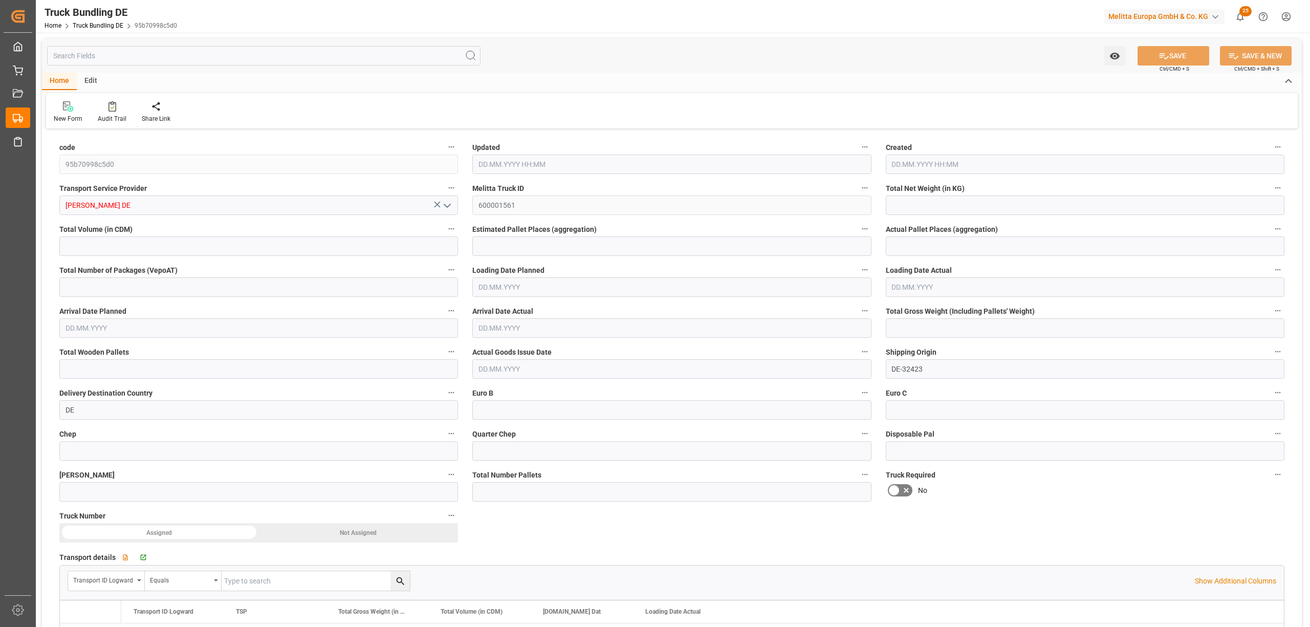
type input "6"
type input "0"
type input "1808"
type input "11"
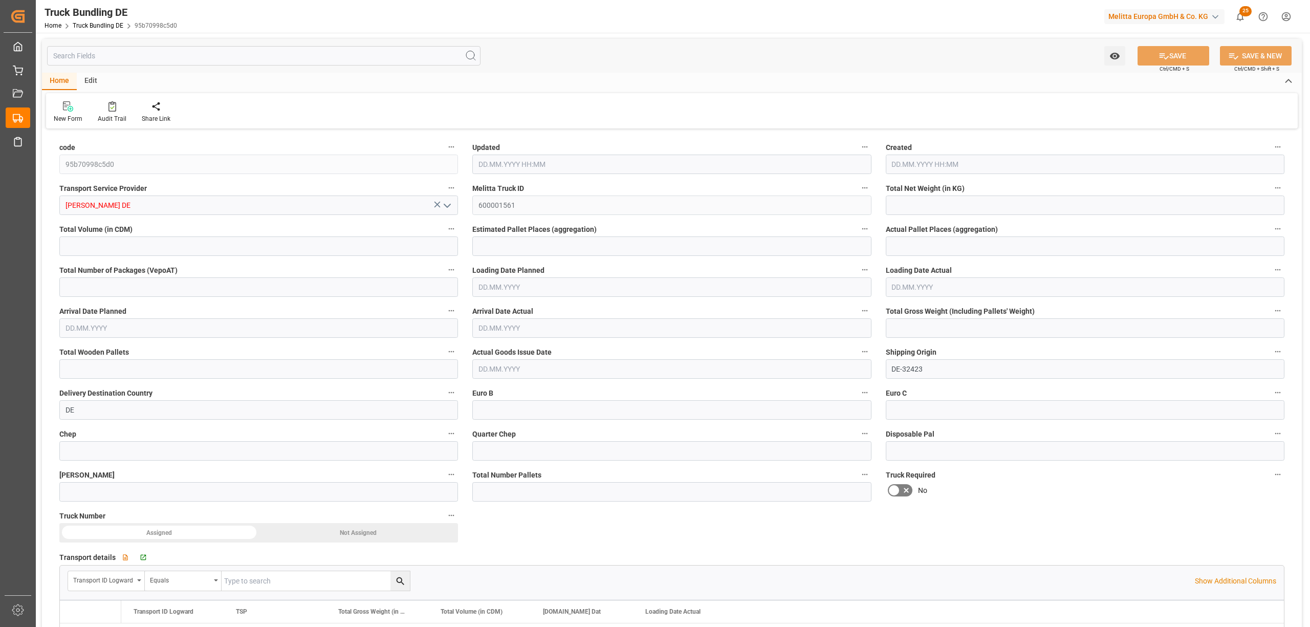
type input "0"
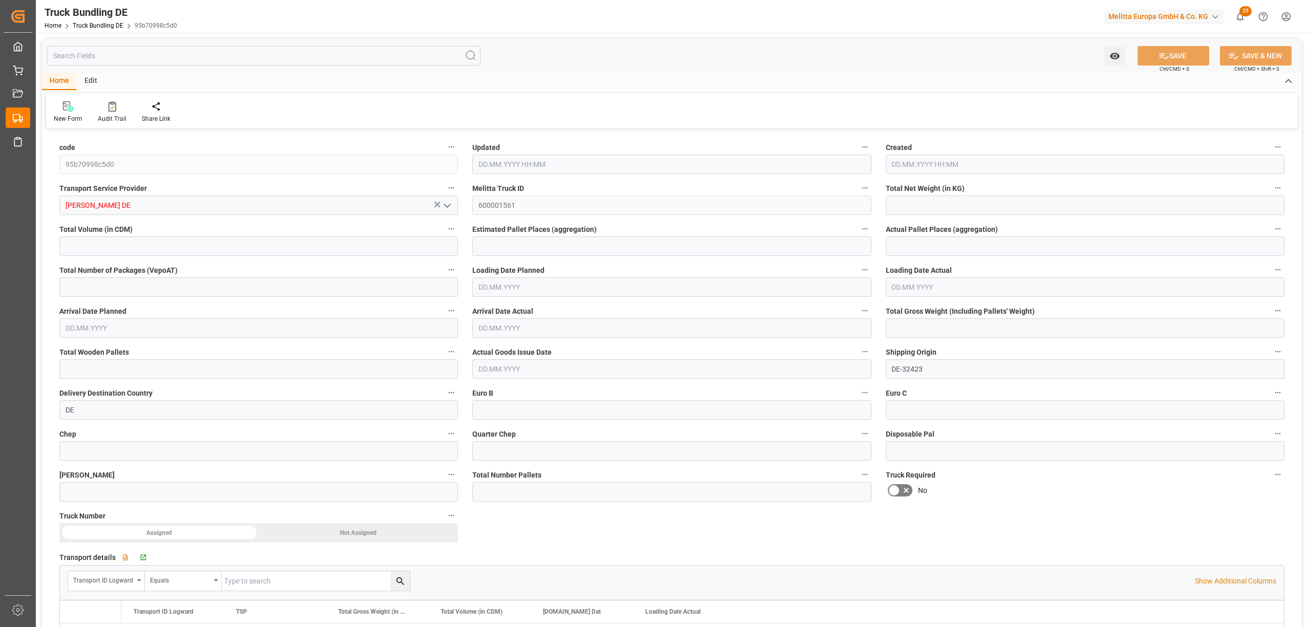
type input "0"
type input "[DATE] 08:47"
type input "[DATE]"
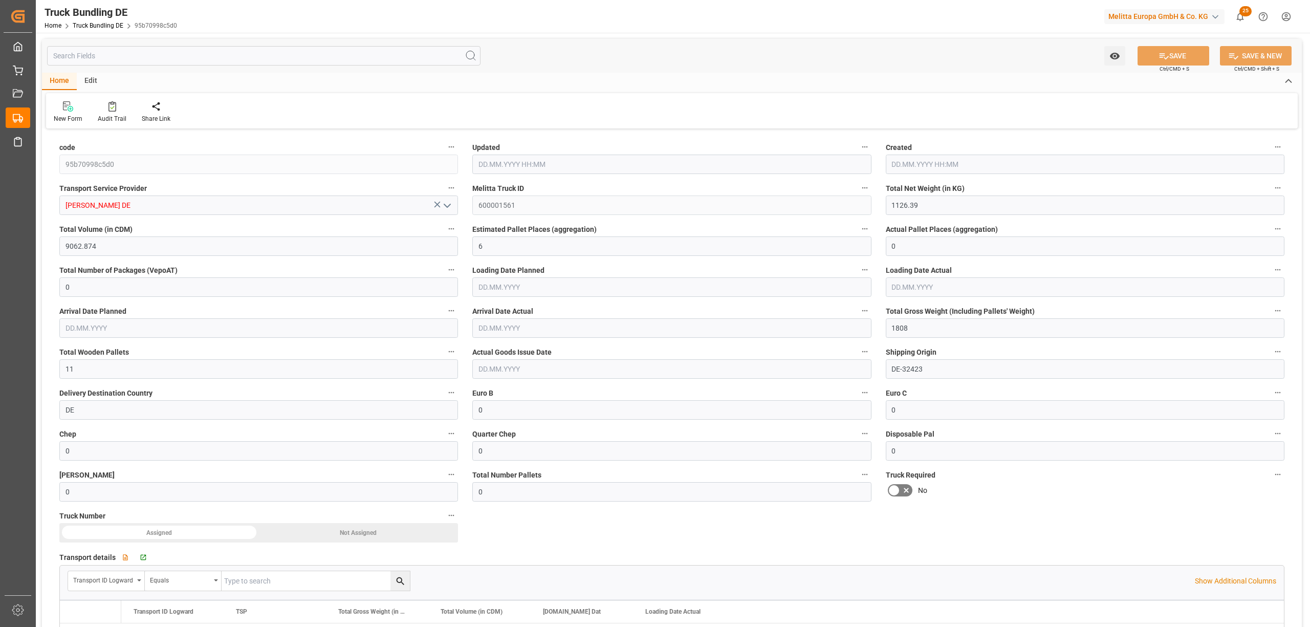
type input "[DATE]"
type input "[DATE] 08:53"
type input "[DATE]"
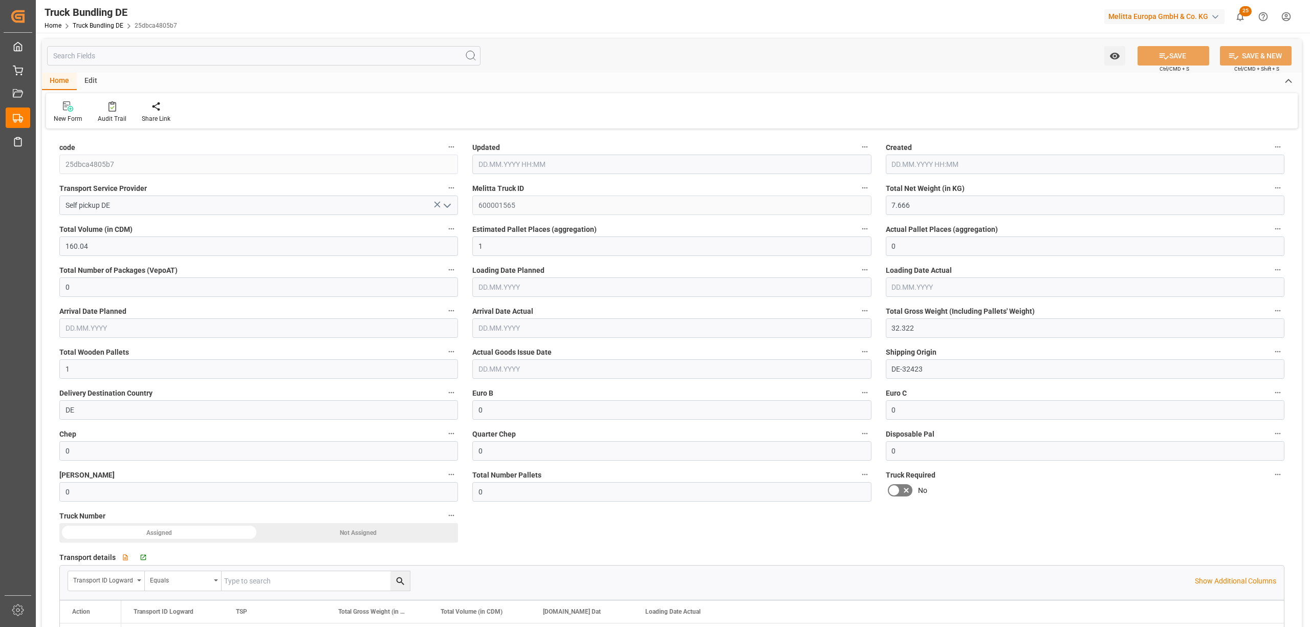
type input "[DATE]"
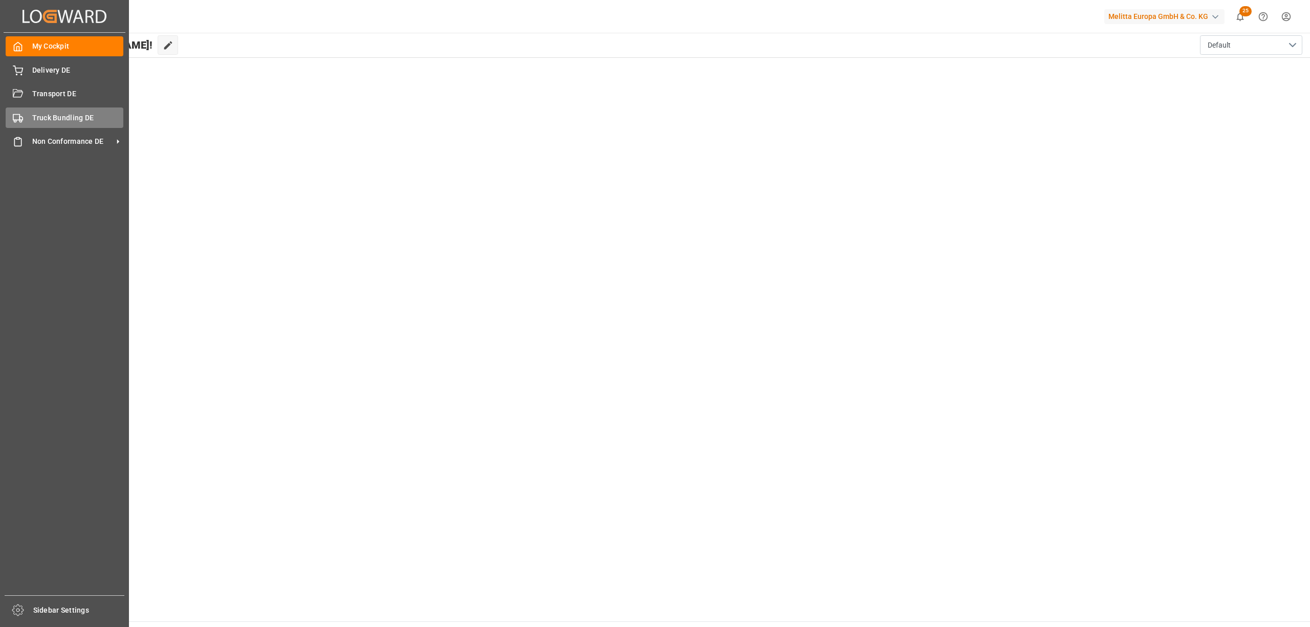
click at [39, 117] on span "Truck Bundling DE" at bounding box center [78, 118] width 92 height 11
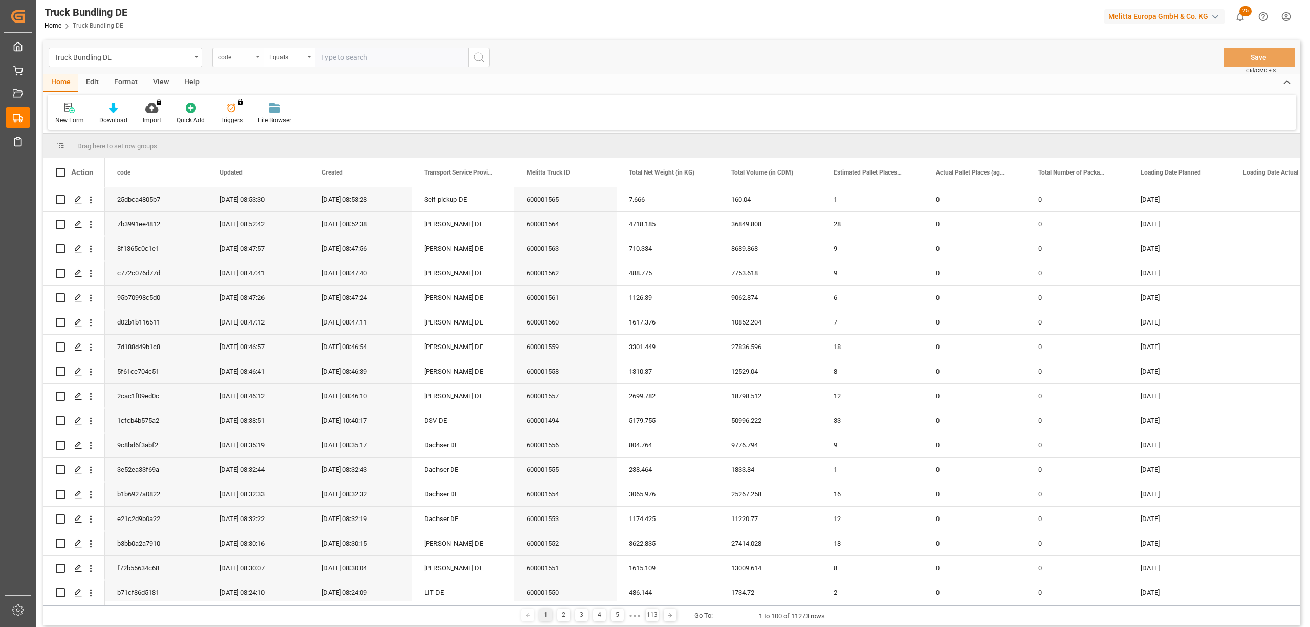
click at [248, 59] on div "code" at bounding box center [235, 56] width 35 height 12
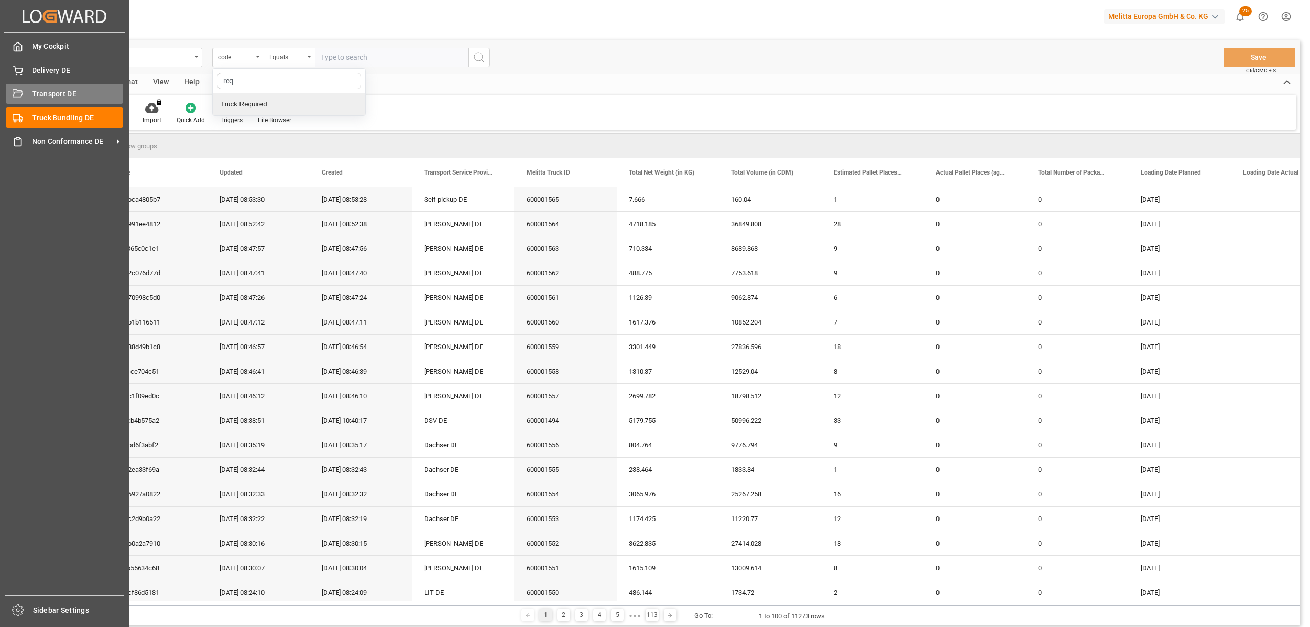
type input "req"
click at [20, 93] on icon at bounding box center [18, 94] width 10 height 10
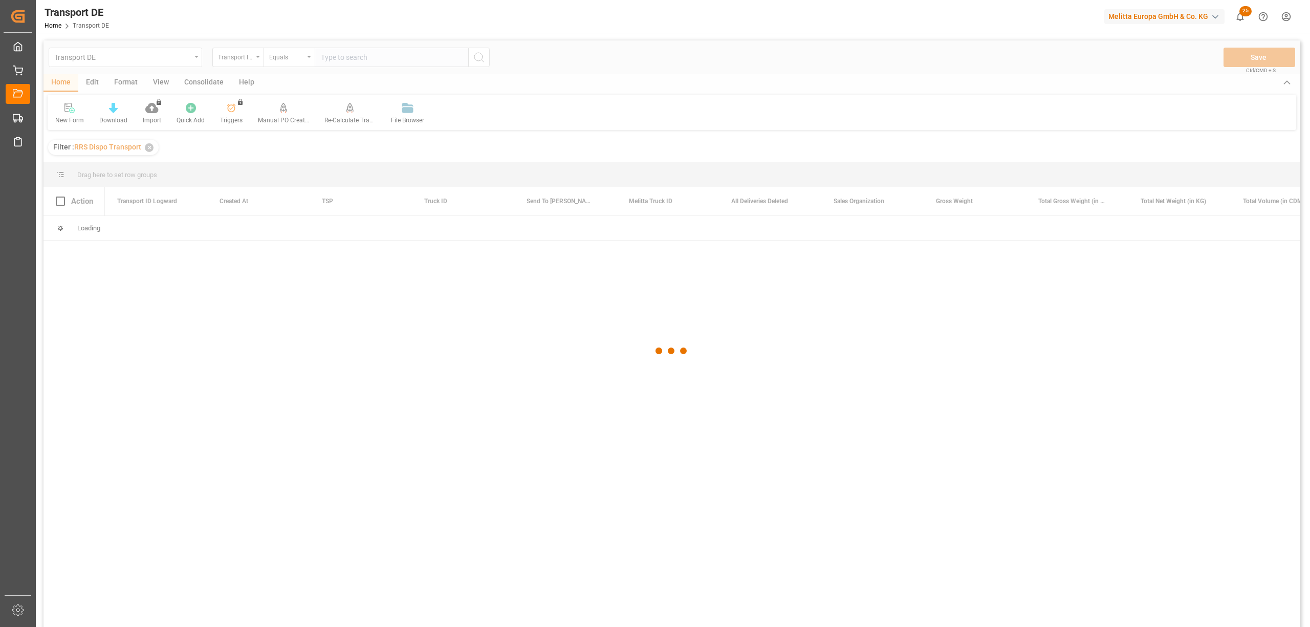
click at [242, 64] on div at bounding box center [672, 350] width 1257 height 621
click at [240, 58] on div "Transport ID Logward" at bounding box center [235, 56] width 35 height 12
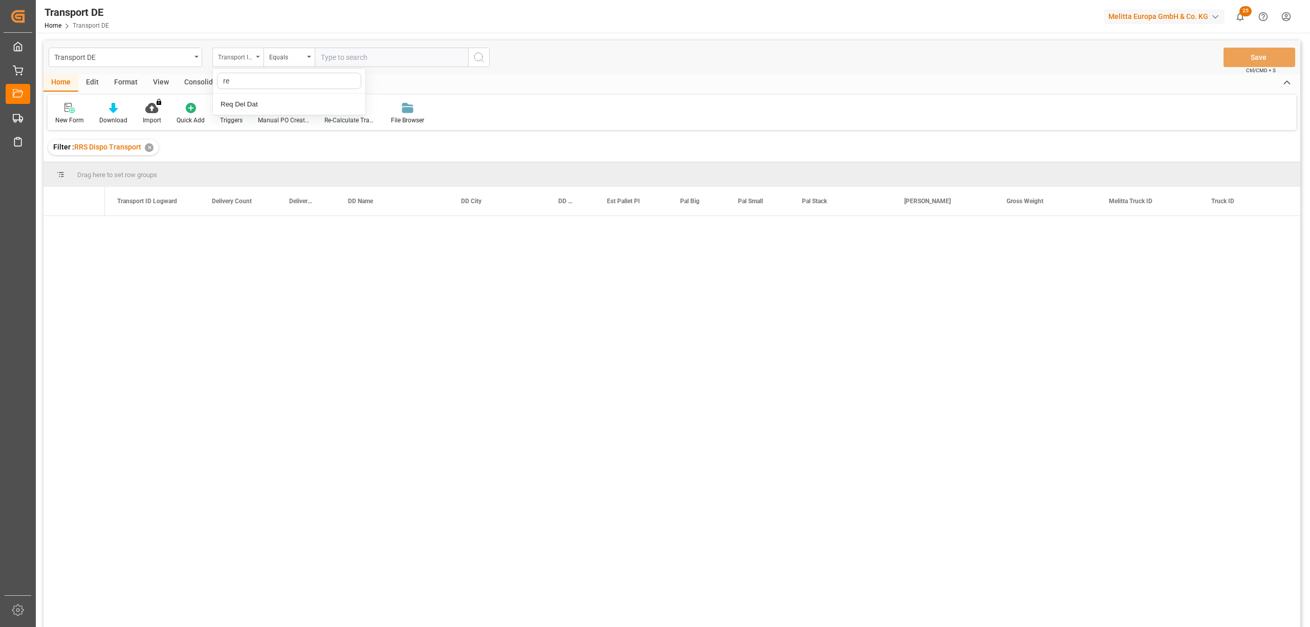
type input "req"
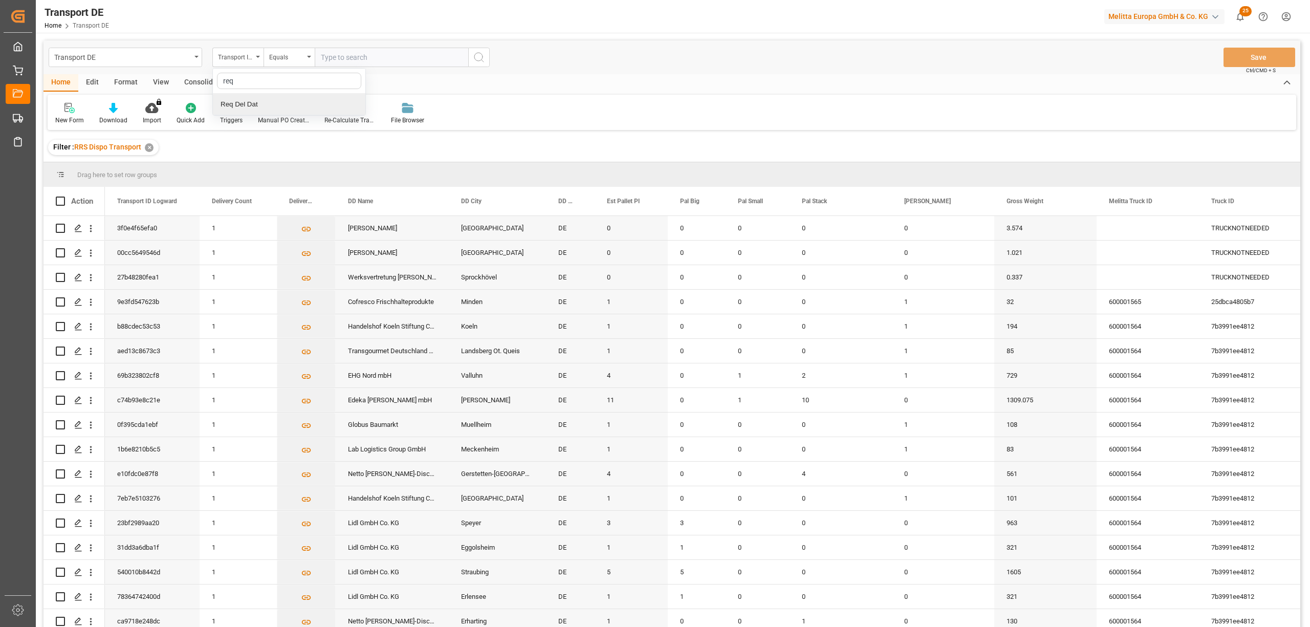
click at [241, 112] on div "Req Del Dat" at bounding box center [289, 104] width 153 height 21
click at [290, 56] on div "Equals" at bounding box center [286, 56] width 35 height 12
click at [295, 191] on div "In range" at bounding box center [340, 190] width 153 height 21
click at [317, 55] on input "text" at bounding box center [353, 57] width 77 height 19
type input "[DATE]"
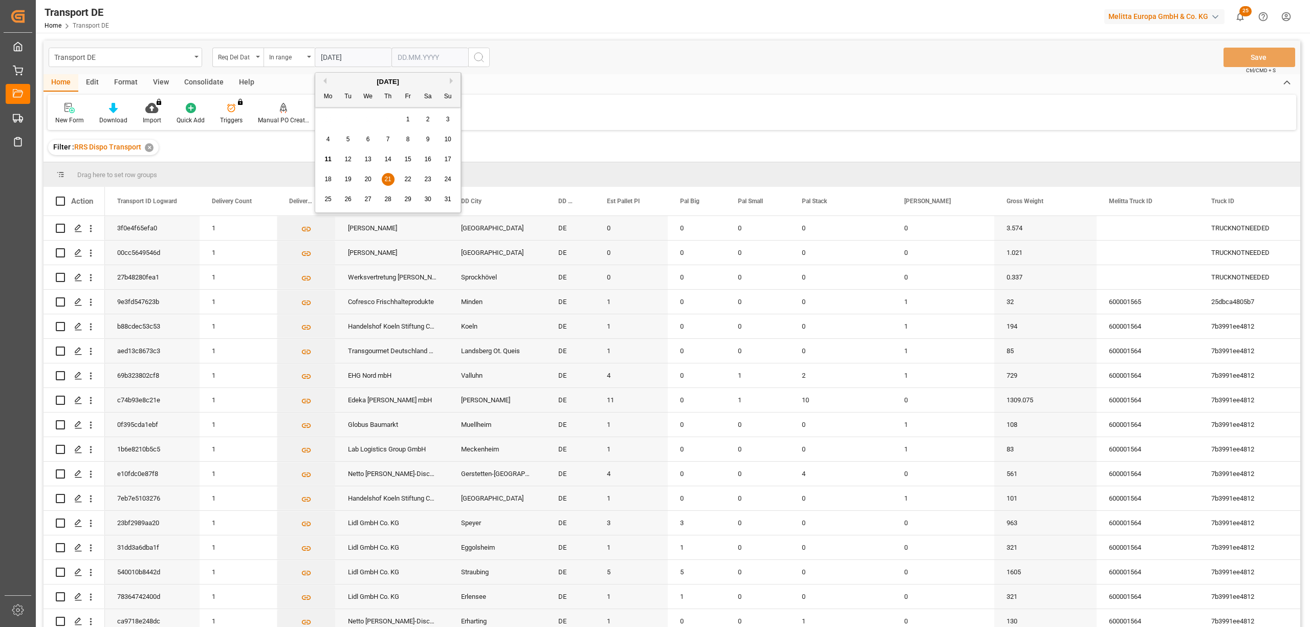
click at [392, 58] on input "text" at bounding box center [353, 57] width 77 height 19
click at [405, 59] on input "123.08.202" at bounding box center [430, 57] width 77 height 19
type input "13.08.202"
click at [478, 56] on icon "search button" at bounding box center [479, 57] width 12 height 12
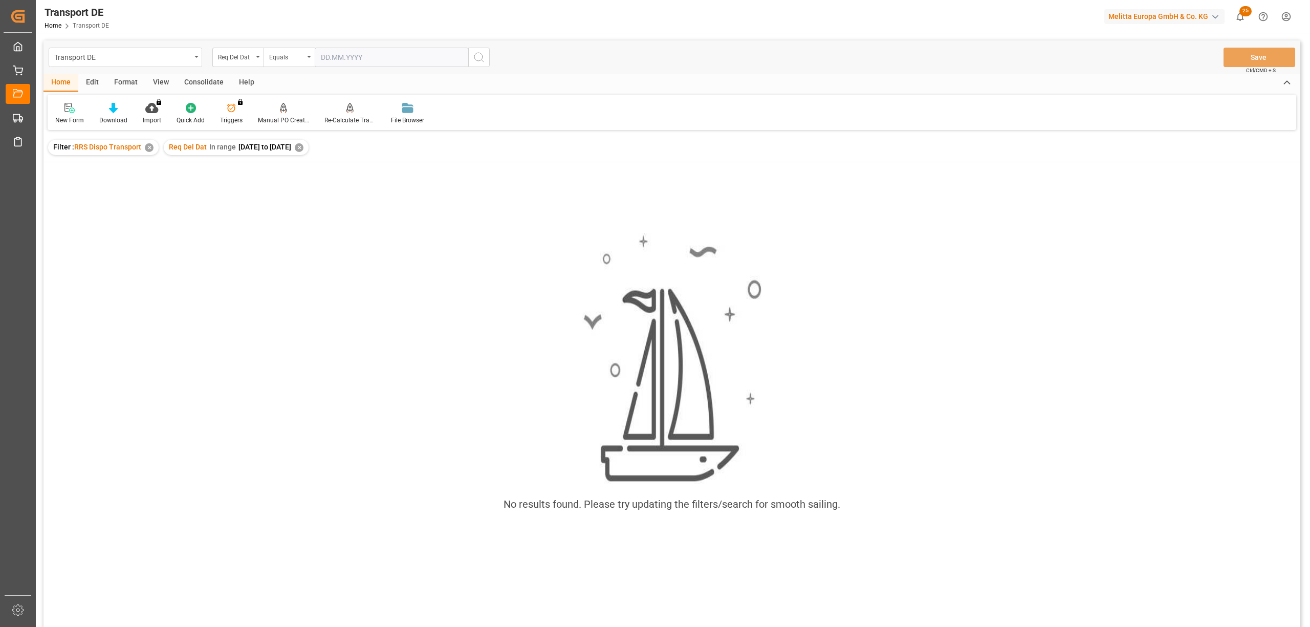
click at [304, 148] on div "✕" at bounding box center [299, 147] width 9 height 9
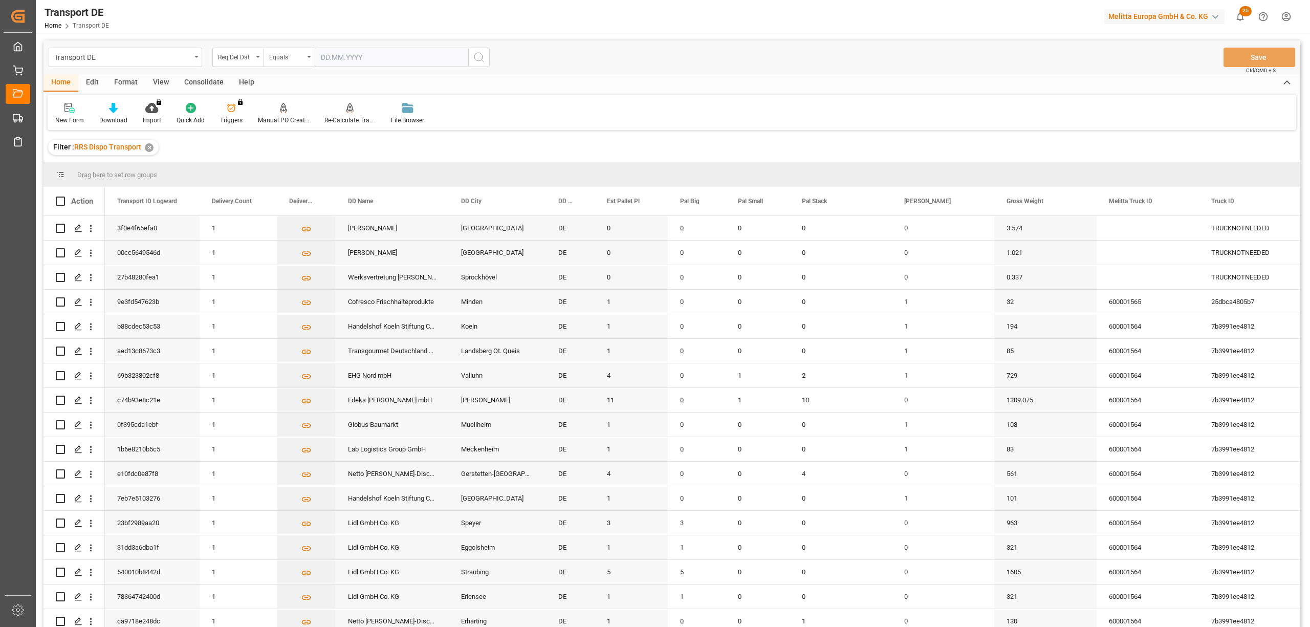
click at [291, 61] on div "Equals" at bounding box center [286, 56] width 35 height 12
click at [306, 190] on div "In range" at bounding box center [340, 190] width 153 height 21
click at [317, 58] on input "text" at bounding box center [353, 57] width 77 height 19
type input "[DATE]"
click at [392, 57] on input "text" at bounding box center [353, 57] width 77 height 19
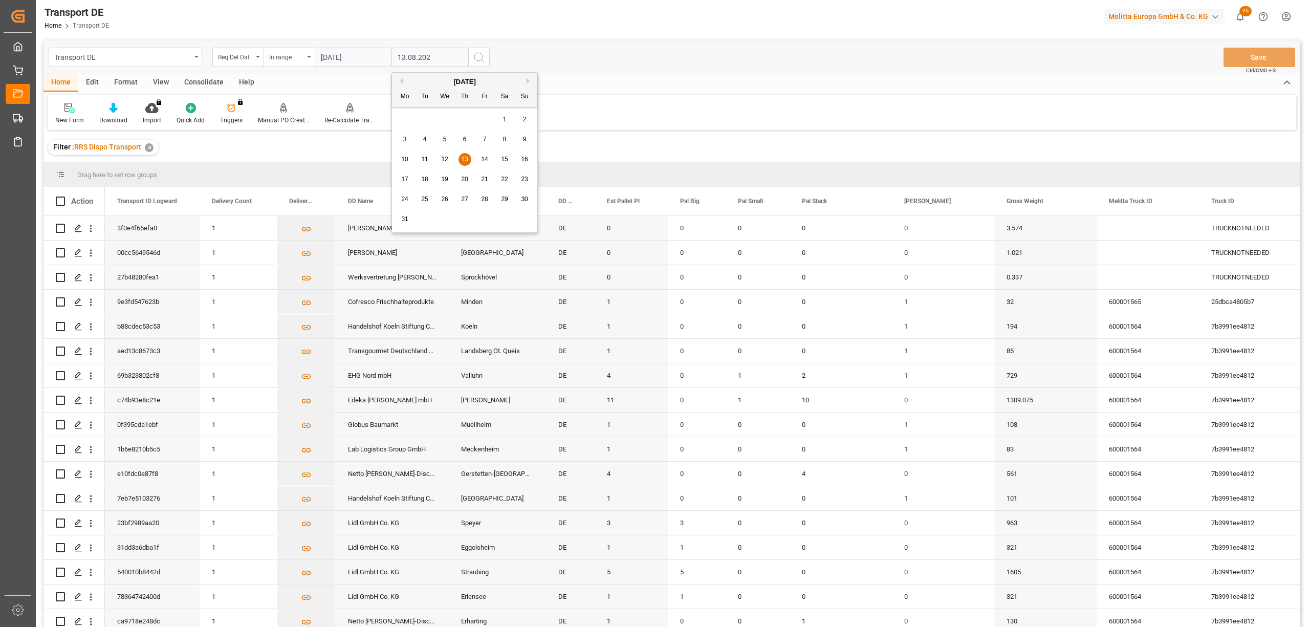
type input "[DATE]"
click at [477, 57] on icon "search button" at bounding box center [479, 57] width 12 height 12
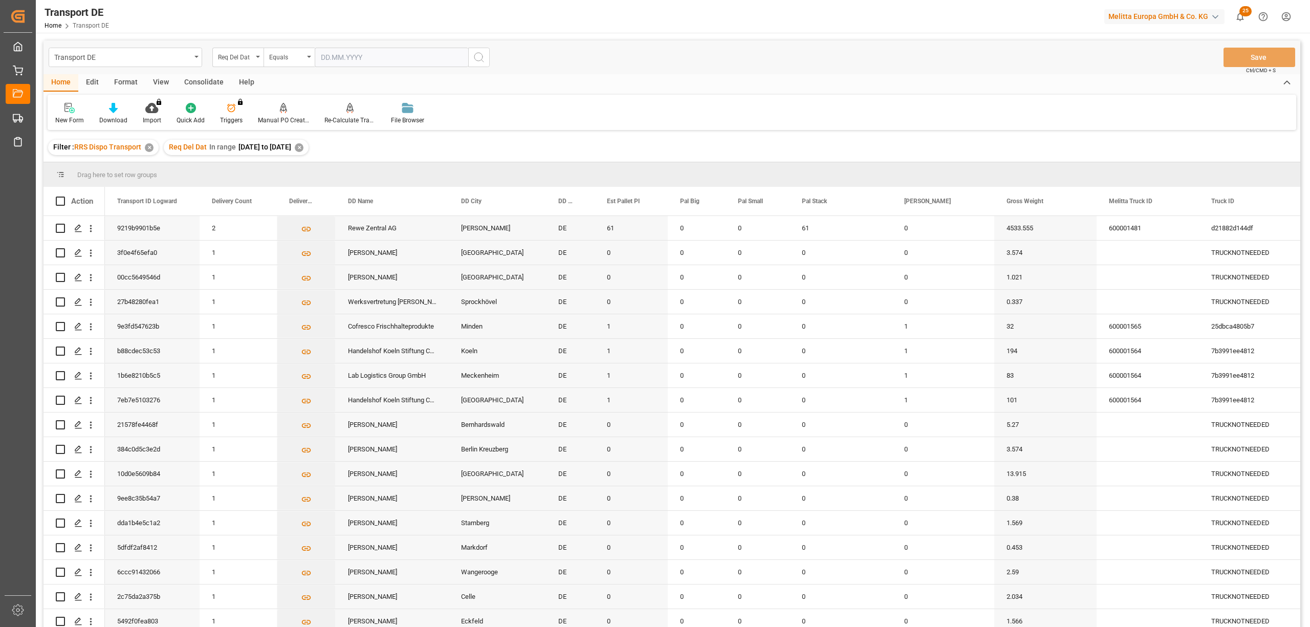
click at [193, 78] on div "Consolidate" at bounding box center [204, 82] width 55 height 17
drag, startPoint x: 72, startPoint y: 120, endPoint x: 78, endPoint y: 129, distance: 11.4
click at [72, 120] on div "Consolidation List" at bounding box center [80, 120] width 50 height 9
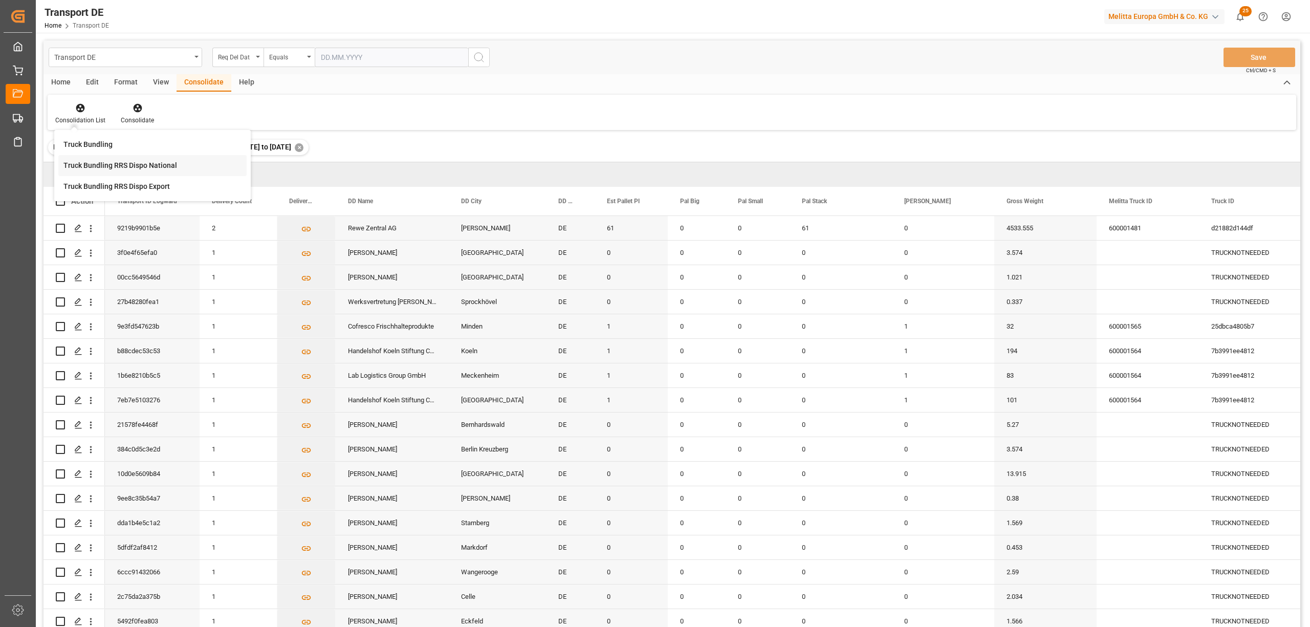
click at [100, 172] on div "Truck Bundling RRS Dispo National" at bounding box center [152, 165] width 188 height 21
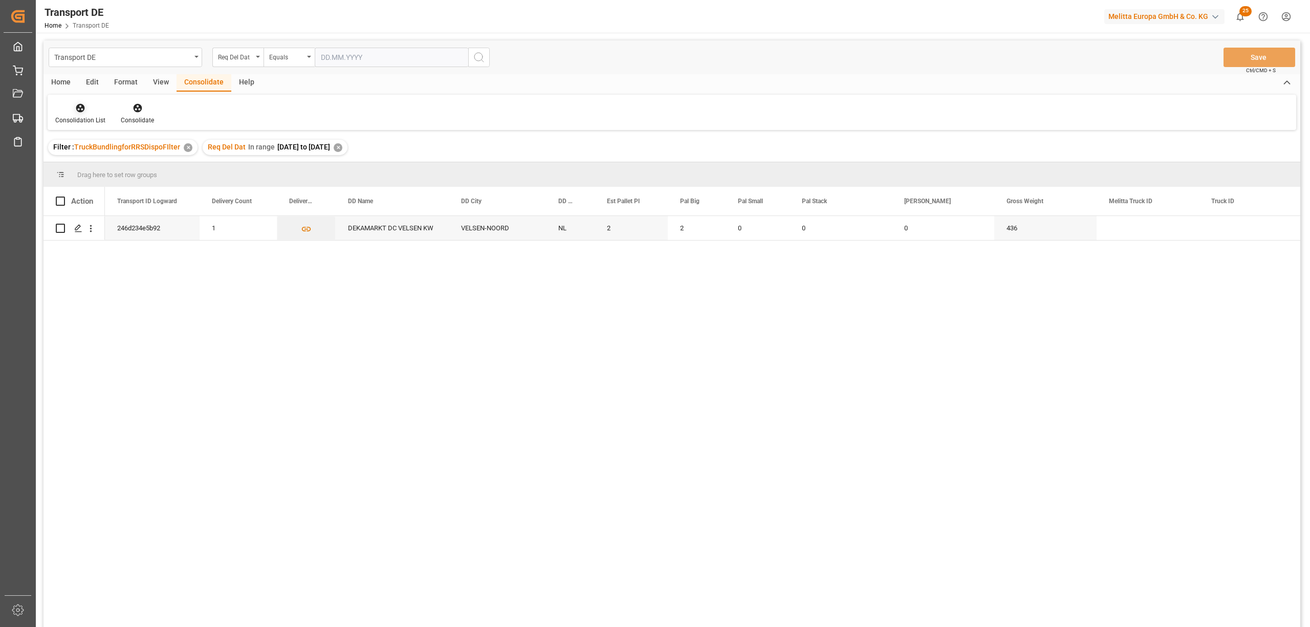
click at [83, 105] on icon at bounding box center [80, 108] width 9 height 9
click at [140, 192] on div "Transport DE Req Del Dat Equals Save Ctrl/CMD + S Home Edit Format View Consoli…" at bounding box center [672, 347] width 1257 height 614
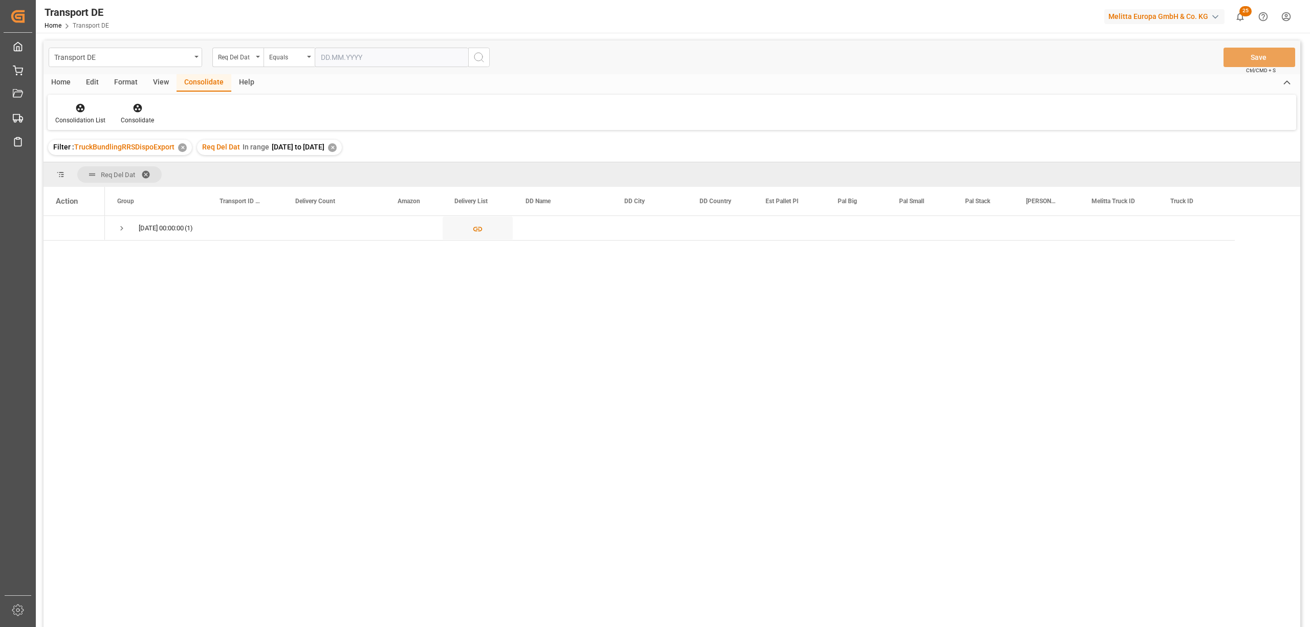
click at [337, 145] on div "✕" at bounding box center [332, 147] width 9 height 9
